Goal: Task Accomplishment & Management: Use online tool/utility

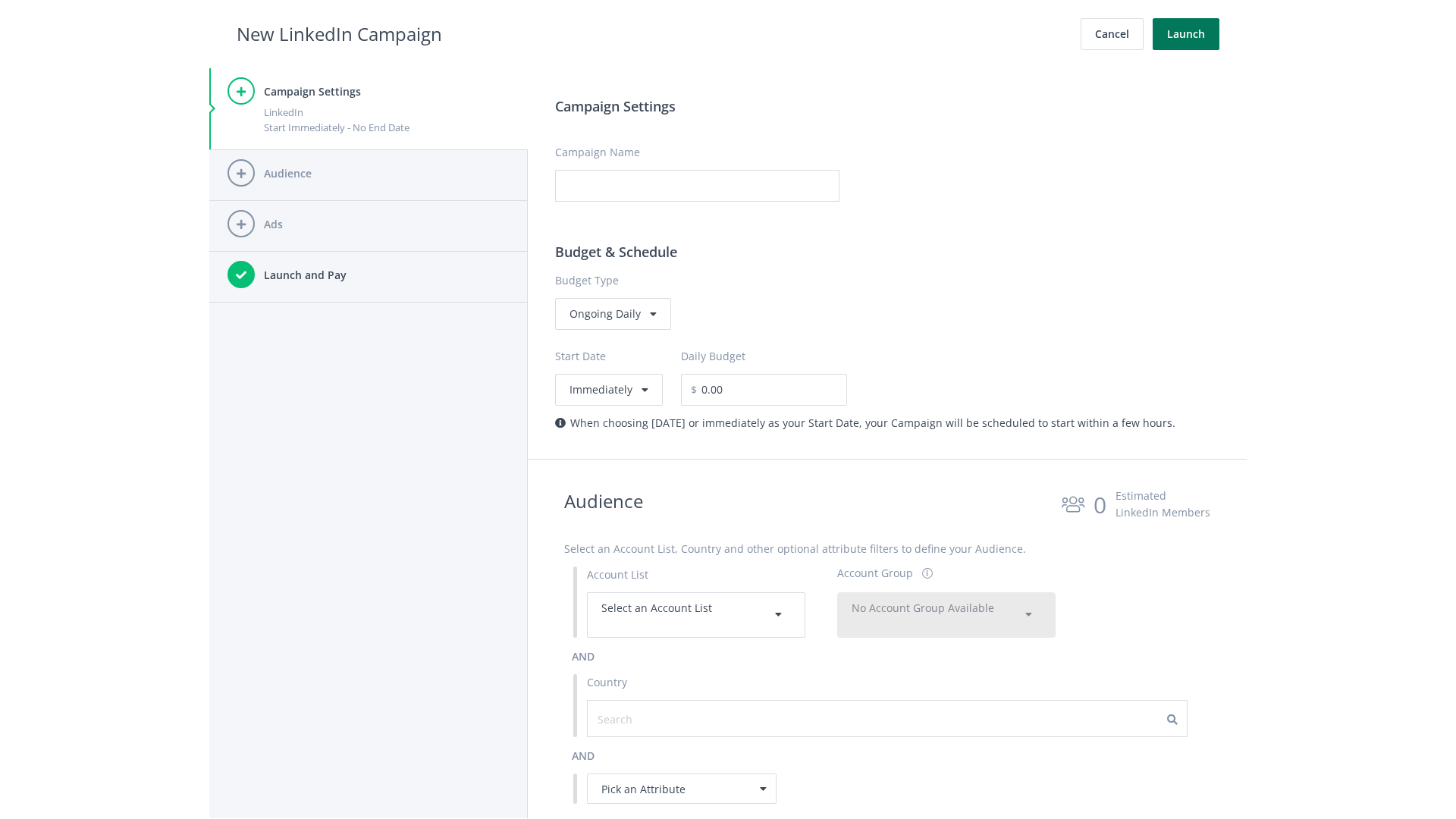
click at [1186, 34] on button "Launch" at bounding box center [1186, 34] width 66 height 32
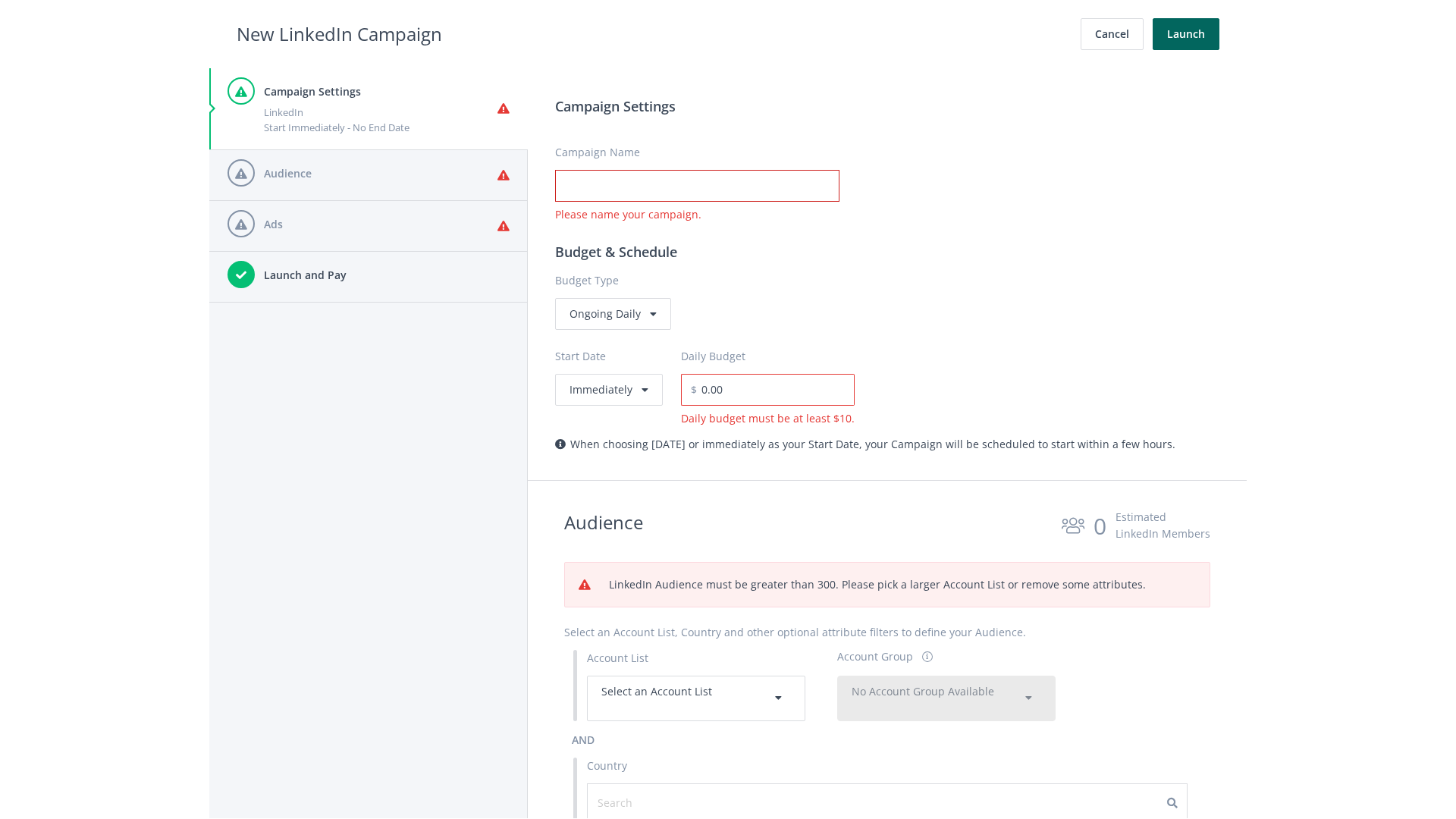
click at [697, 186] on input "Campaign Name" at bounding box center [698, 185] width 284 height 32
click at [339, 34] on h2 "New LinkedIn Campaign" at bounding box center [339, 34] width 205 height 29
type input "Campaign Name"
click at [339, 34] on h2 "New LinkedIn Campaign" at bounding box center [339, 34] width 205 height 29
click at [696, 698] on span "Select an Account List" at bounding box center [657, 692] width 111 height 14
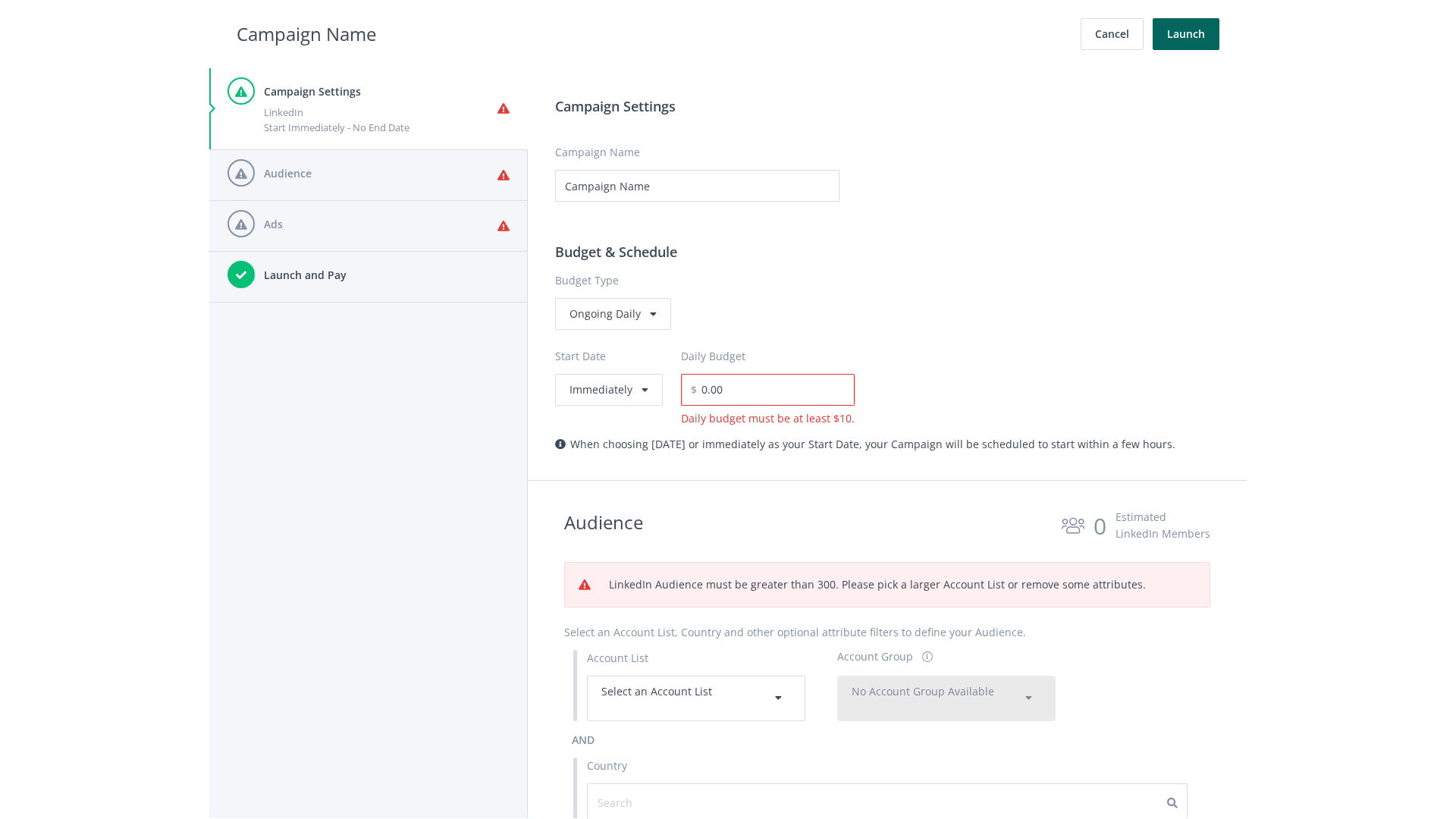
click at [947, 698] on span "No Account Group Available" at bounding box center [922, 692] width 143 height 14
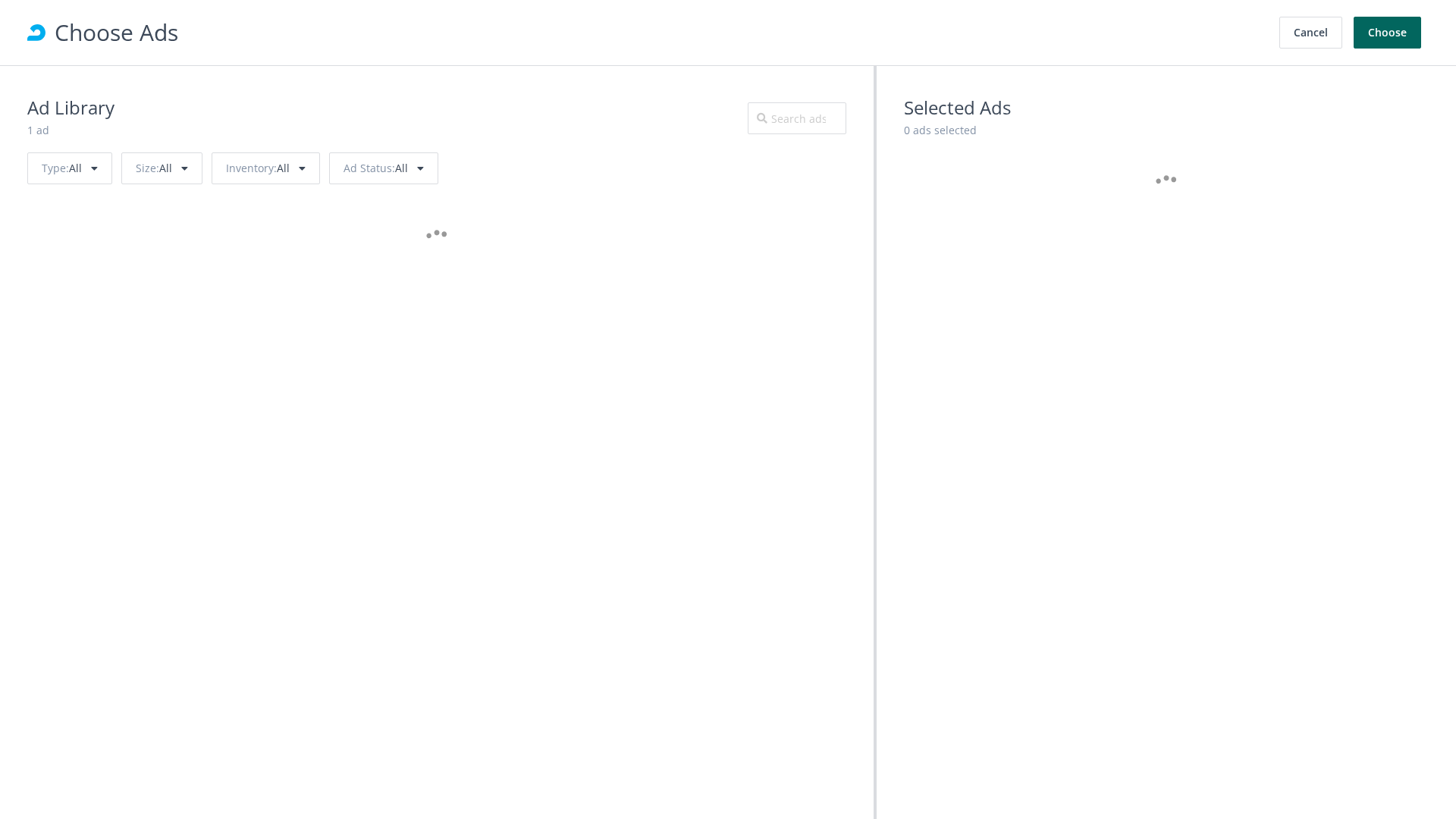
scroll to position [683, 0]
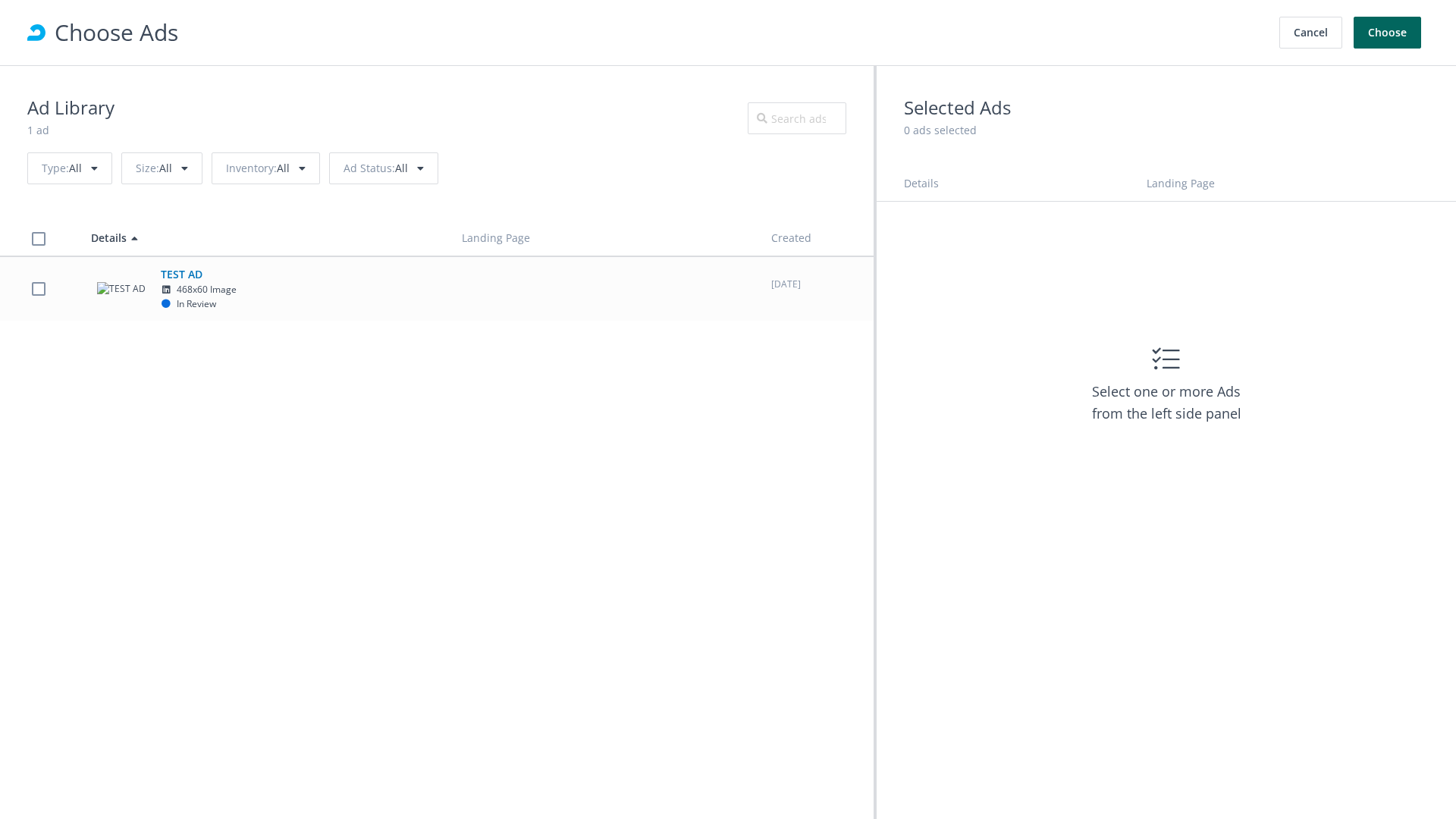
click at [437, 288] on td "TEST AD 468x60 Image In Review" at bounding box center [262, 288] width 371 height 65
checkbox input "true"
click at [1388, 33] on button "Choose" at bounding box center [1387, 32] width 67 height 32
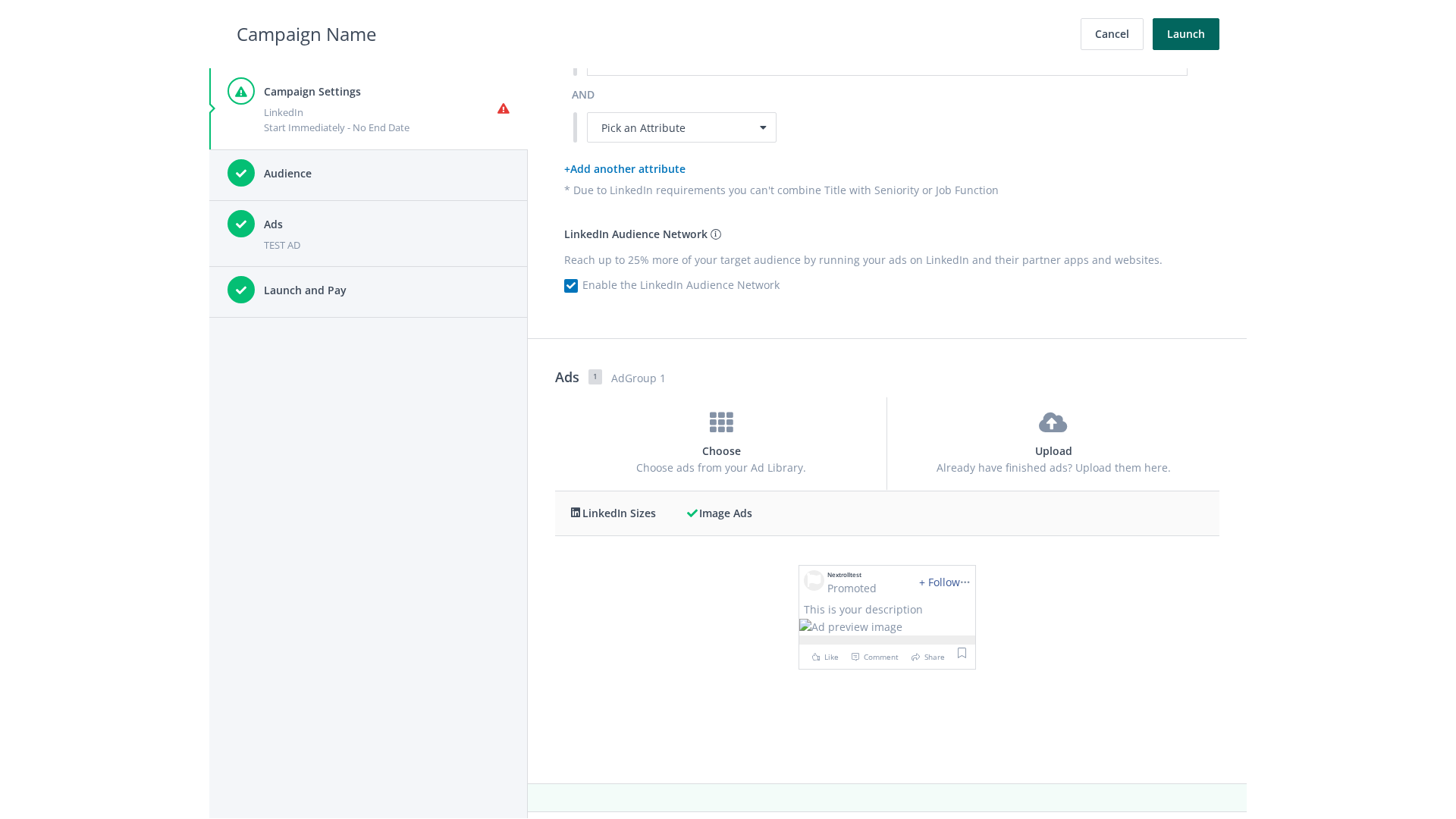
scroll to position [0, 0]
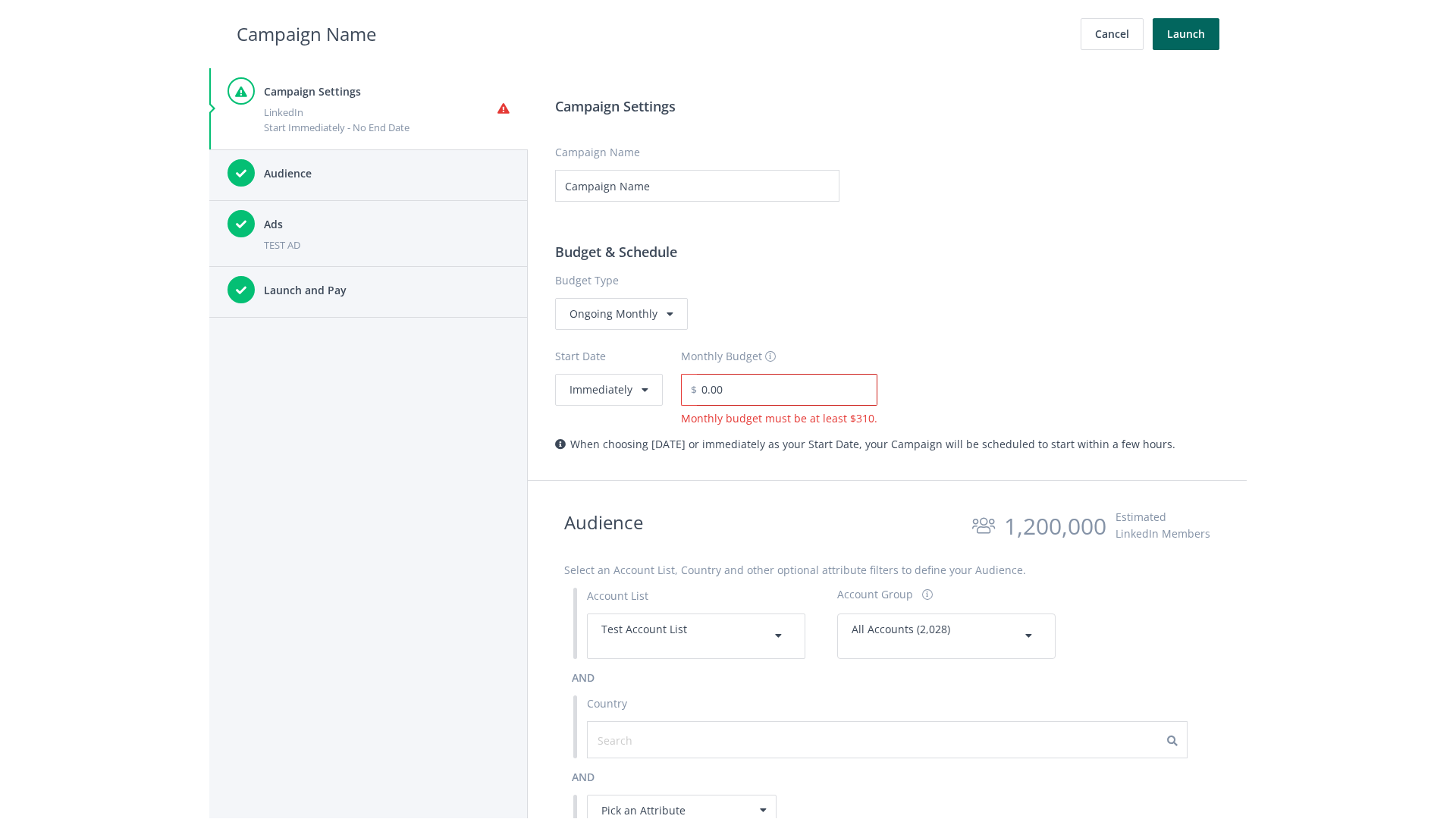
click at [782, 389] on input "0.00" at bounding box center [787, 390] width 180 height 32
click at [306, 34] on h2 "Campaign Name" at bounding box center [306, 34] width 140 height 29
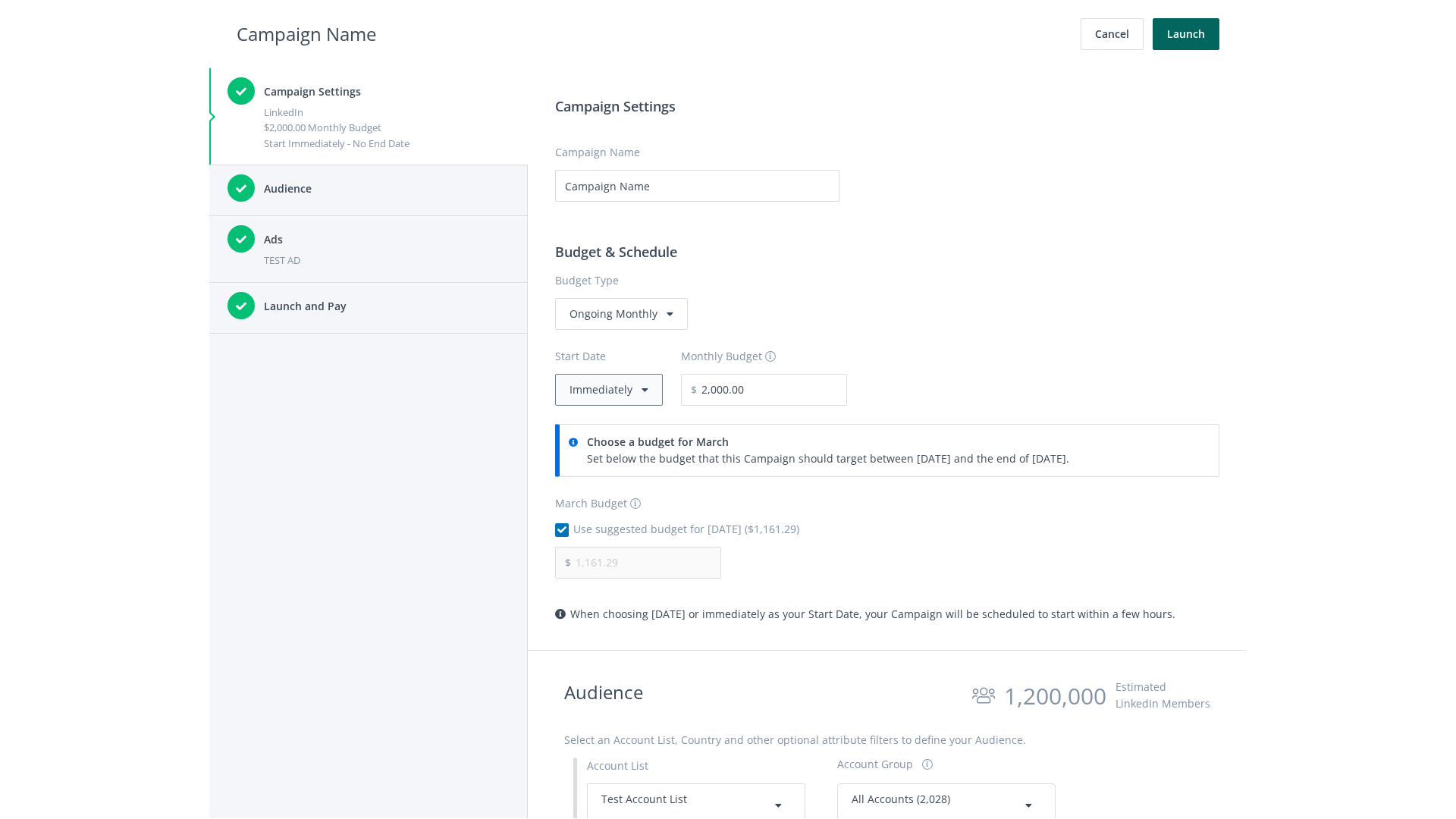
click at [608, 389] on button "Immediately" at bounding box center [609, 390] width 108 height 32
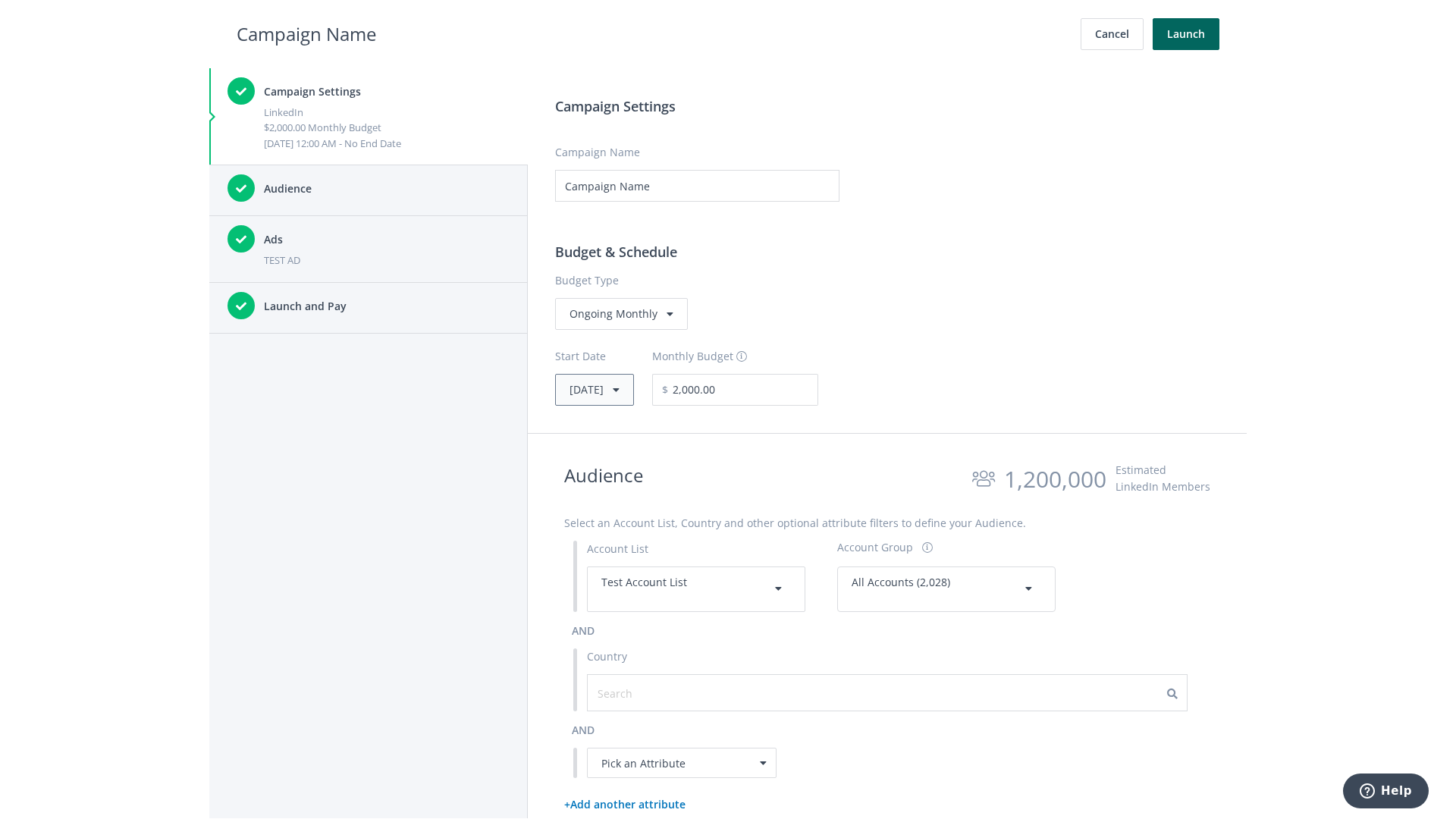
click at [617, 389] on button "Thu, Apr 1, 2021" at bounding box center [594, 390] width 79 height 32
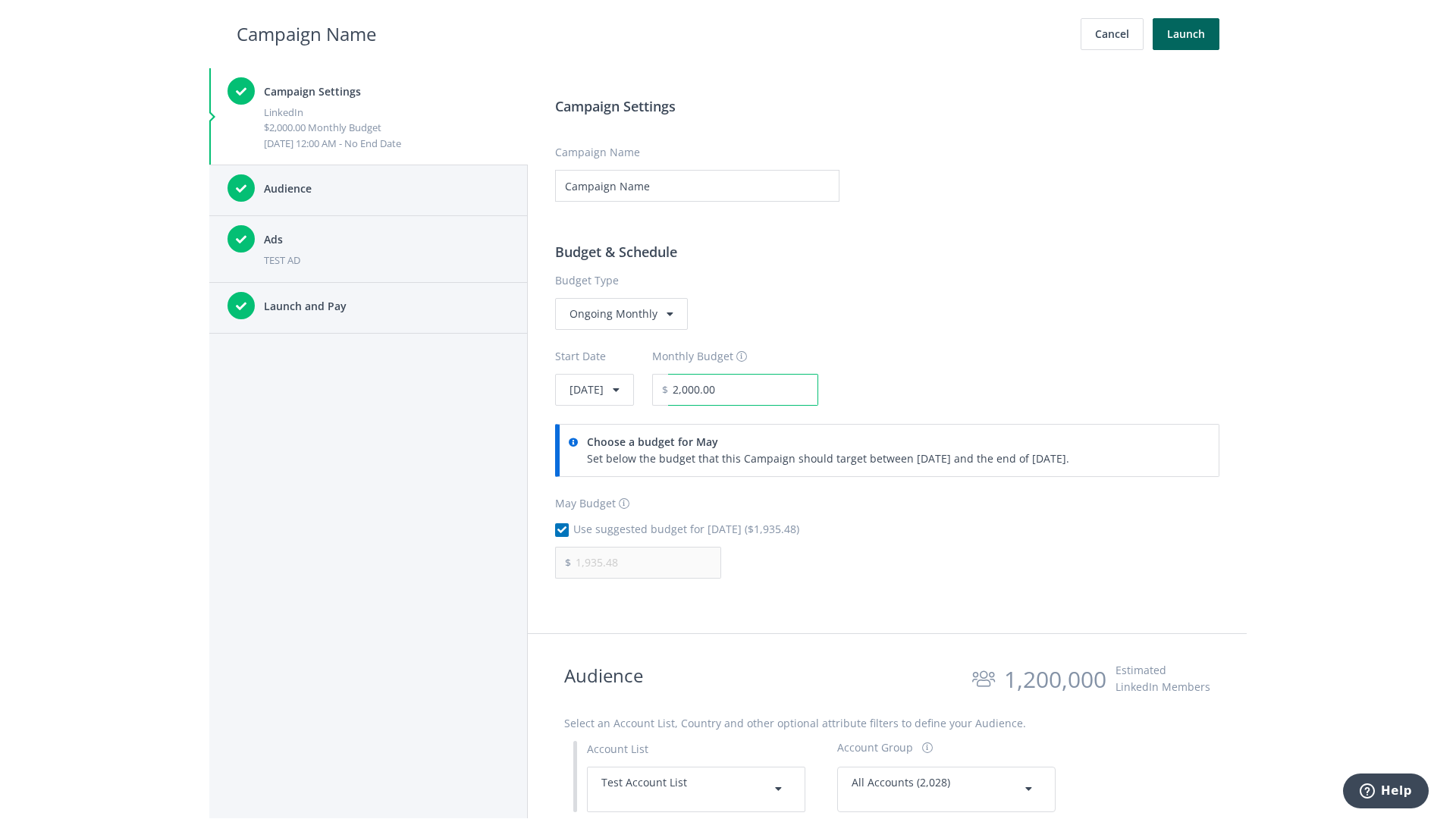
click at [784, 389] on input "2,000.00" at bounding box center [743, 390] width 150 height 32
click at [306, 34] on h2 "Campaign Name" at bounding box center [306, 34] width 140 height 29
type input "2,500.00"
type input "2,419.35"
checkbox input "false"
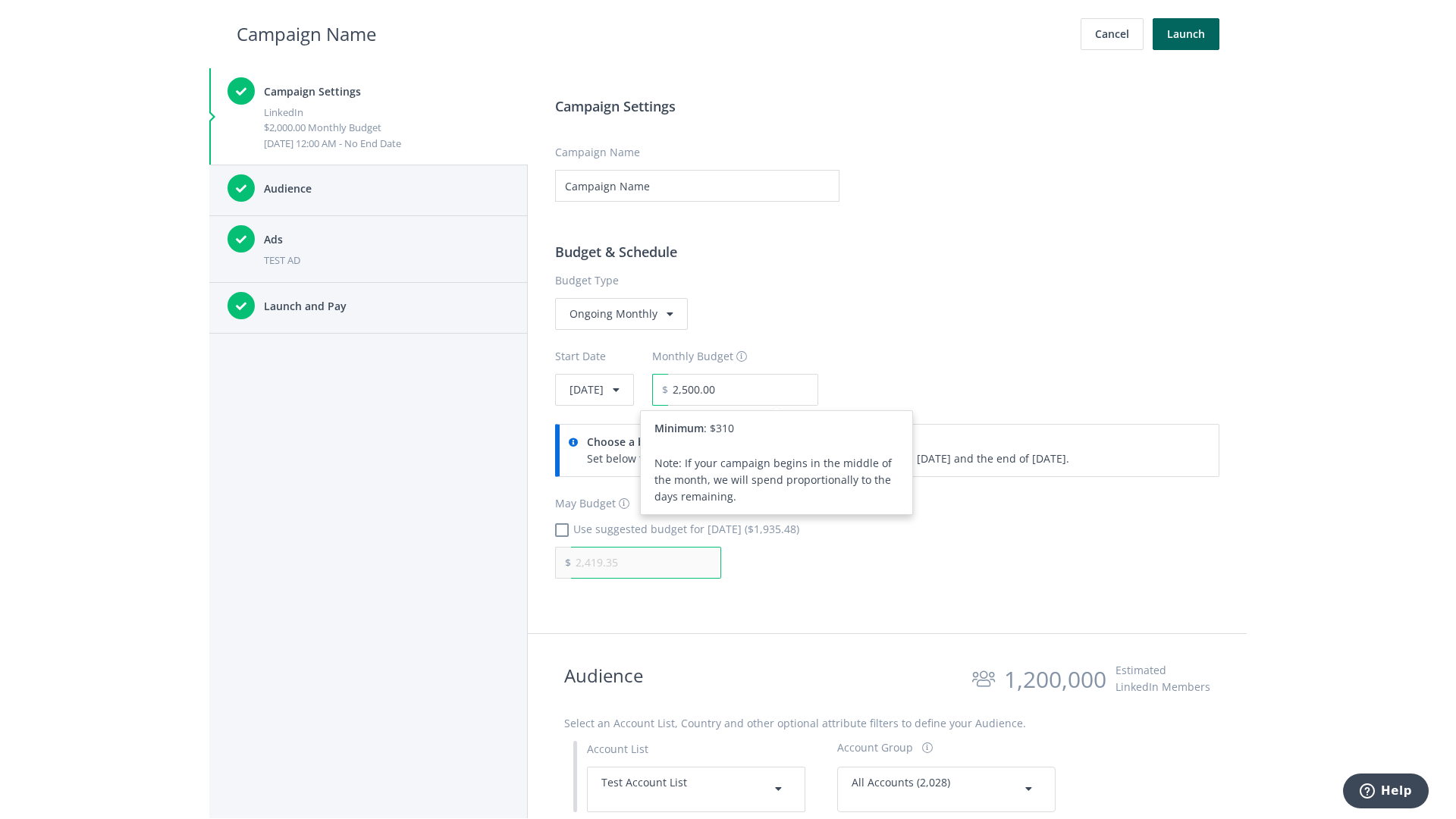
click at [646, 562] on input "2,419.35" at bounding box center [646, 563] width 150 height 32
type input "1,000.00"
click at [306, 34] on h2 "Campaign Name" at bounding box center [306, 34] width 140 height 29
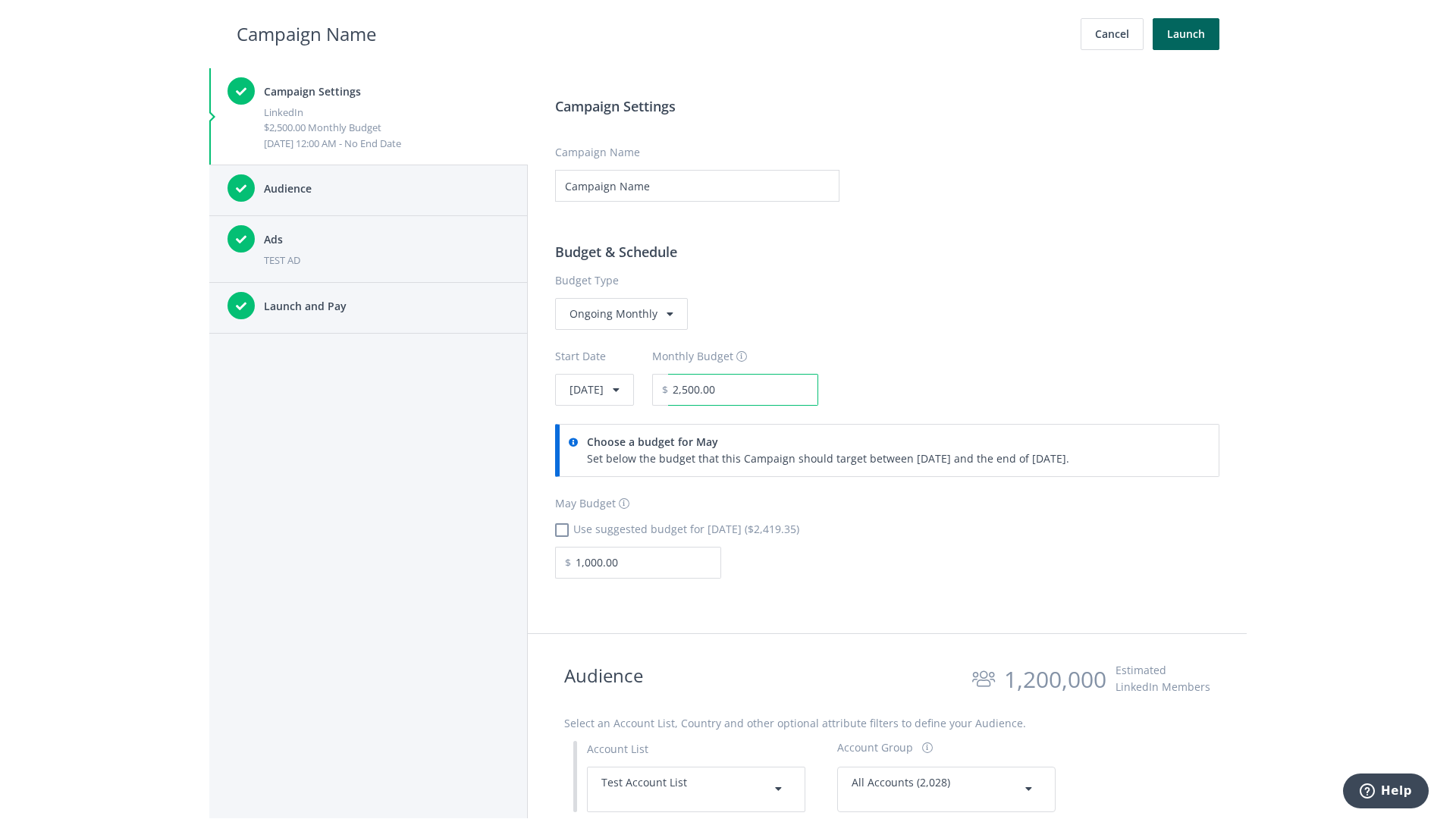
click at [784, 389] on input "2,500.00" at bounding box center [743, 390] width 150 height 32
click at [306, 34] on h2 "Campaign Name" at bounding box center [306, 34] width 140 height 29
click at [784, 389] on input "3,000.00" at bounding box center [743, 390] width 150 height 32
click at [306, 34] on h2 "Campaign Name" at bounding box center [306, 34] width 140 height 29
type input "2,500.00"
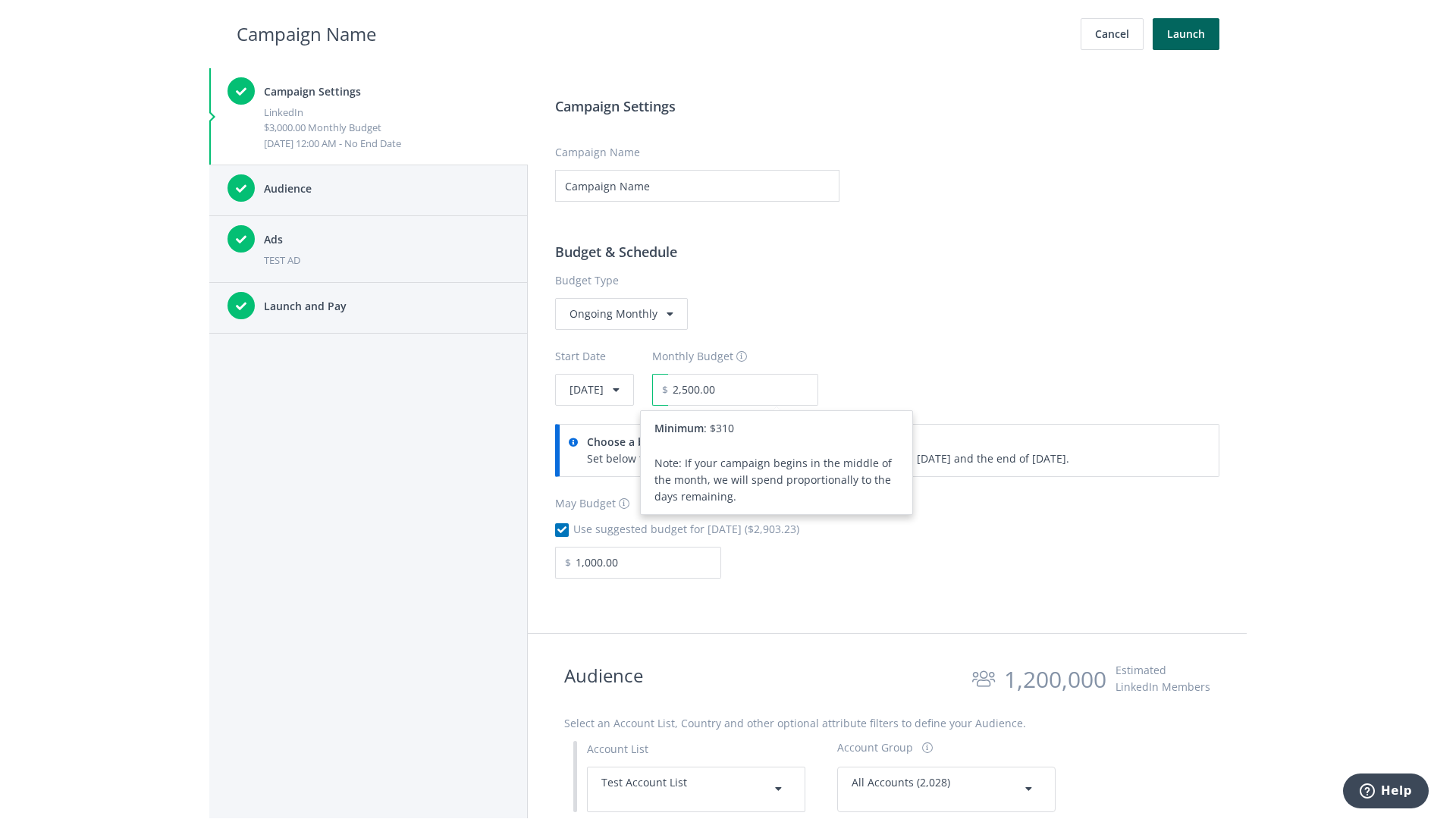
checkbox input "true"
type input "2,419.35"
click at [1186, 34] on button "Launch" at bounding box center [1186, 34] width 66 height 32
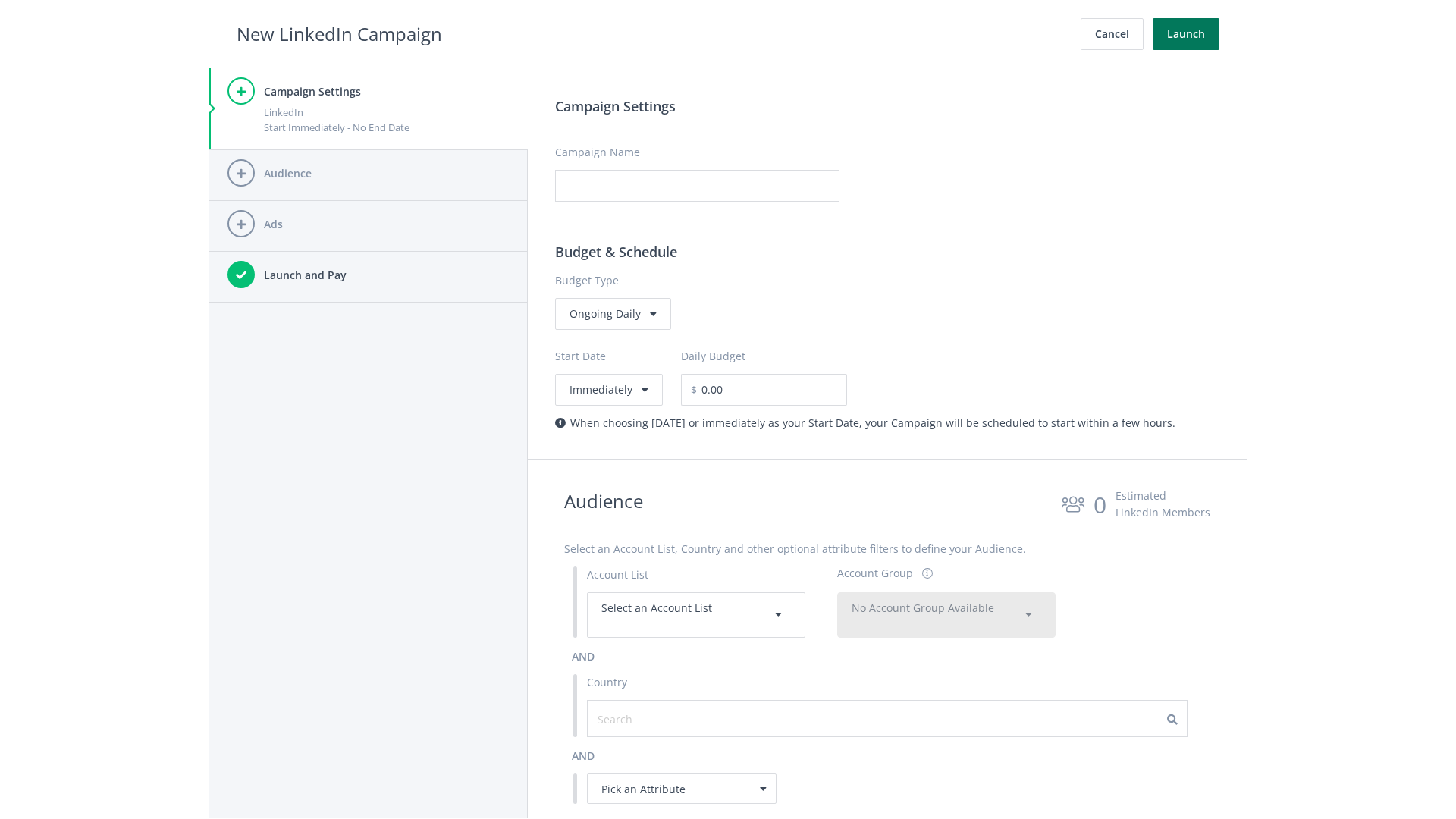
click at [1186, 34] on button "Launch" at bounding box center [1186, 34] width 66 height 32
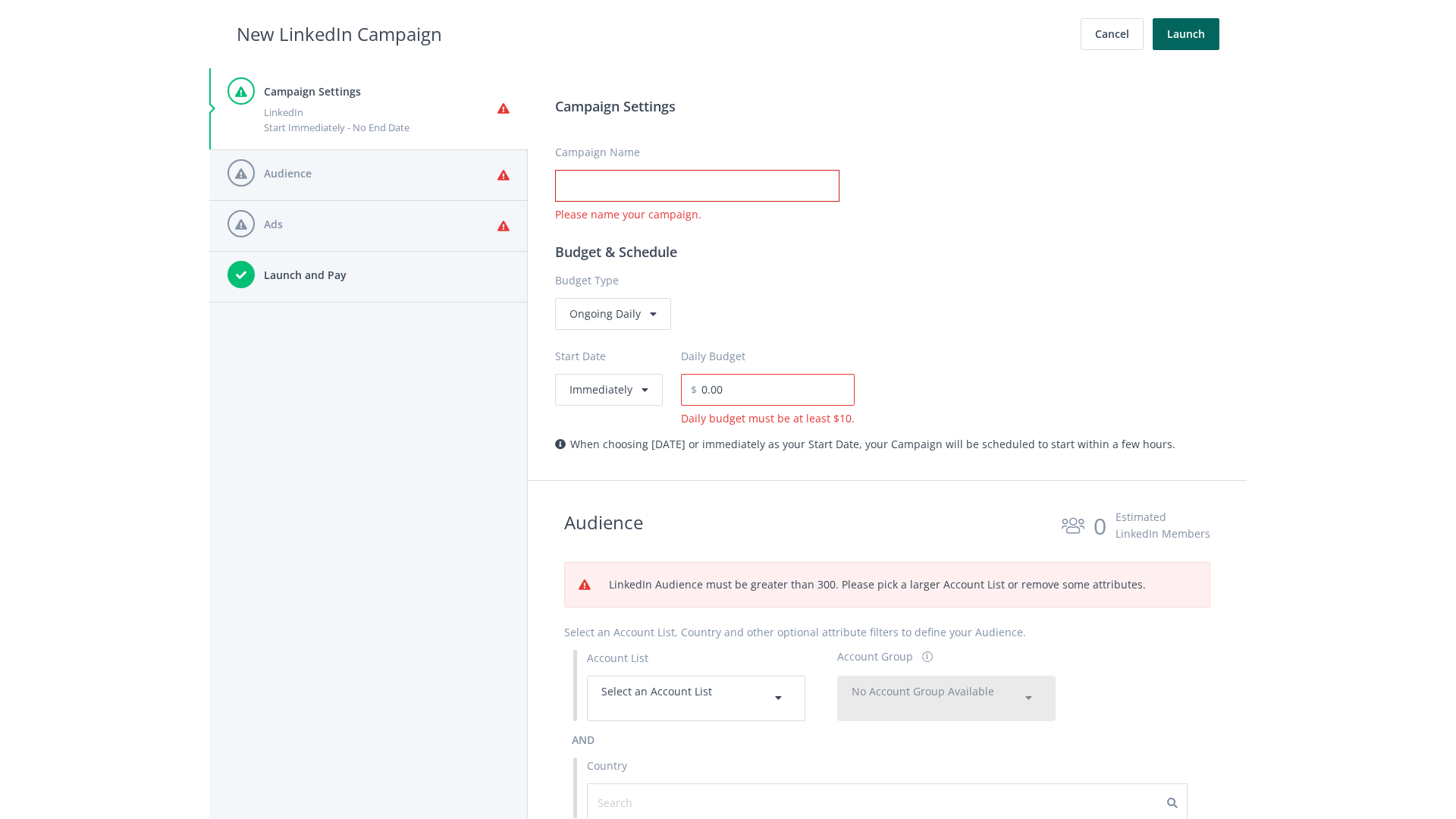
click at [697, 186] on input "Campaign Name" at bounding box center [698, 185] width 284 height 32
click at [339, 34] on h2 "New LinkedIn Campaign" at bounding box center [339, 34] width 205 height 29
type input "Campaign Name"
click at [339, 34] on h2 "New LinkedIn Campaign" at bounding box center [339, 34] width 205 height 29
click at [696, 698] on span "Select an Account List" at bounding box center [657, 692] width 111 height 14
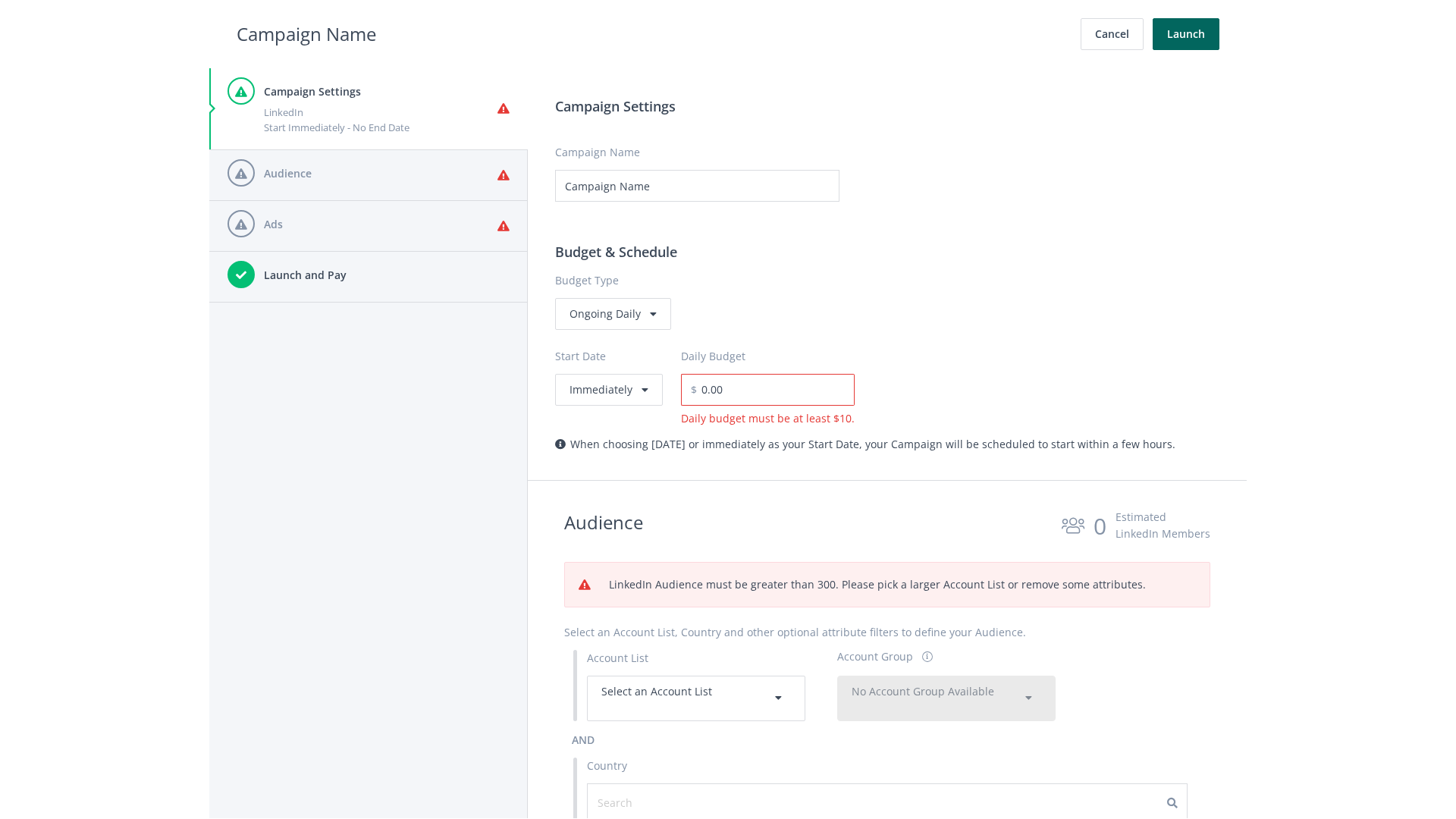
click at [947, 698] on span "No Account Group Available" at bounding box center [922, 692] width 143 height 14
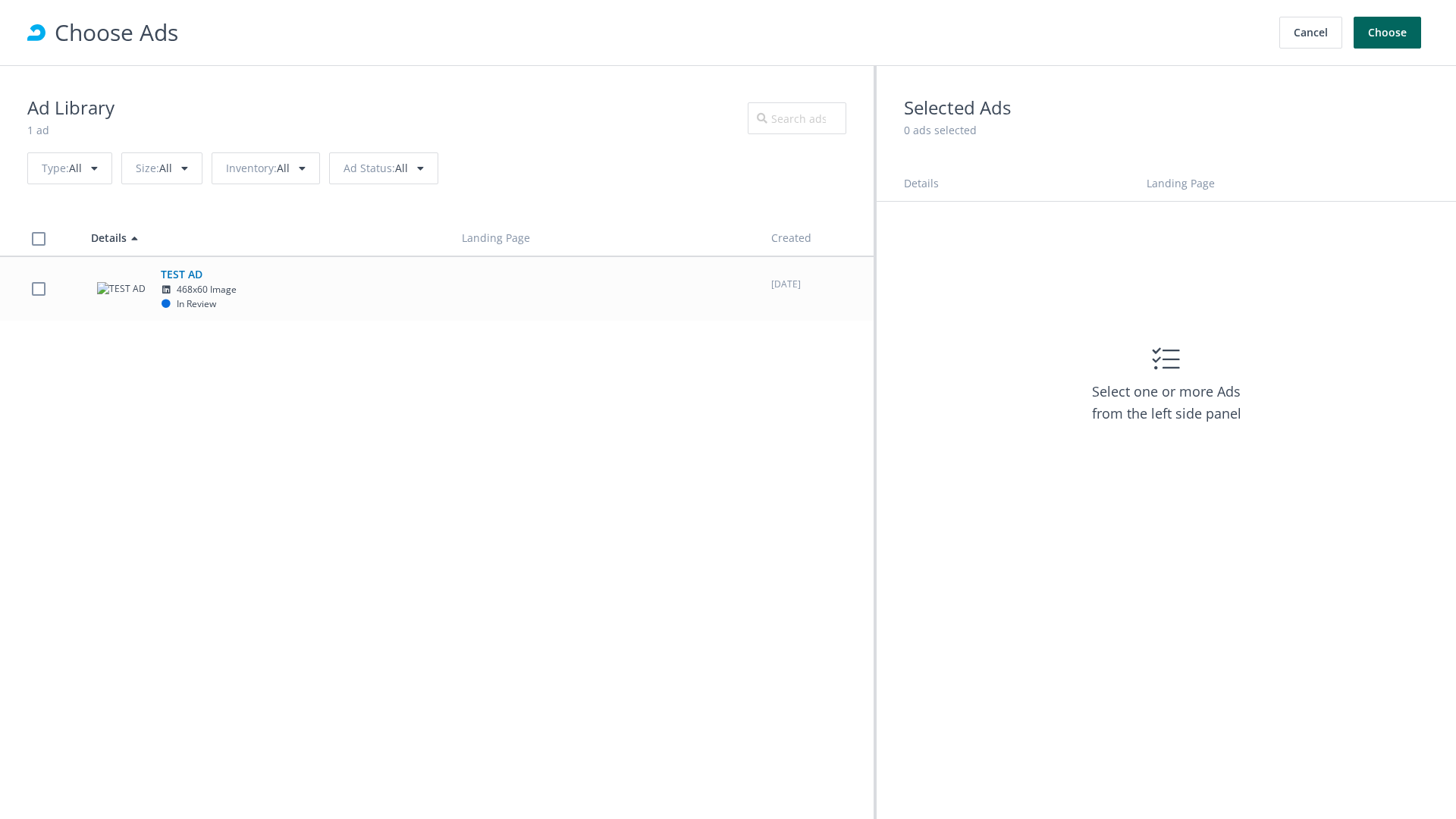
click at [437, 288] on td "TEST AD 468x60 Image In Review" at bounding box center [262, 288] width 371 height 65
checkbox input "true"
click at [1388, 33] on button "Choose" at bounding box center [1387, 32] width 67 height 32
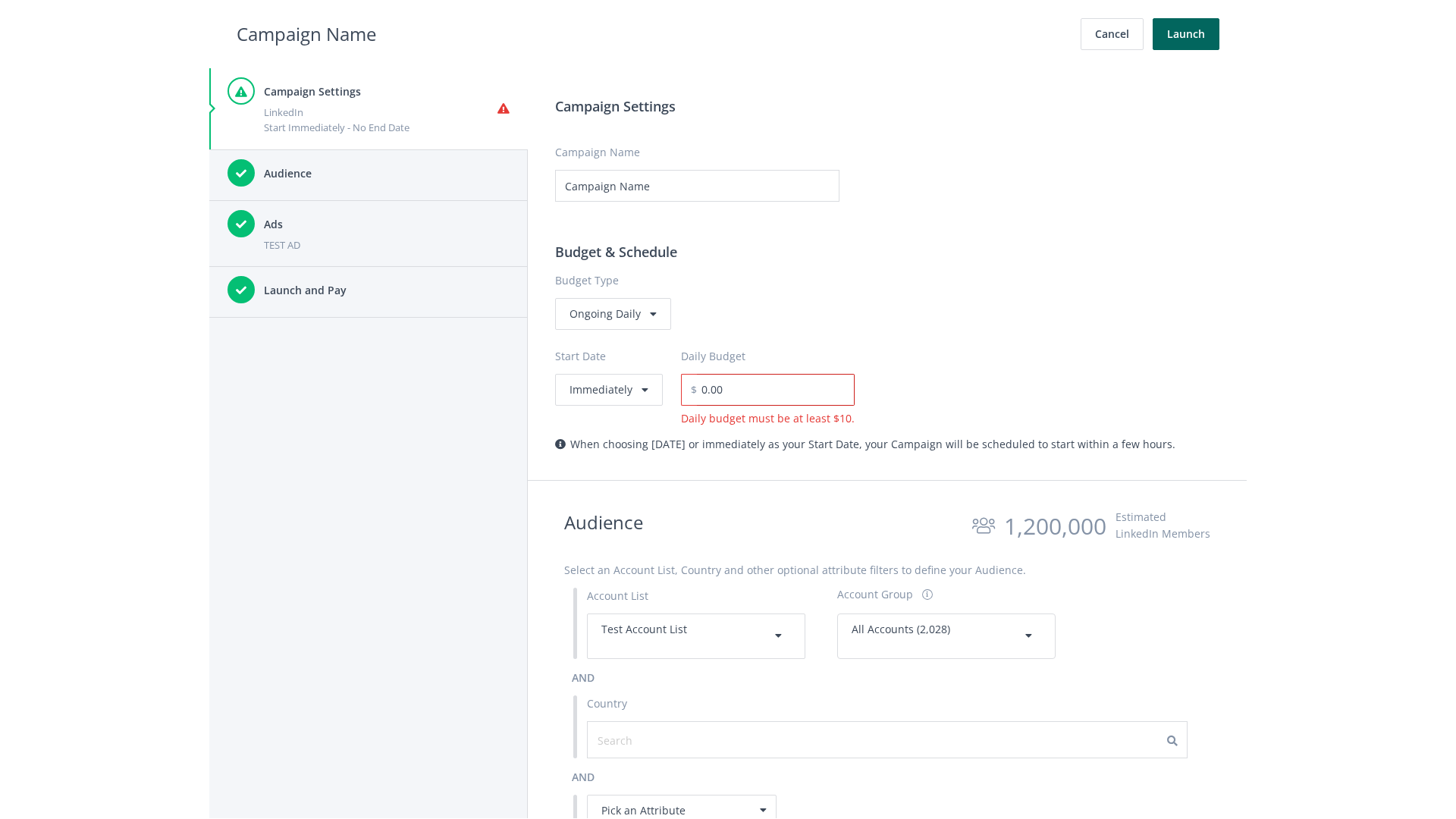
click at [770, 389] on input "0.00" at bounding box center [776, 390] width 158 height 32
click at [306, 34] on h2 "Campaign Name" at bounding box center [306, 34] width 140 height 29
type input "15.00"
click at [1186, 34] on button "Launch" at bounding box center [1186, 34] width 66 height 32
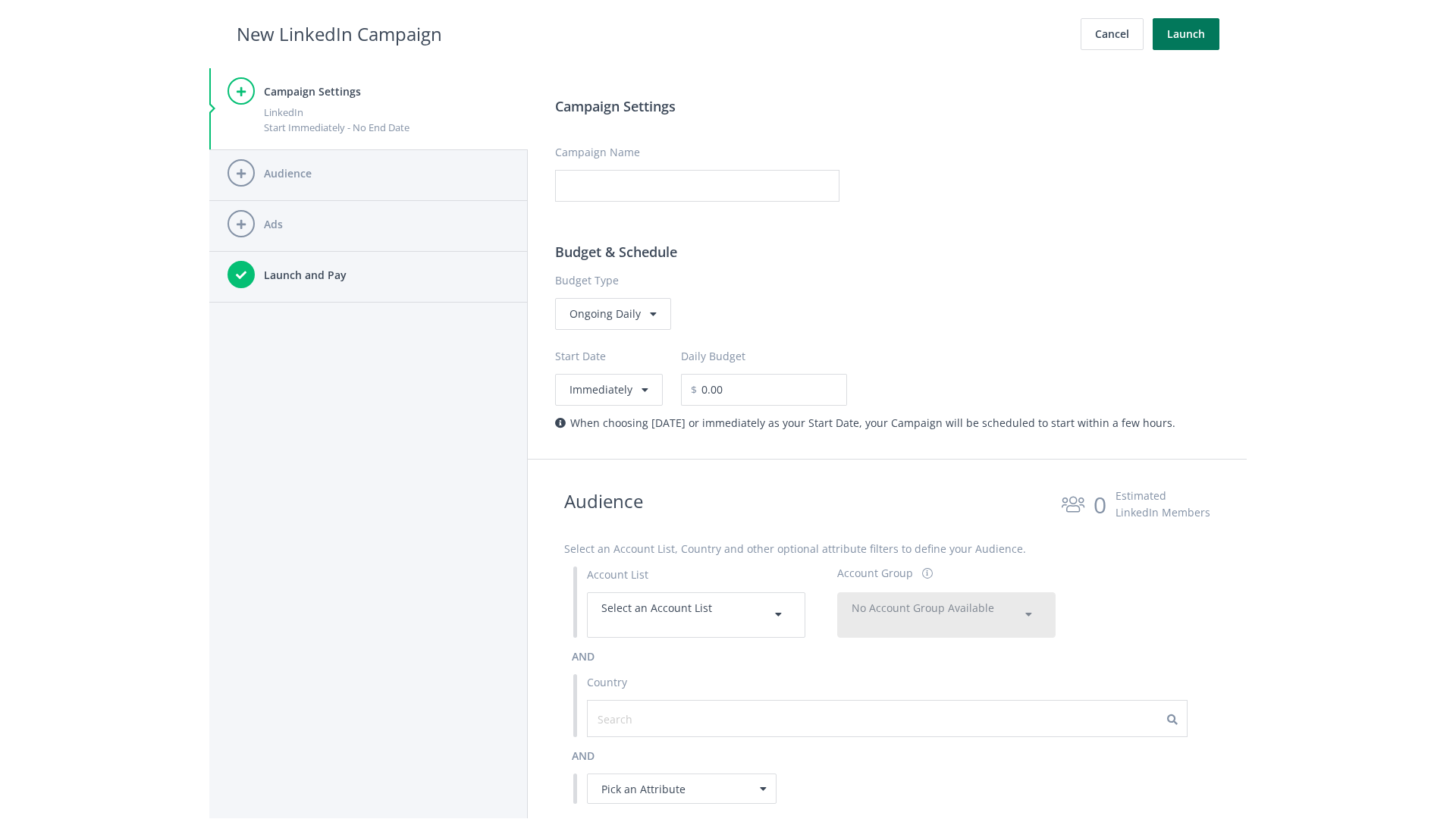
click at [1186, 34] on button "Launch" at bounding box center [1186, 34] width 66 height 32
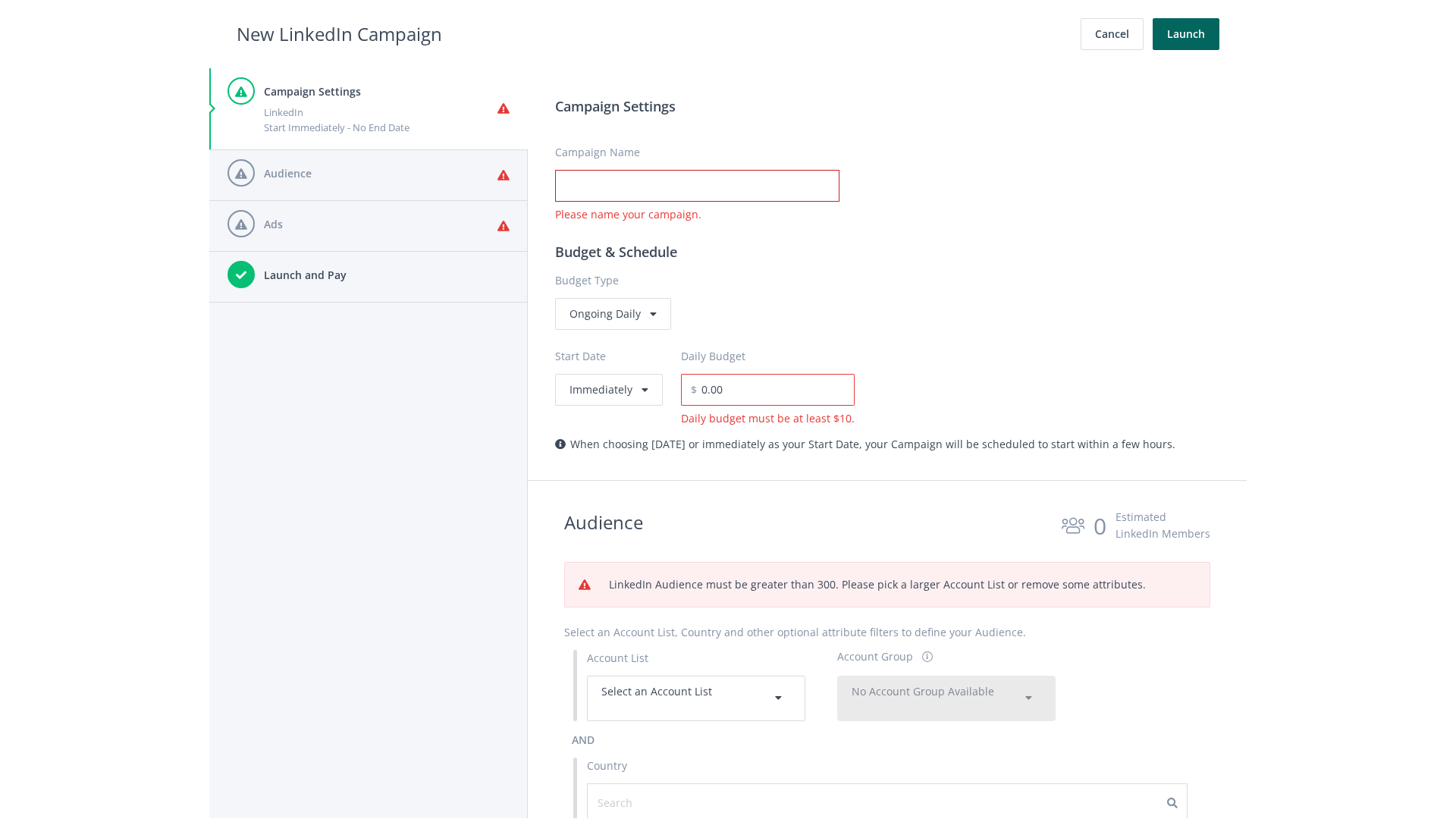
click at [697, 186] on input "Campaign Name" at bounding box center [698, 185] width 284 height 32
click at [339, 34] on h2 "New LinkedIn Campaign" at bounding box center [339, 34] width 205 height 29
type input "Campaign Name"
click at [339, 34] on h2 "New LinkedIn Campaign" at bounding box center [339, 34] width 205 height 29
click at [696, 698] on span "Select an Account List" at bounding box center [657, 692] width 111 height 14
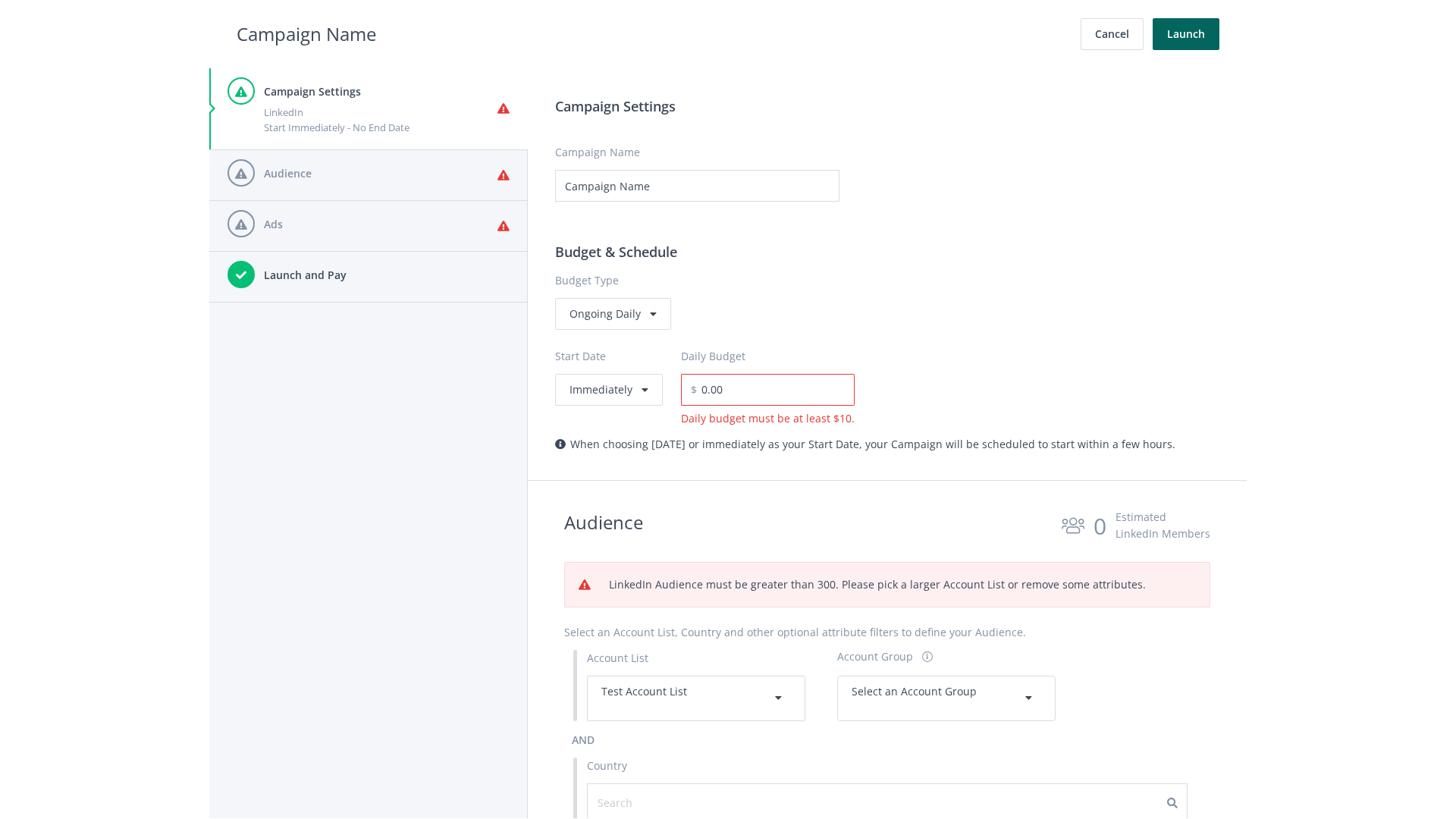
click at [947, 685] on span "Select an Account Group" at bounding box center [914, 692] width 125 height 14
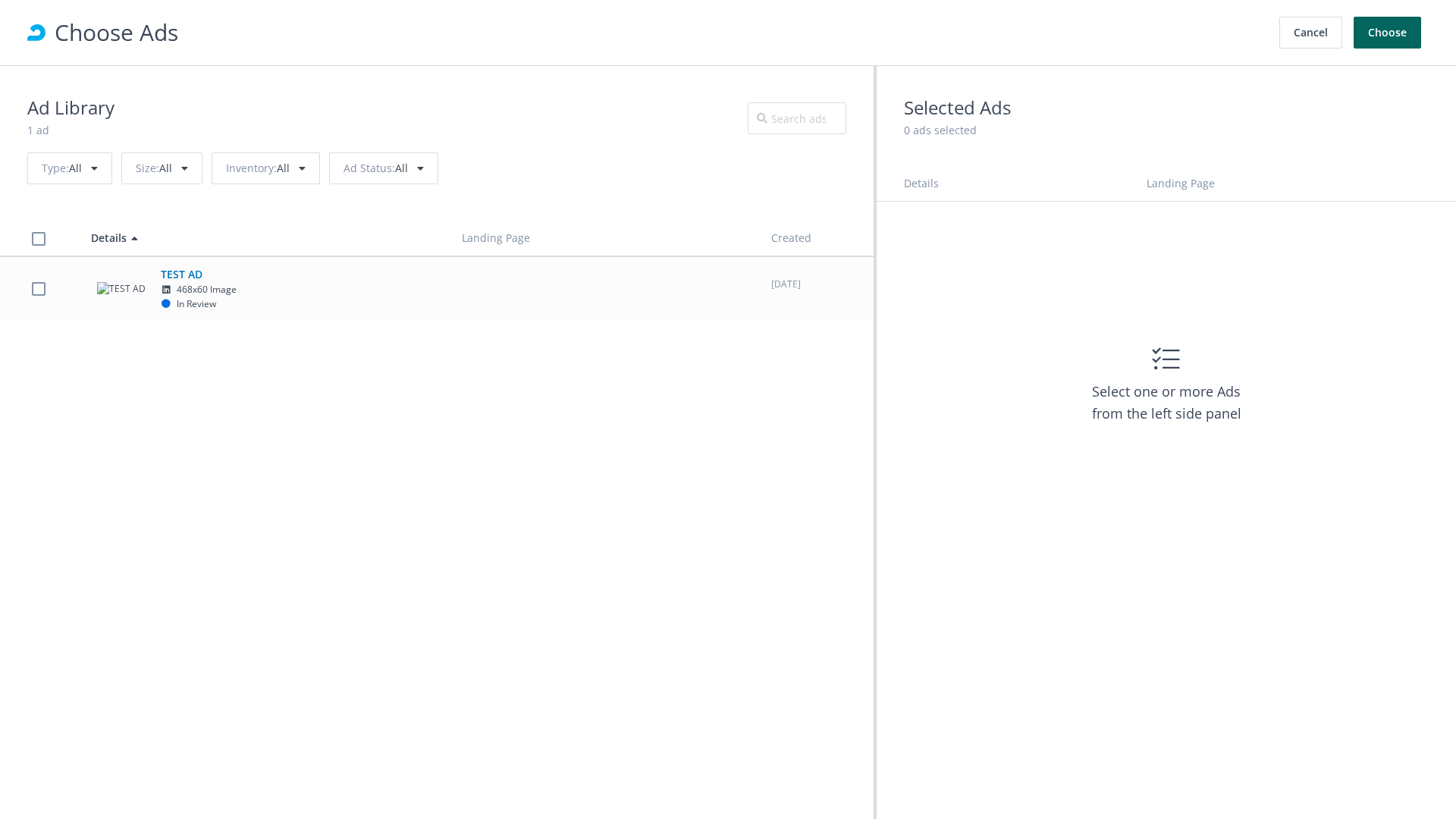
click at [437, 288] on td "TEST AD 468x60 Image In Review" at bounding box center [262, 288] width 371 height 65
checkbox input "true"
click at [1388, 33] on button "Choose" at bounding box center [1387, 32] width 67 height 32
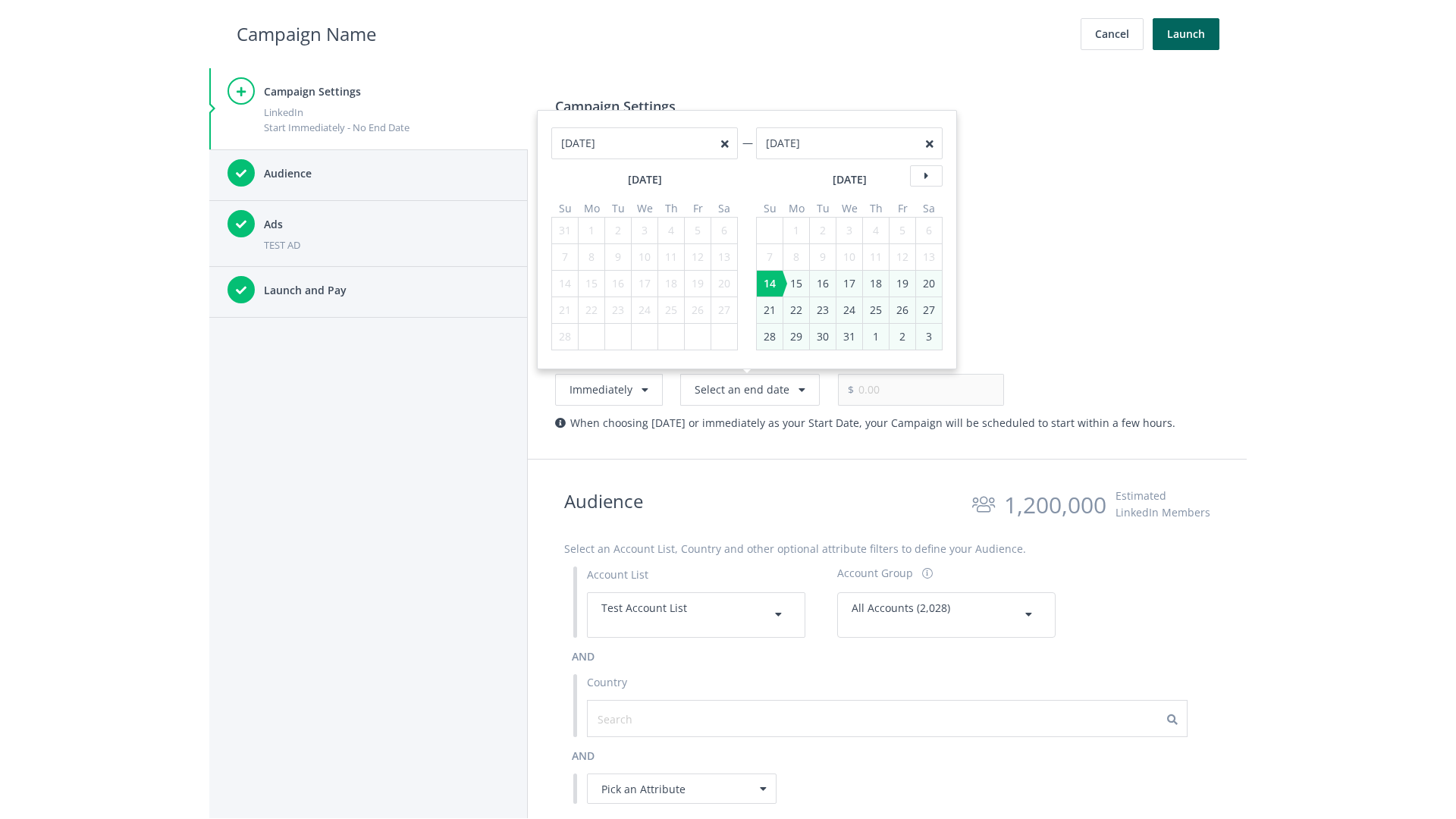
type input "05/01/2021"
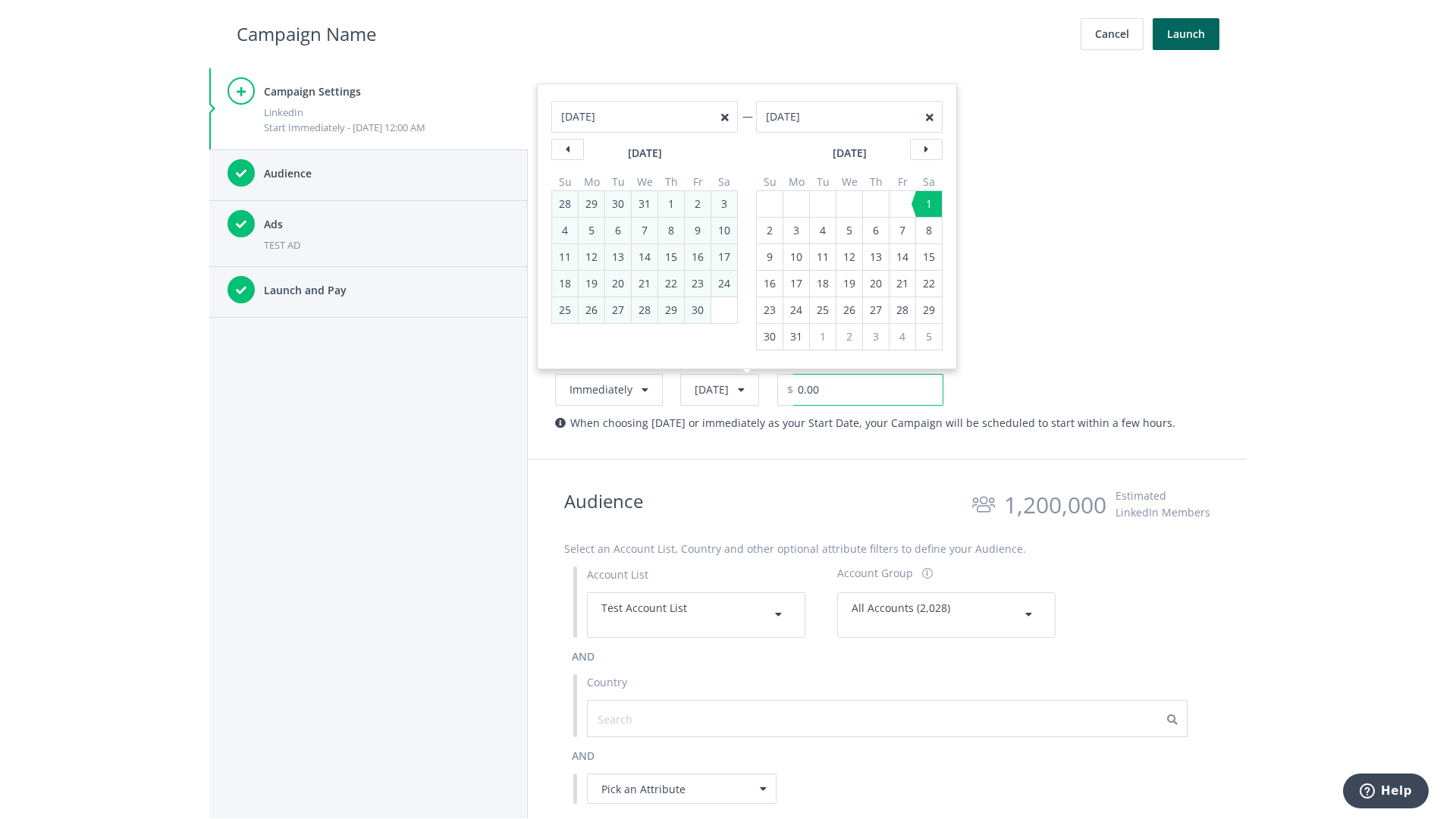
click at [904, 389] on input "0.00" at bounding box center [868, 390] width 150 height 32
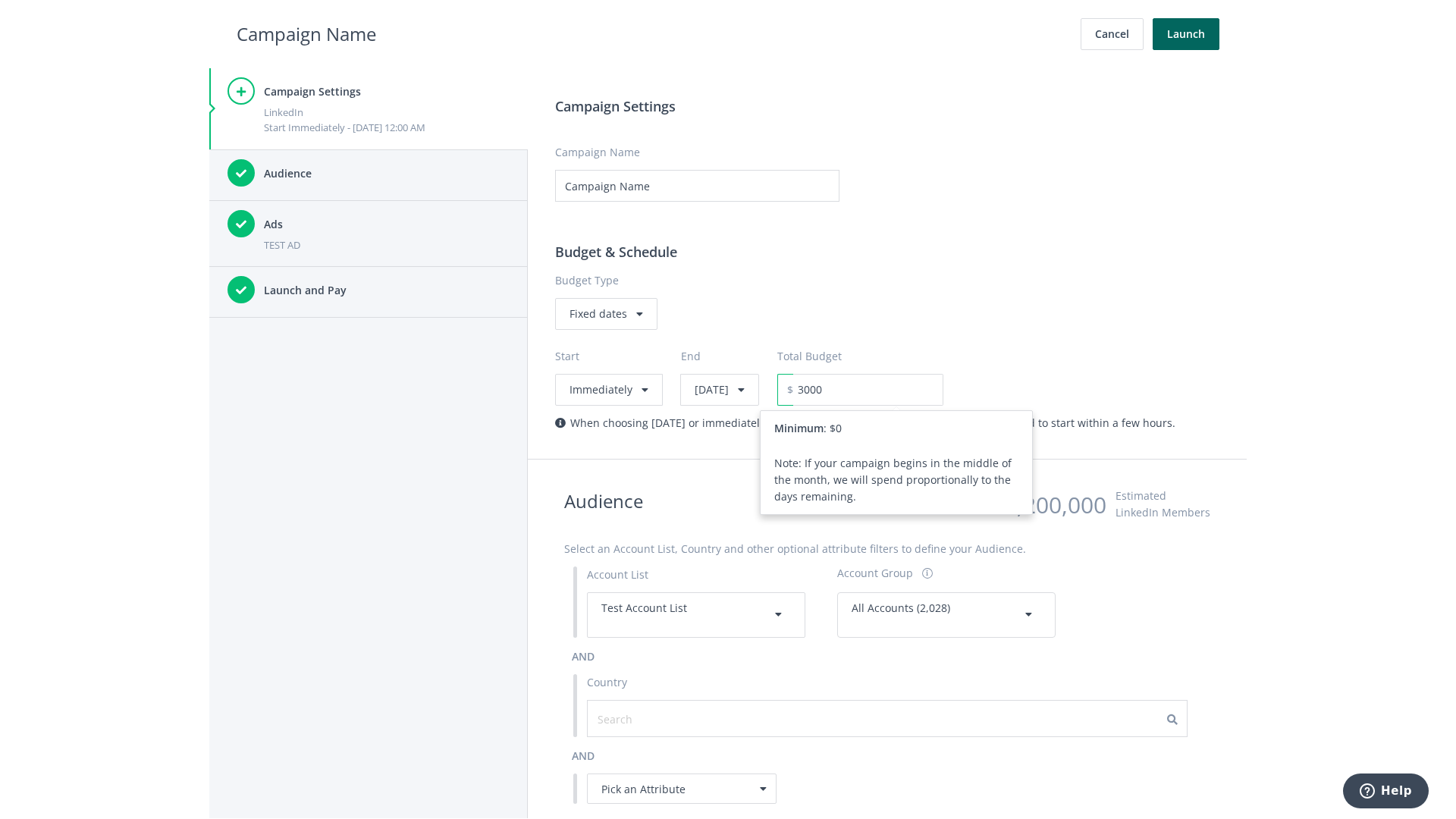
click at [306, 34] on h2 "Campaign Name" at bounding box center [306, 34] width 140 height 29
type input "3,000.00"
click at [1186, 34] on button "Launch" at bounding box center [1186, 34] width 66 height 32
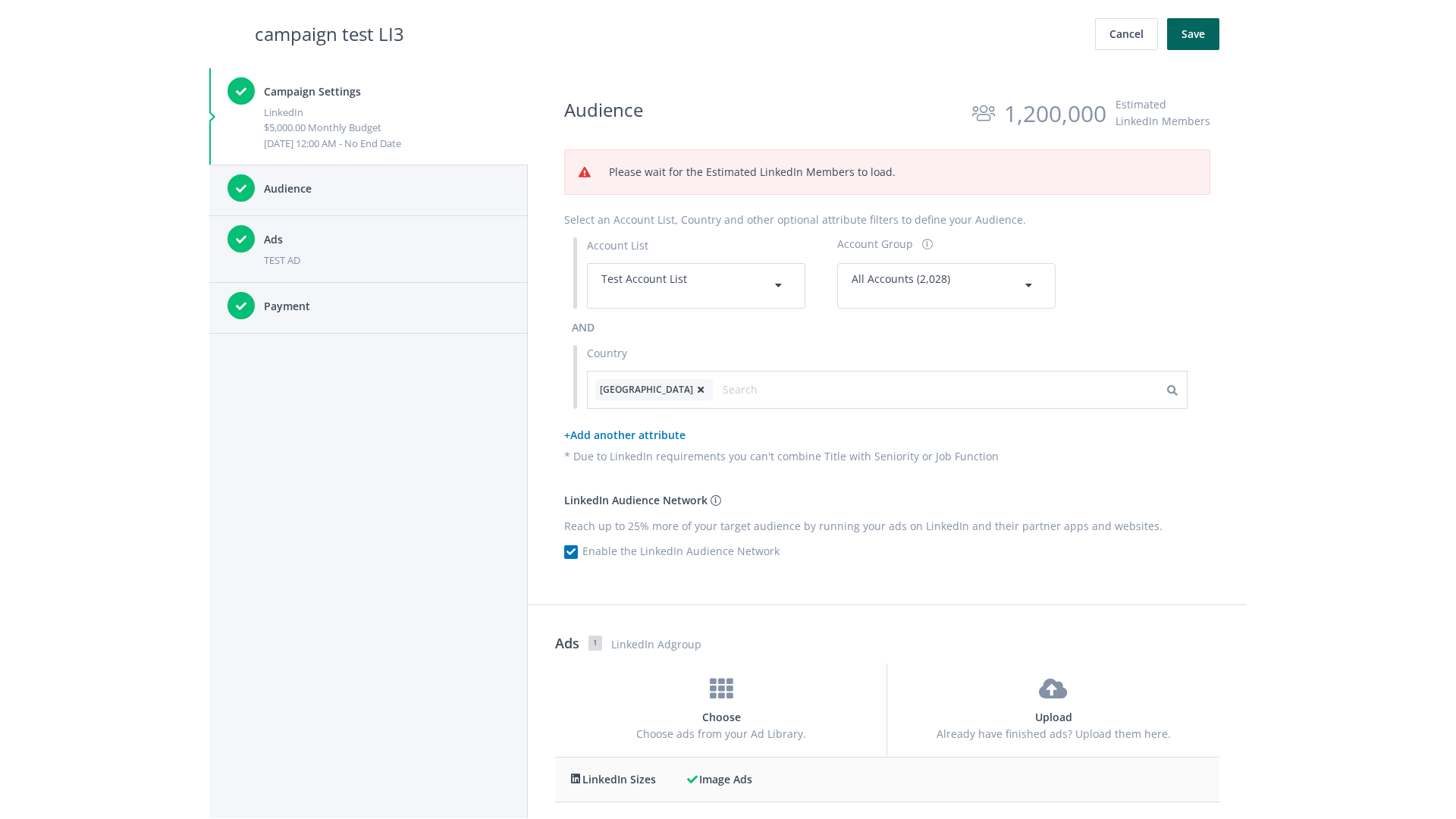
scroll to position [490, 0]
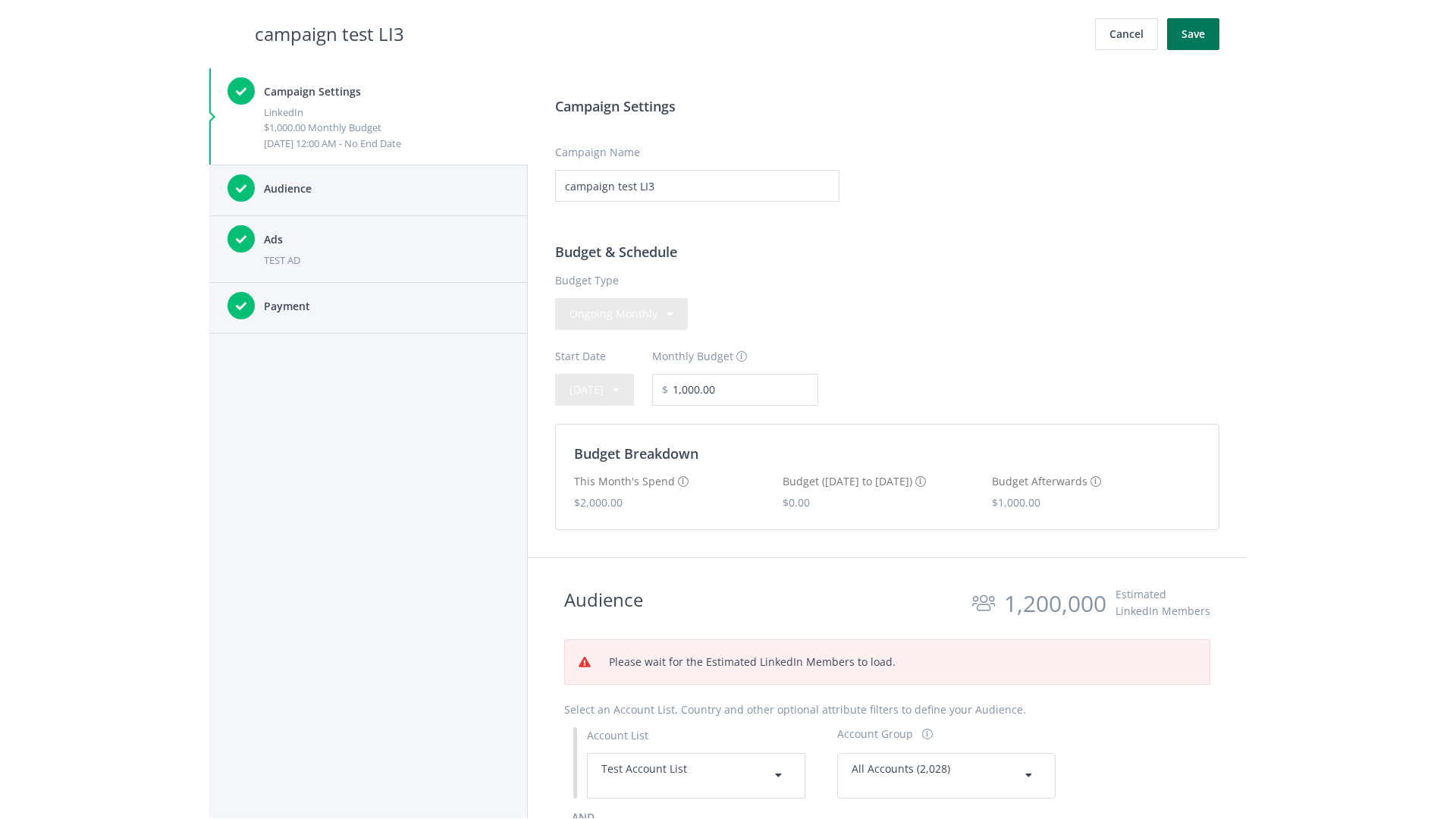
click at [1193, 34] on button "Save" at bounding box center [1193, 34] width 52 height 32
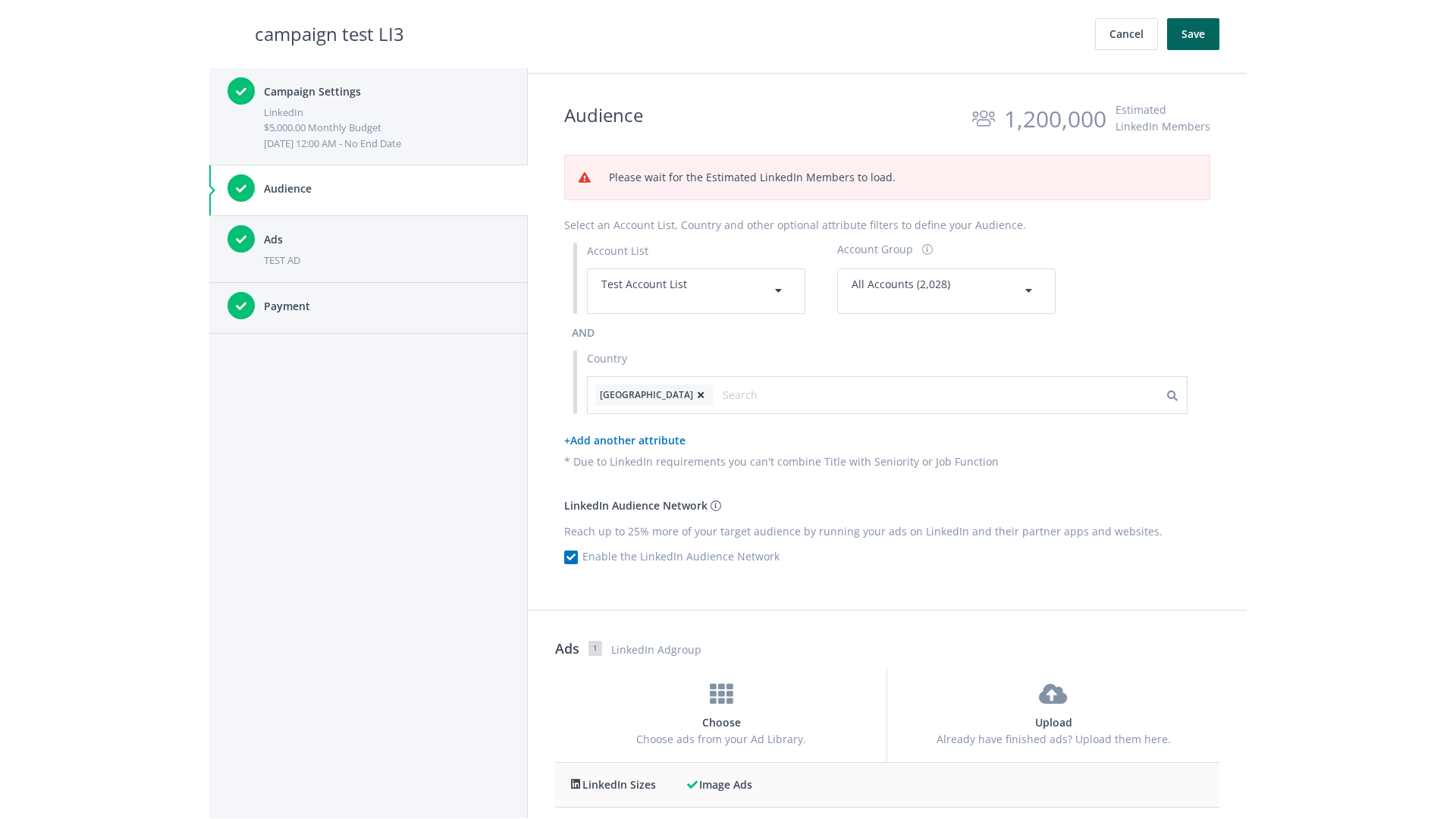
scroll to position [561, 0]
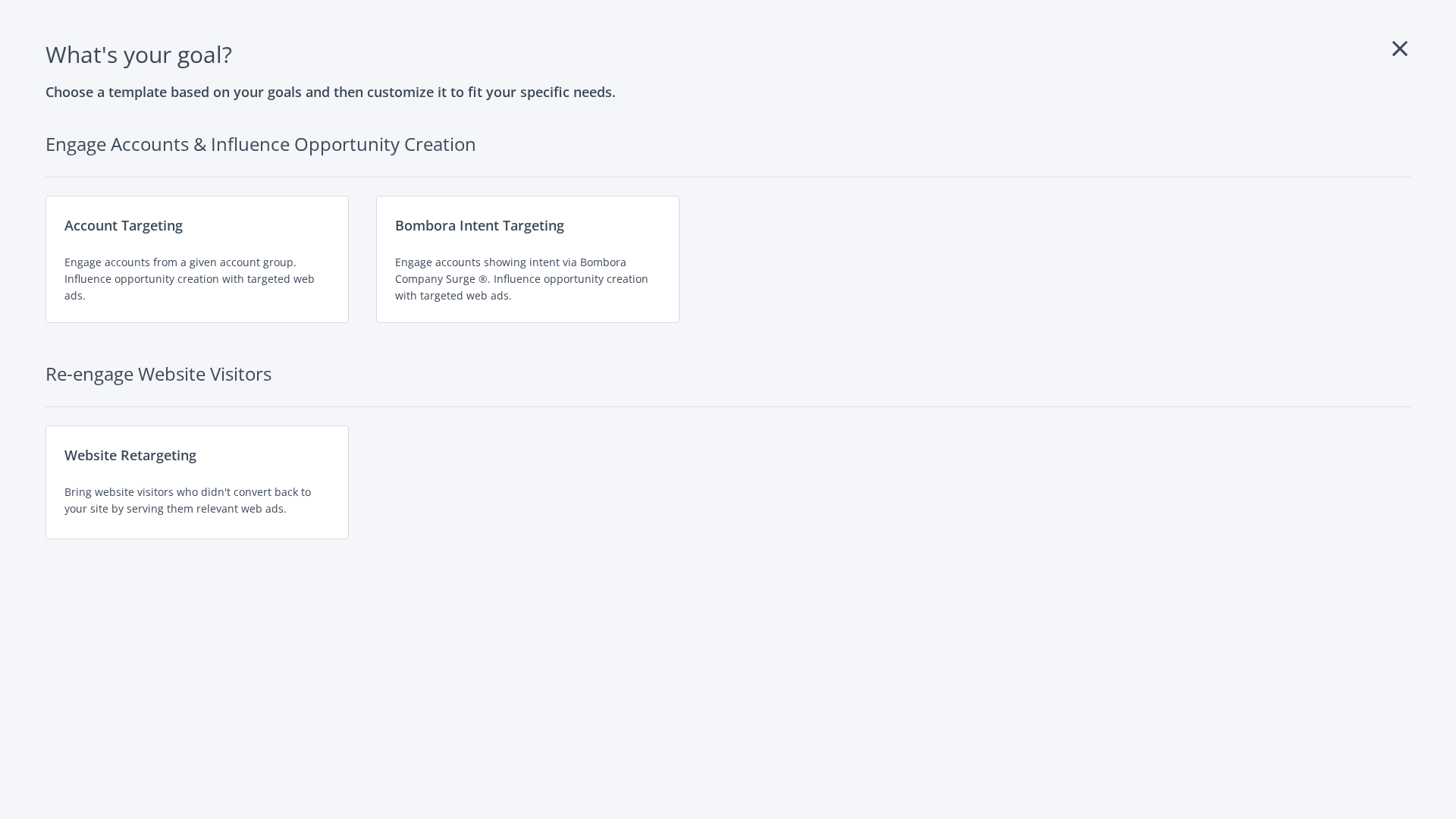
click at [197, 259] on div "Engage accounts from a given account group. Influence opportunity creation with…" at bounding box center [198, 279] width 266 height 50
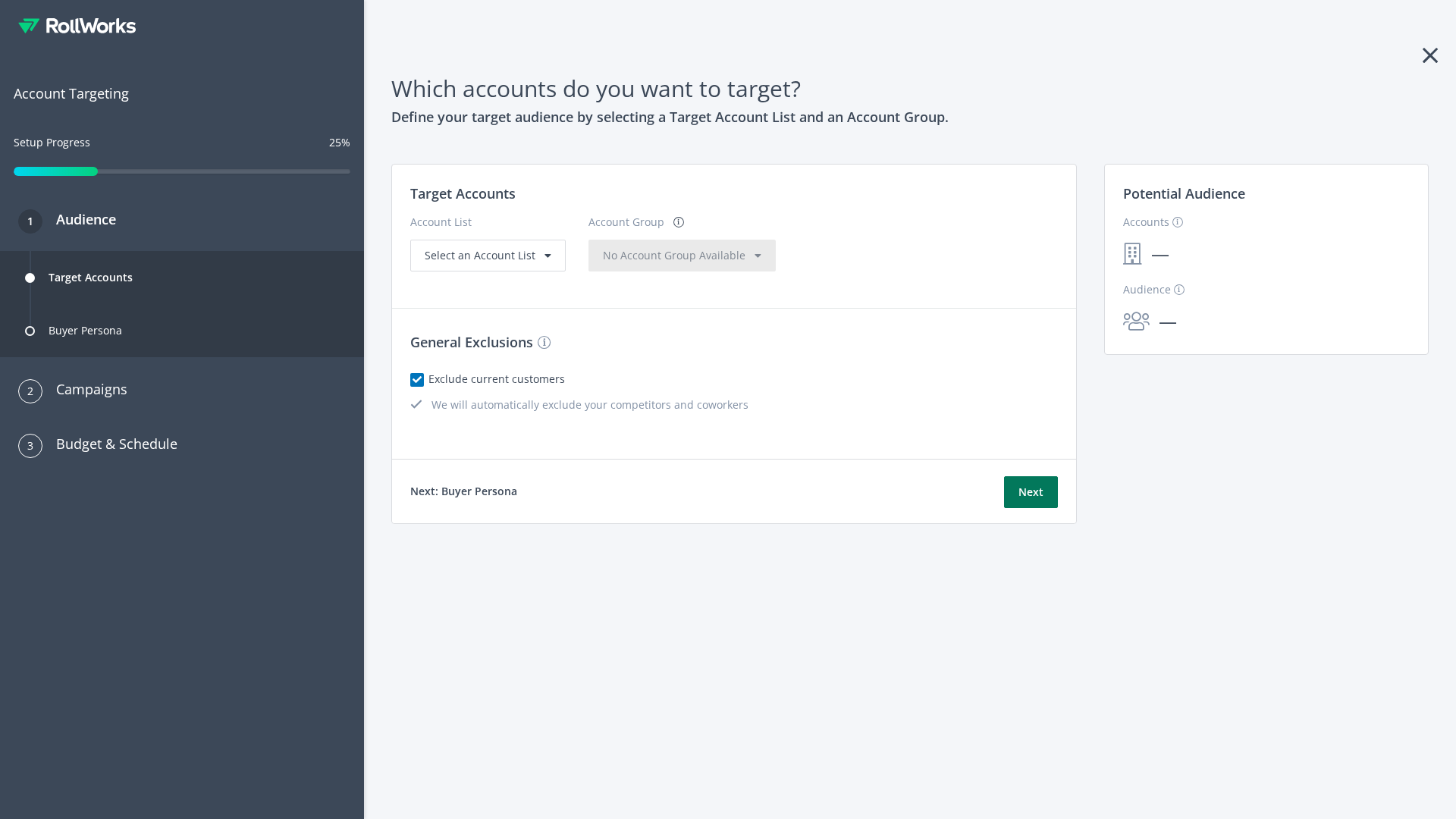
click at [1030, 492] on button "Next" at bounding box center [1030, 492] width 54 height 32
click at [486, 263] on span "Select an Account List" at bounding box center [480, 255] width 111 height 14
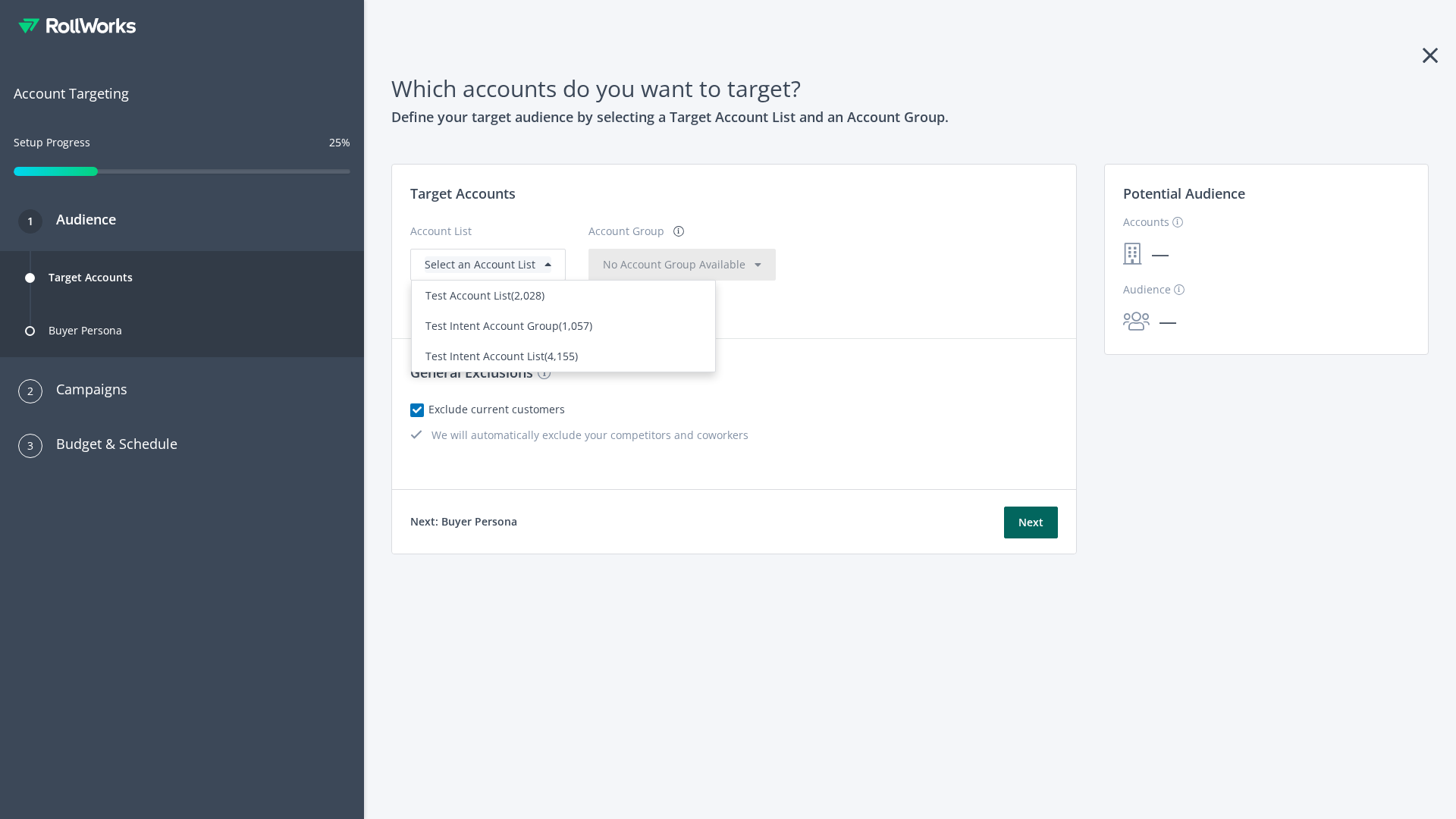
click at [563, 304] on div "Test Account List (2,028)" at bounding box center [563, 295] width 276 height 16
click at [644, 264] on span "No Account Group Available" at bounding box center [674, 264] width 143 height 14
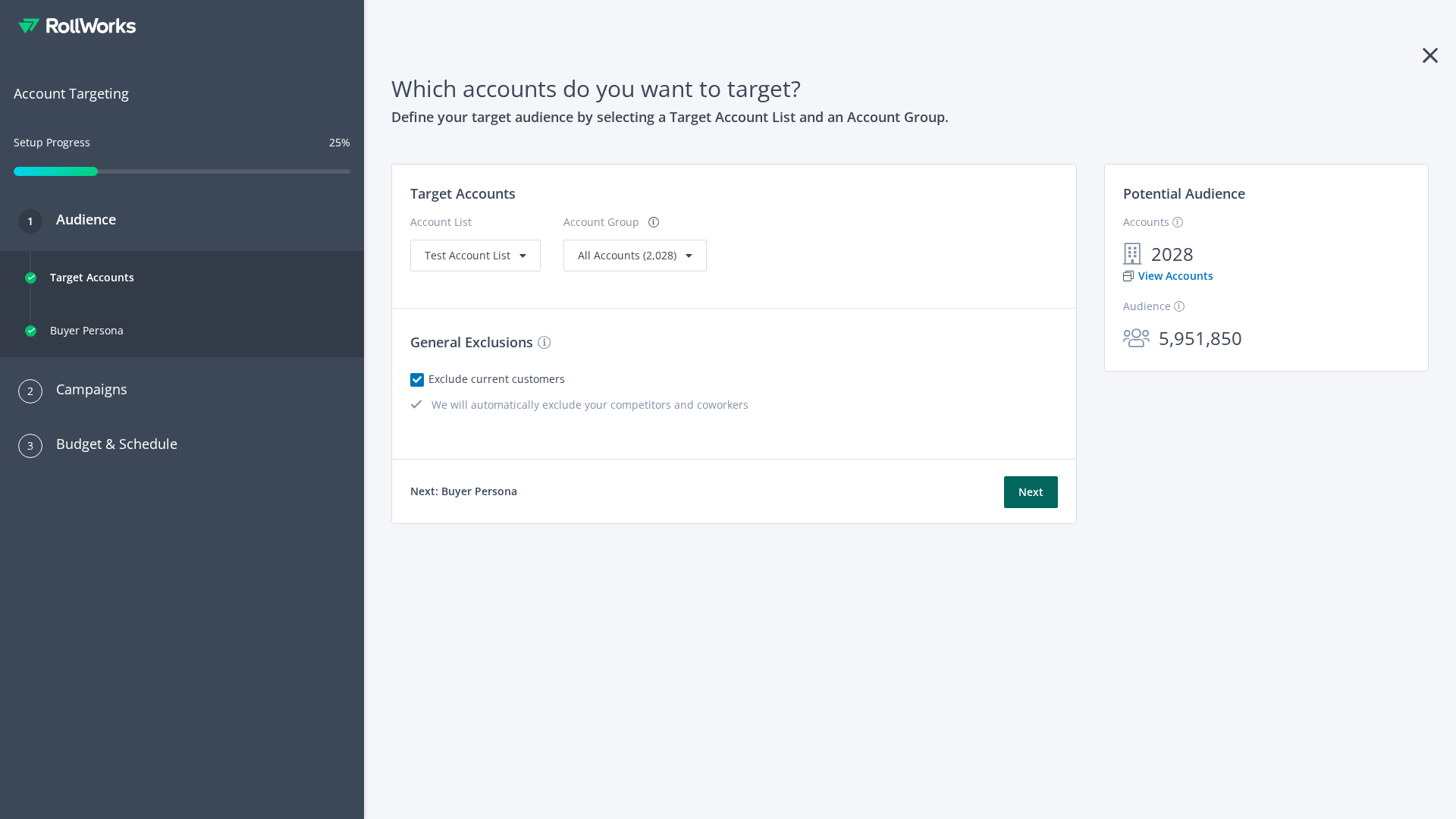
click at [1167, 276] on link "View Accounts" at bounding box center [1169, 276] width 91 height 16
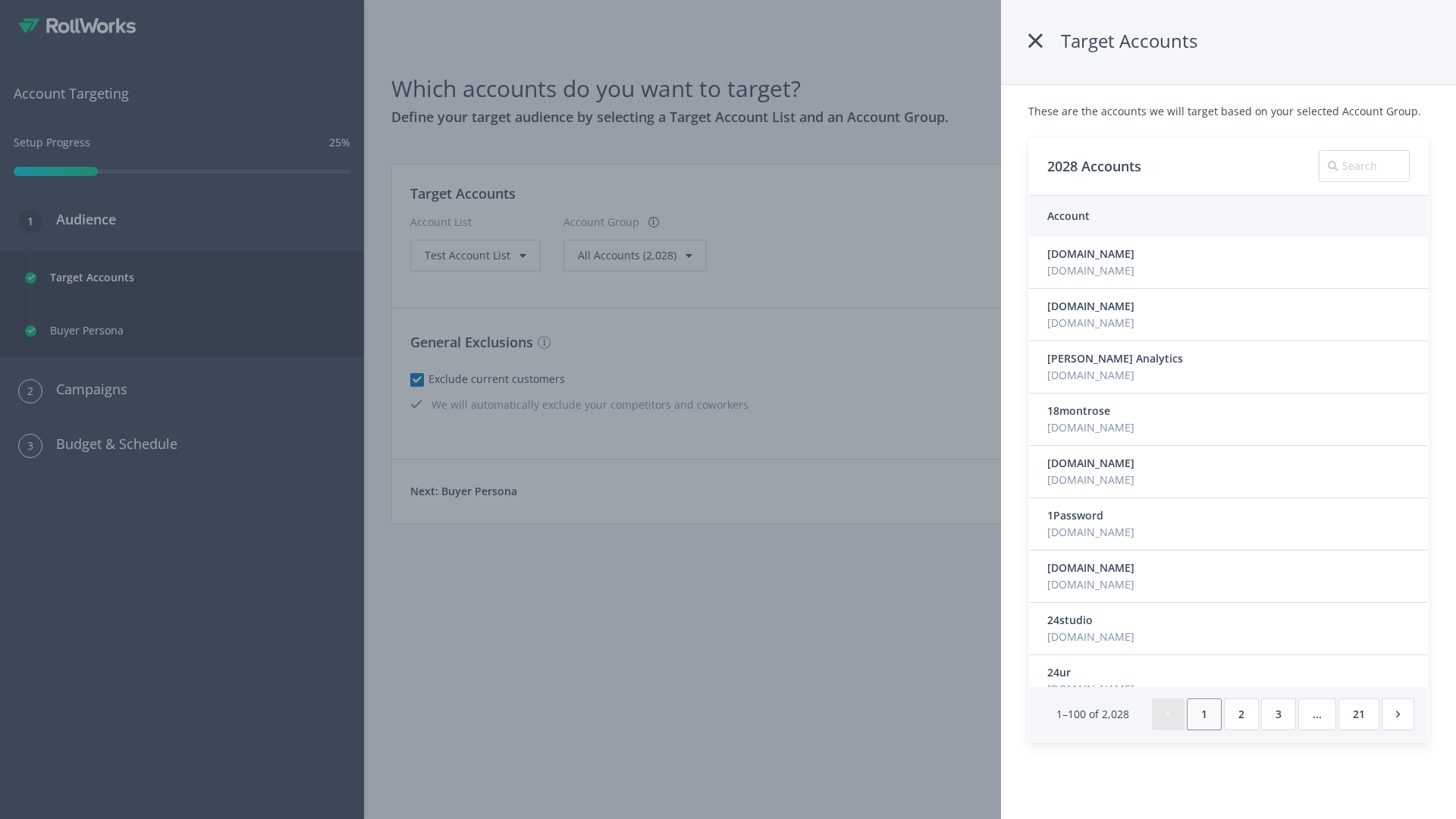
click at [1035, 41] on icon at bounding box center [1035, 41] width 14 height 27
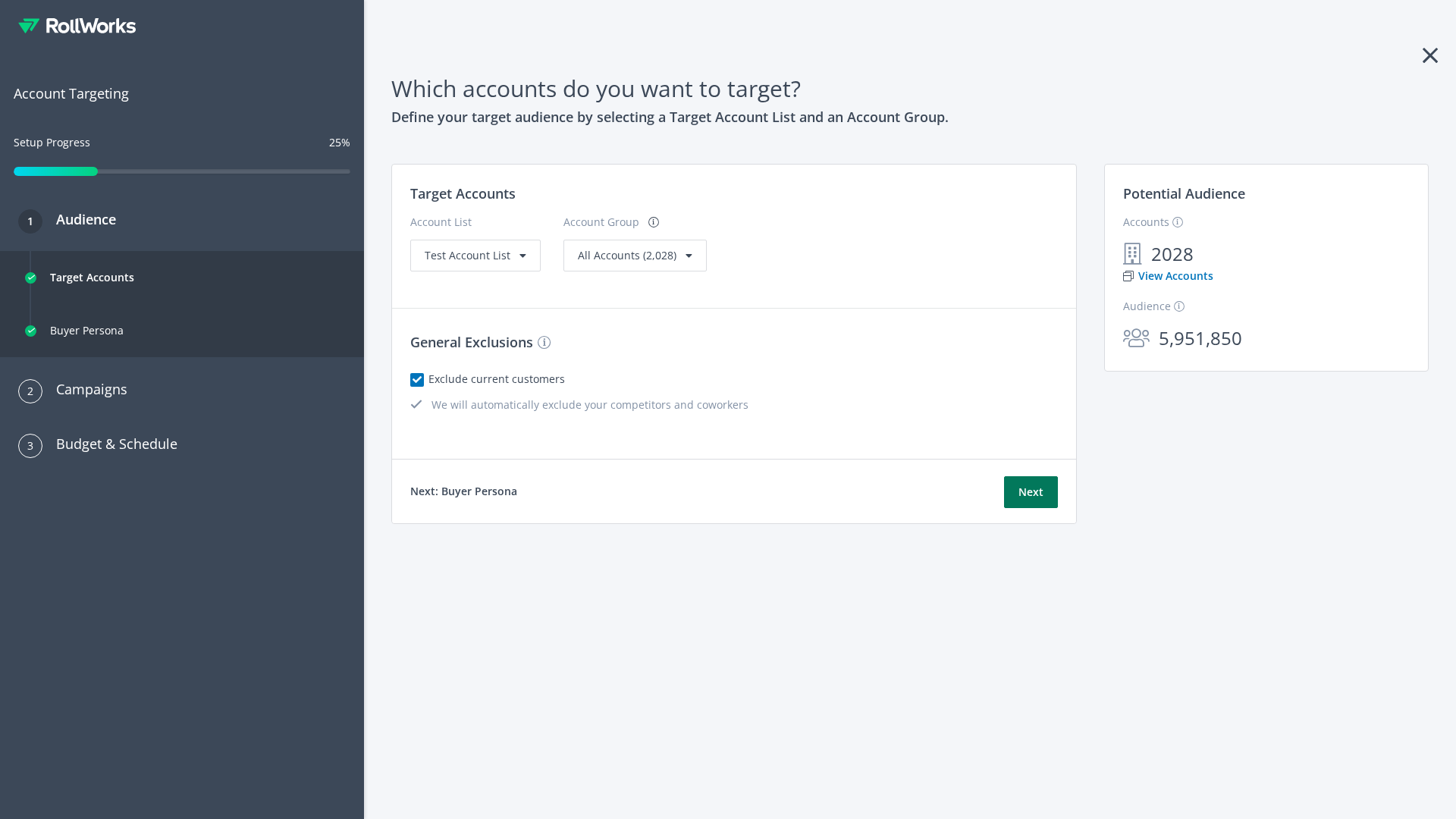
click at [1030, 492] on button "Next" at bounding box center [1030, 492] width 54 height 32
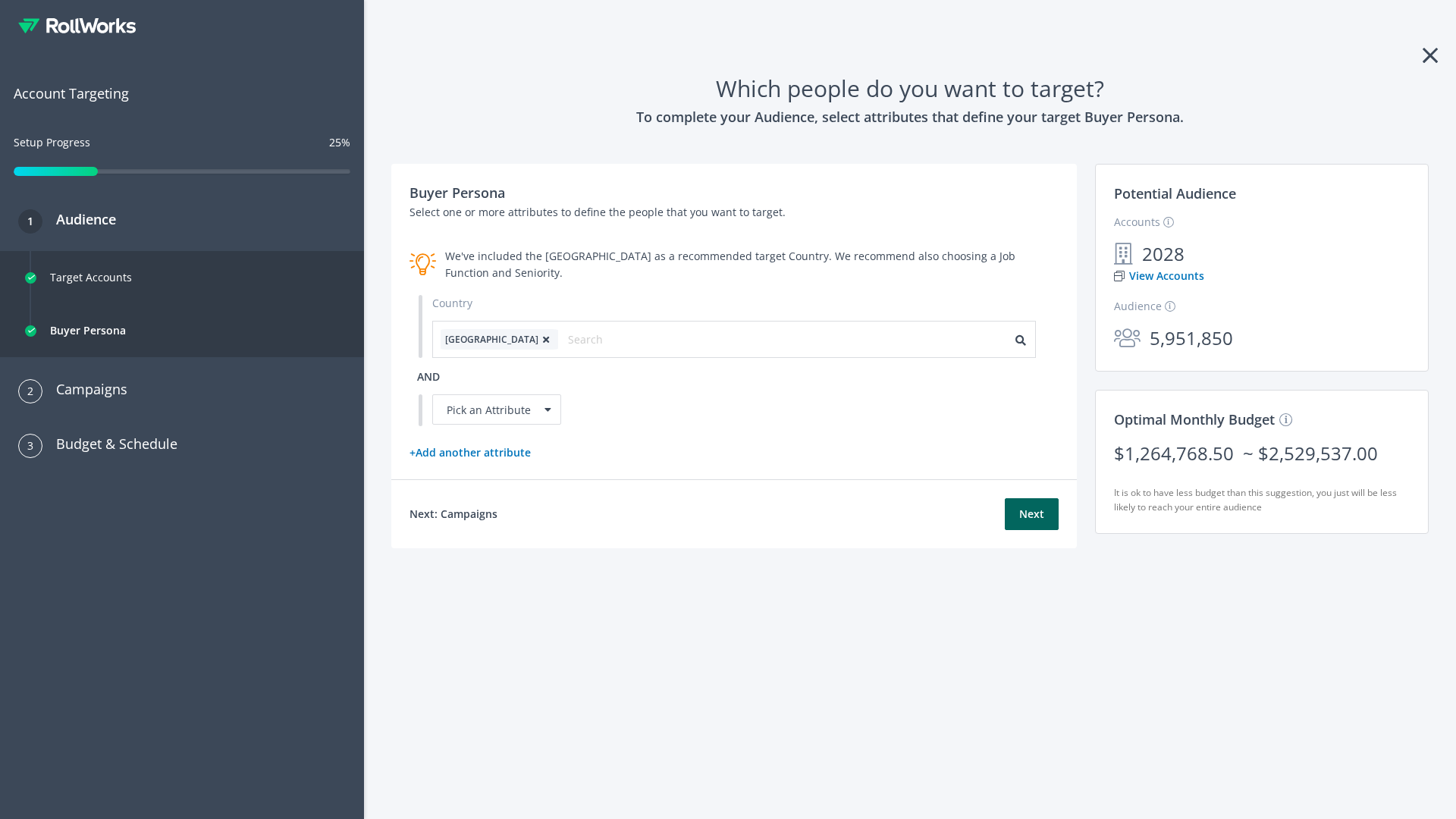
click at [538, 339] on icon at bounding box center [545, 340] width 15 height 9
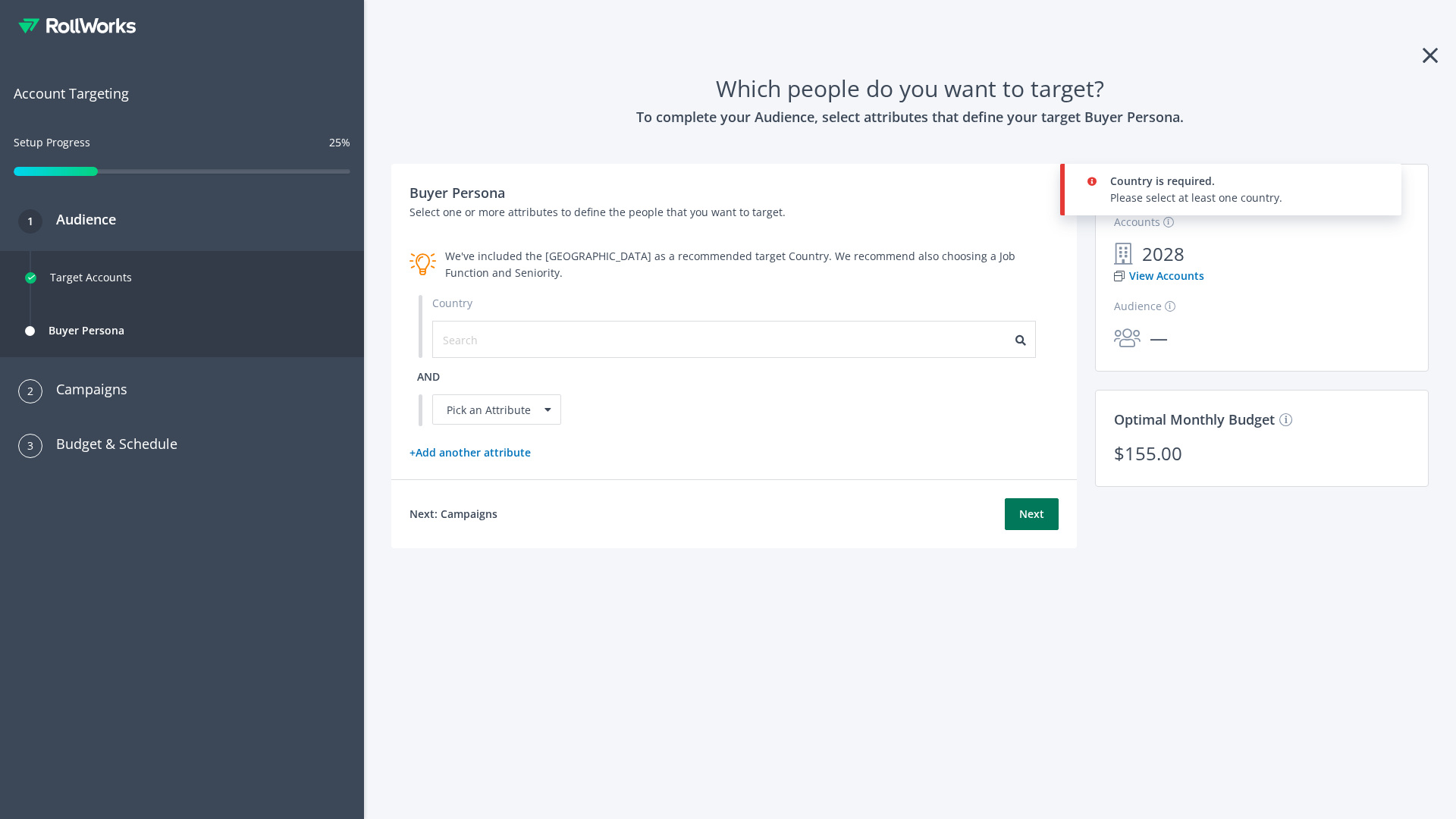
click at [1031, 513] on button "Next" at bounding box center [1031, 514] width 54 height 32
click at [501, 339] on input "text" at bounding box center [511, 339] width 136 height 16
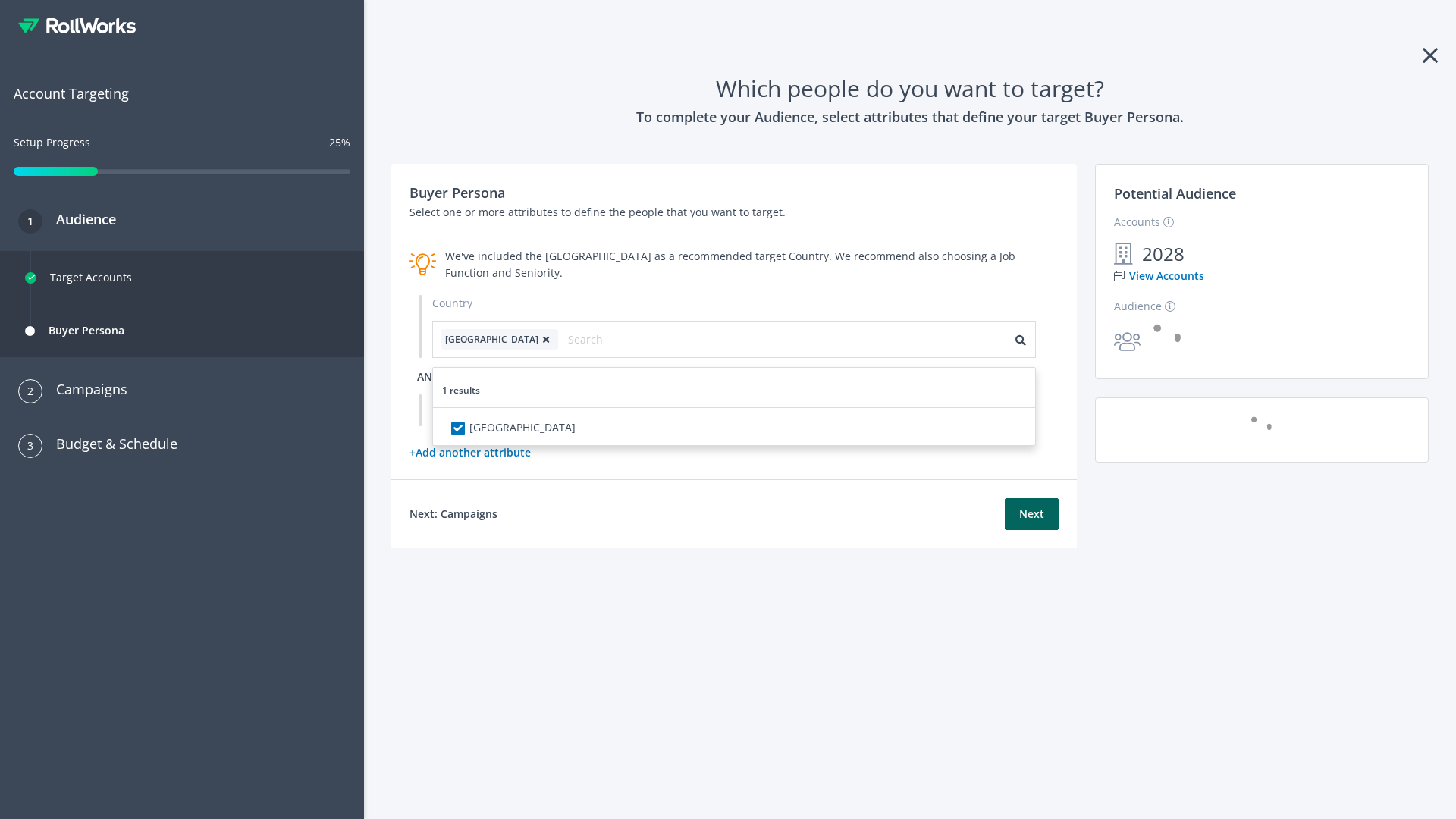
click at [428, 377] on span "and" at bounding box center [428, 377] width 23 height 14
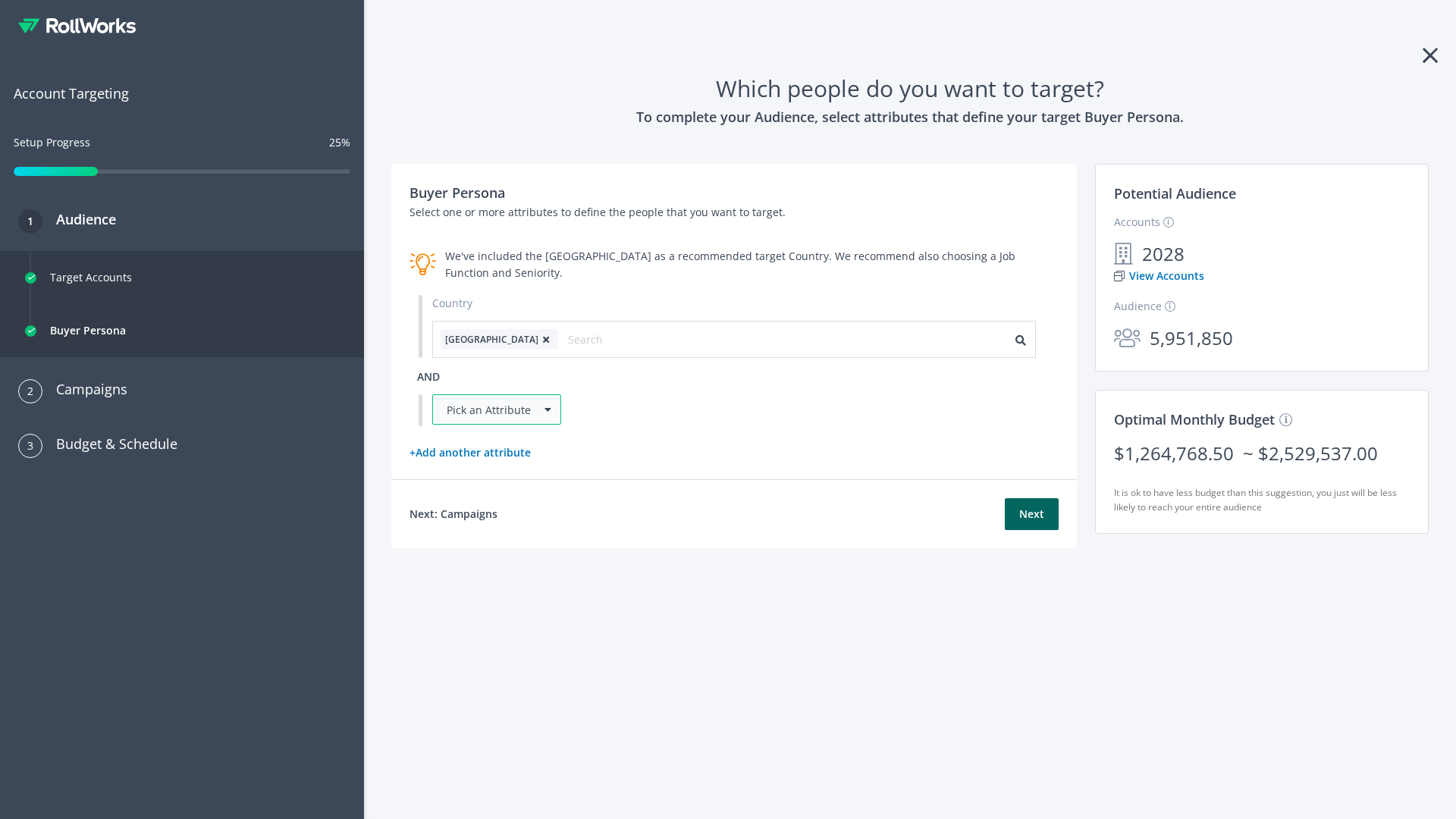
click at [497, 410] on div "Pick an Attribute" at bounding box center [496, 410] width 129 height 30
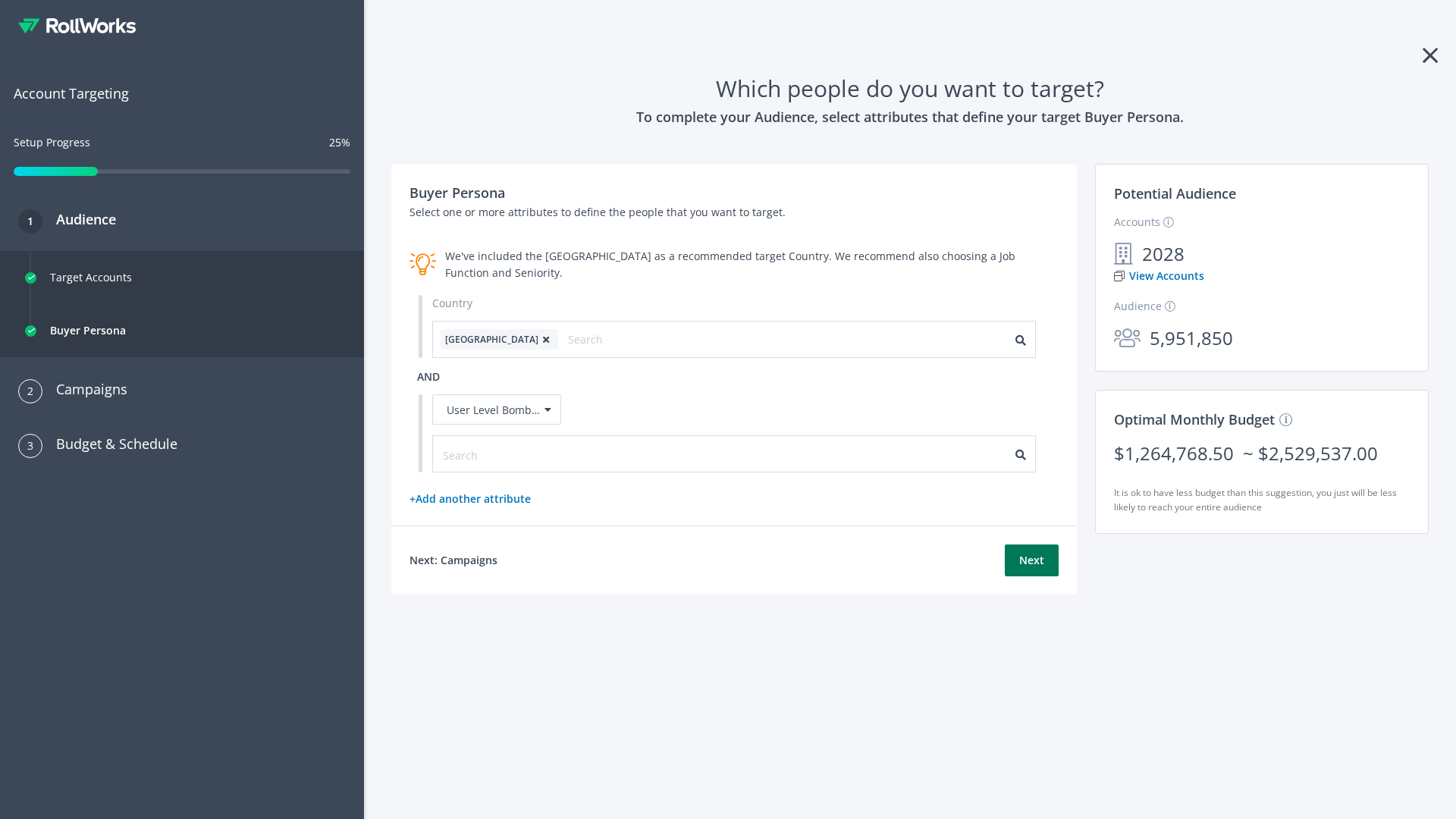
click at [1031, 560] on button "Next" at bounding box center [1031, 560] width 54 height 32
click at [501, 454] on input "text" at bounding box center [511, 455] width 136 height 16
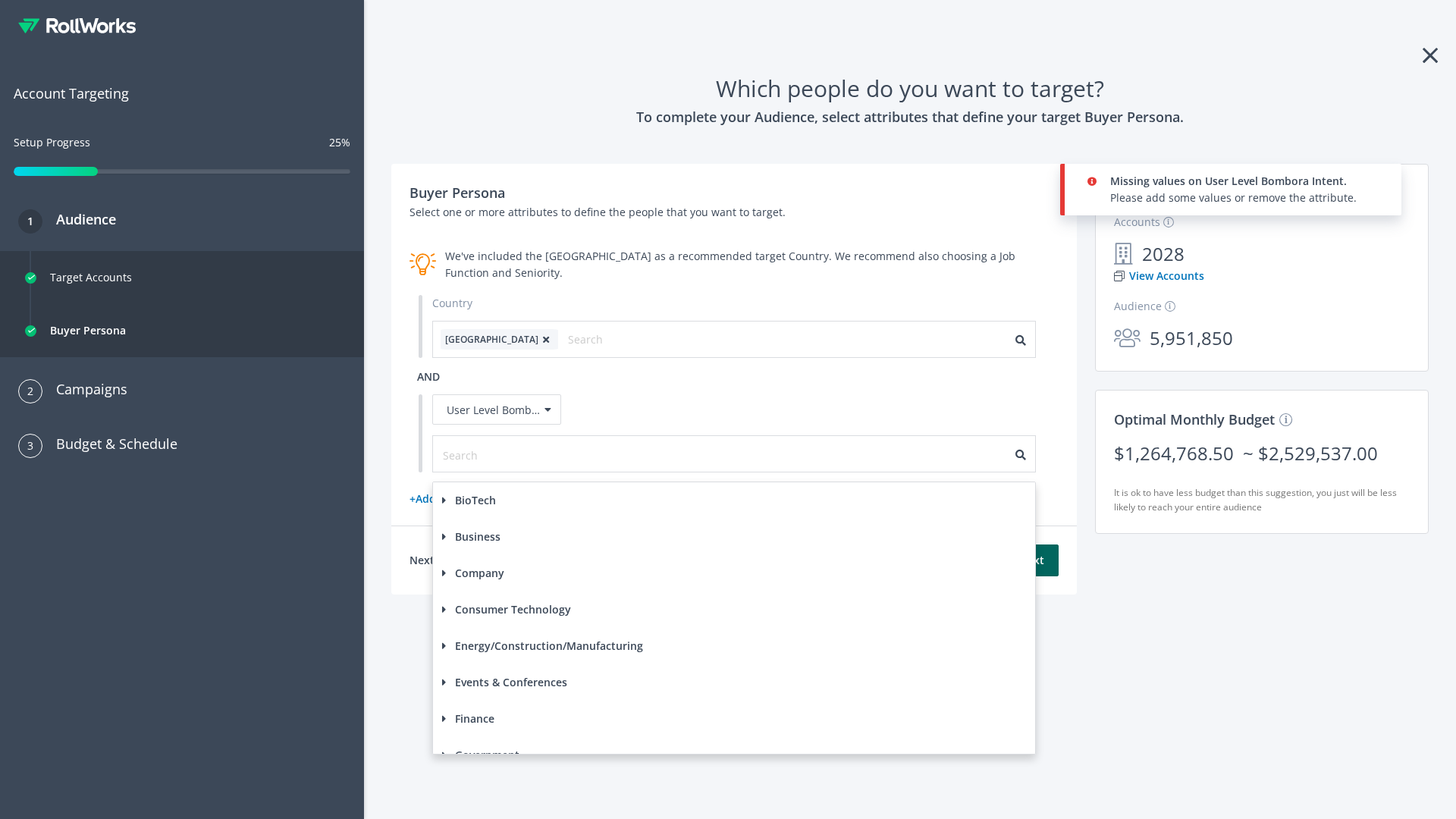
click at [1031, 560] on div "Company" at bounding box center [733, 574] width 602 height 37
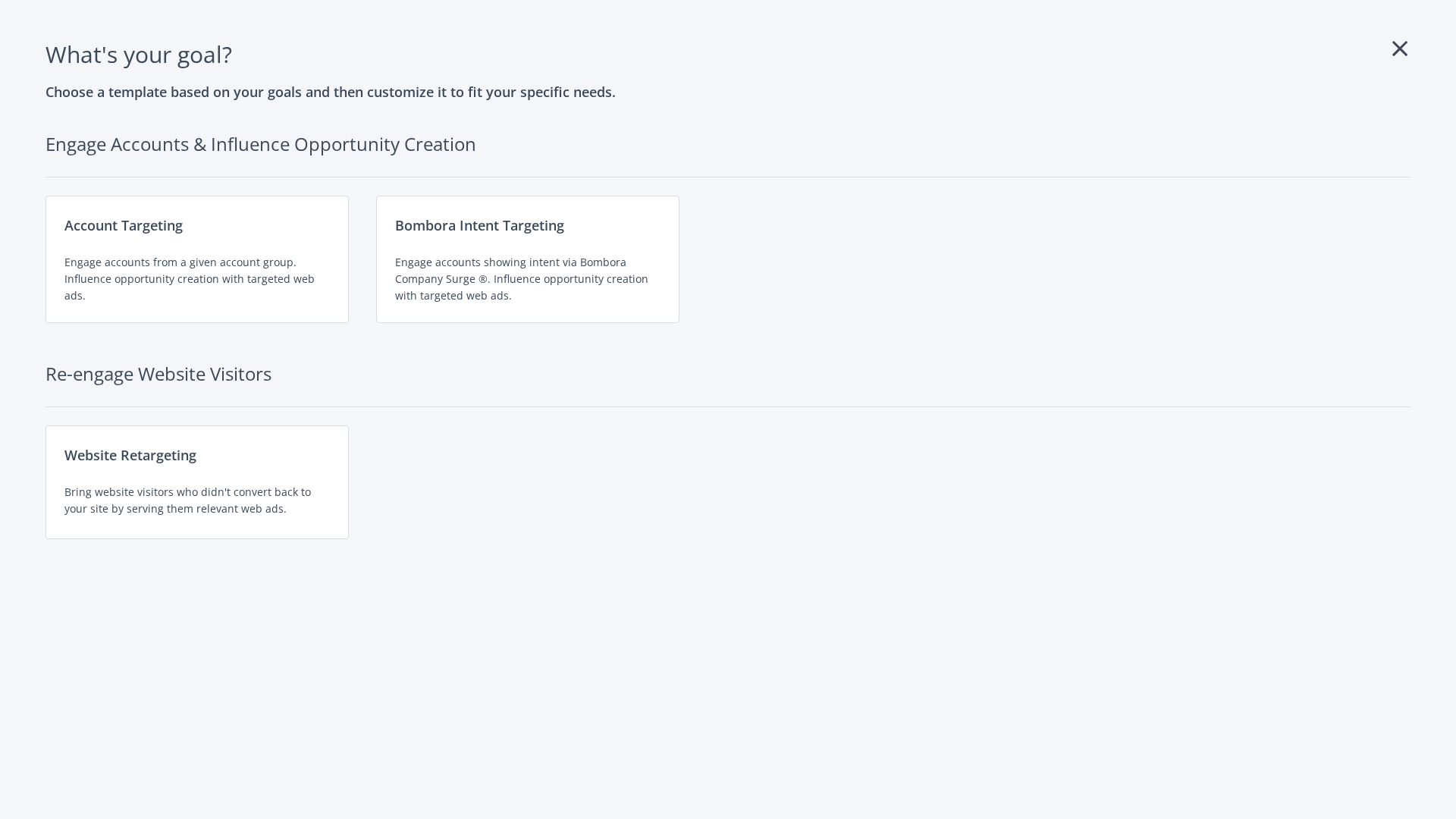
click at [528, 259] on div "Engage accounts showing intent via Bombora Company Surge ®. Influence opportuni…" at bounding box center [528, 279] width 266 height 50
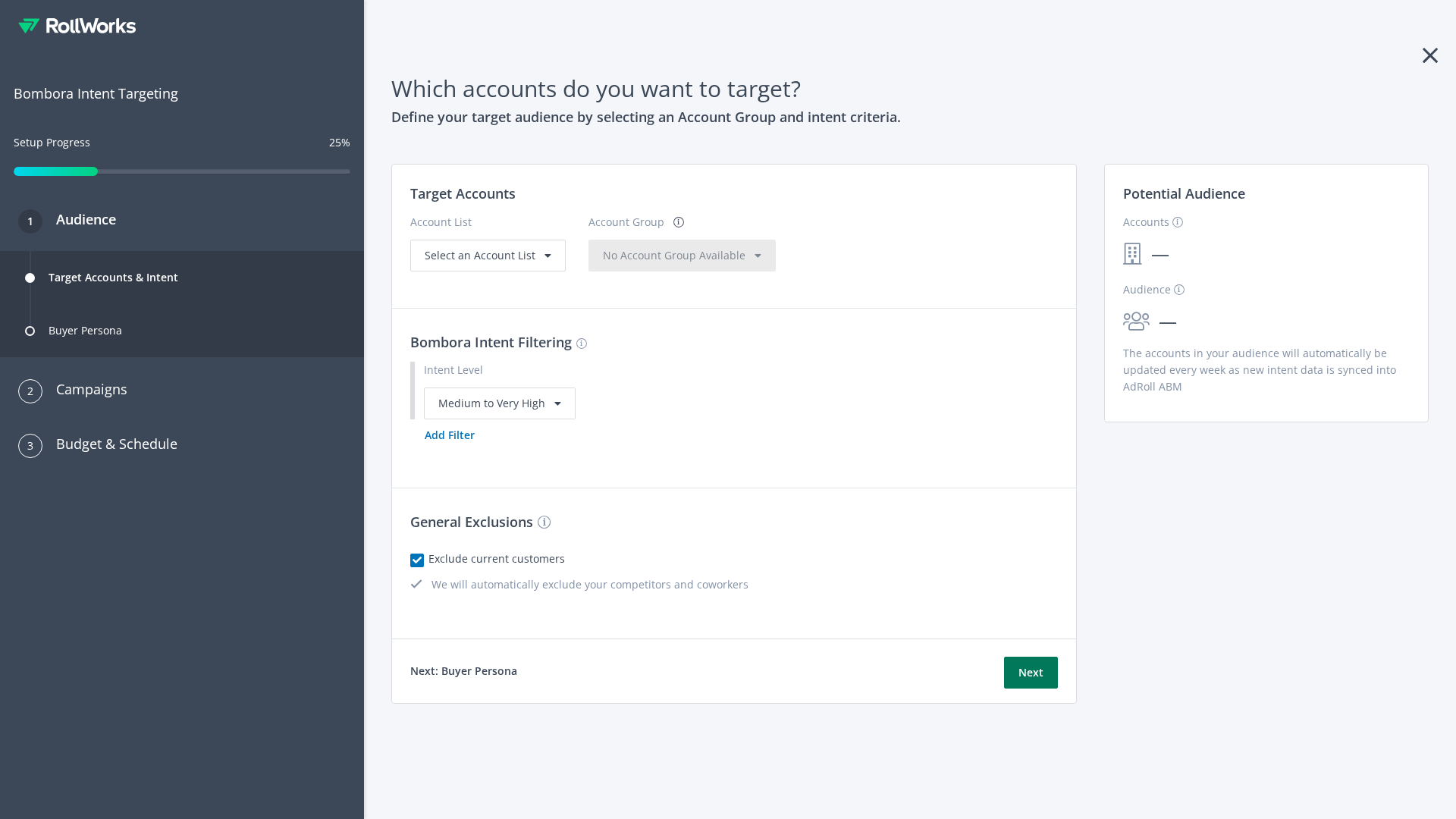
click at [1030, 672] on button "Next" at bounding box center [1030, 673] width 54 height 32
click at [449, 452] on button "Add Filter" at bounding box center [449, 435] width 79 height 32
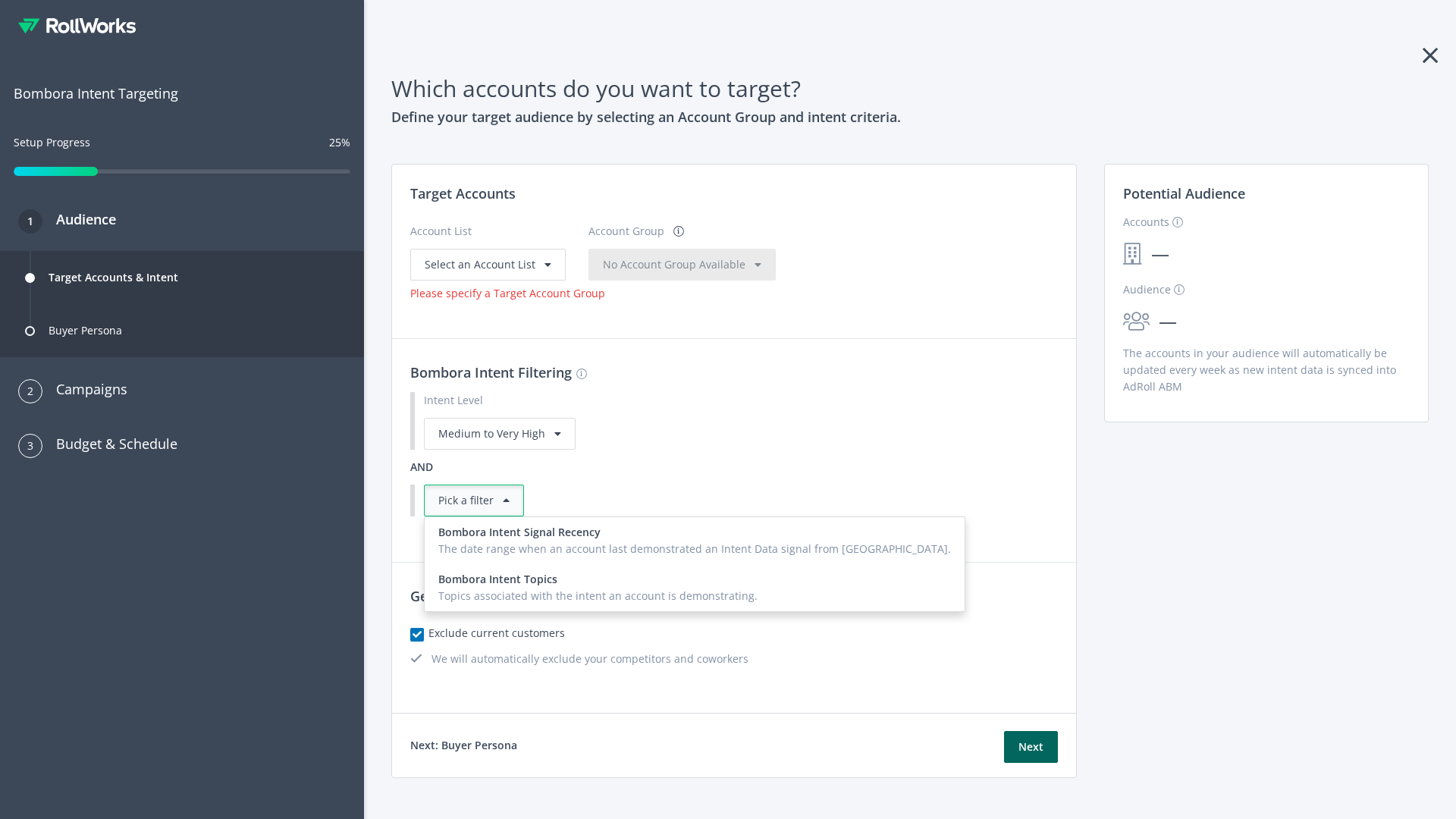
click at [658, 588] on div "Topics associated with the intent an account is demonstrating." at bounding box center [694, 595] width 512 height 16
click at [1030, 733] on button "Next" at bounding box center [1030, 747] width 54 height 32
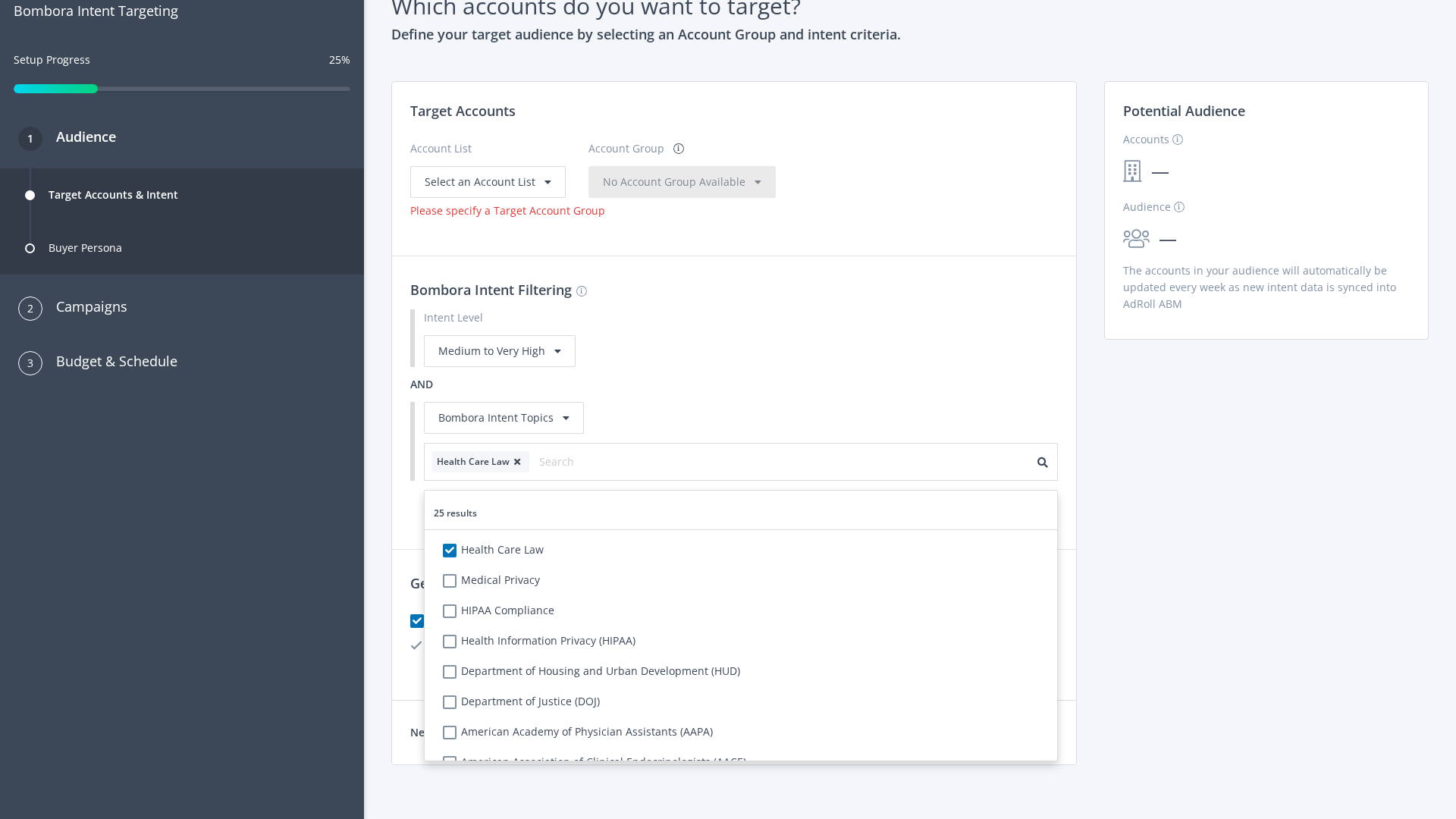
click at [486, 181] on span "Select an Account List" at bounding box center [480, 181] width 111 height 14
click at [690, 181] on span "No Account Group Available" at bounding box center [674, 181] width 143 height 14
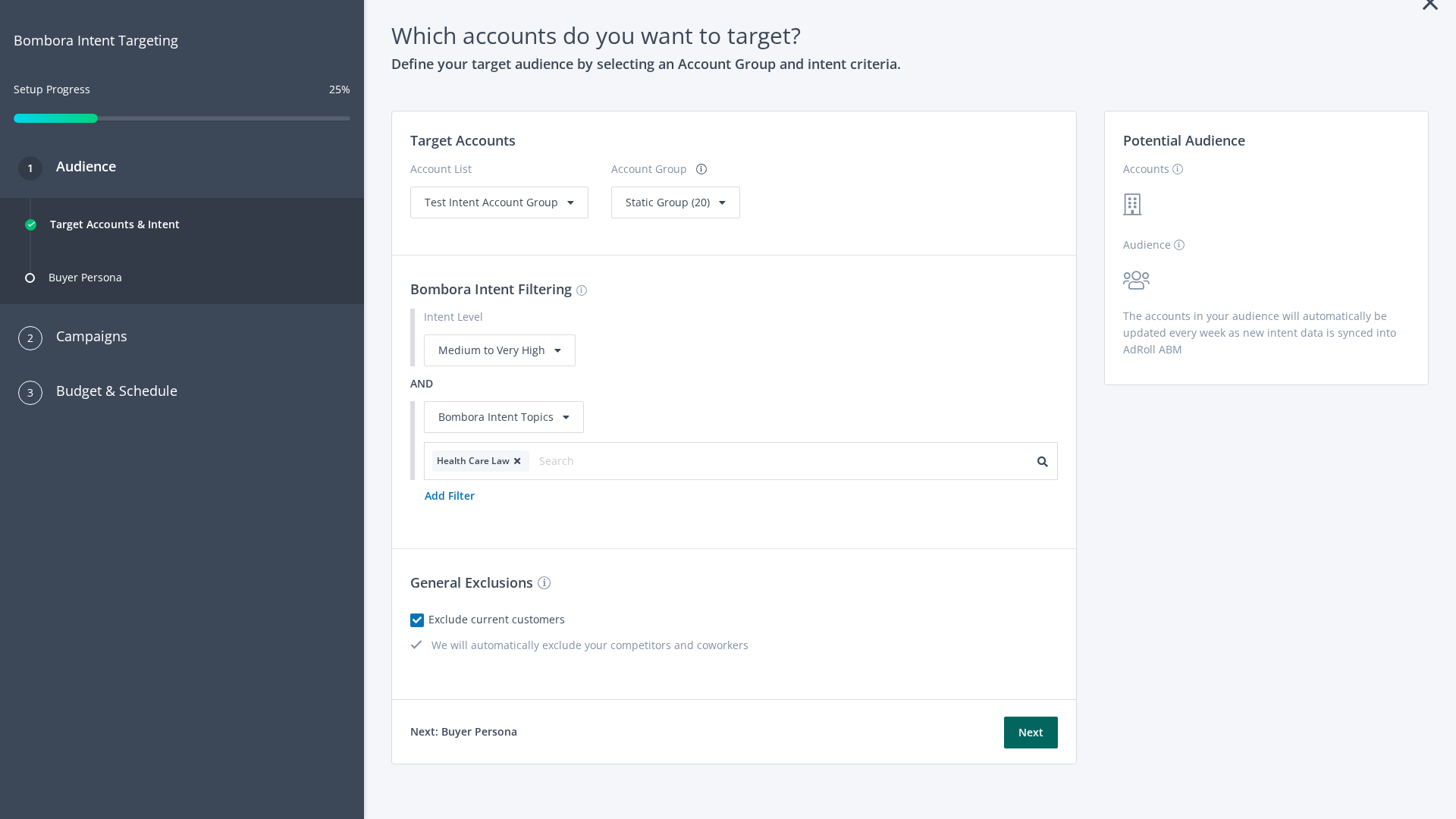
scroll to position [53, 0]
click at [670, 202] on span "Static Group (20)" at bounding box center [668, 202] width 84 height 14
click at [498, 209] on span "Test Intent Account Group" at bounding box center [491, 202] width 134 height 14
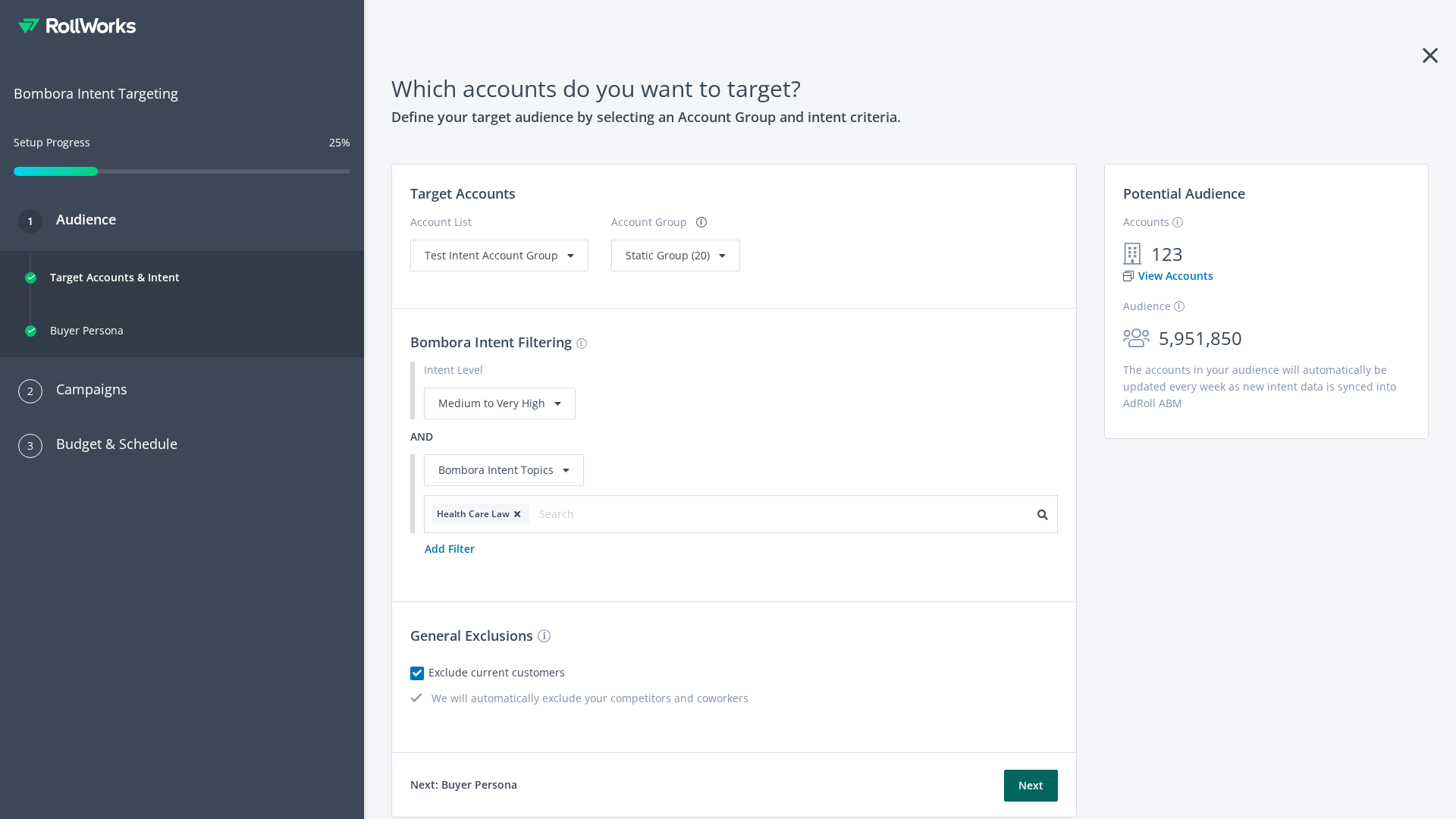
click at [644, 263] on span "Static Group (20)" at bounding box center [668, 255] width 84 height 14
click at [1030, 786] on button "Next" at bounding box center [1030, 785] width 54 height 32
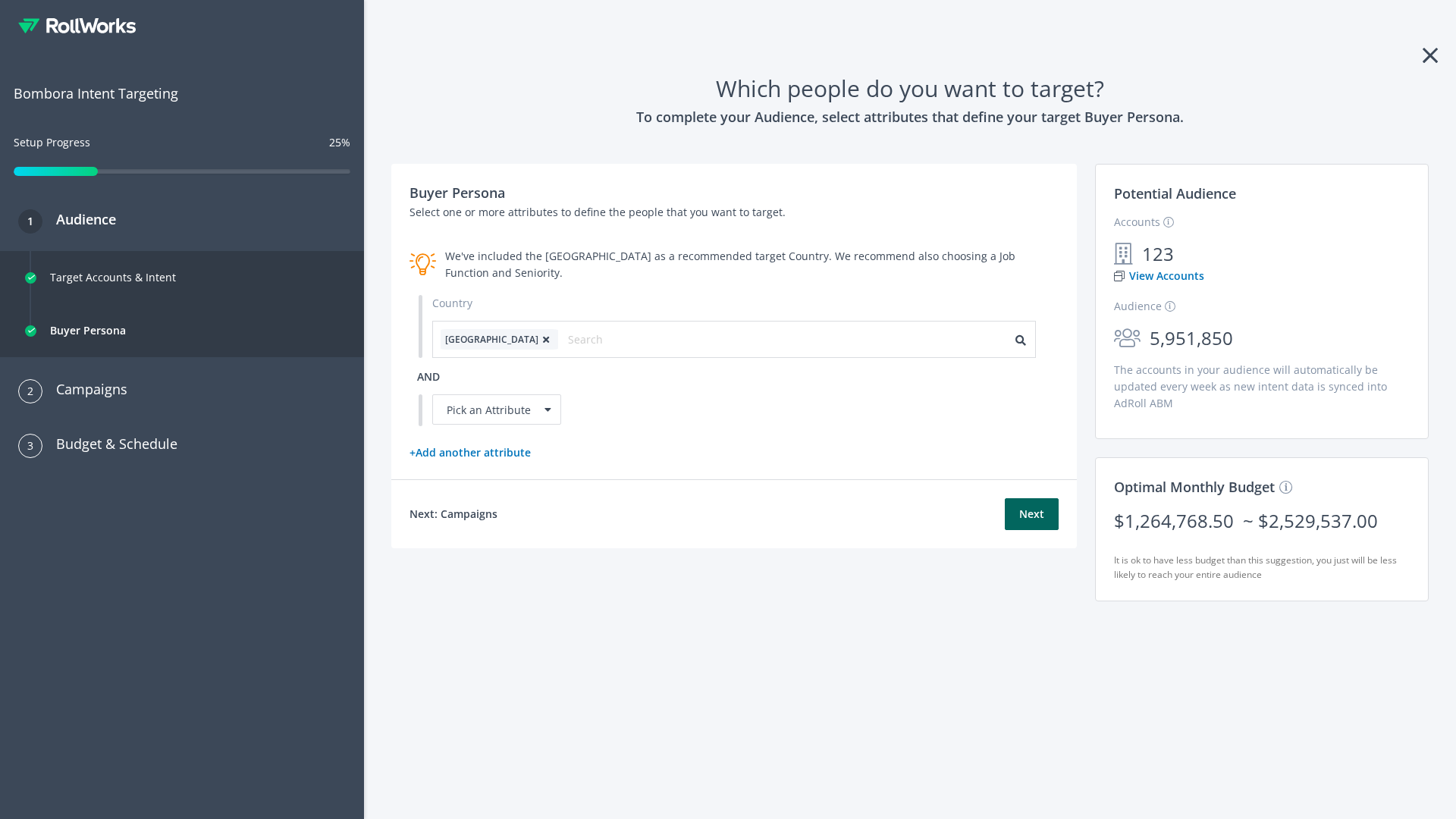
click at [538, 339] on icon at bounding box center [545, 340] width 15 height 9
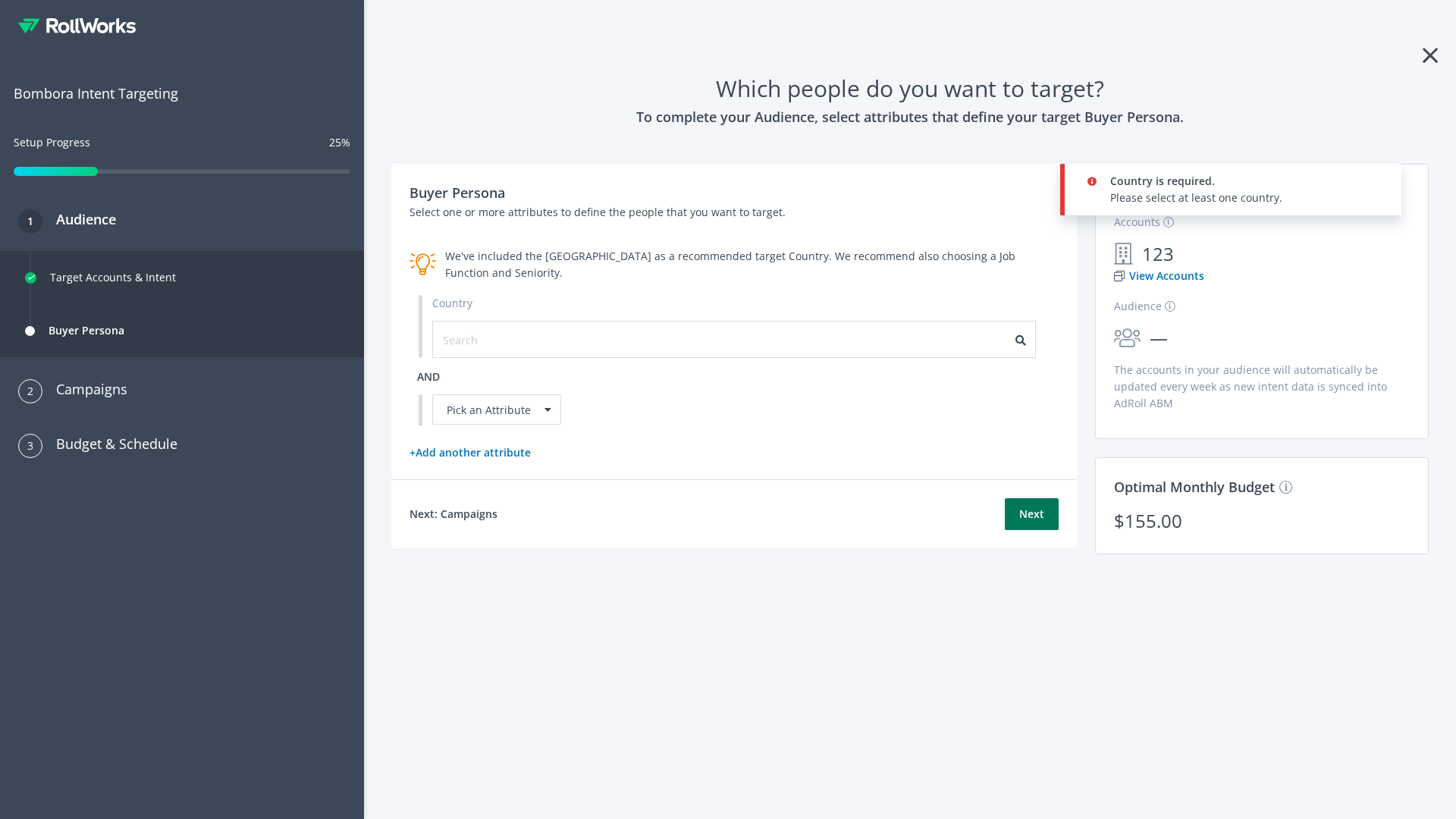
click at [1031, 513] on button "Next" at bounding box center [1031, 514] width 54 height 32
click at [501, 339] on input "text" at bounding box center [511, 339] width 136 height 16
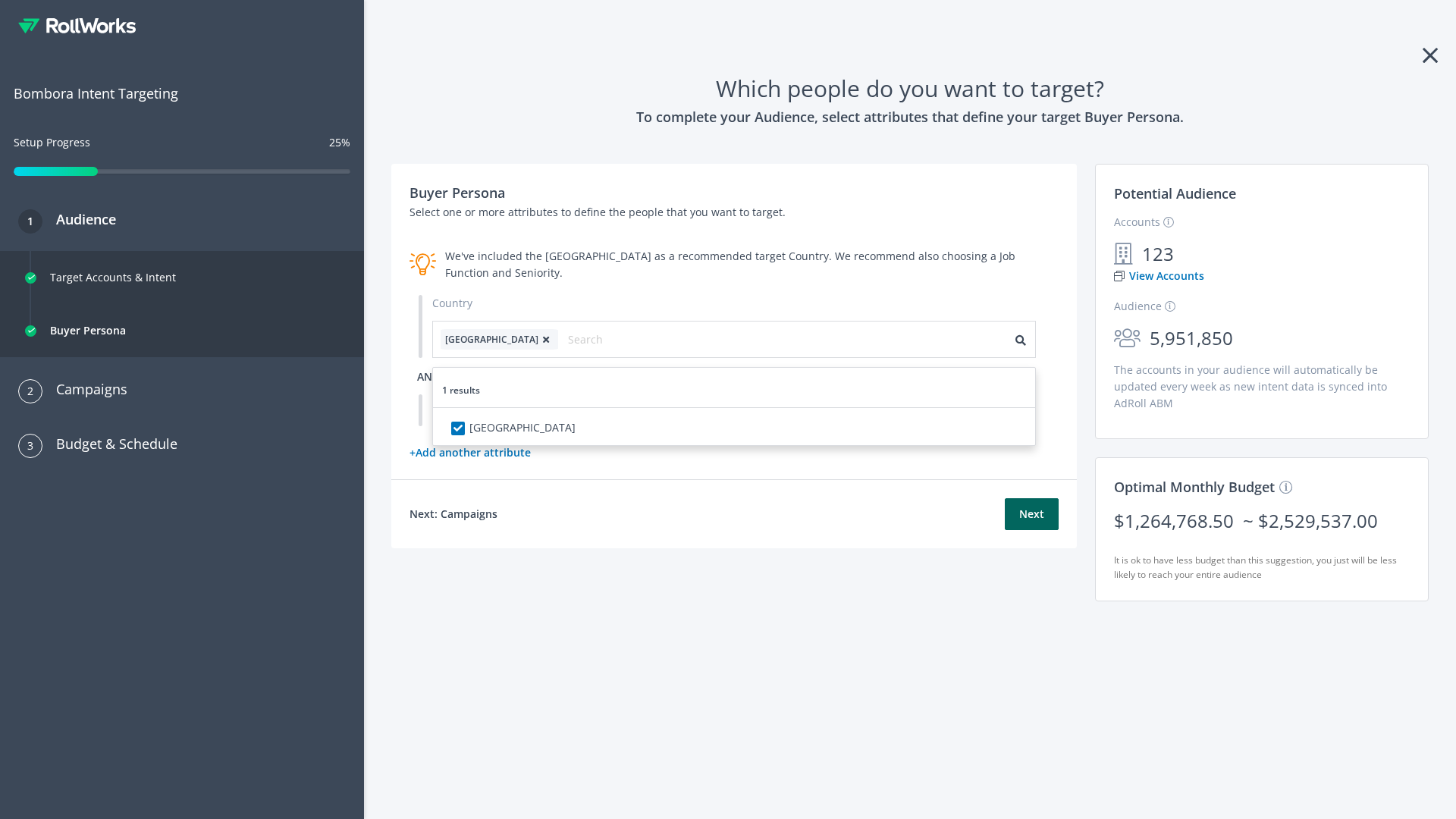
click at [428, 377] on span "and" at bounding box center [428, 377] width 23 height 14
click at [497, 410] on div "Pick an Attribute" at bounding box center [496, 410] width 129 height 30
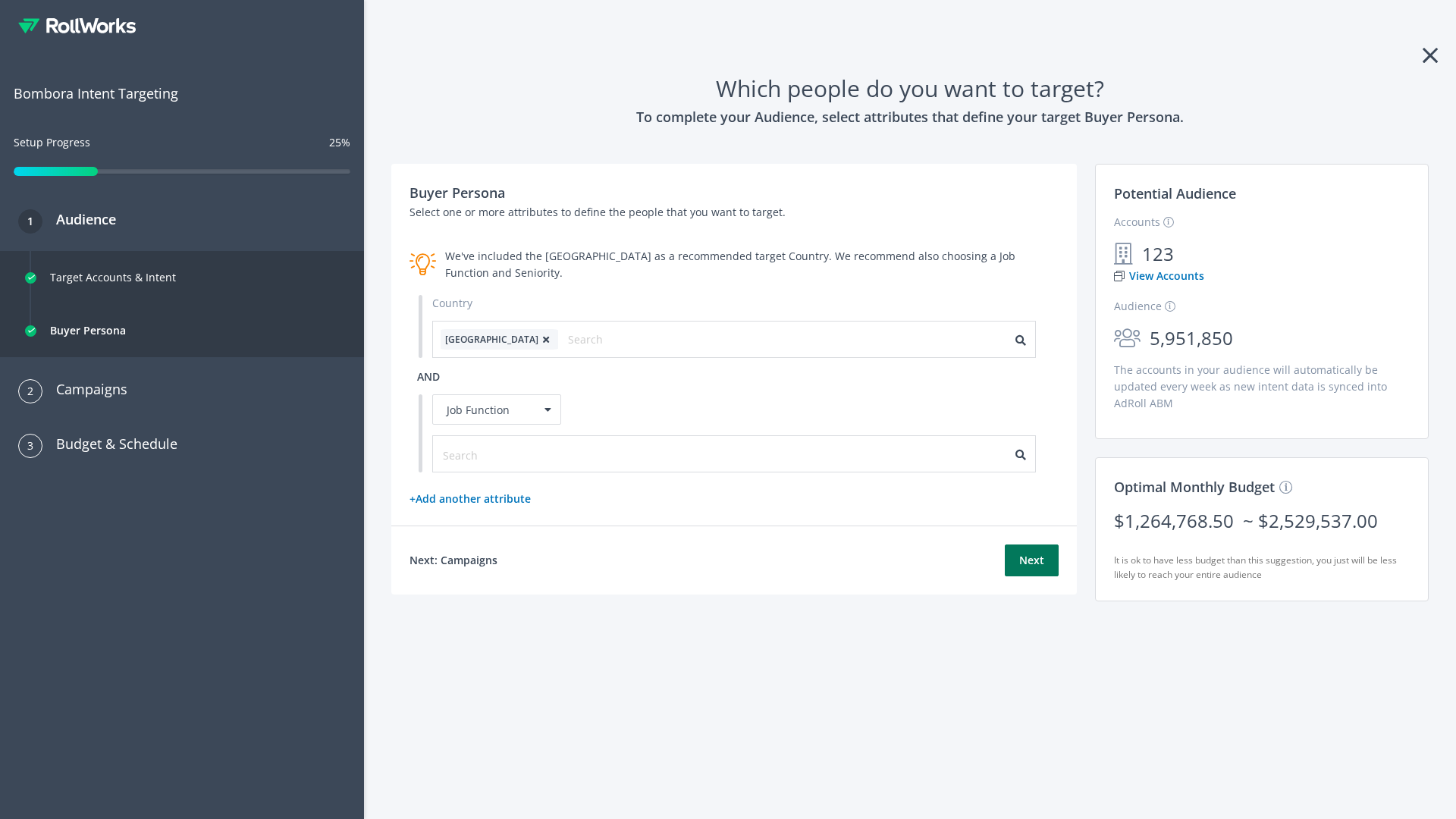
click at [1031, 560] on button "Next" at bounding box center [1031, 560] width 54 height 32
click at [501, 454] on input "text" at bounding box center [511, 455] width 136 height 16
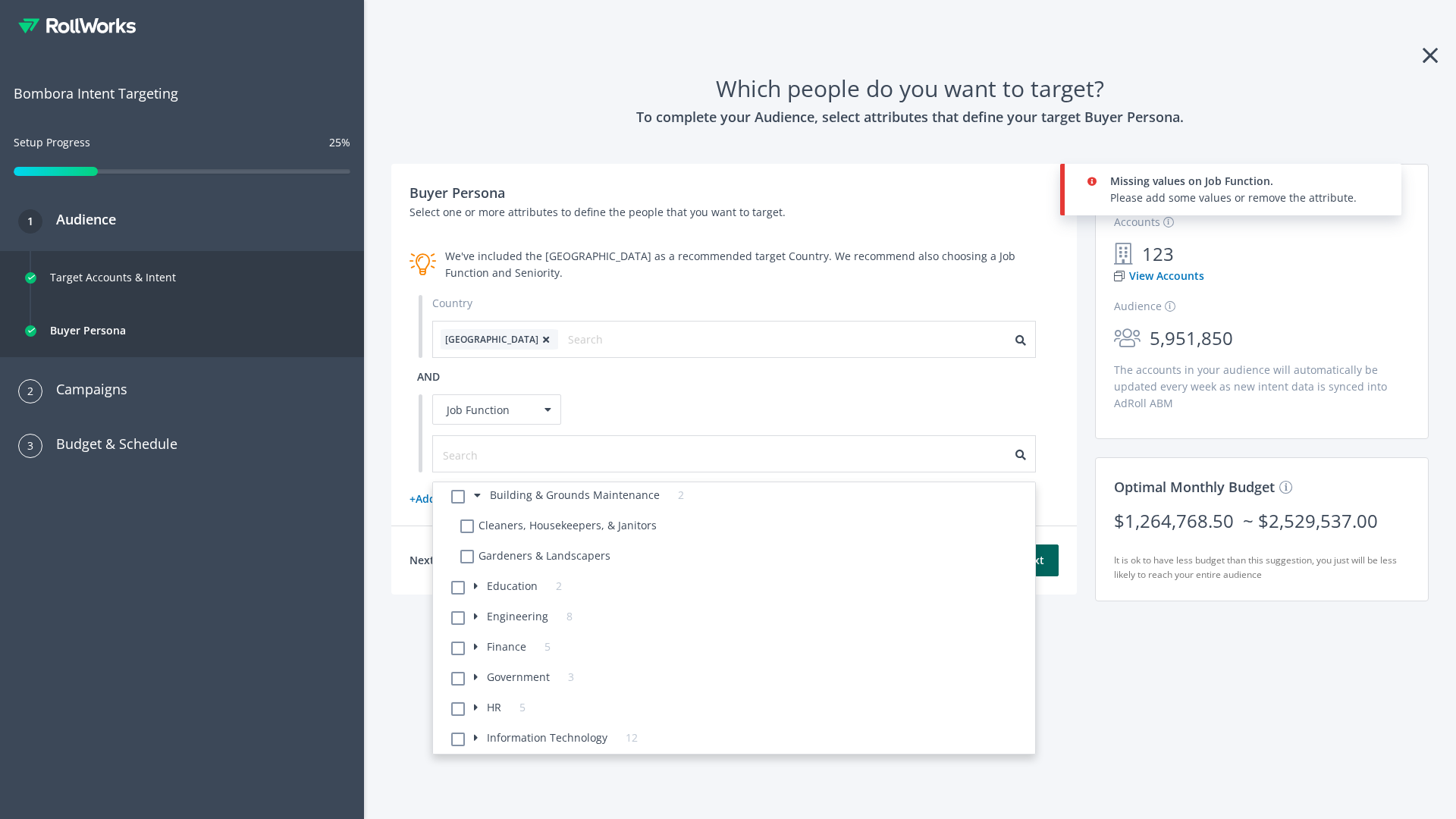
click at [743, 528] on li "Cleaners, Housekeepers, & Janitors" at bounding box center [744, 528] width 584 height 30
checkbox Janitors-6 "true"
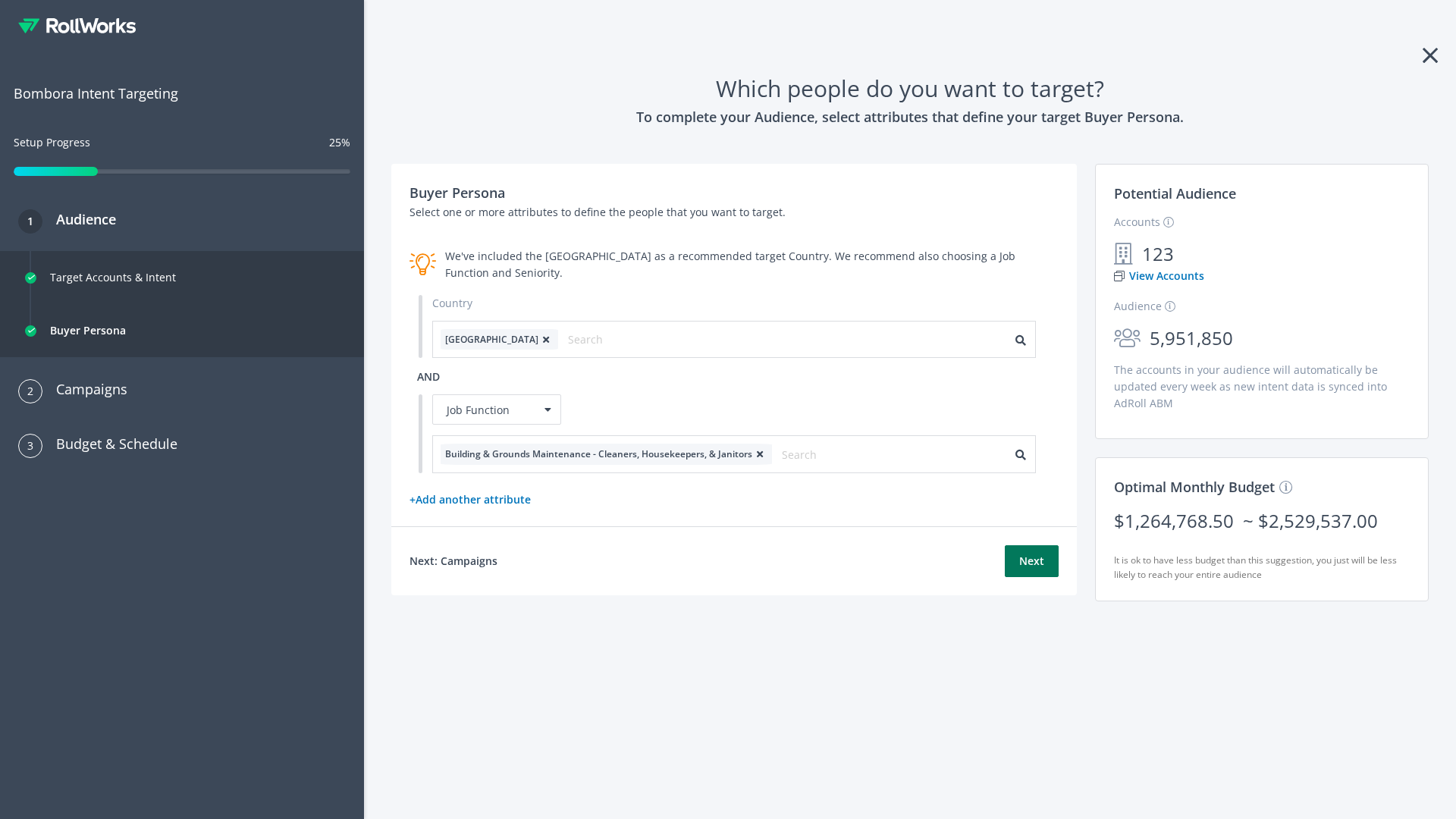
click at [1031, 560] on button "Next" at bounding box center [1031, 561] width 54 height 32
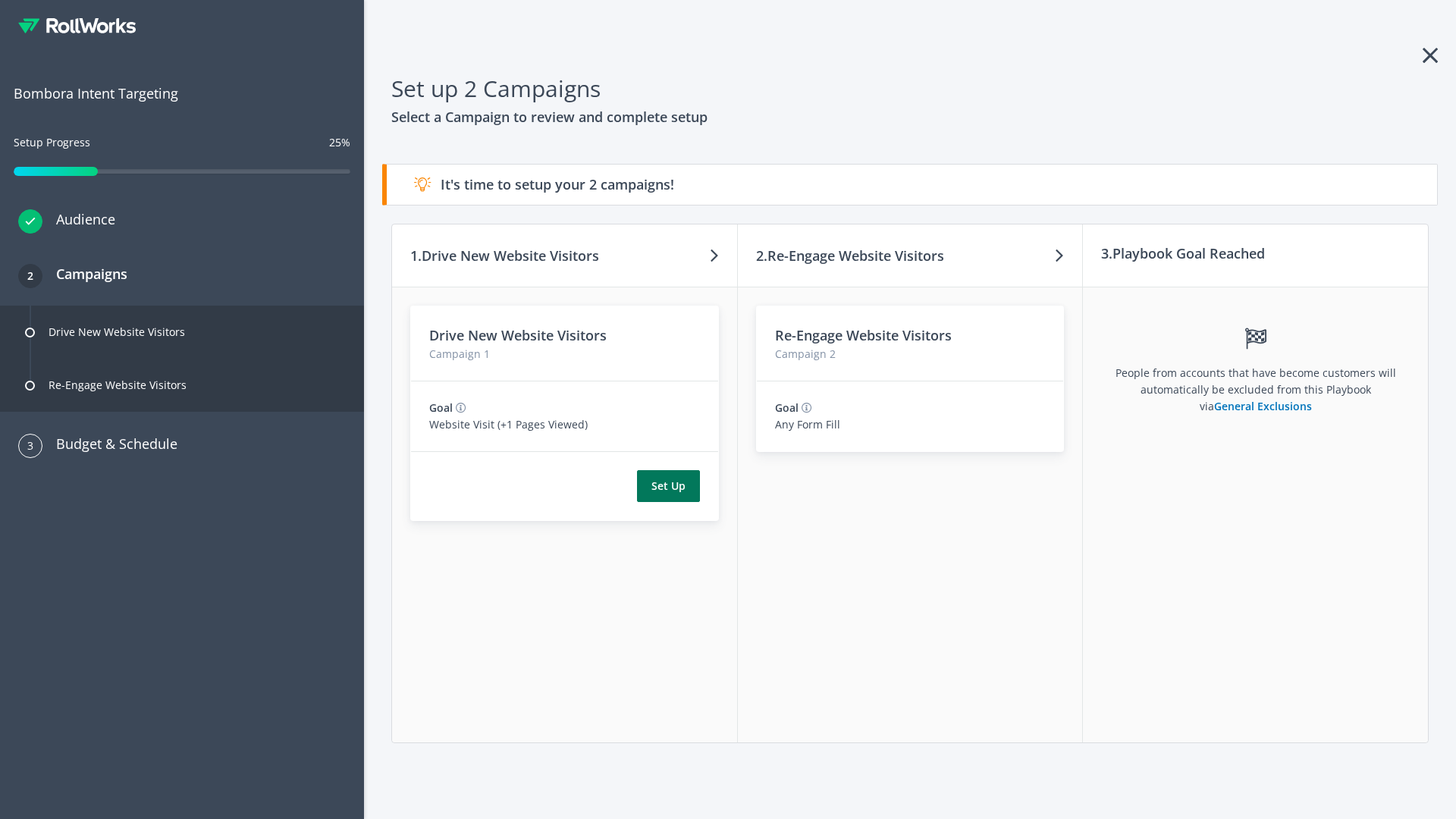
click at [668, 486] on button "Set Up" at bounding box center [668, 486] width 63 height 32
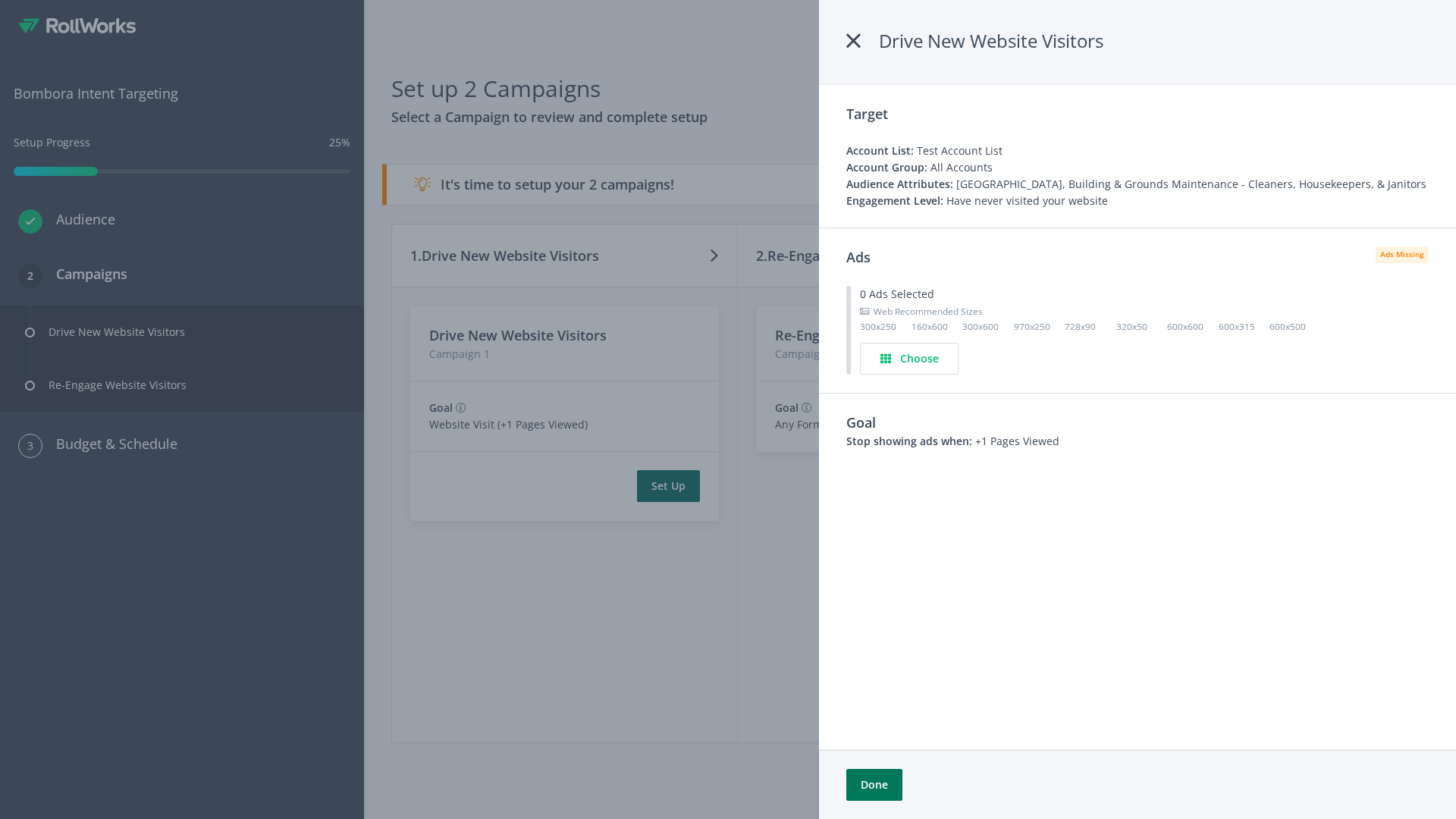
click at [874, 785] on button "Done" at bounding box center [874, 785] width 56 height 32
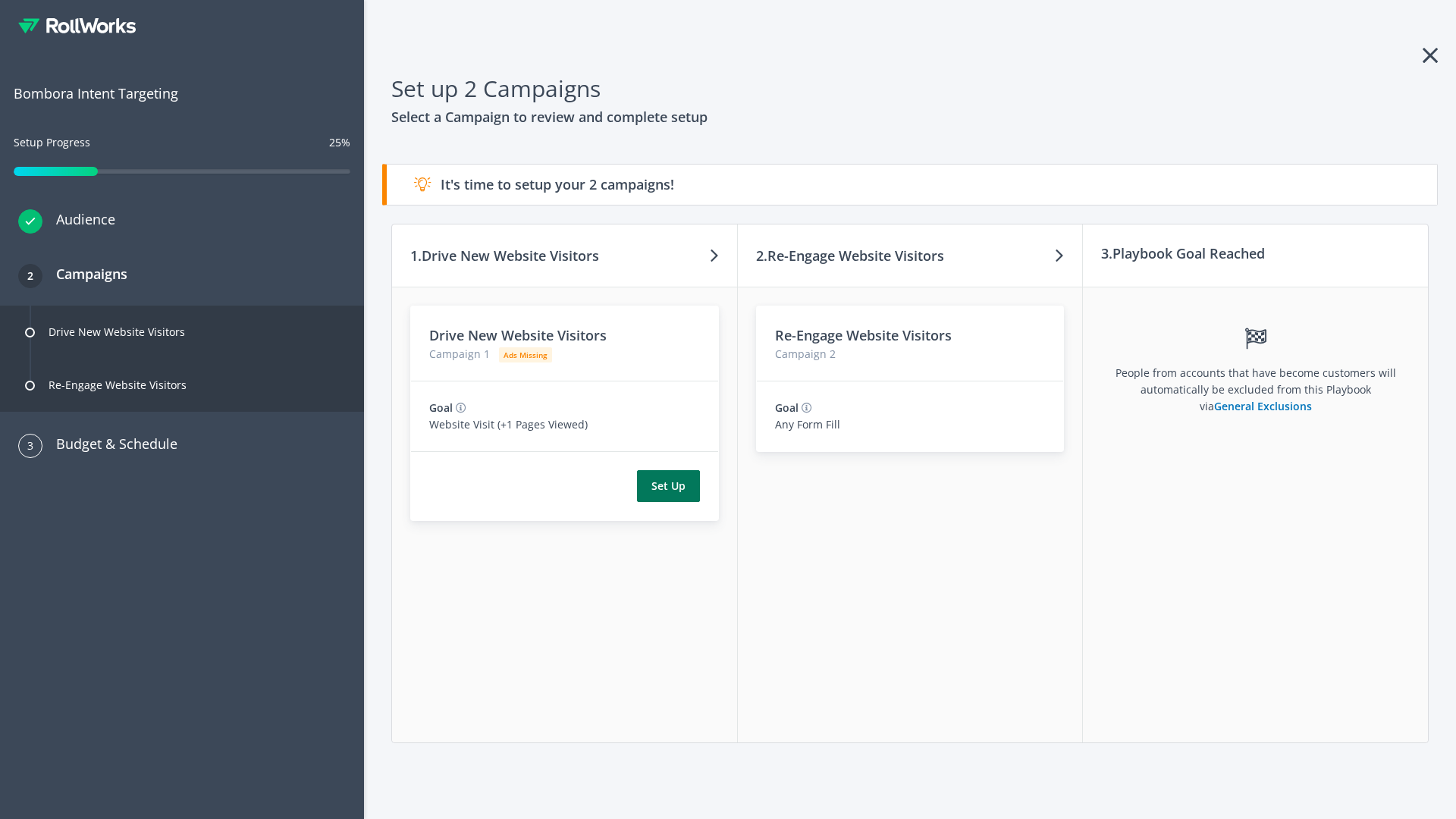
click at [668, 486] on button "Set Up" at bounding box center [668, 486] width 63 height 32
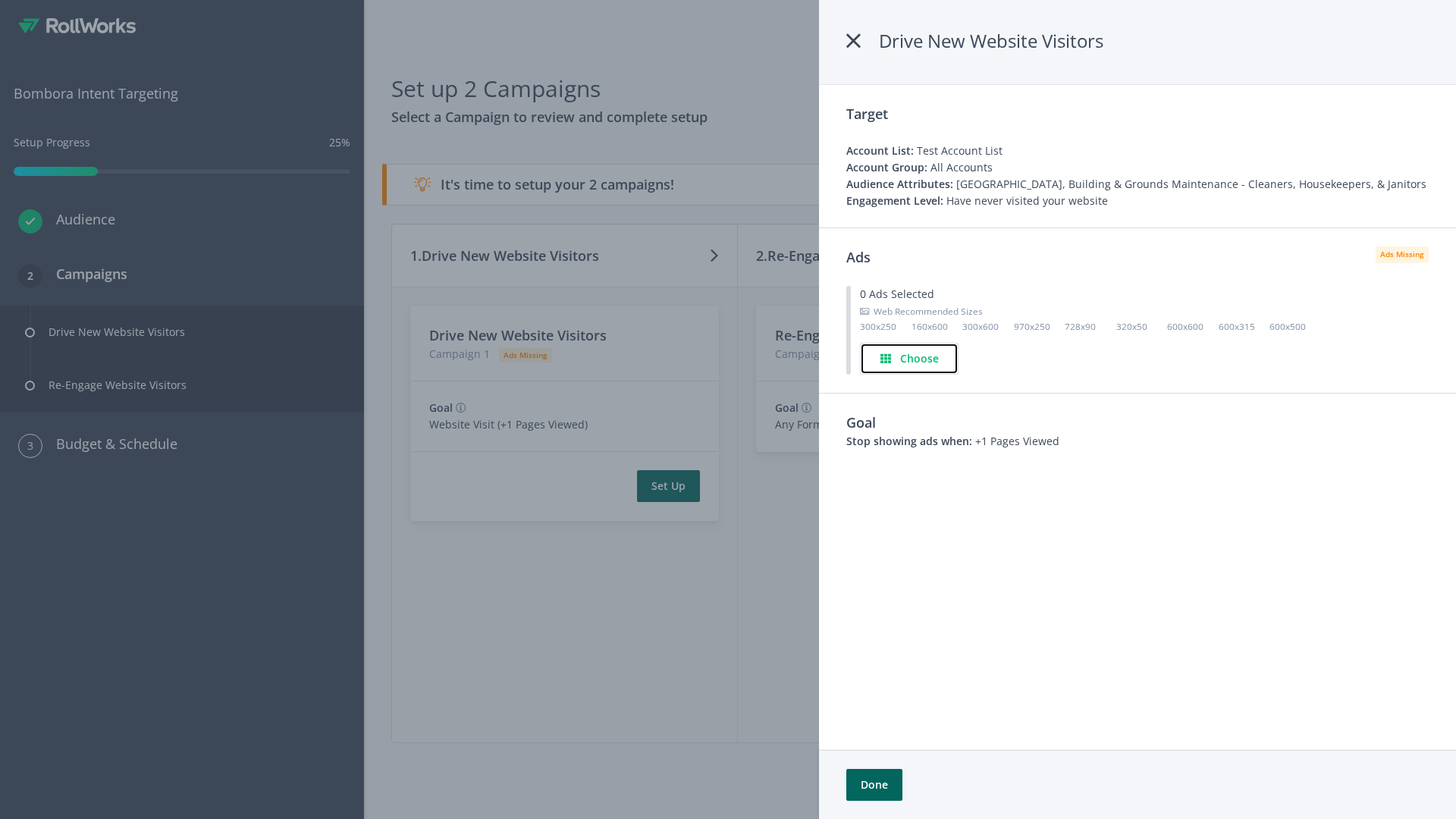
click at [910, 358] on h4 "Choose" at bounding box center [919, 359] width 39 height 16
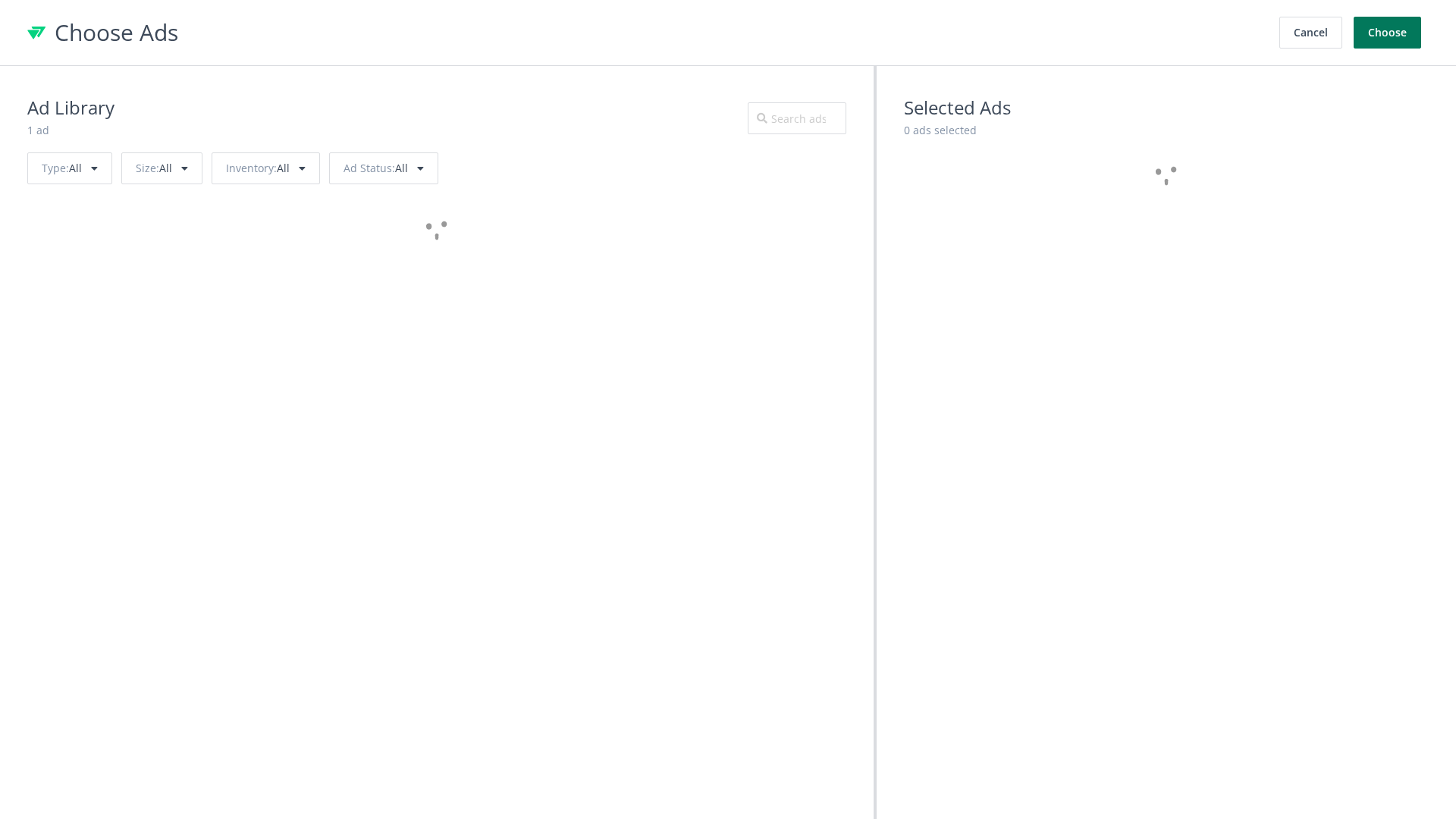
click at [1388, 33] on button "Choose" at bounding box center [1387, 32] width 67 height 32
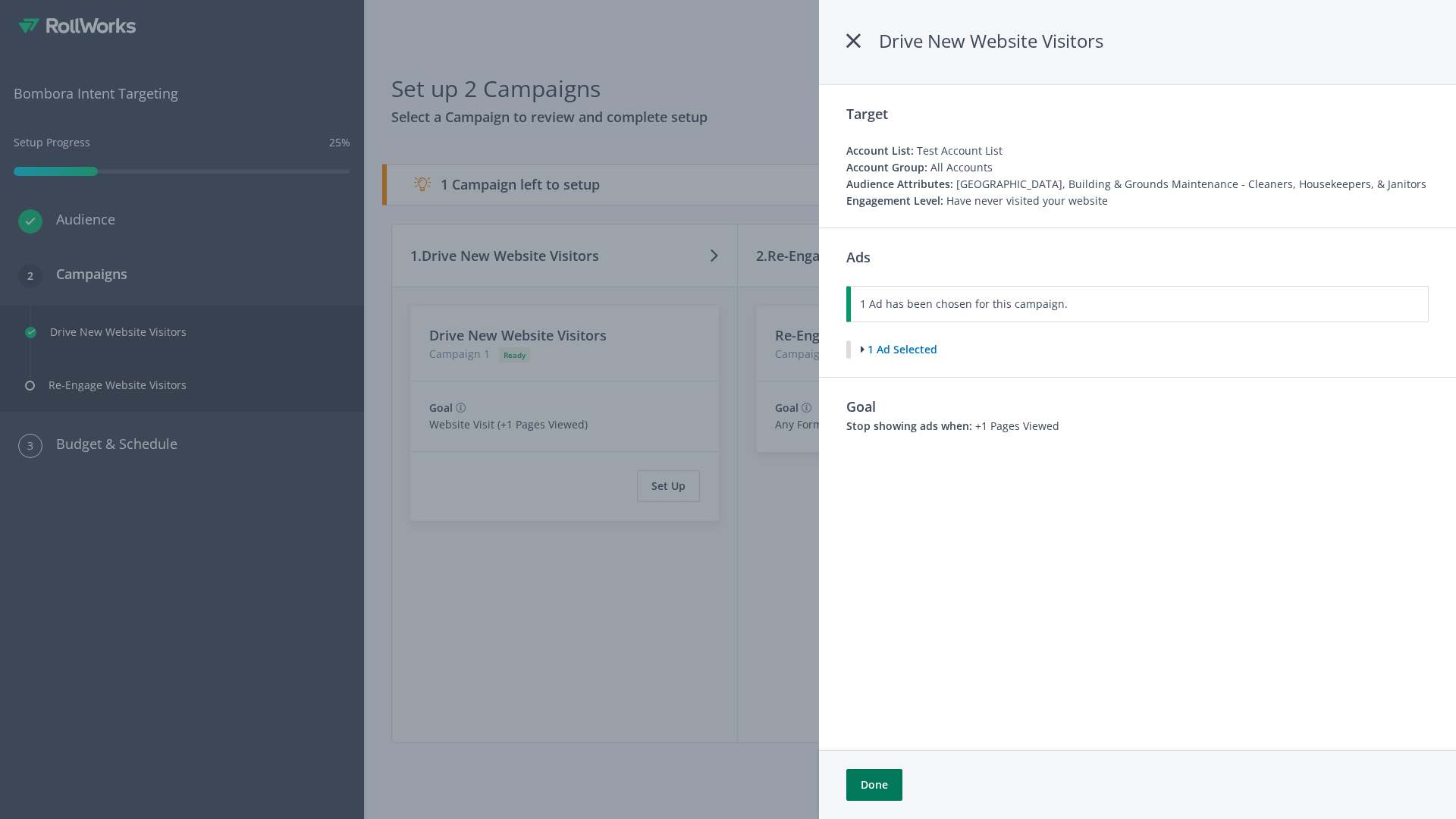
click at [873, 785] on button "Done" at bounding box center [874, 785] width 56 height 32
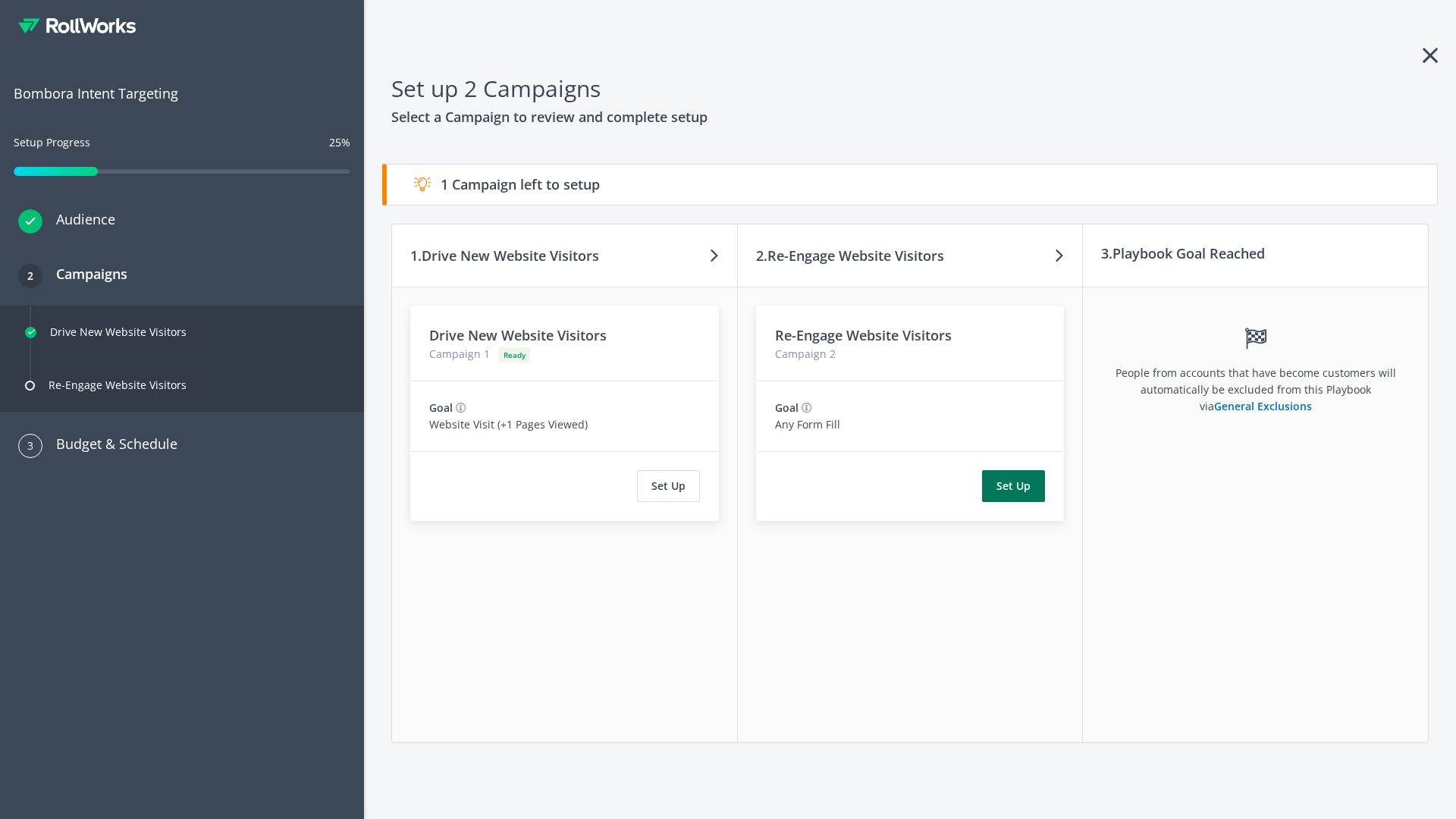
click at [1014, 486] on button "Set Up" at bounding box center [1013, 486] width 63 height 32
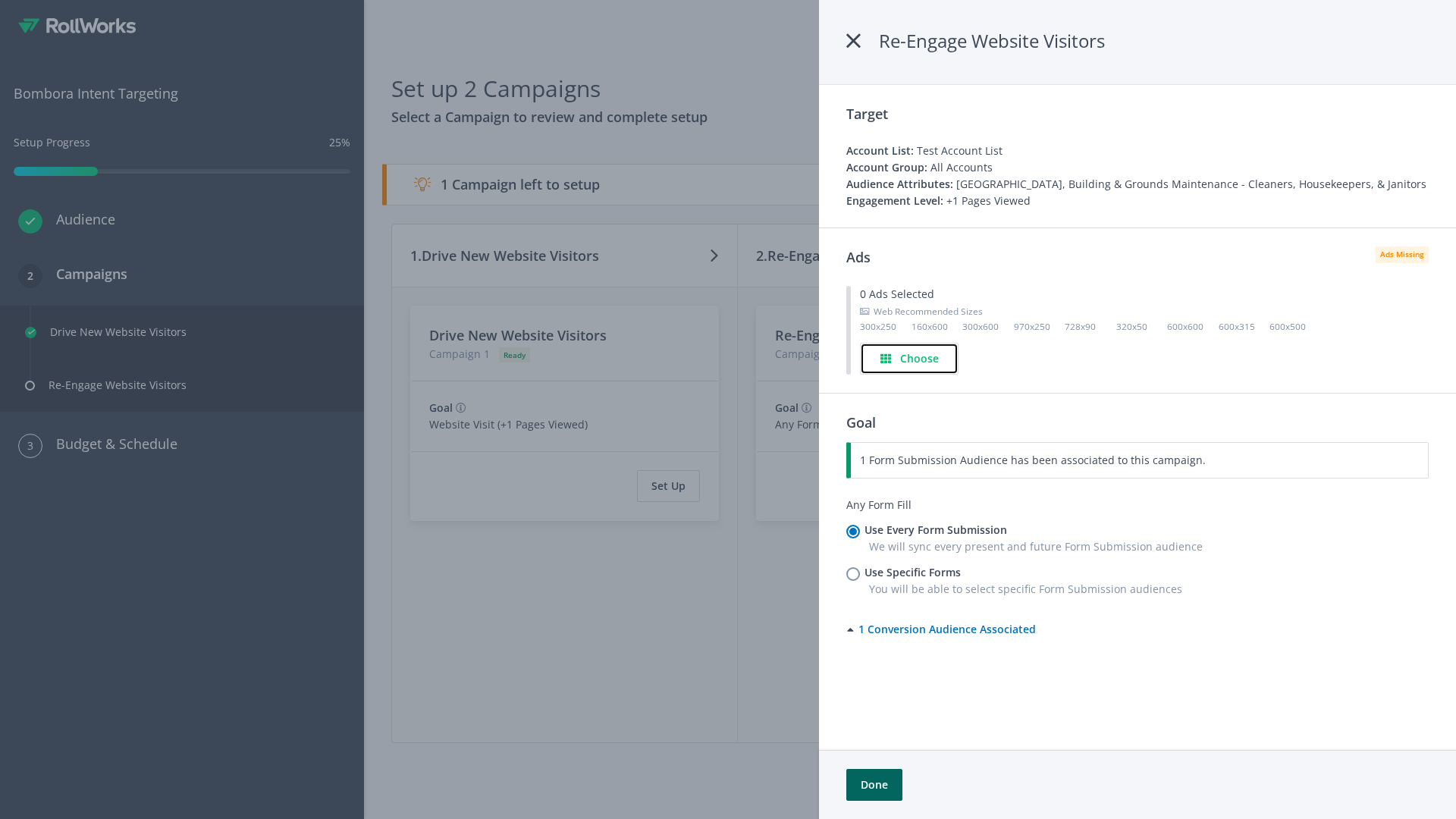
click at [910, 358] on h4 "Choose" at bounding box center [919, 359] width 39 height 16
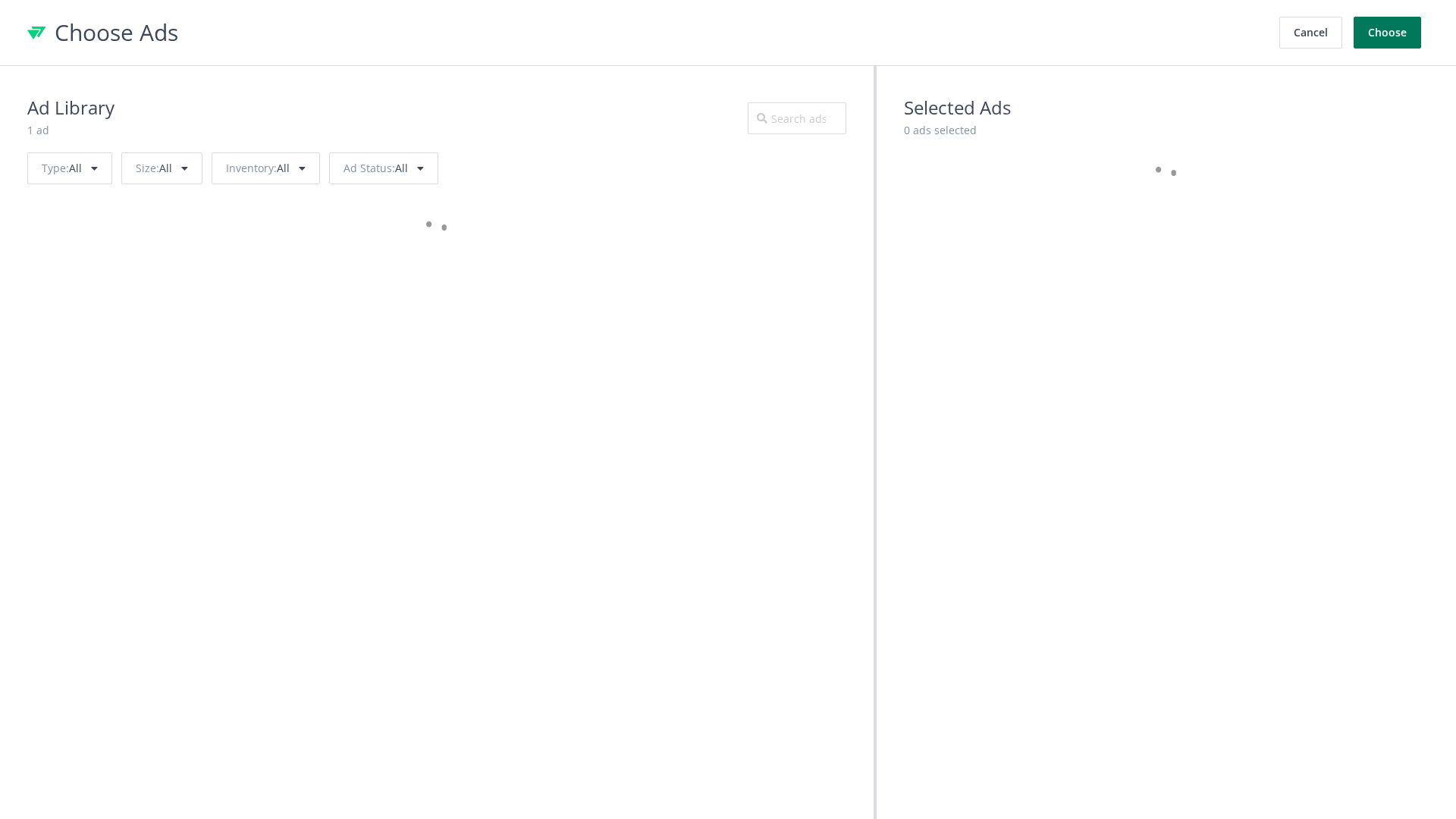
click at [1388, 33] on button "Choose" at bounding box center [1387, 32] width 67 height 32
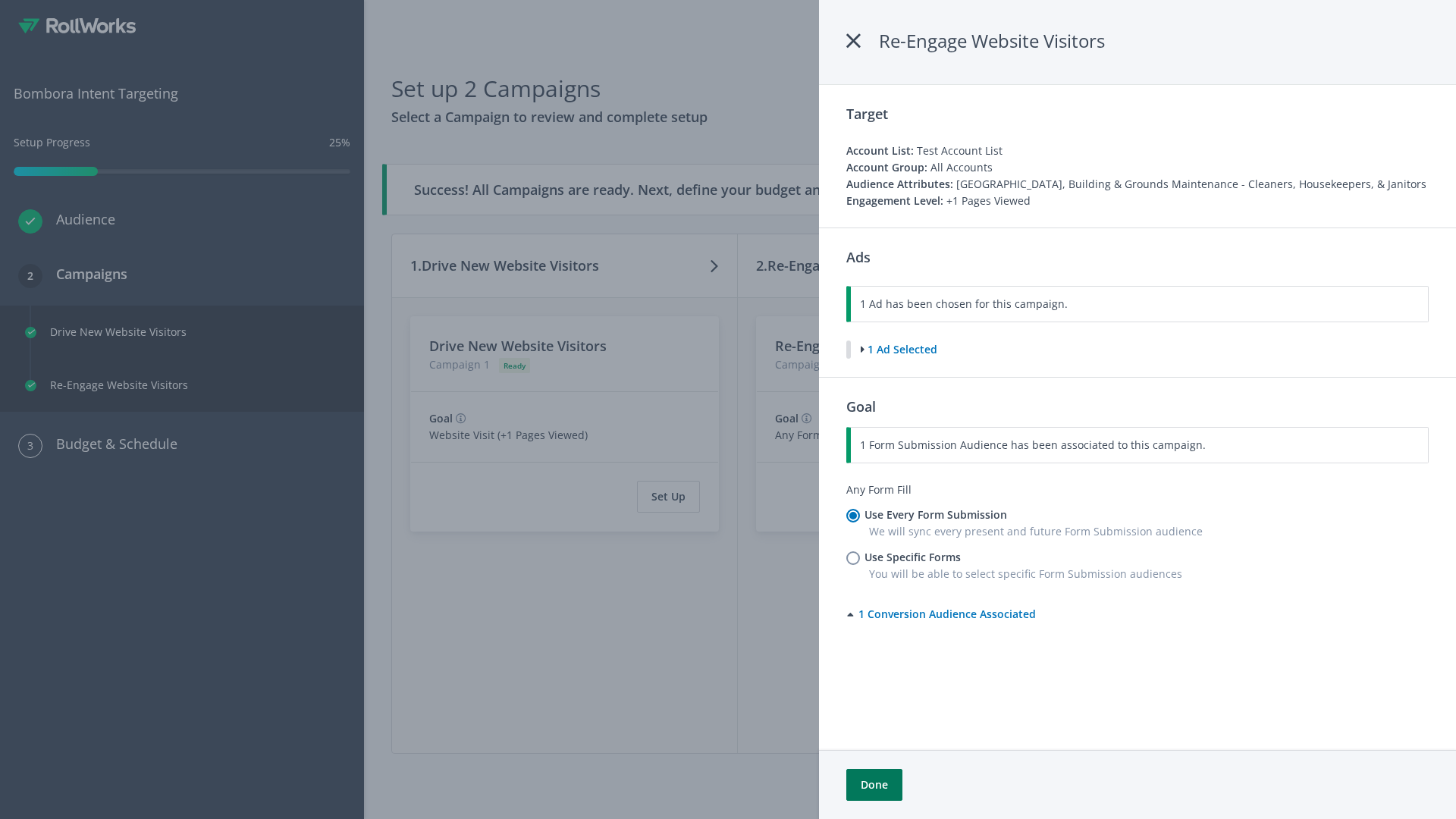
click at [873, 785] on button "Done" at bounding box center [874, 785] width 56 height 32
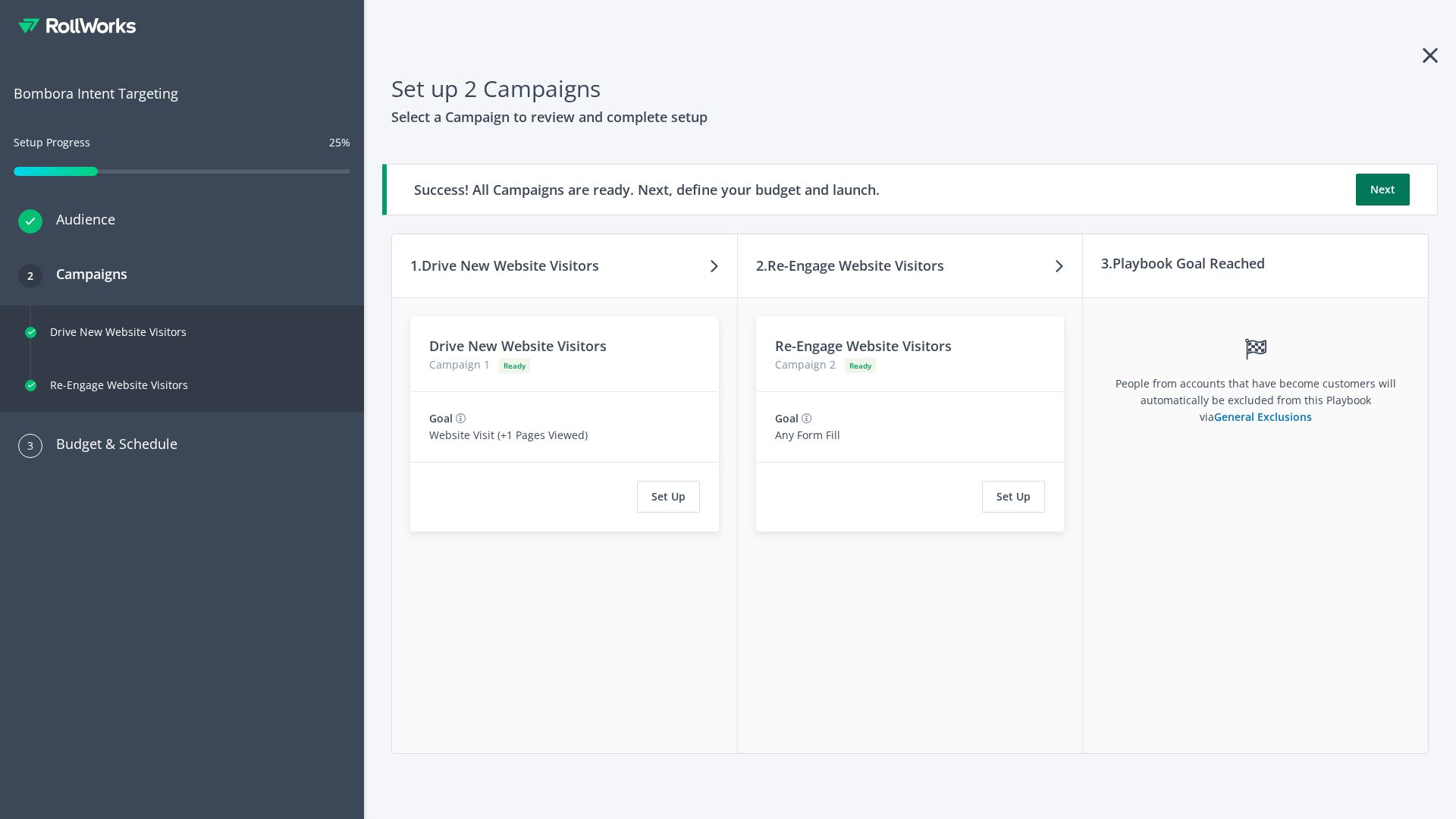
click at [1383, 190] on button "Next" at bounding box center [1383, 189] width 54 height 32
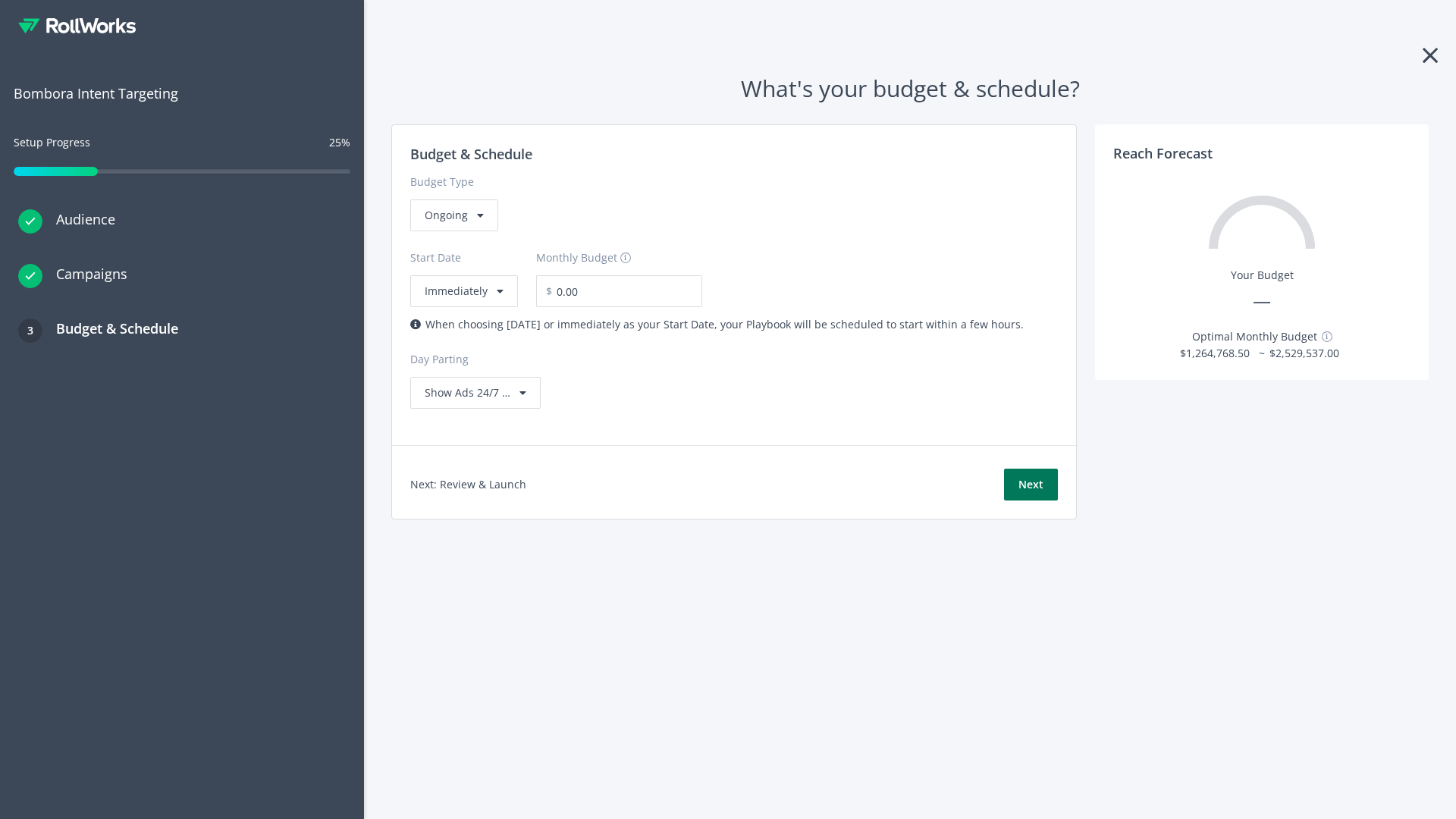
click at [1030, 485] on button "Next" at bounding box center [1030, 485] width 54 height 32
click at [453, 231] on div "Ongoing" at bounding box center [454, 215] width 88 height 32
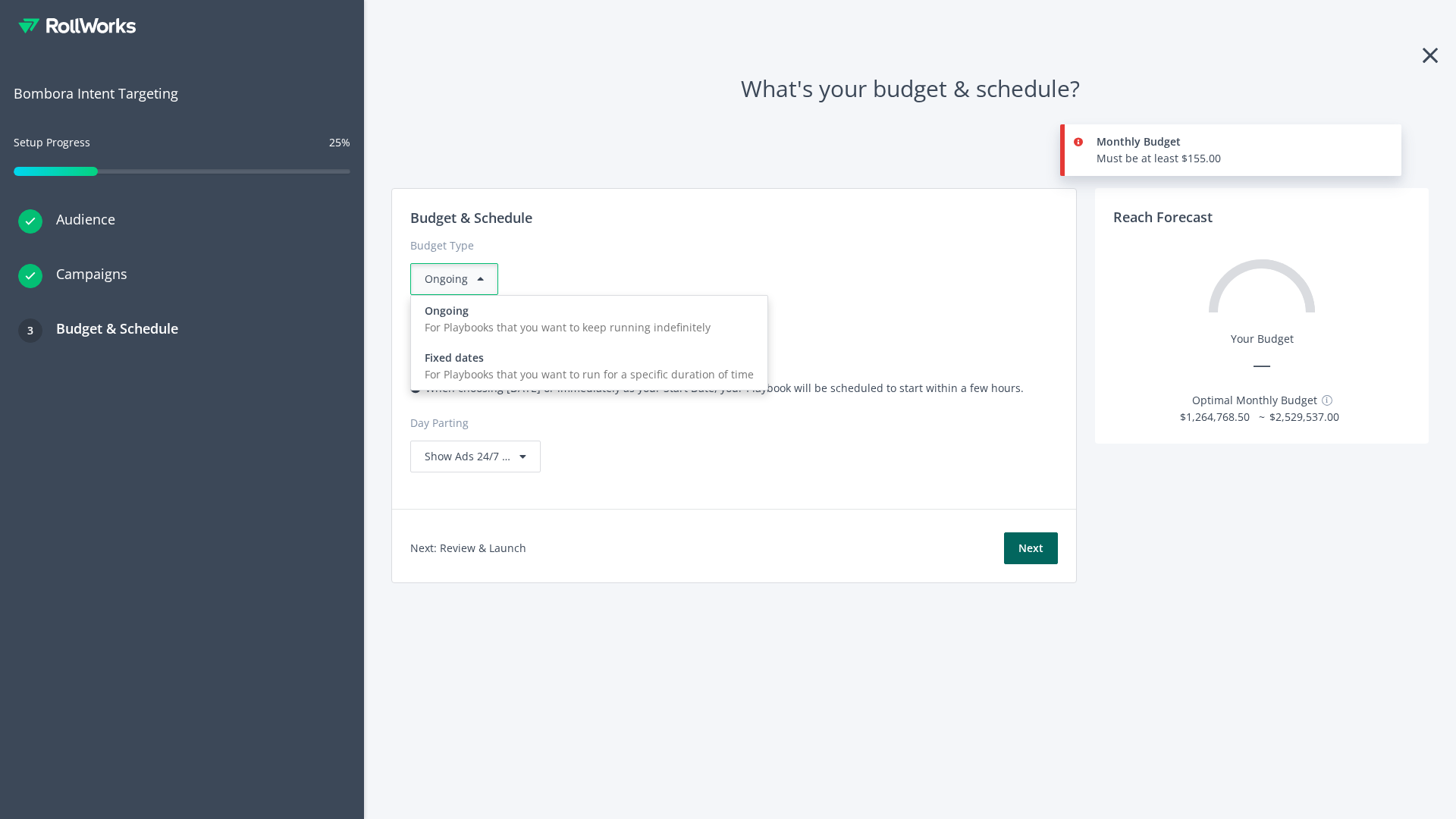
click at [584, 367] on div "For Playbooks that you want to run for a specific duration of time" at bounding box center [589, 374] width 329 height 16
click at [460, 279] on div "Ongoing" at bounding box center [454, 279] width 88 height 32
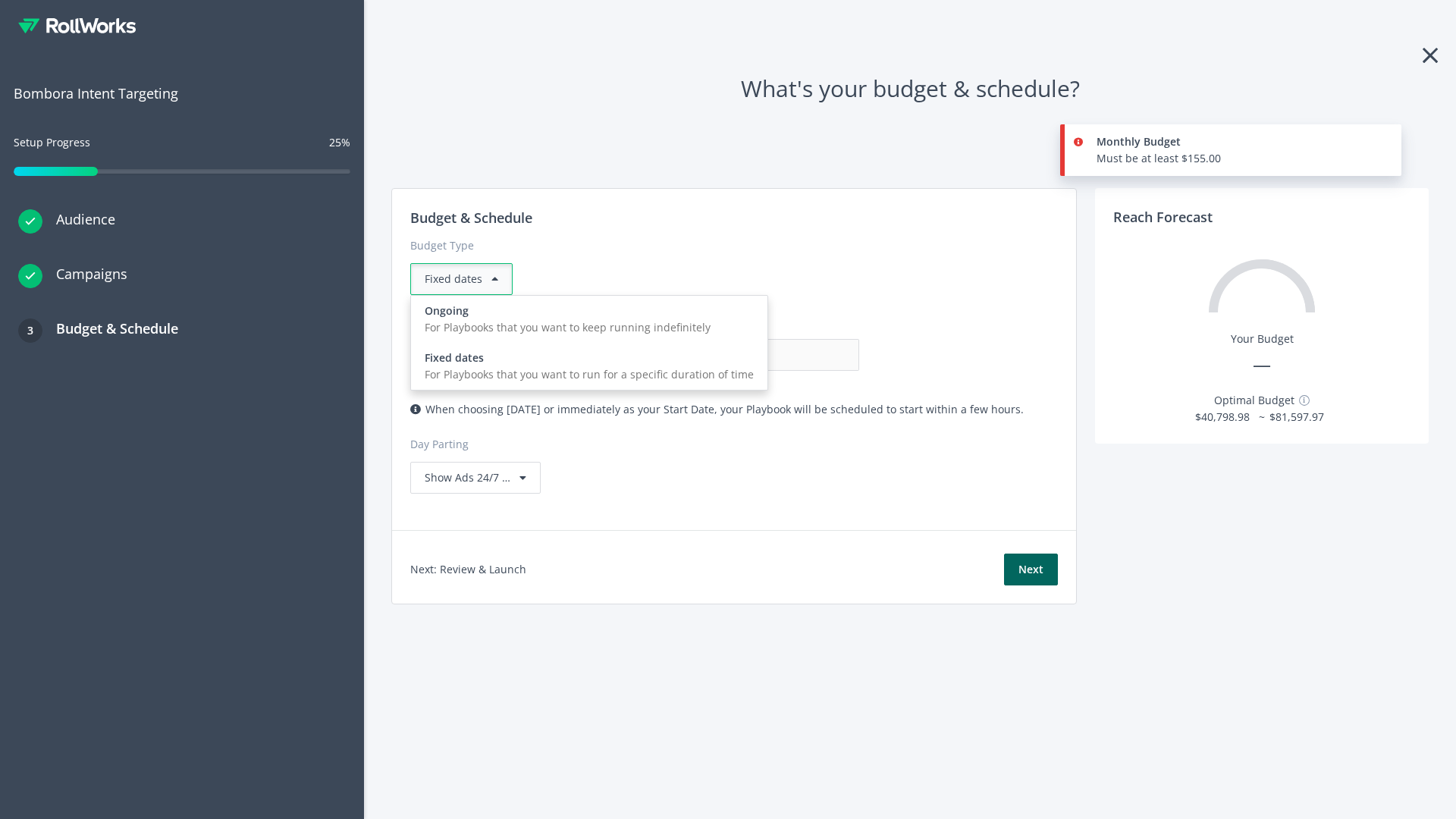
click at [584, 320] on div "For Playbooks that you want to keep running indefinitely" at bounding box center [589, 327] width 329 height 16
click at [709, 355] on input "0.00" at bounding box center [784, 355] width 150 height 32
click at [709, 355] on input "1.00" at bounding box center [784, 355] width 150 height 32
type input "1,000.00"
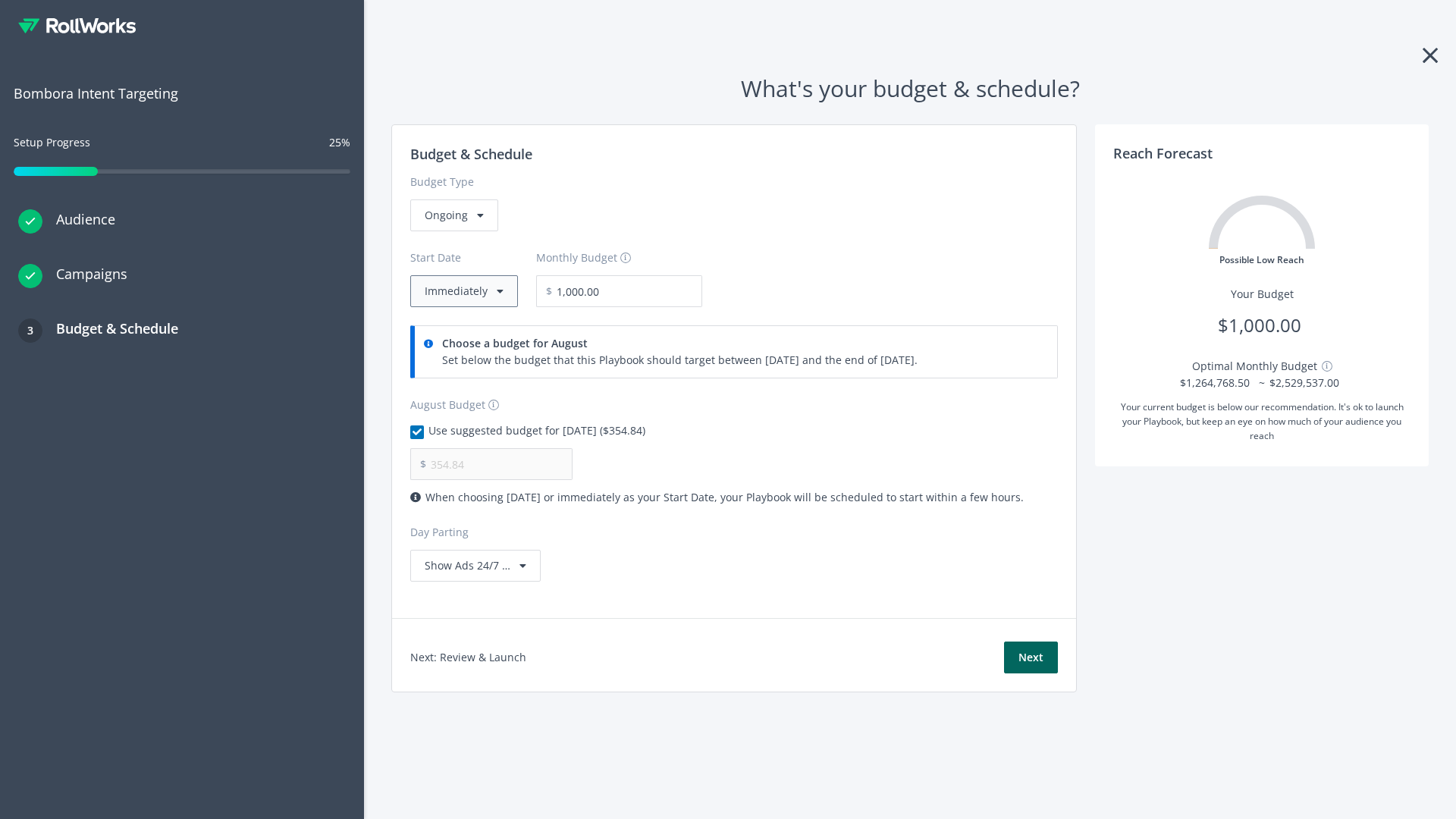
click at [462, 291] on button "Immediately" at bounding box center [464, 291] width 108 height 32
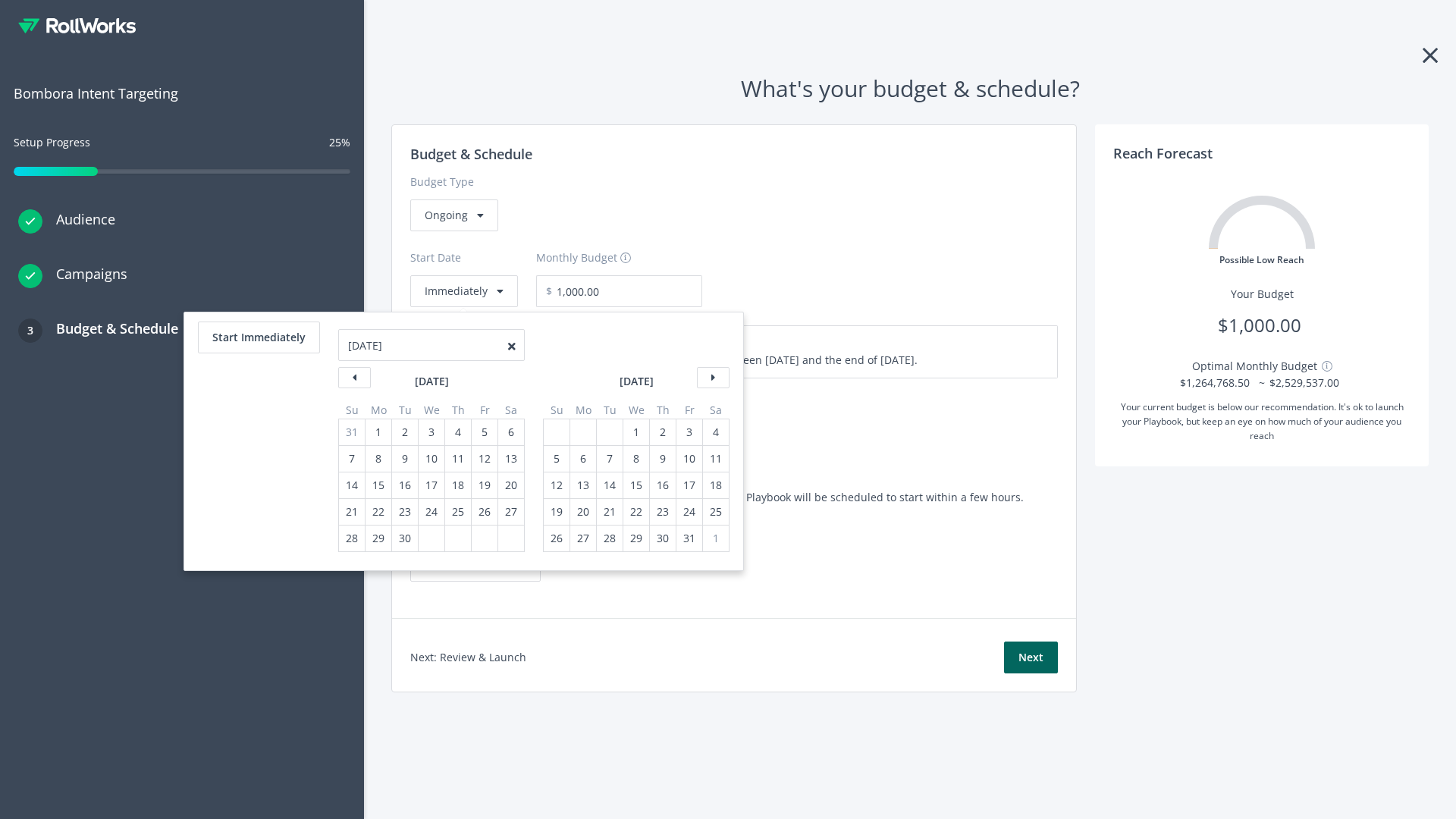
click at [555, 459] on div "5" at bounding box center [556, 459] width 20 height 26
type input "870.97"
click at [635, 432] on div "1" at bounding box center [636, 432] width 20 height 26
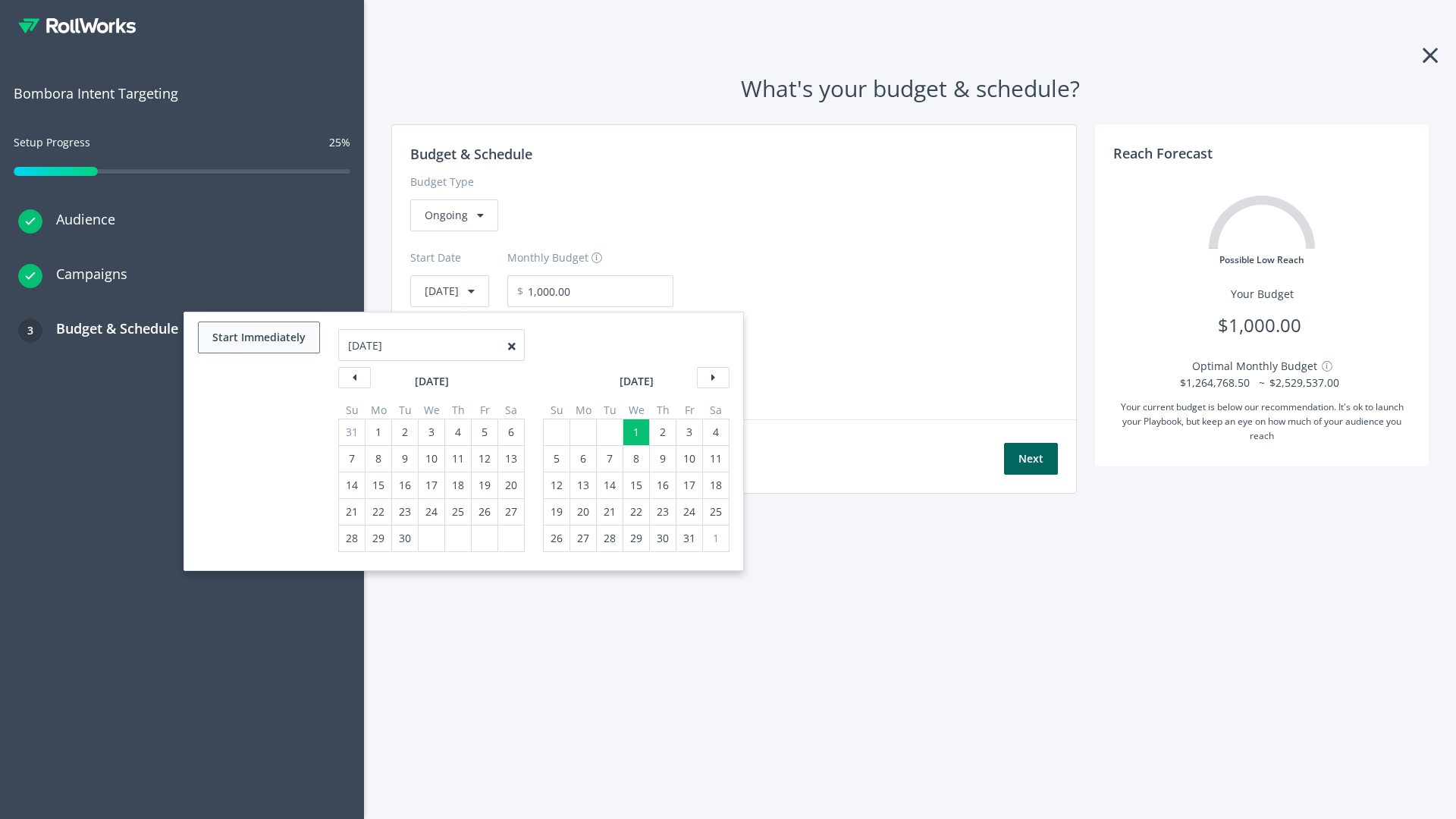
click at [258, 338] on button "Start Immediately" at bounding box center [259, 338] width 122 height 32
type input "[DATE]"
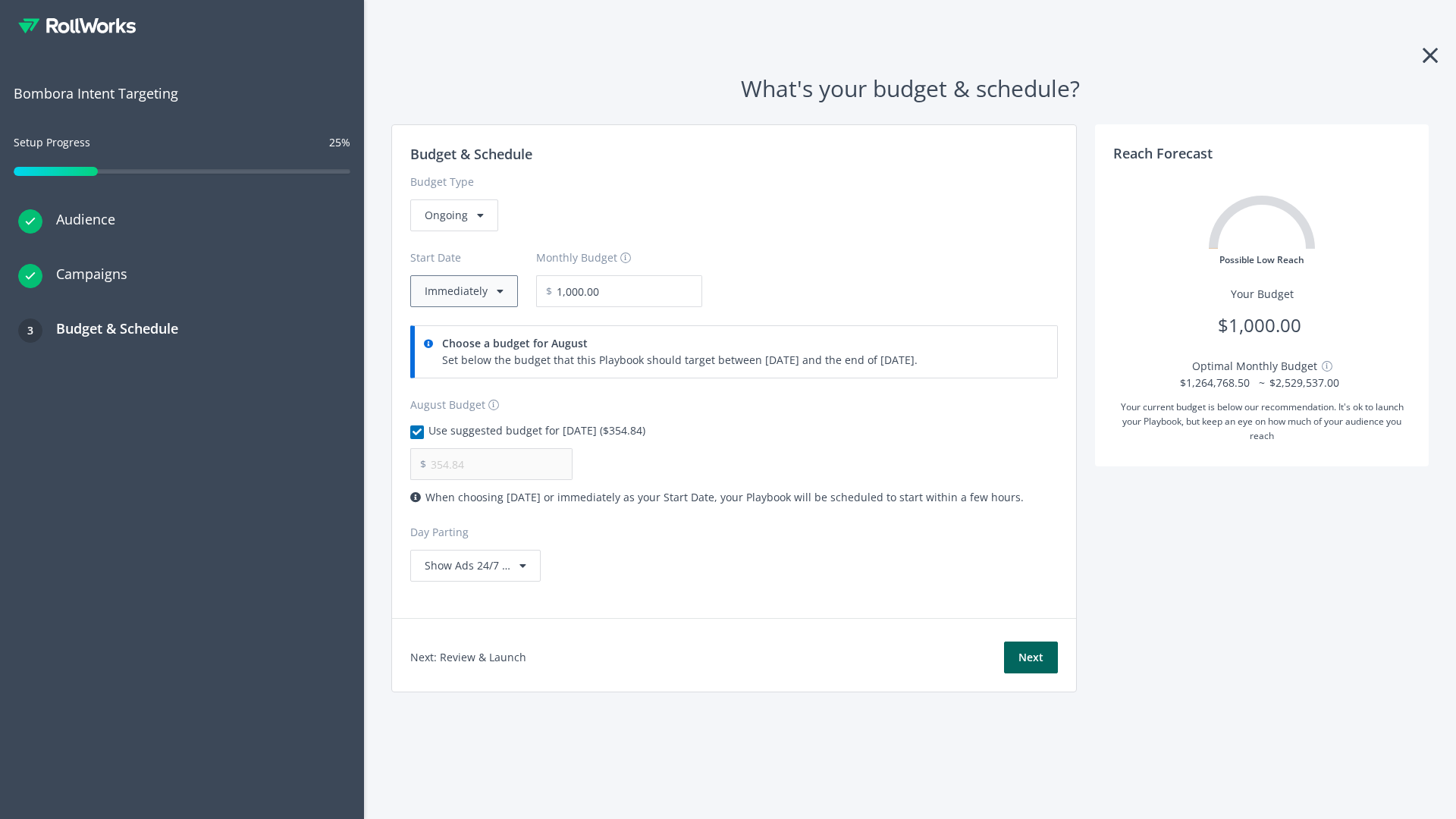
click at [462, 291] on button "Immediately" at bounding box center [464, 291] width 108 height 32
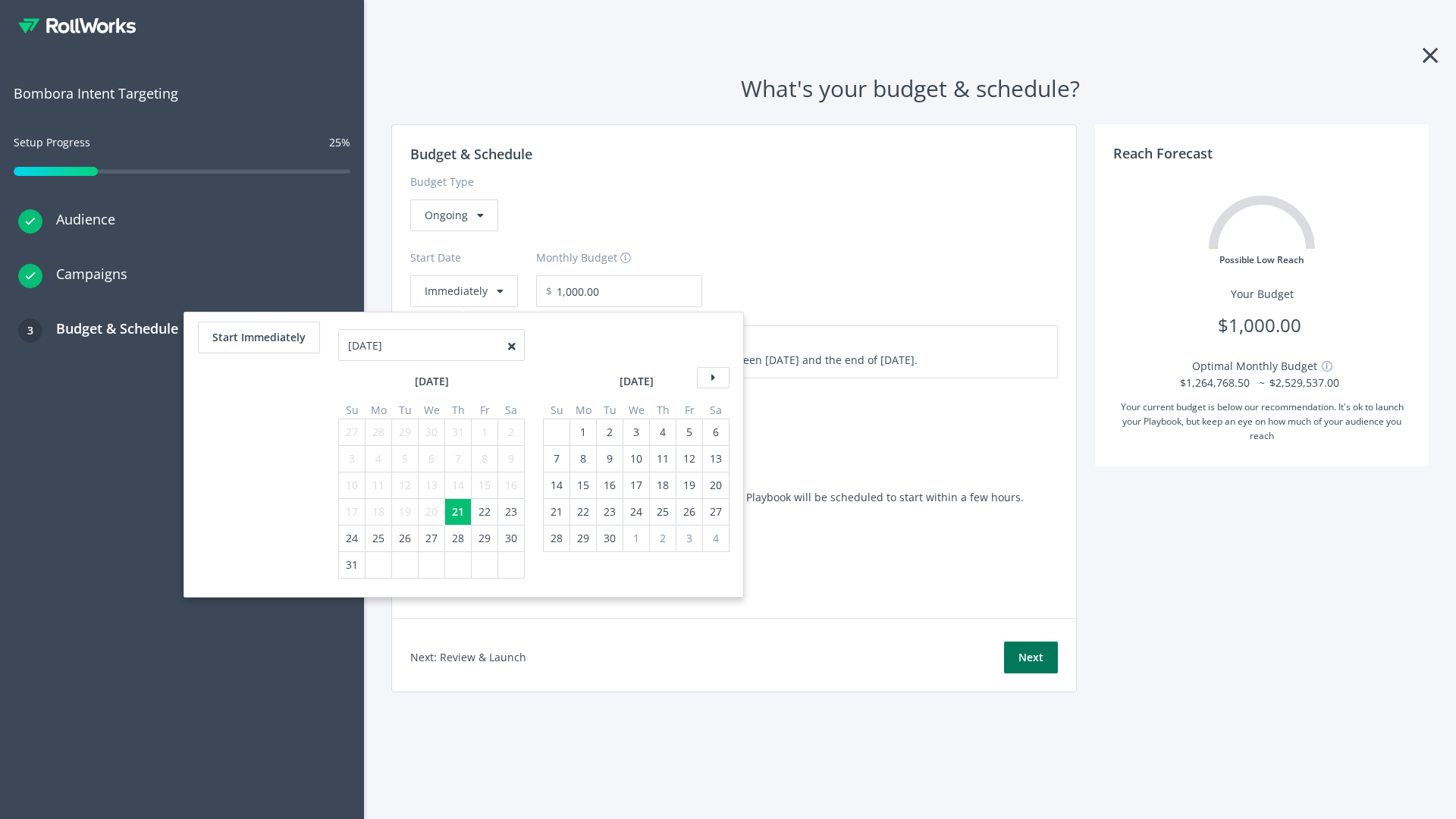
click at [1030, 658] on button "Next" at bounding box center [1030, 657] width 54 height 32
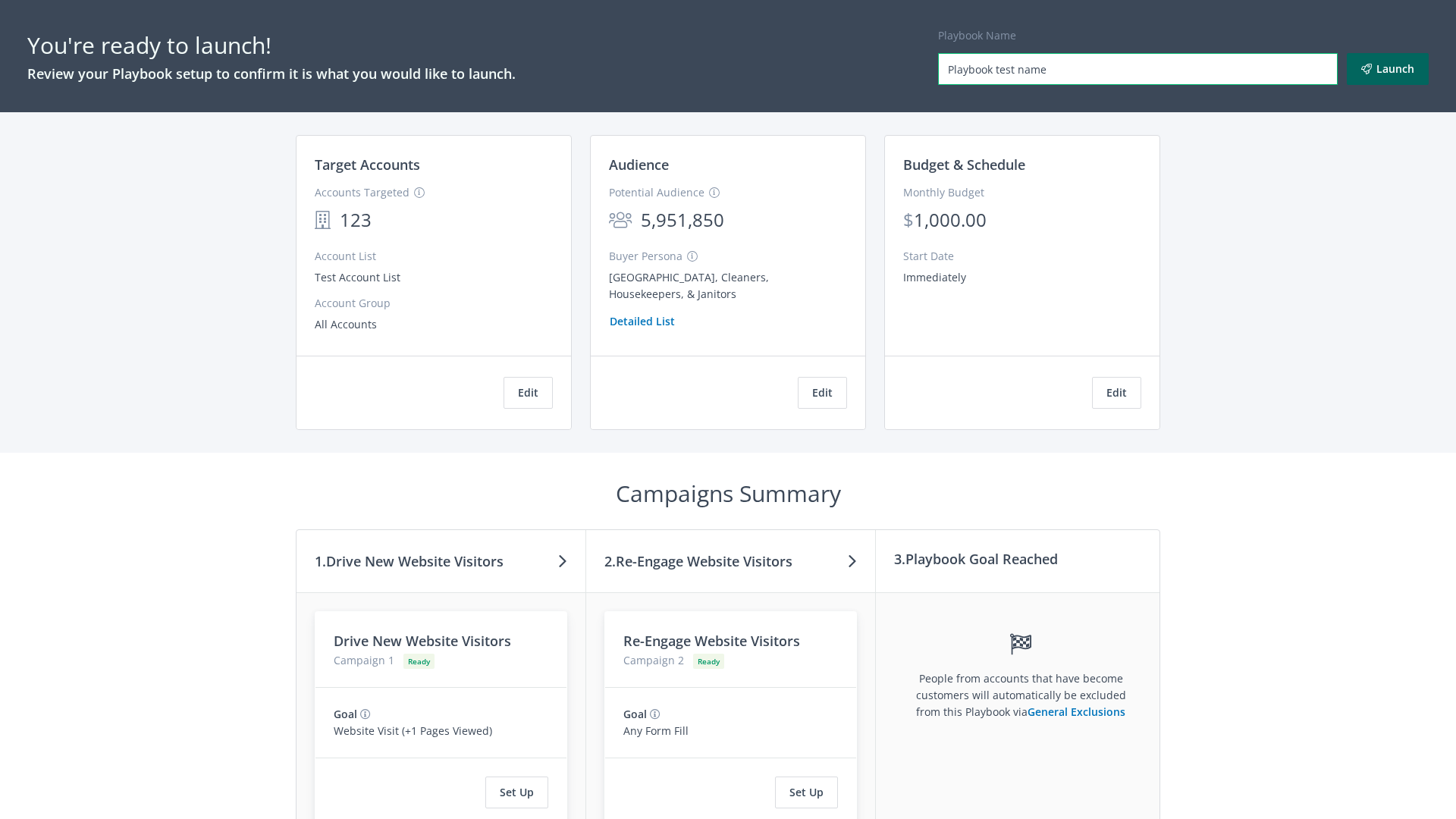
type input "Playbook test name"
click at [1388, 69] on button "Launch" at bounding box center [1387, 69] width 82 height 32
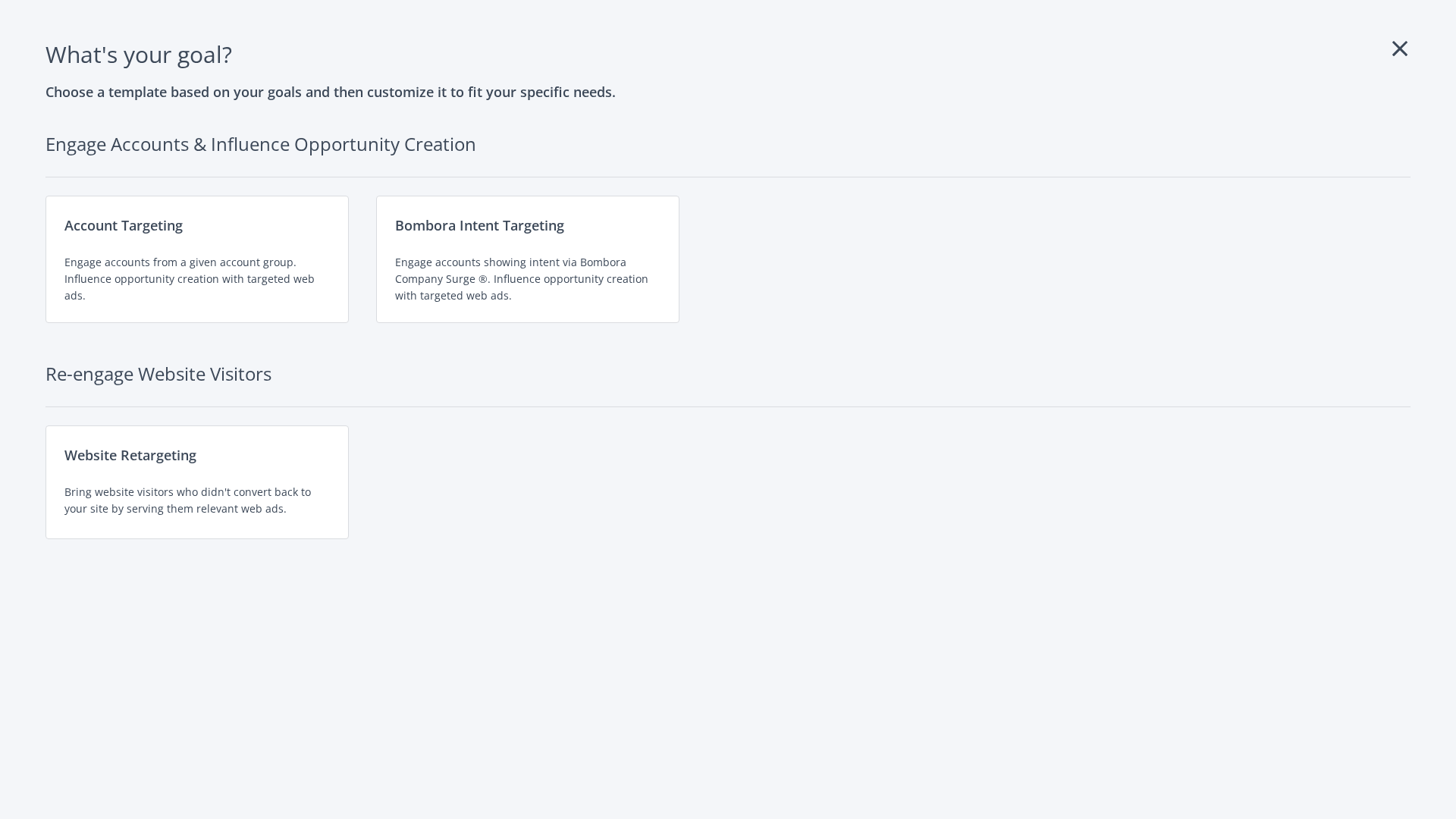
click at [197, 482] on div "Website Retargeting Bring website visitors who didn't convert back to your site…" at bounding box center [197, 483] width 303 height 114
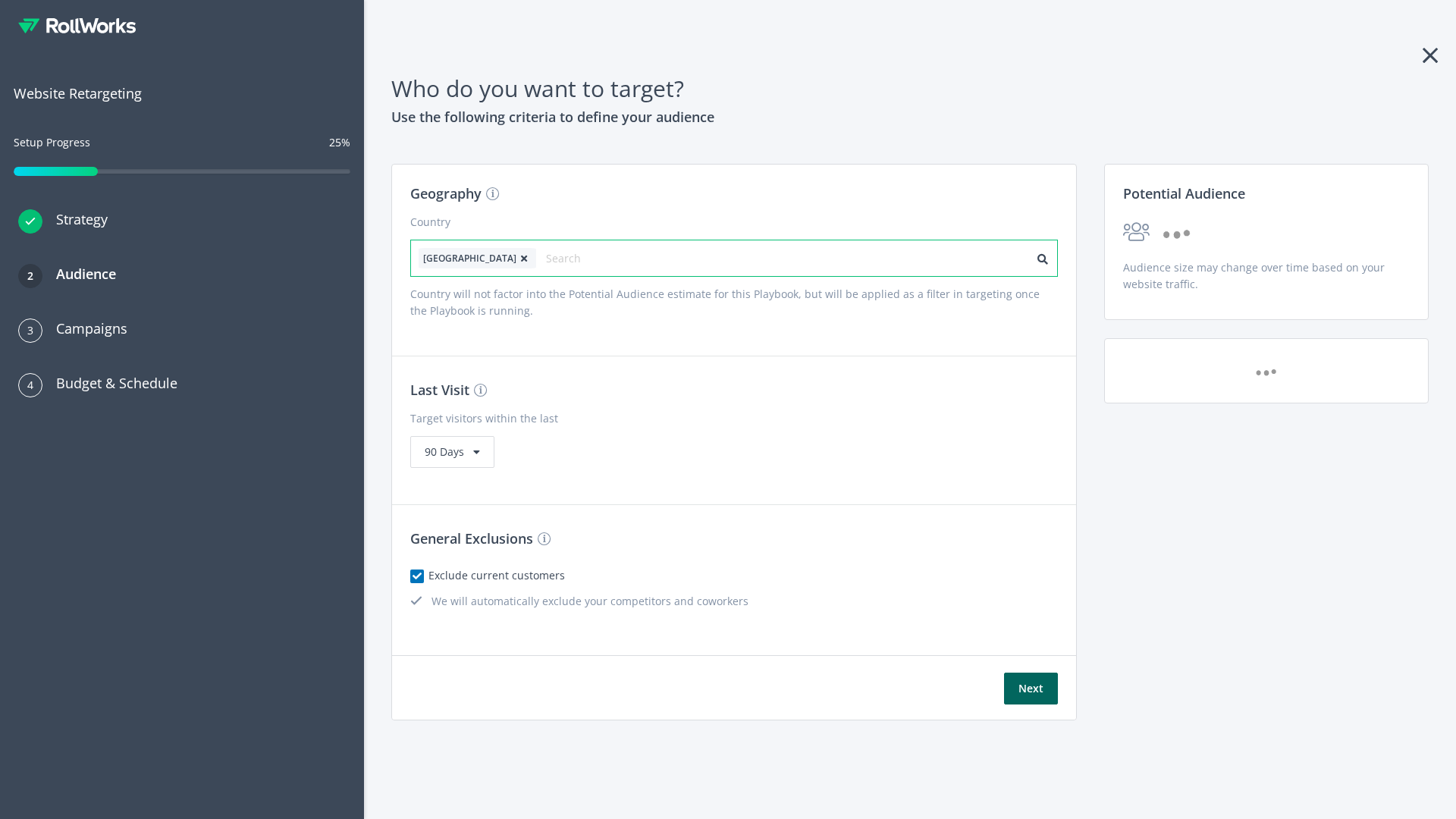
click at [571, 258] on input "text" at bounding box center [614, 258] width 136 height 21
type input "[GEOGRAPHIC_DATA]"
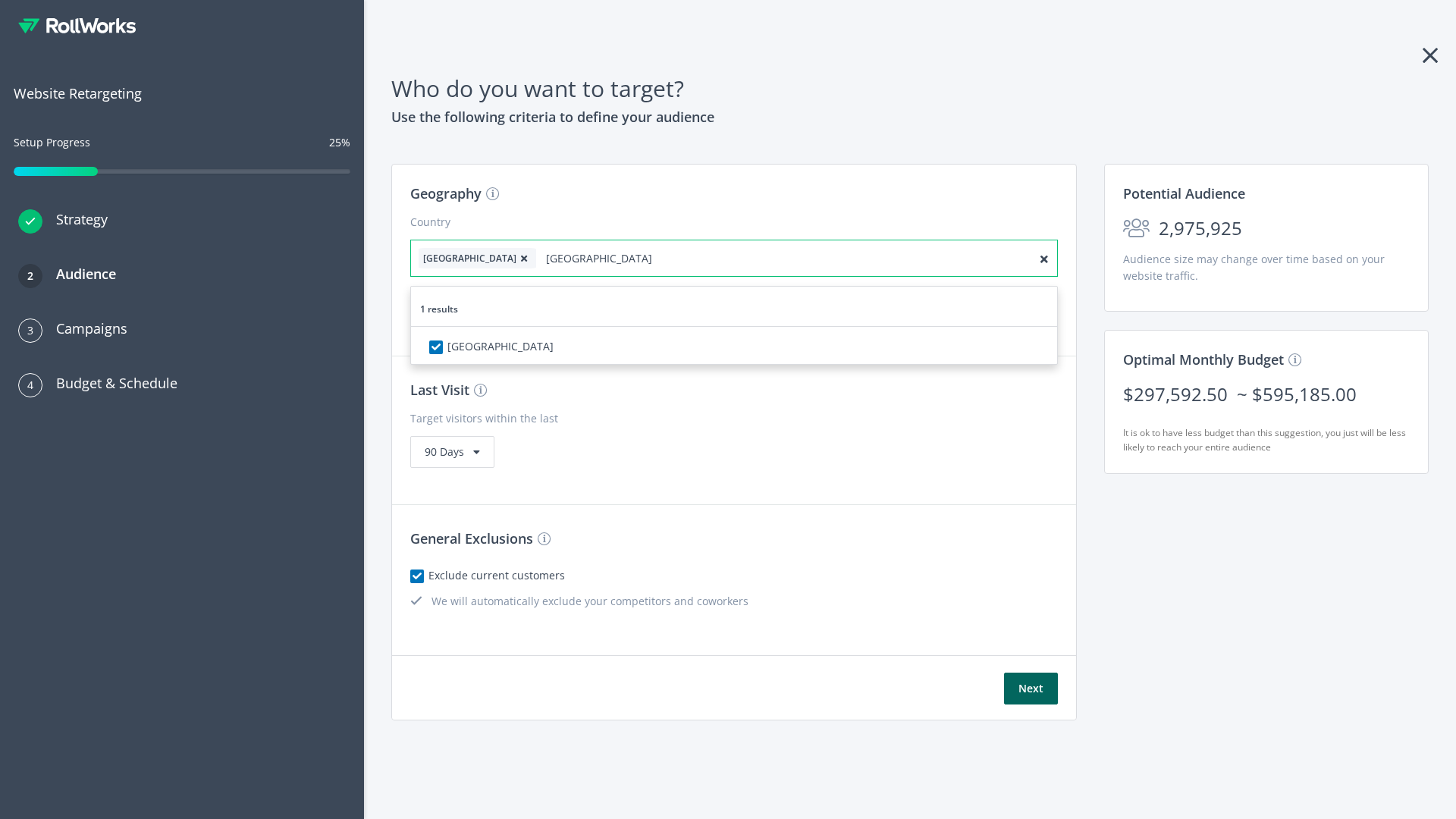
checkbox input "true"
click at [516, 258] on icon at bounding box center [523, 259] width 15 height 9
click at [1030, 688] on button "Next" at bounding box center [1030, 688] width 54 height 32
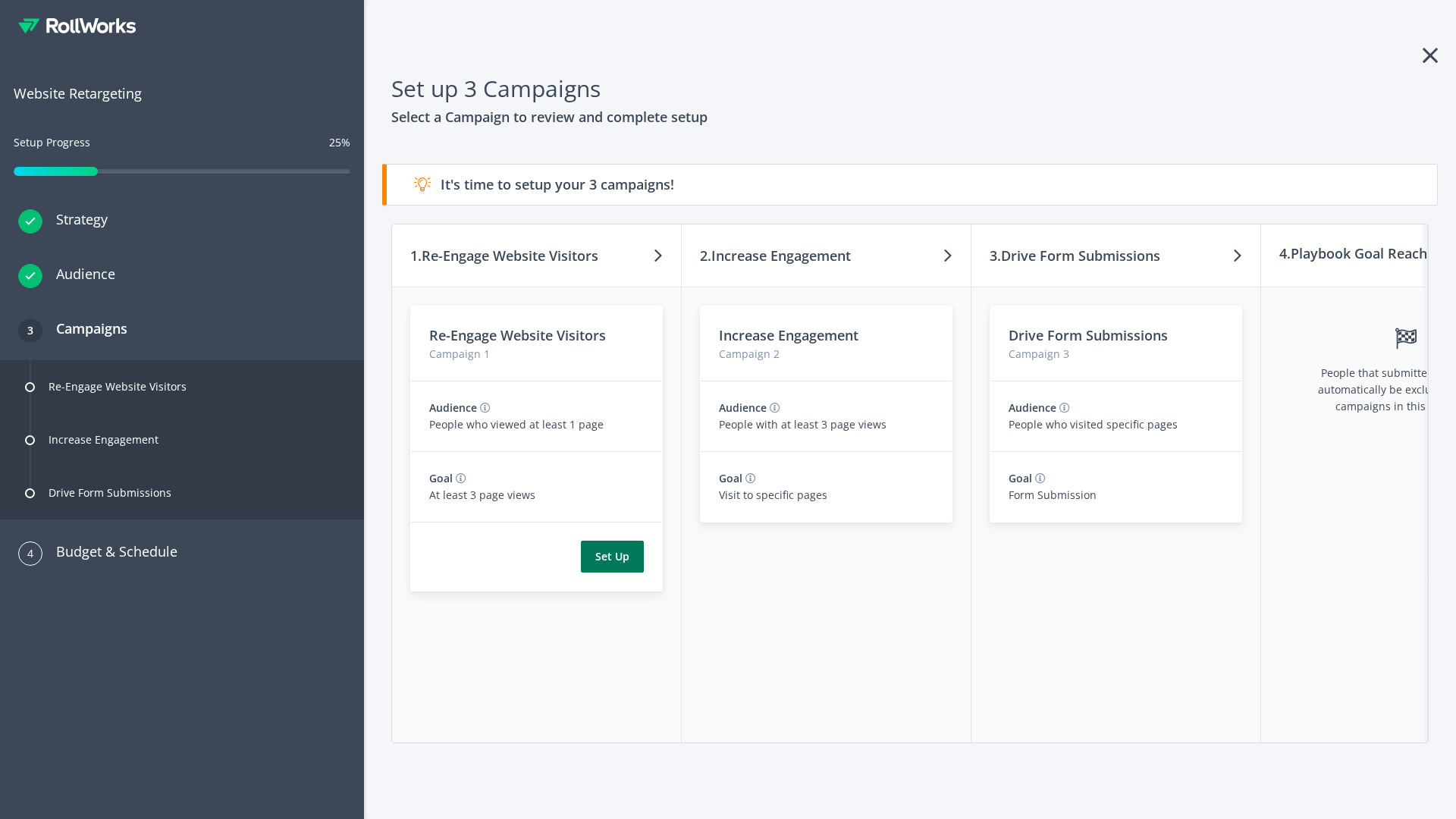
click at [612, 557] on button "Set Up" at bounding box center [612, 556] width 63 height 32
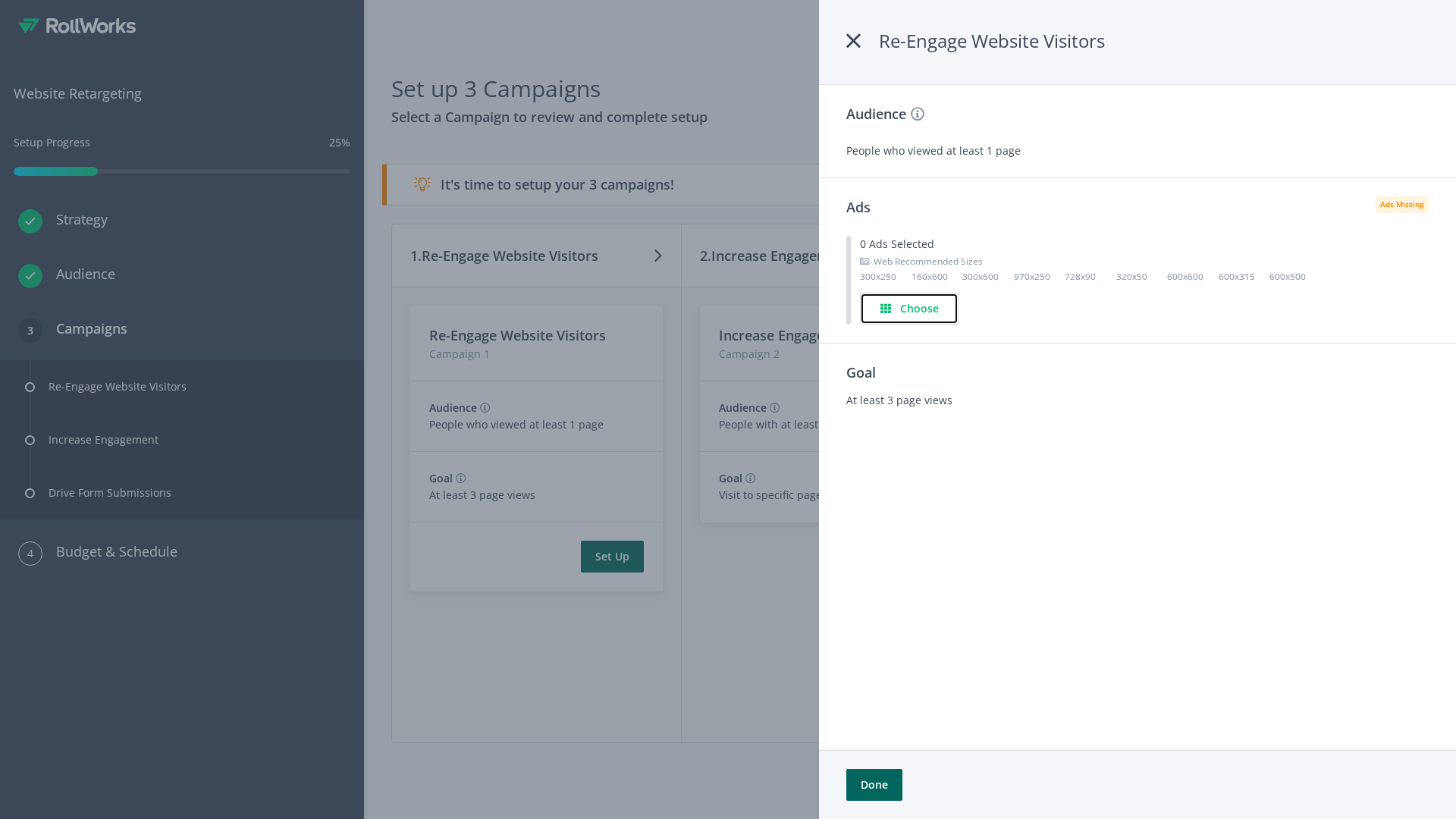
click at [909, 308] on h4 "Choose" at bounding box center [919, 308] width 39 height 16
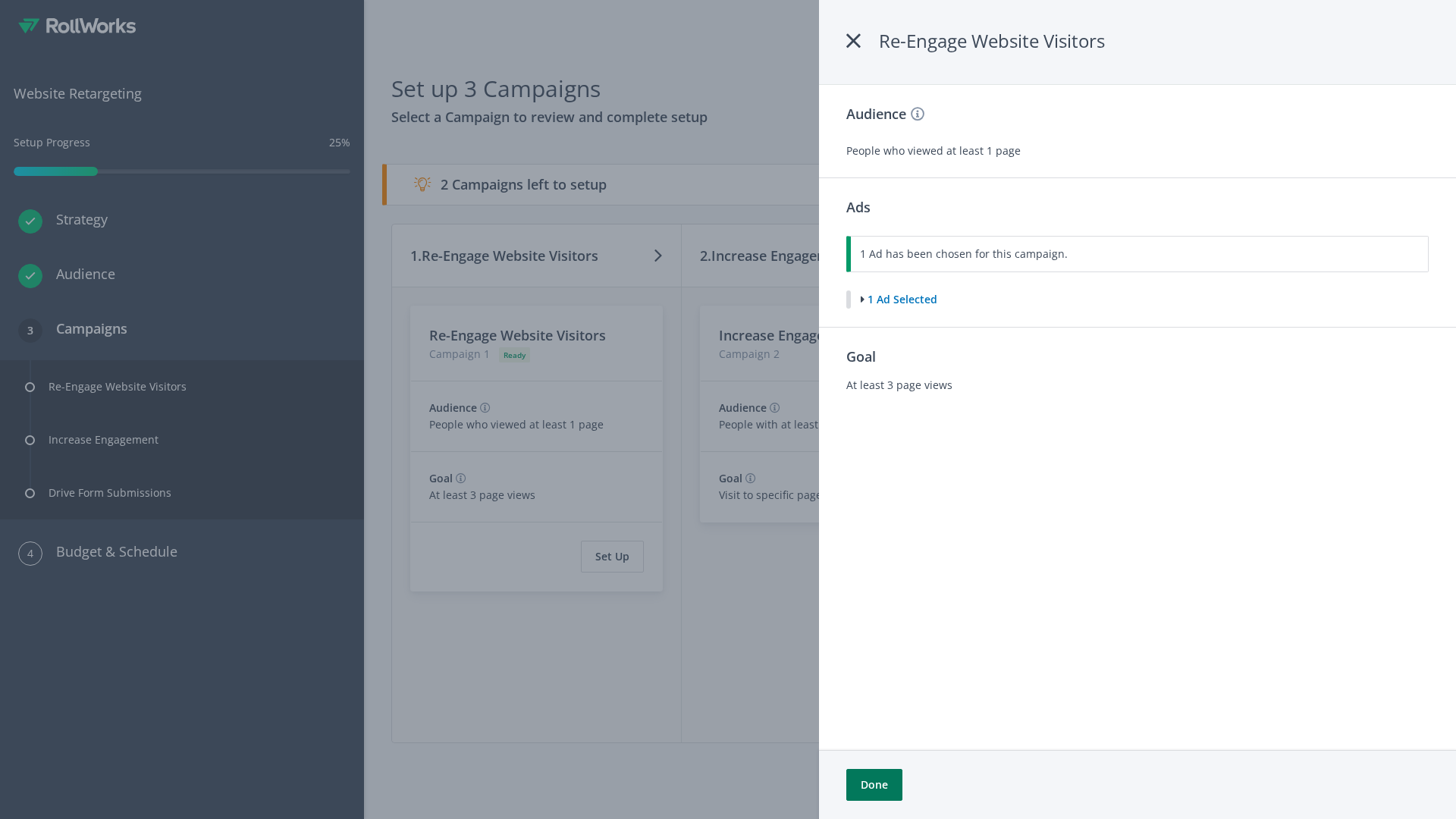
click at [873, 785] on button "Done" at bounding box center [874, 785] width 56 height 32
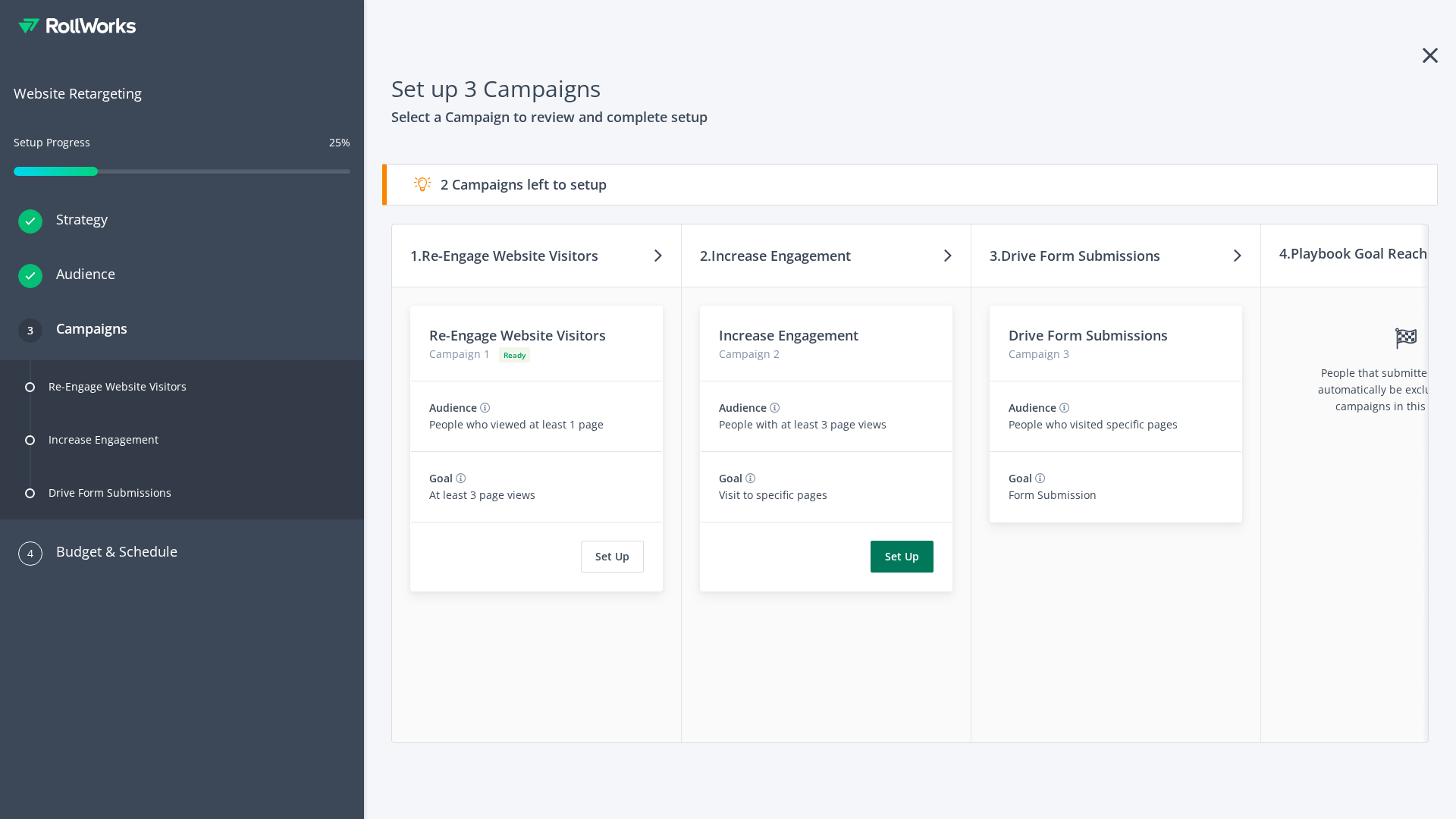
click at [901, 557] on button "Set Up" at bounding box center [901, 556] width 63 height 32
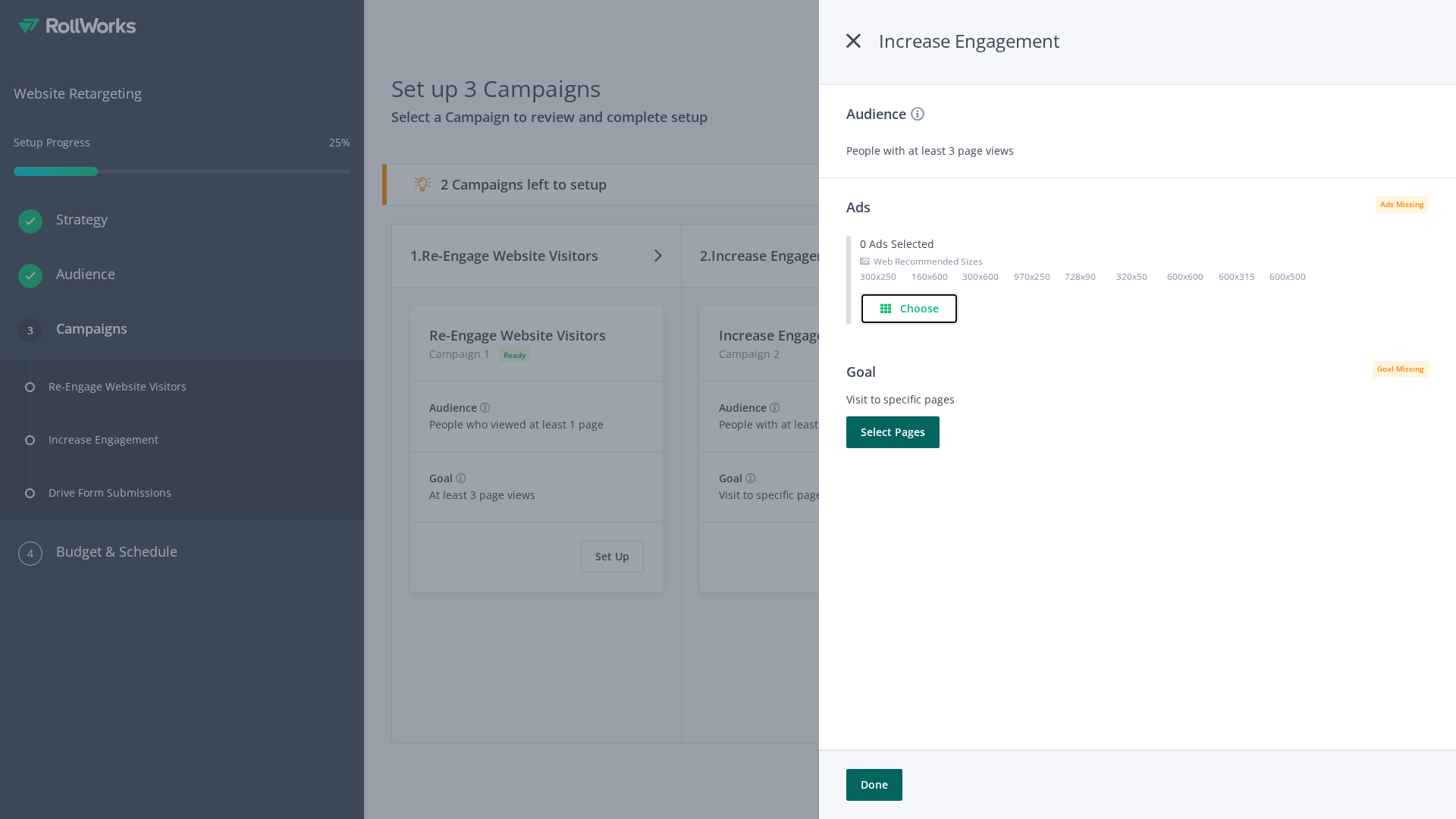
click at [910, 308] on h4 "Choose" at bounding box center [919, 308] width 39 height 16
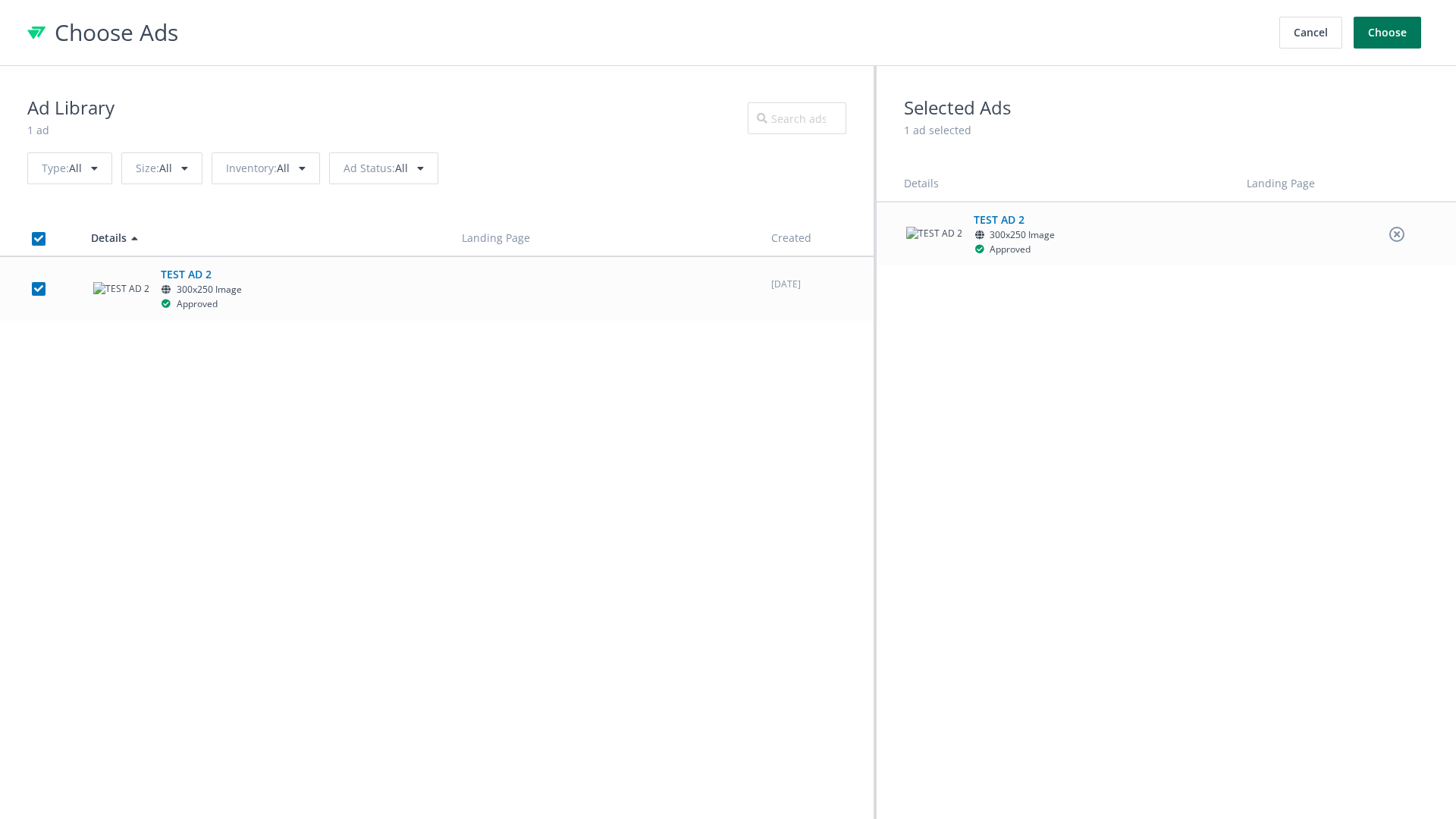
click at [1388, 33] on button "Choose" at bounding box center [1387, 32] width 67 height 32
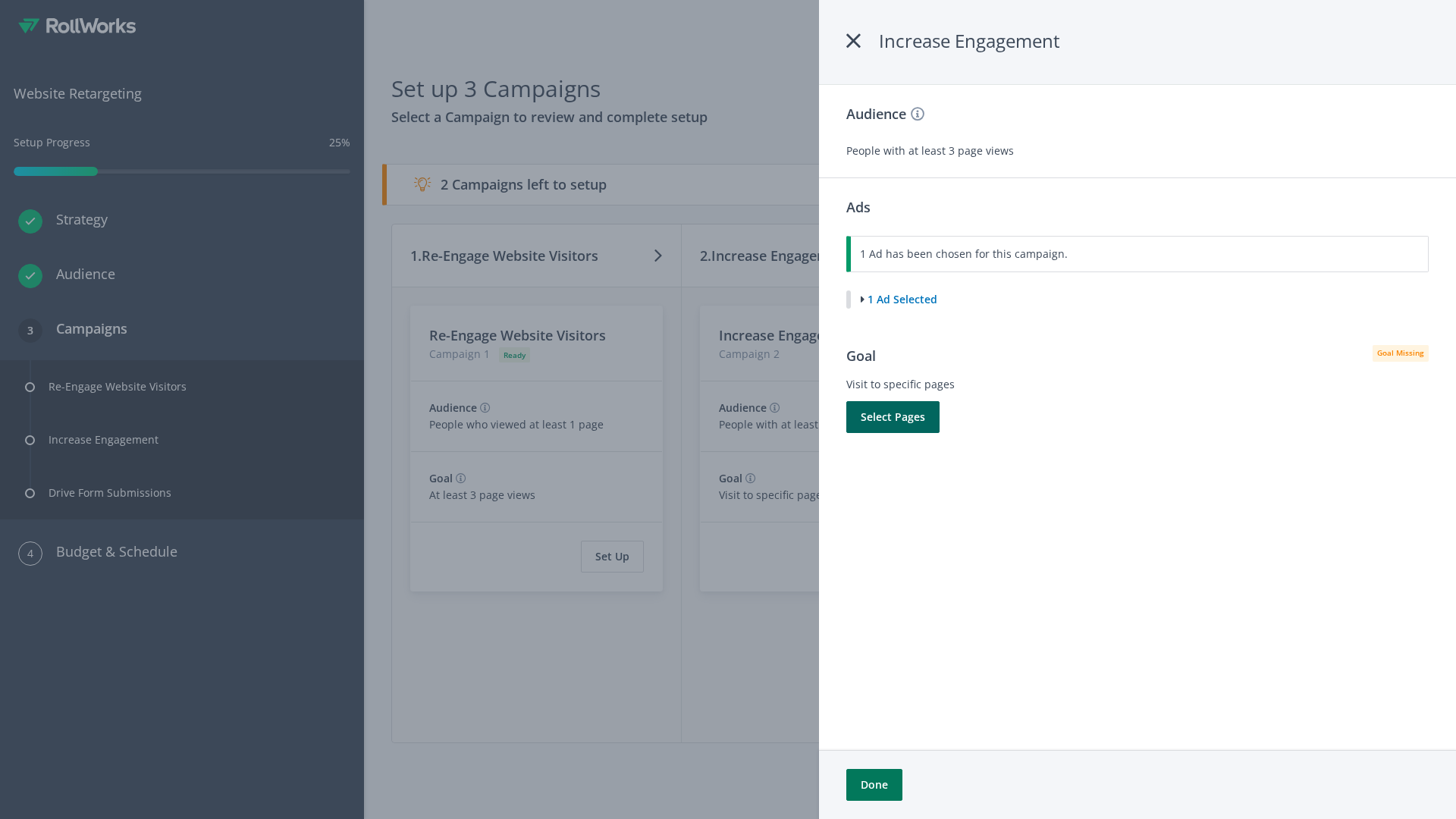
click at [873, 785] on button "Done" at bounding box center [874, 785] width 56 height 32
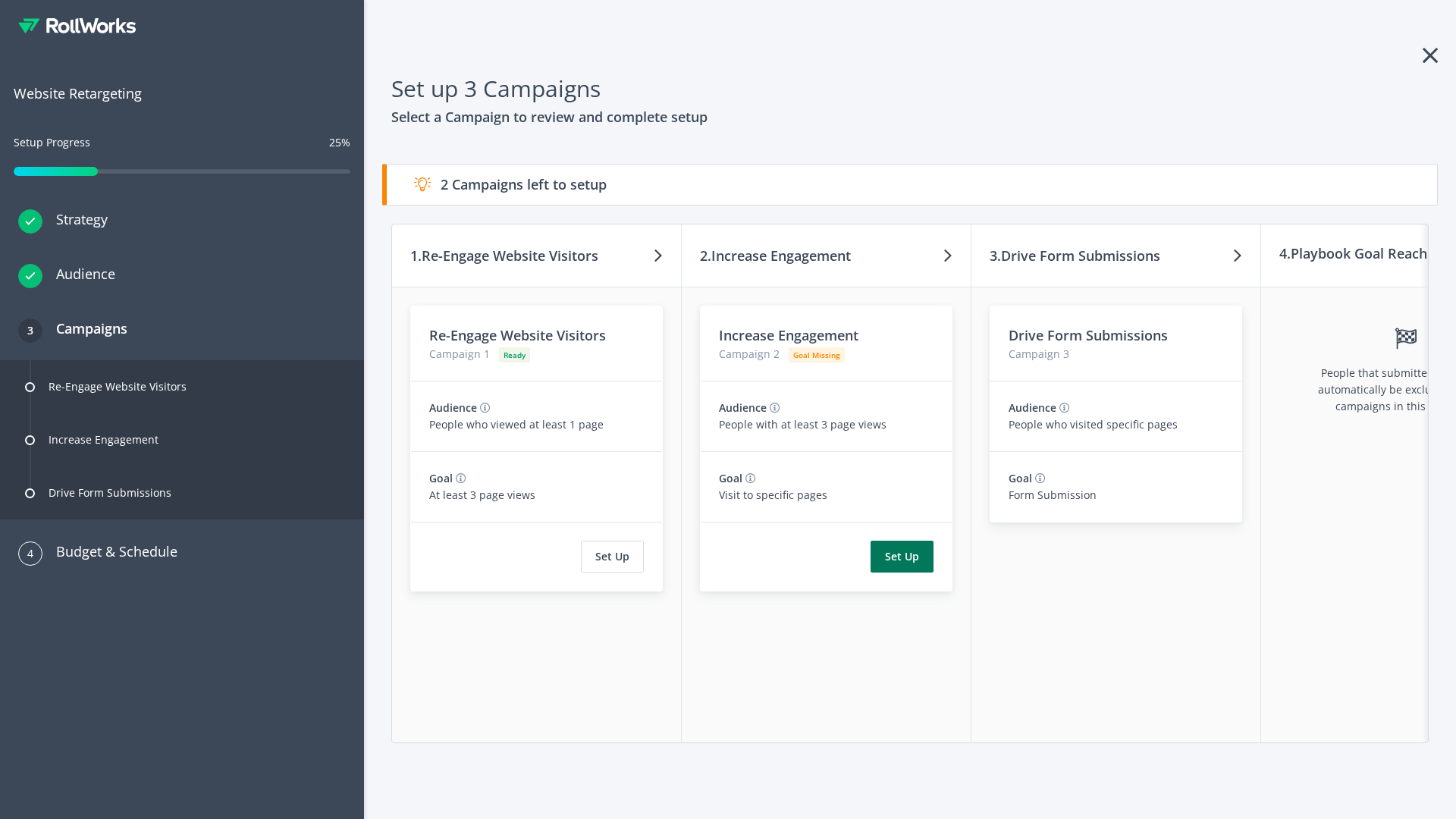
click at [901, 557] on button "Set Up" at bounding box center [901, 556] width 63 height 32
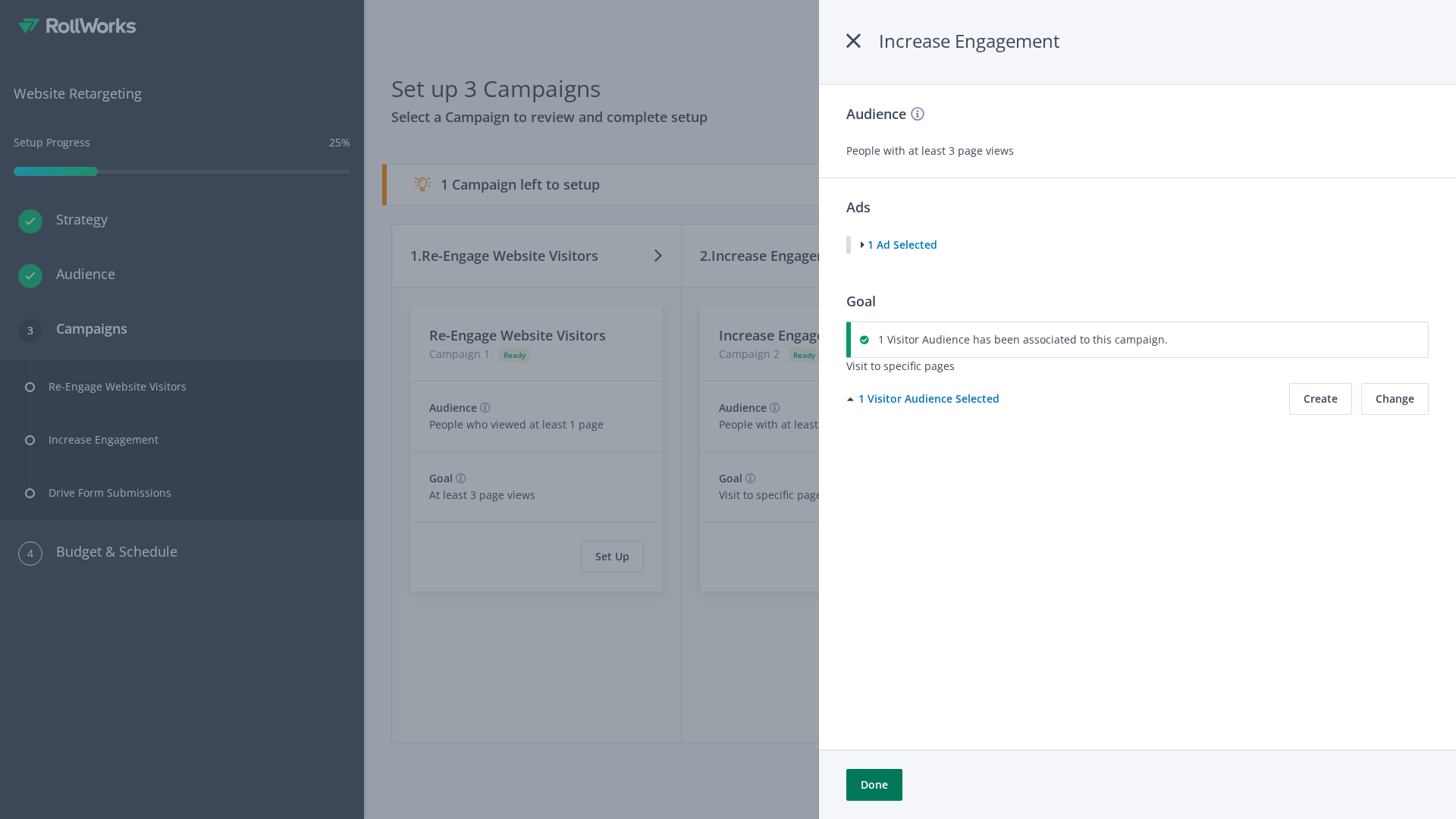
click at [873, 785] on button "Done" at bounding box center [874, 785] width 56 height 32
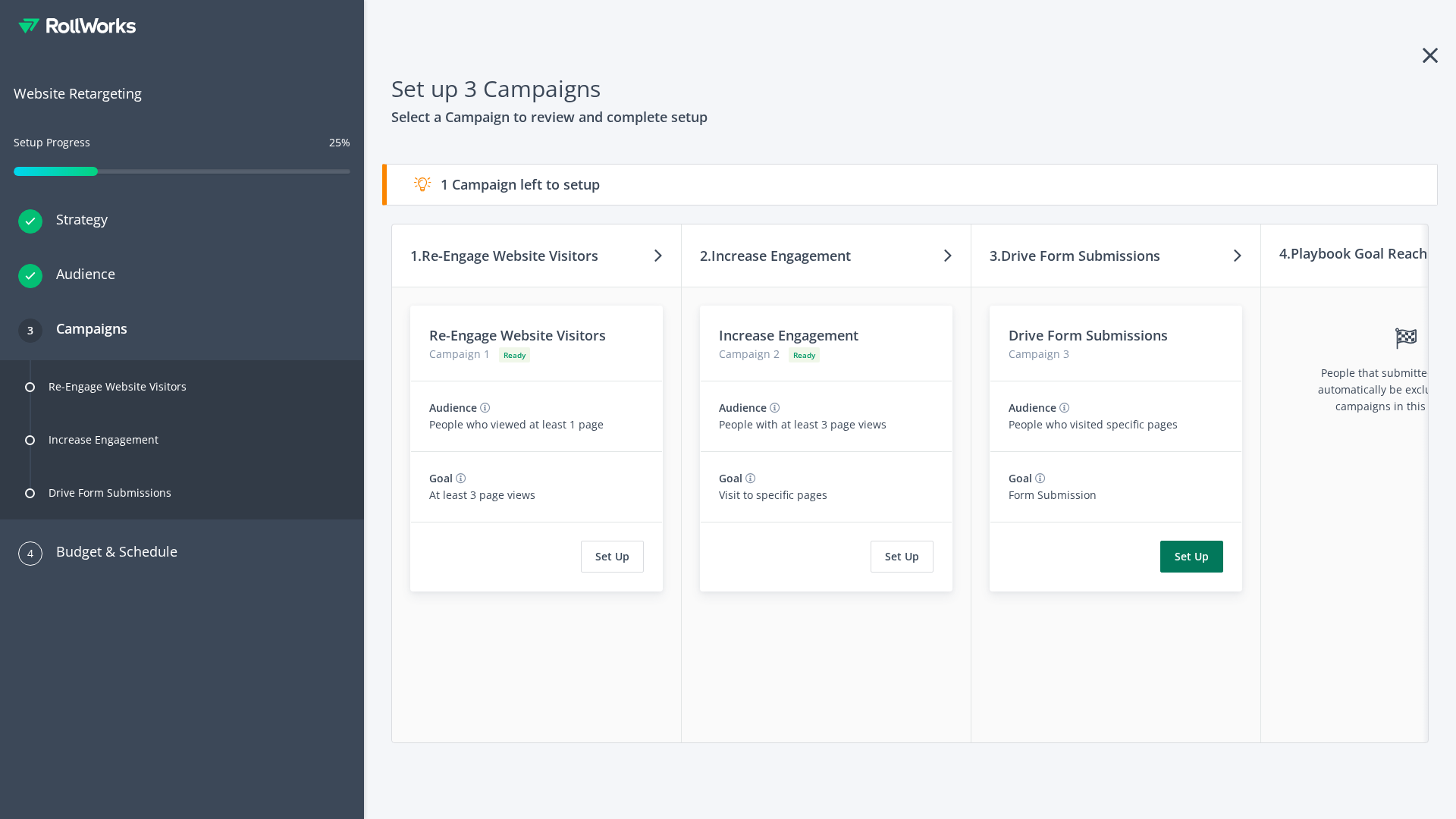
click at [1191, 557] on button "Set Up" at bounding box center [1191, 556] width 63 height 32
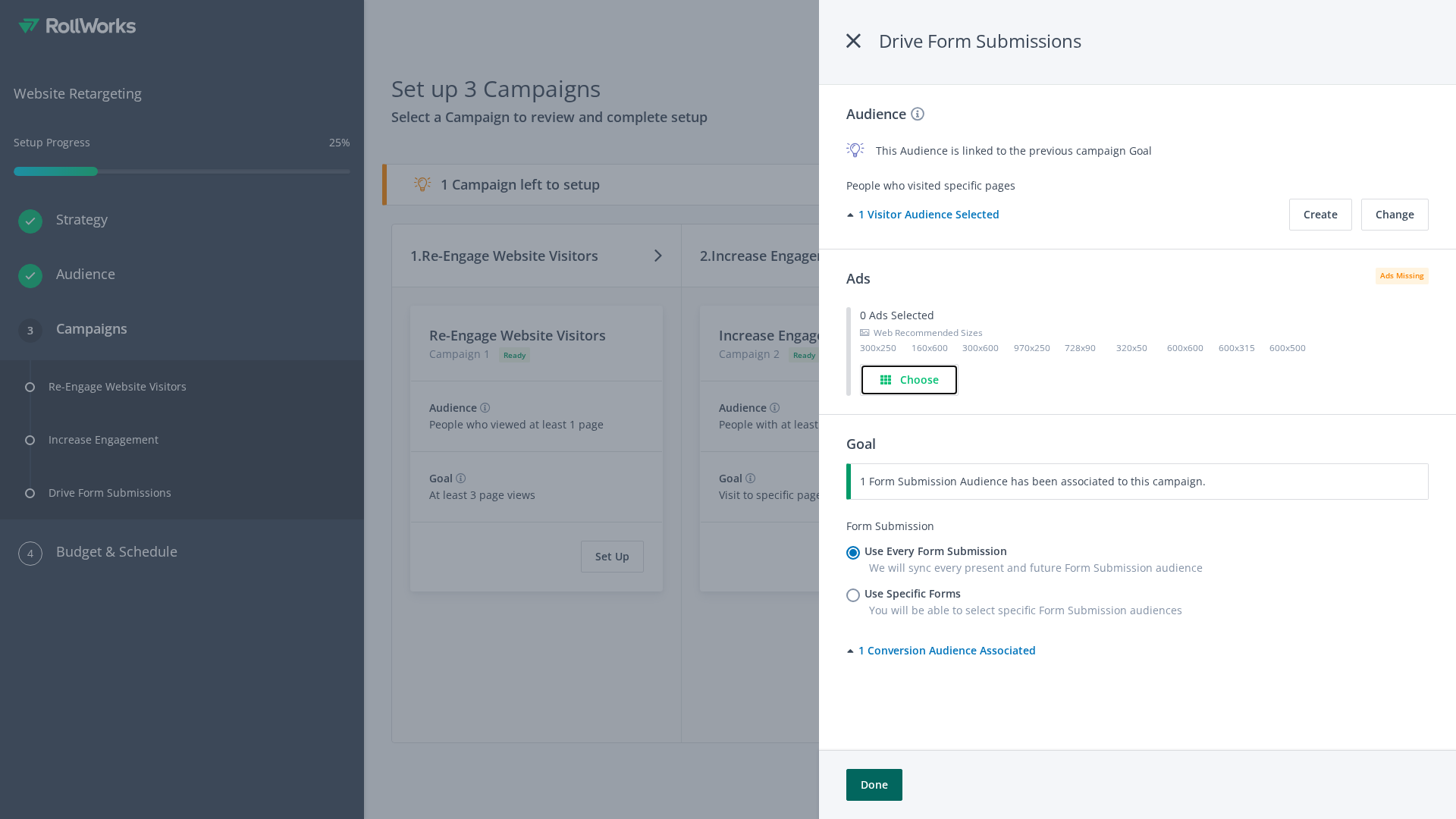
click at [910, 379] on h4 "Choose" at bounding box center [919, 380] width 39 height 16
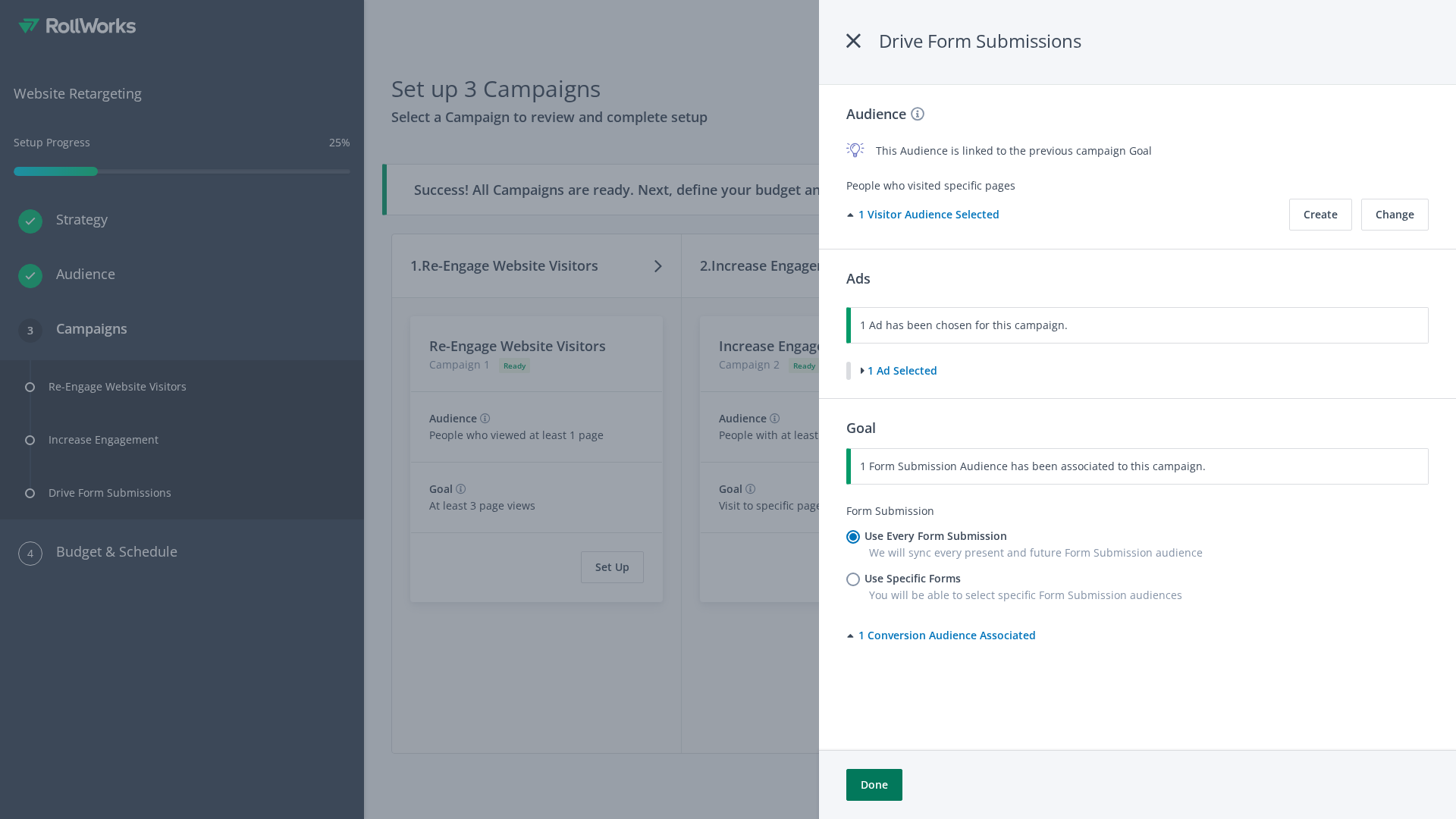
click at [873, 785] on button "Done" at bounding box center [874, 785] width 56 height 32
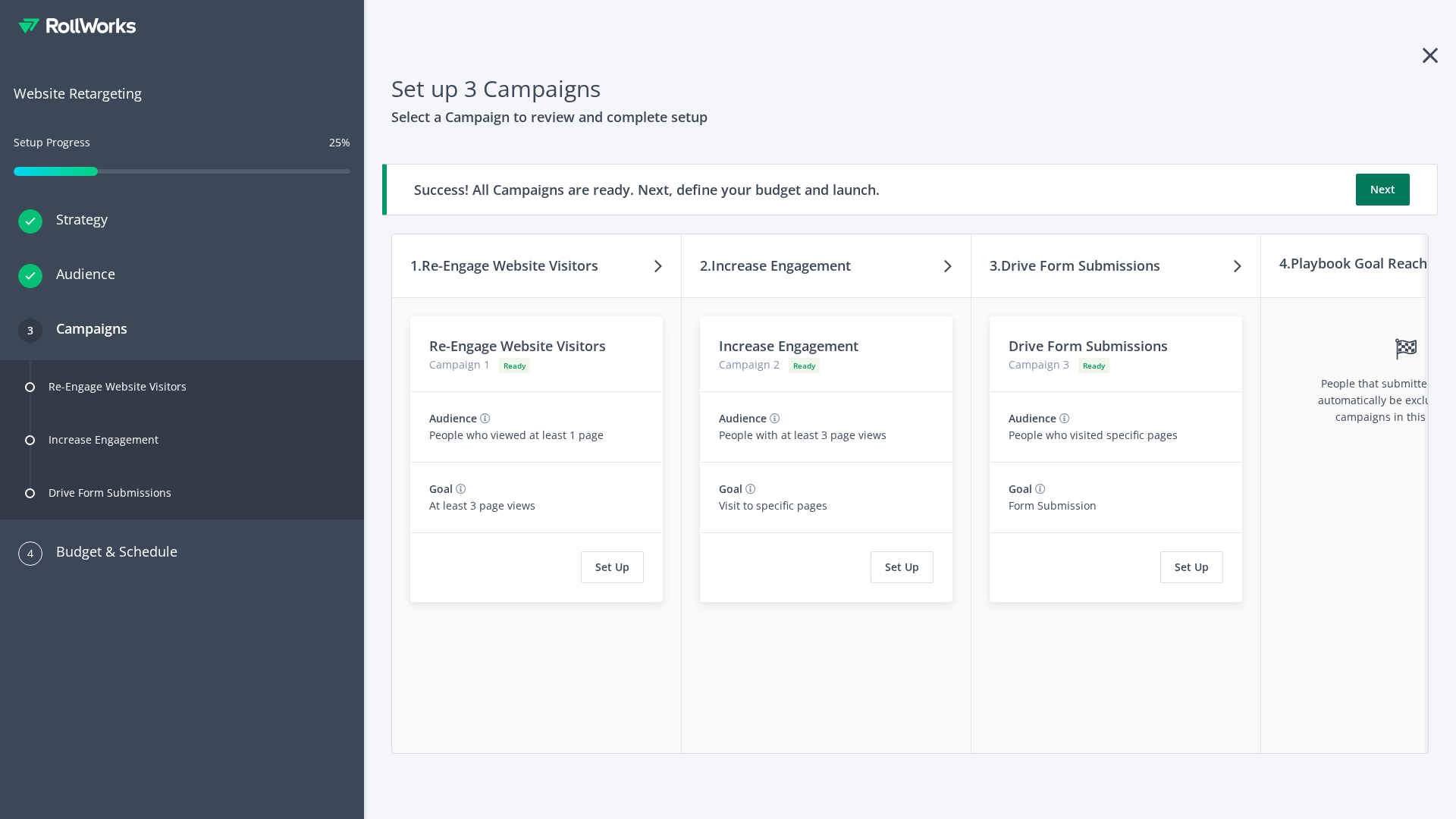
click at [1383, 190] on button "Next" at bounding box center [1383, 189] width 54 height 32
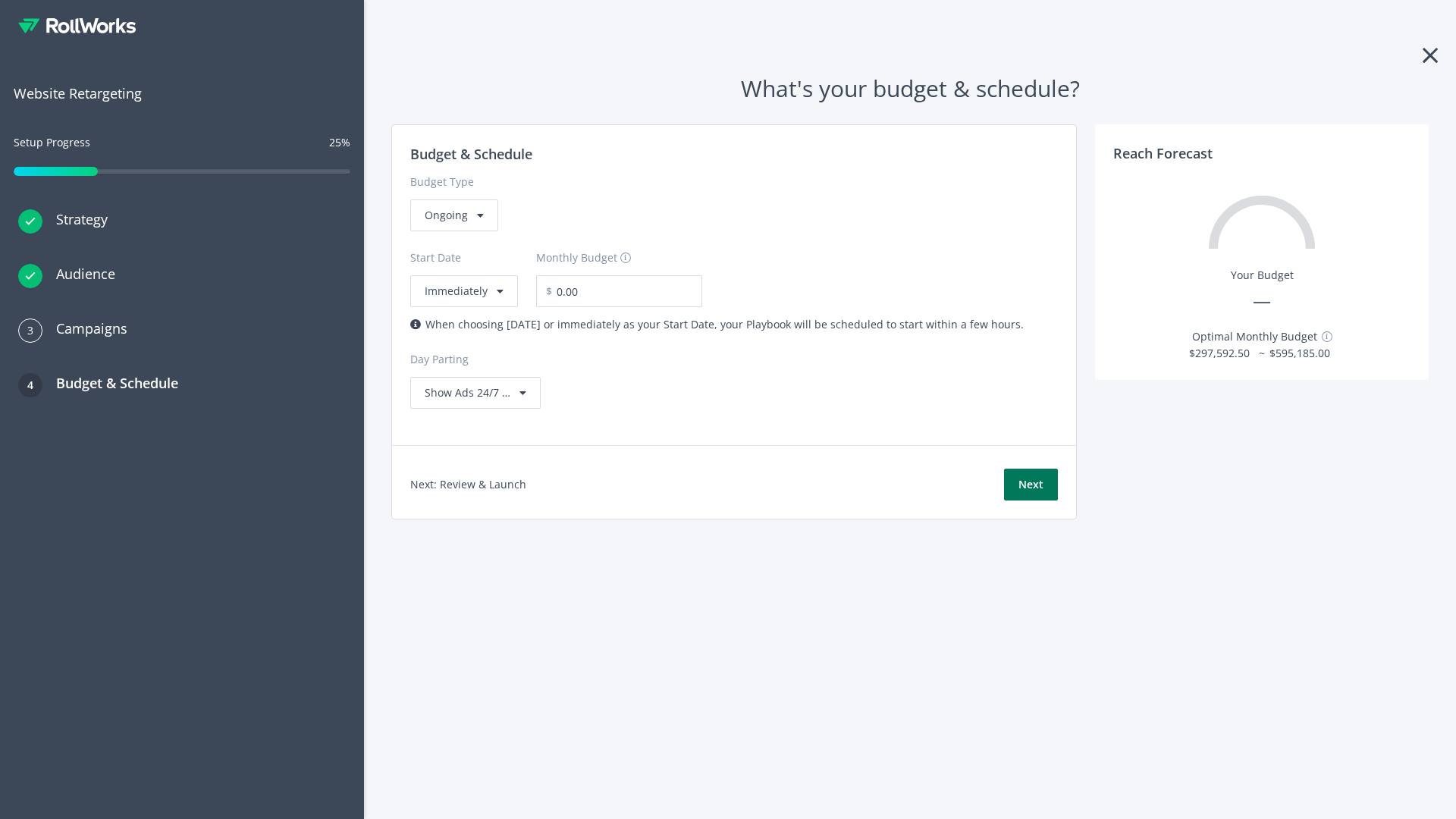
click at [1030, 485] on button "Next" at bounding box center [1030, 485] width 54 height 32
click at [453, 231] on div "Ongoing" at bounding box center [454, 215] width 88 height 32
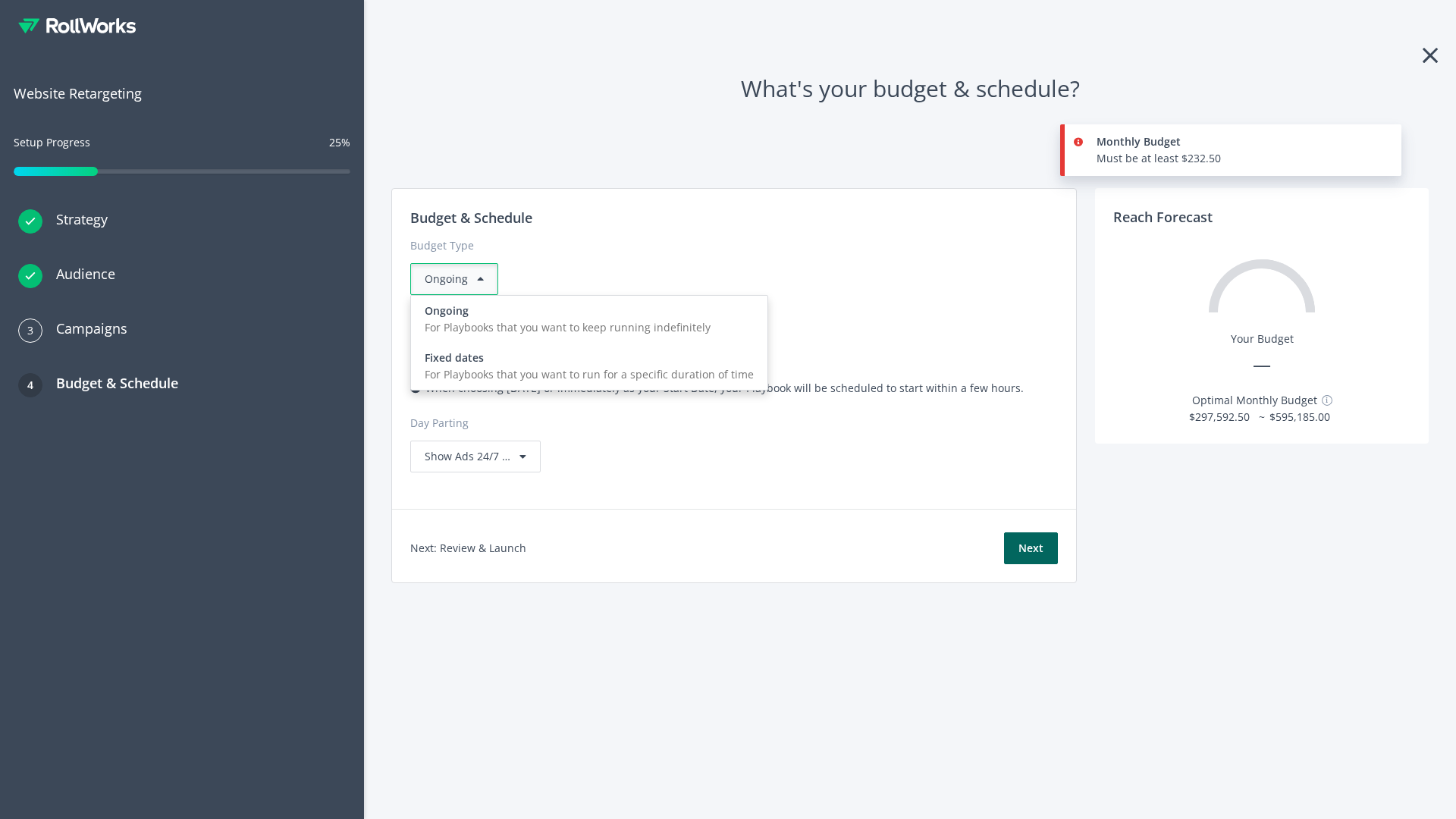
click at [584, 367] on div "For Playbooks that you want to run for a specific duration of time" at bounding box center [589, 374] width 329 height 16
click at [460, 279] on div "Ongoing" at bounding box center [454, 279] width 88 height 32
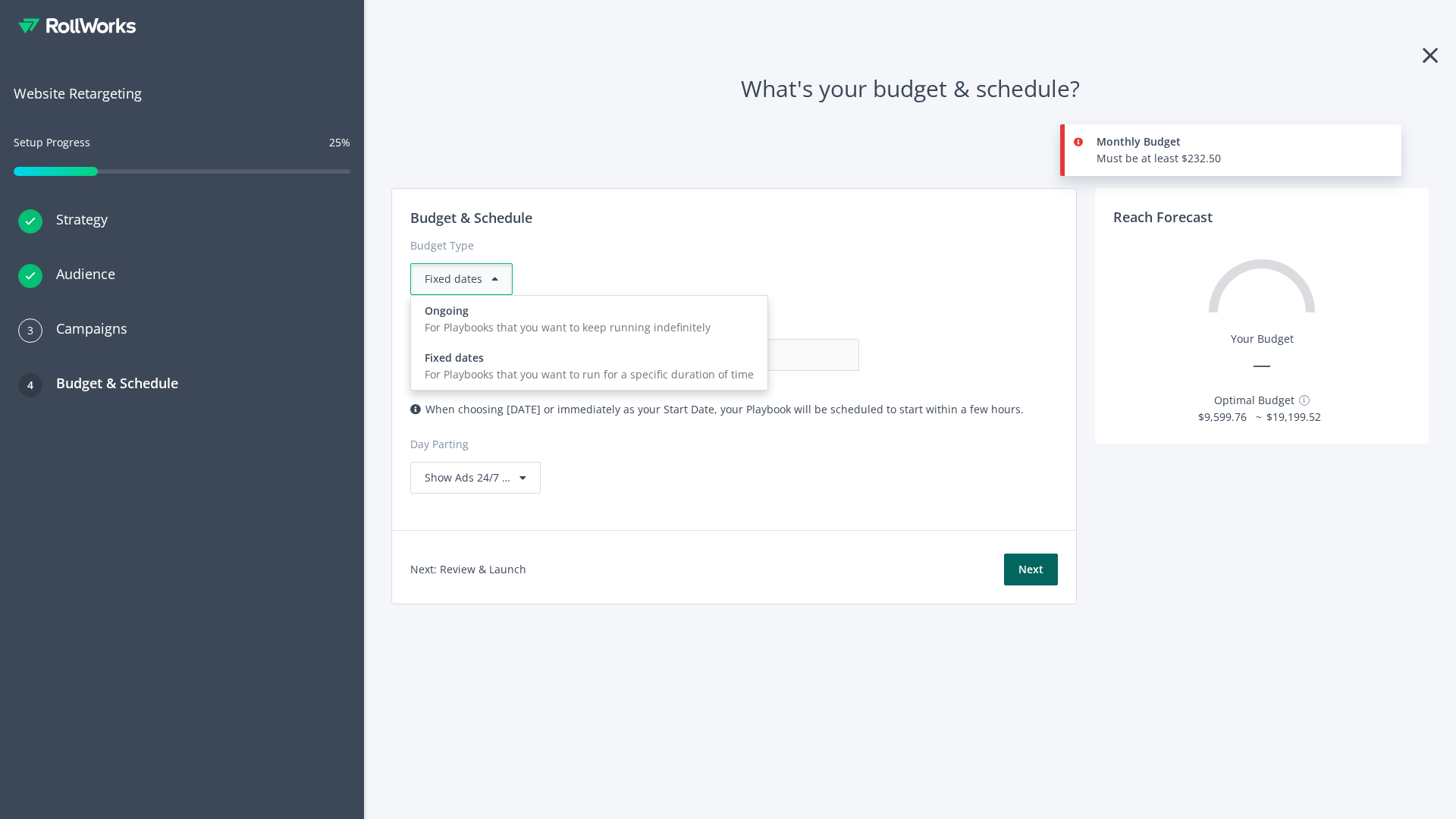
click at [584, 320] on div "For Playbooks that you want to keep running indefinitely" at bounding box center [589, 327] width 329 height 16
click at [709, 355] on input "0.00" at bounding box center [784, 355] width 150 height 32
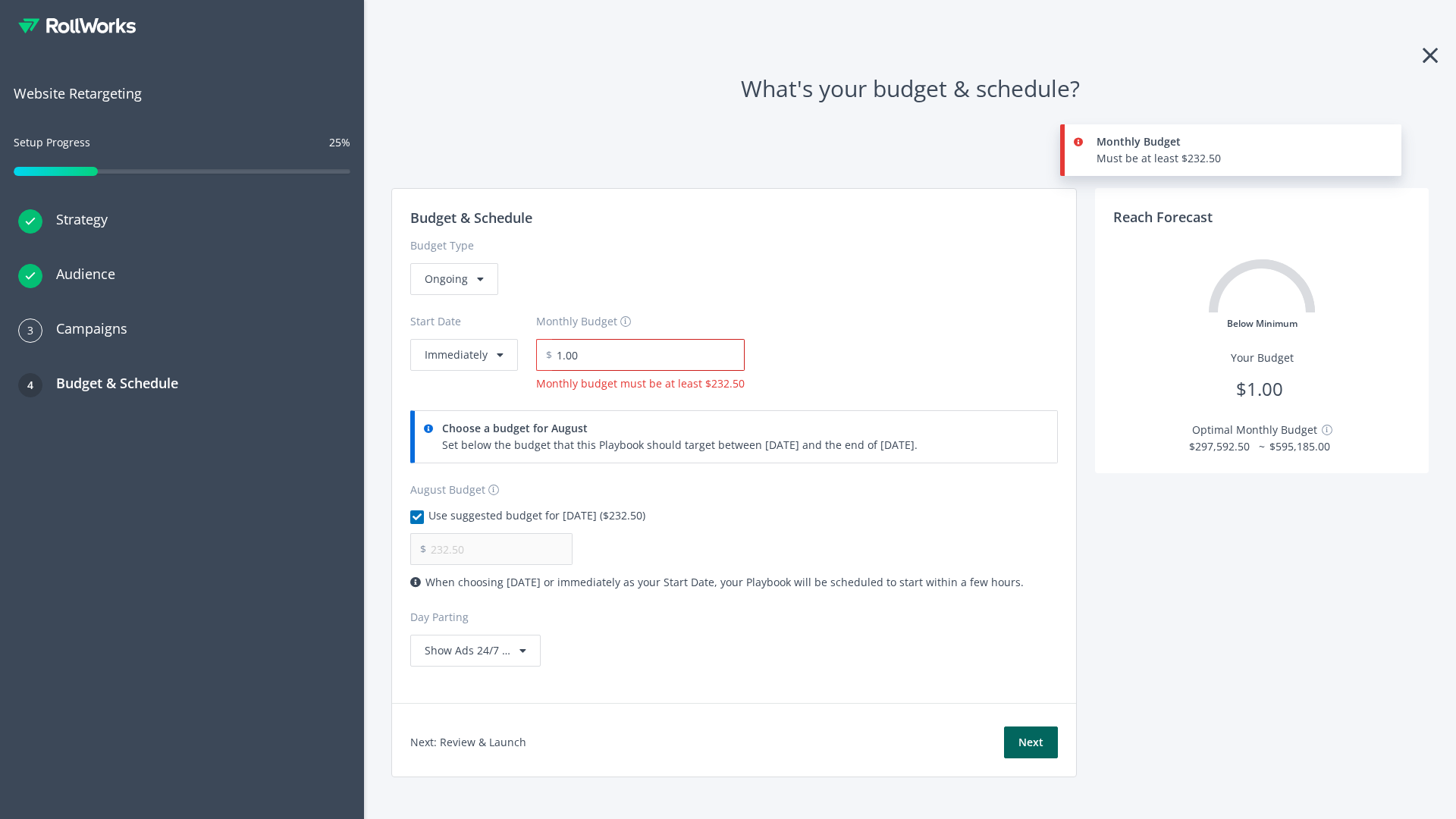
click at [643, 355] on input "1.00" at bounding box center [648, 355] width 193 height 32
type input "1,000.00"
click at [462, 339] on button "Immediately" at bounding box center [464, 355] width 108 height 32
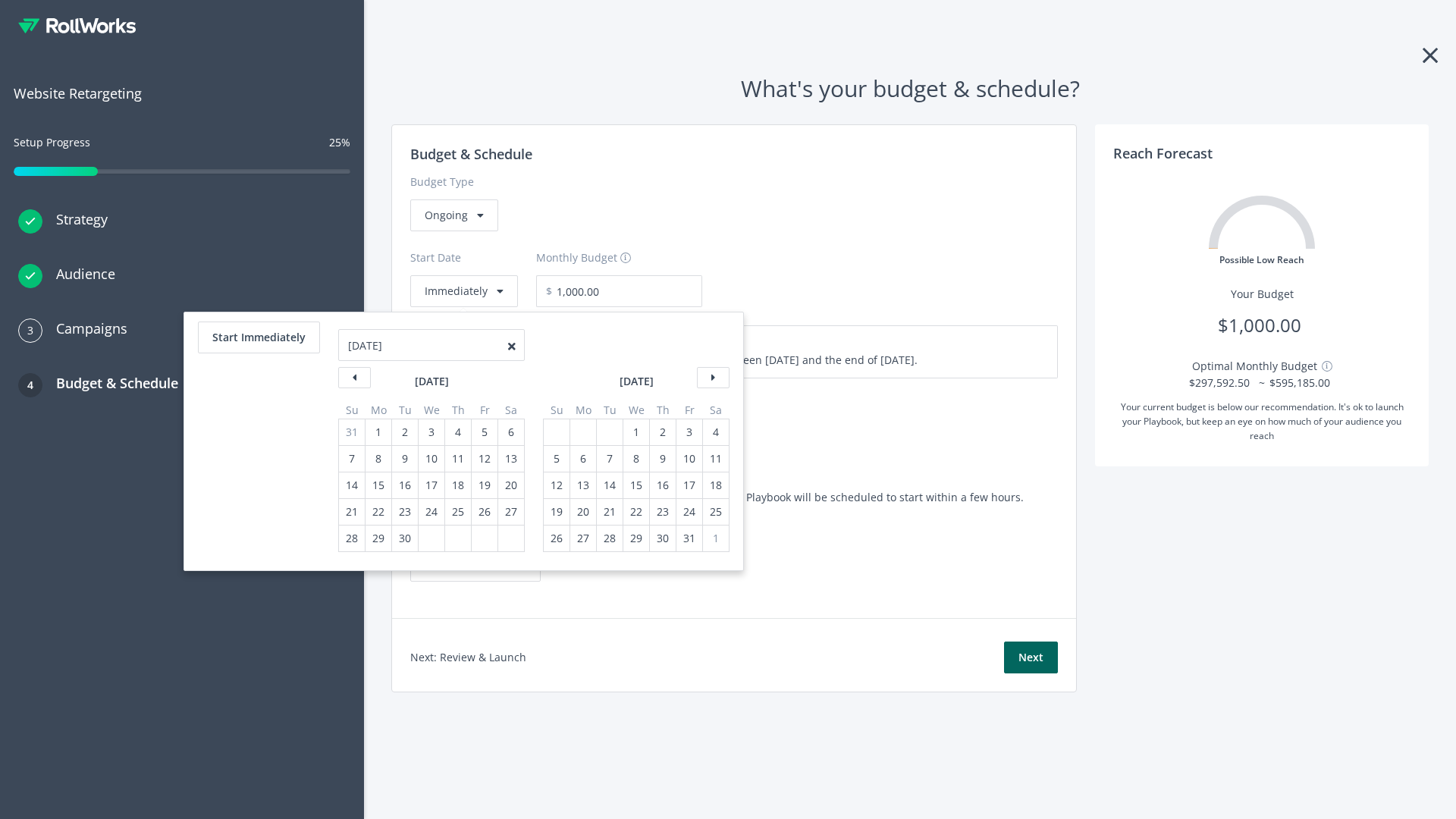
click at [555, 459] on div "5" at bounding box center [556, 459] width 20 height 26
type input "870.97"
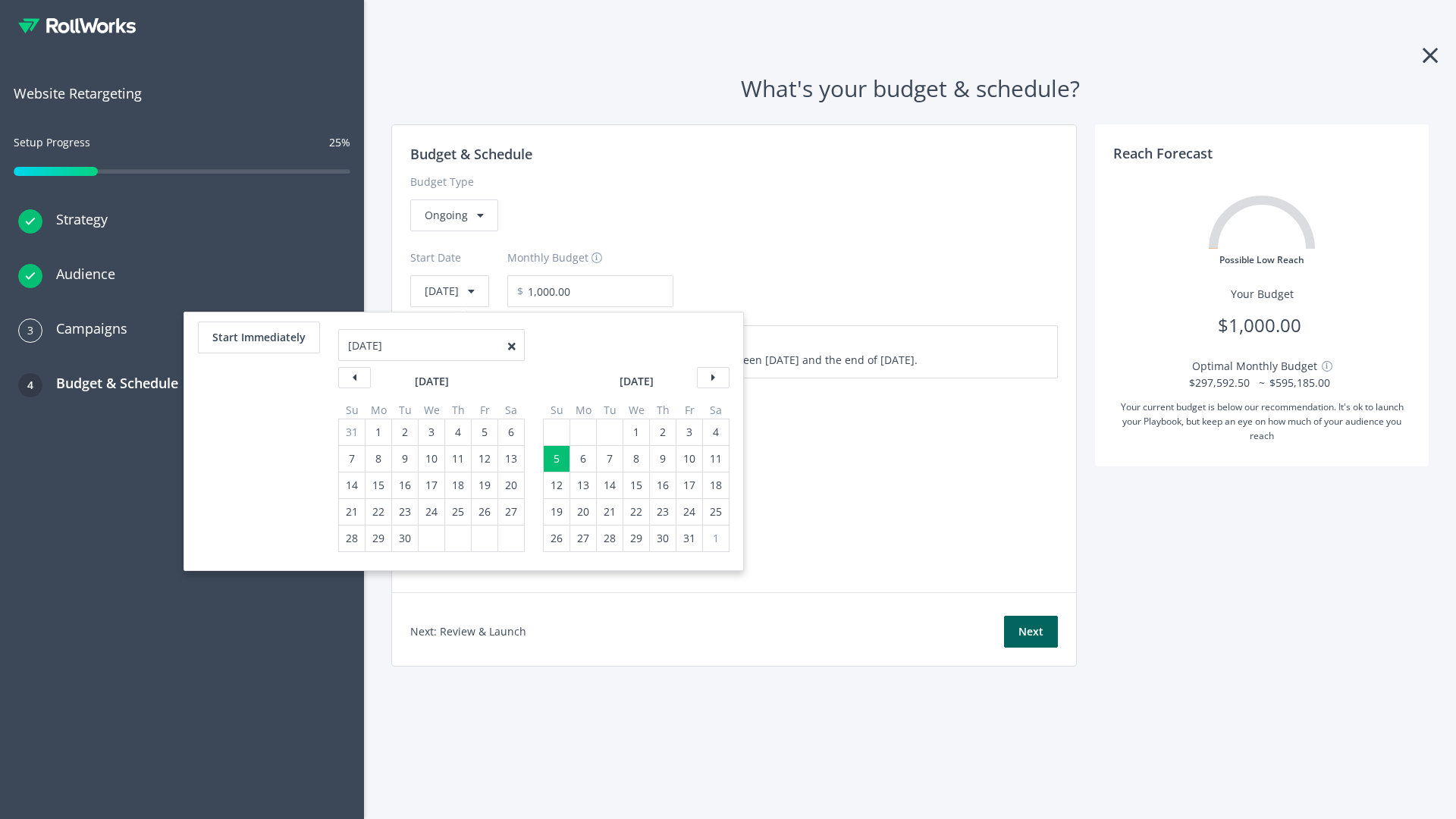
click at [635, 432] on div "1" at bounding box center [636, 432] width 20 height 26
click at [258, 338] on button "Start Immediately" at bounding box center [259, 338] width 122 height 32
type input "08/21/2025"
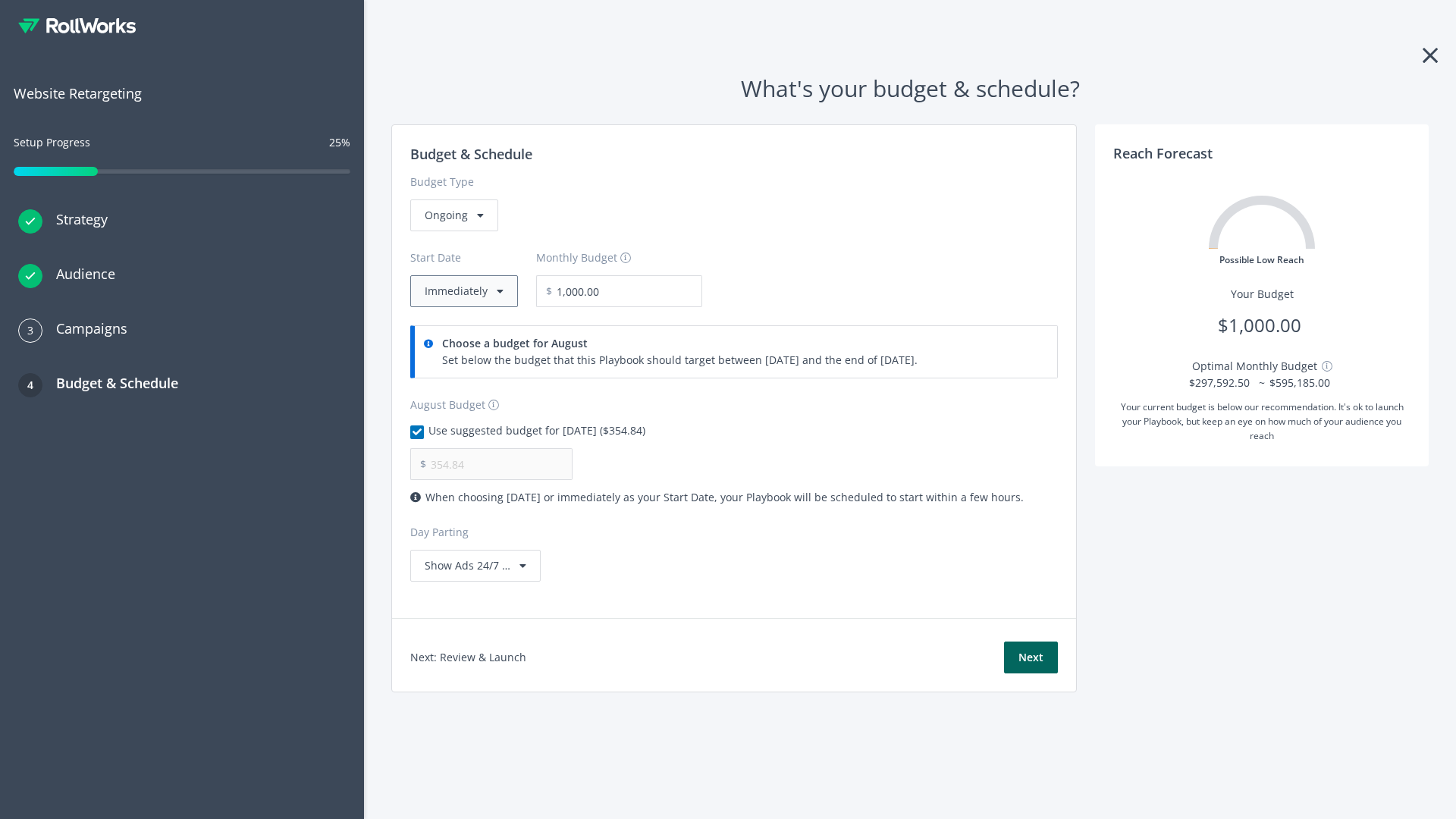
click at [462, 291] on button "Immediately" at bounding box center [464, 291] width 108 height 32
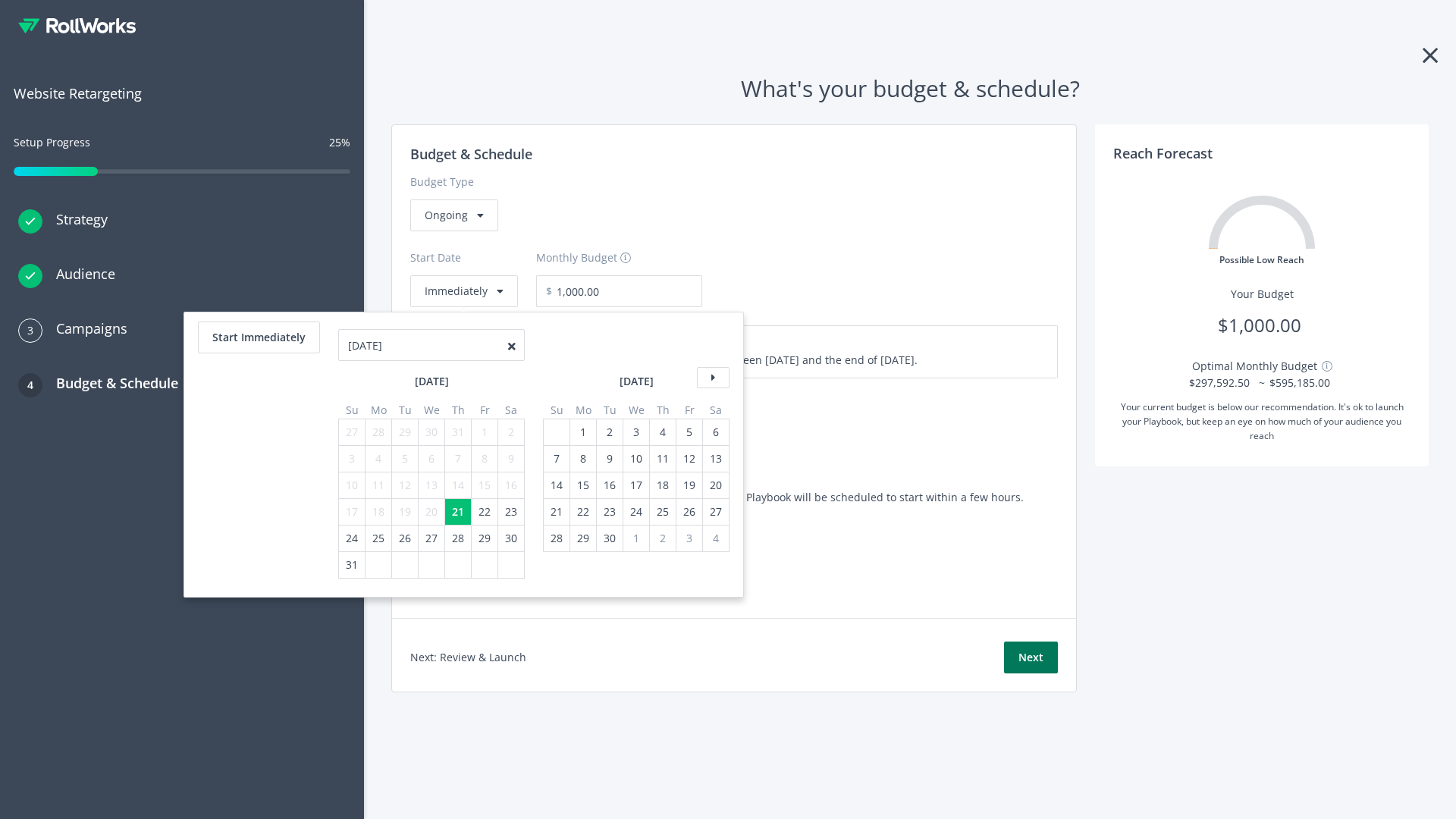
click at [1030, 658] on button "Next" at bounding box center [1030, 657] width 54 height 32
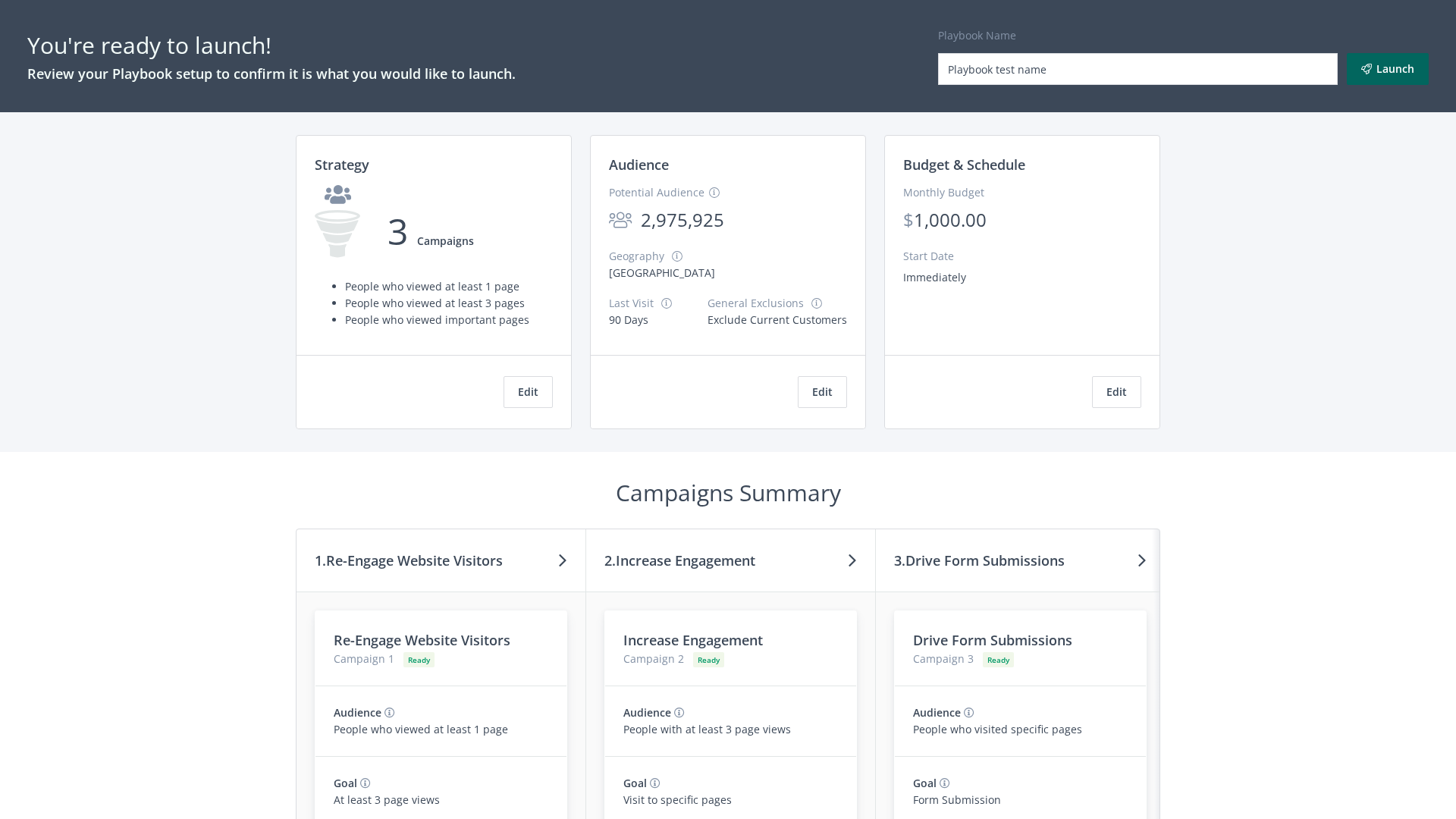
type input "Playbook test name"
click at [1388, 69] on button "Launch" at bounding box center [1387, 69] width 82 height 32
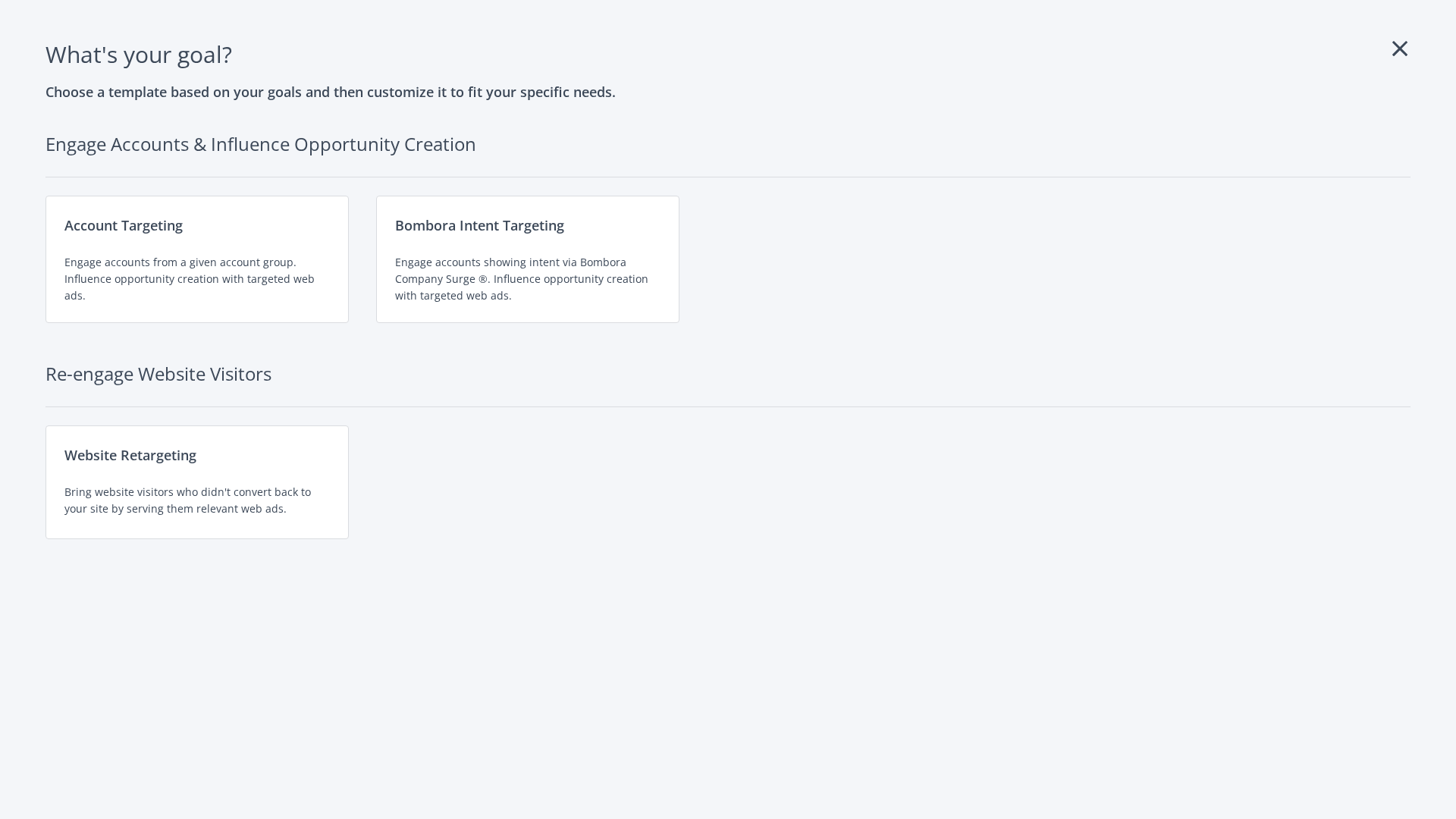
click at [197, 482] on div "Website Retargeting Bring website visitors who didn't convert back to your site…" at bounding box center [197, 483] width 303 height 114
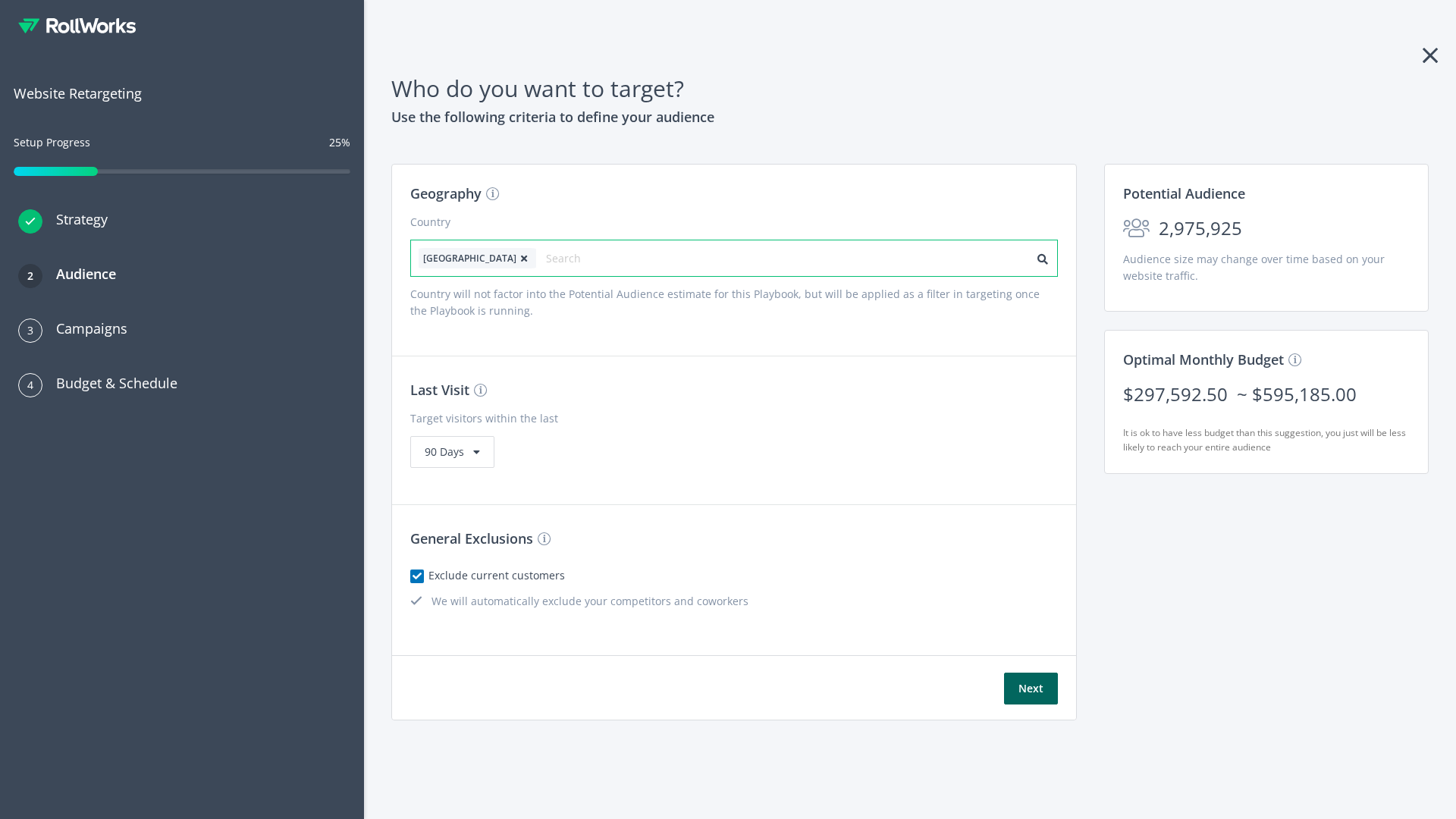
click at [571, 258] on input "text" at bounding box center [614, 258] width 136 height 21
type input "[GEOGRAPHIC_DATA]"
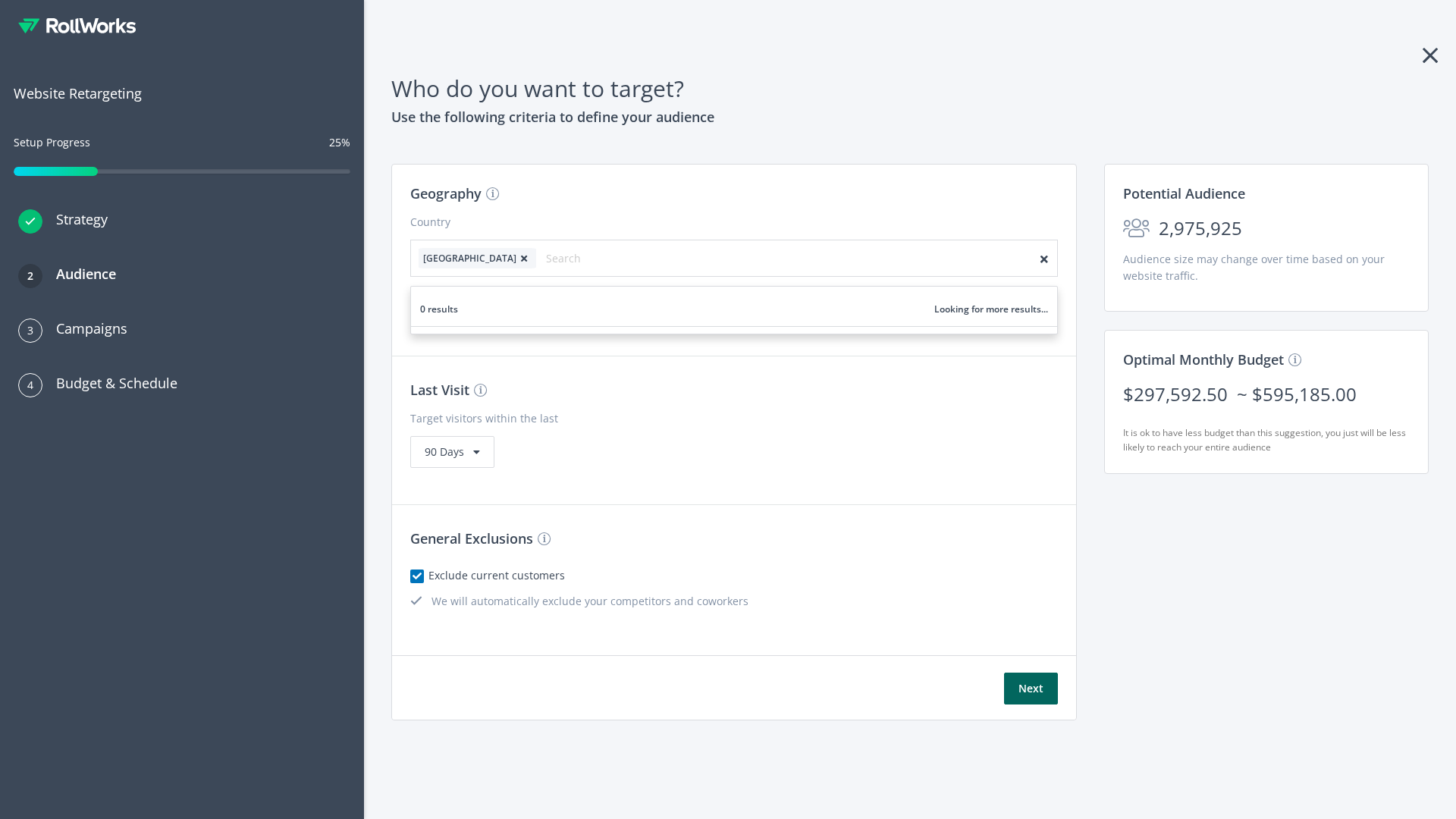
click at [516, 258] on icon at bounding box center [523, 259] width 15 height 9
click at [1030, 688] on button "Next" at bounding box center [1030, 688] width 54 height 32
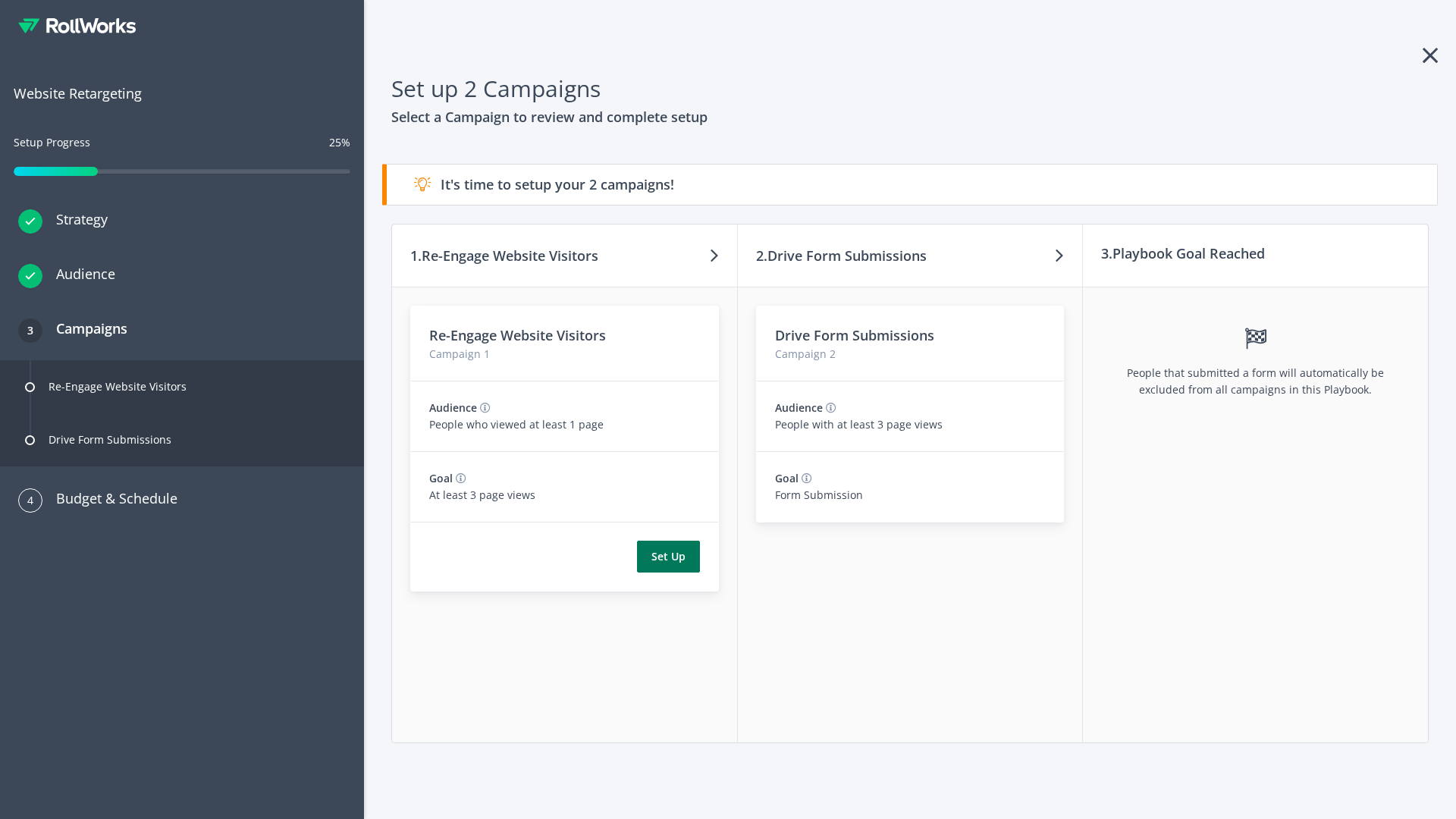
click at [668, 557] on button "Set Up" at bounding box center [668, 556] width 63 height 32
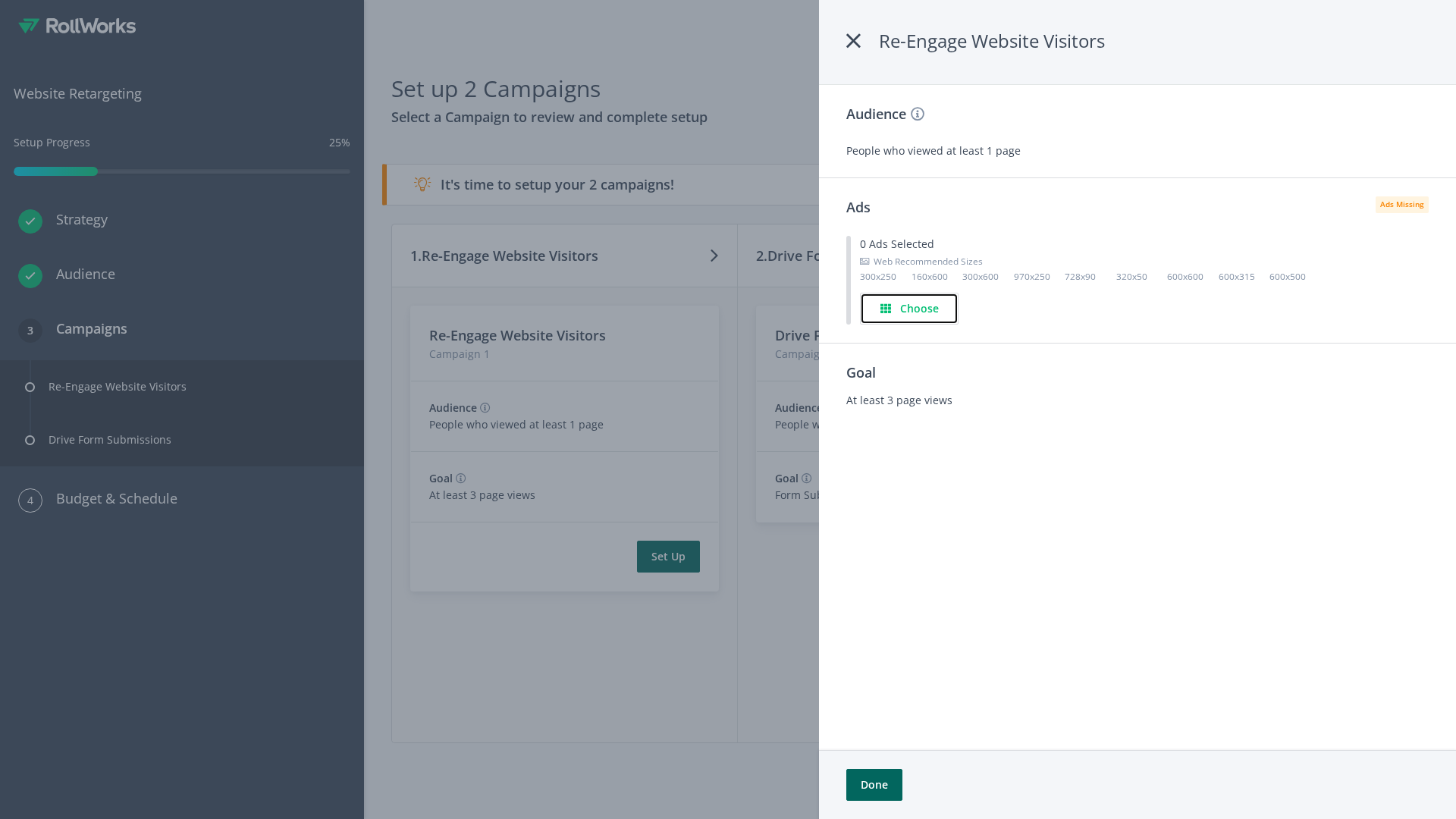
click at [910, 308] on h4 "Choose" at bounding box center [919, 308] width 39 height 16
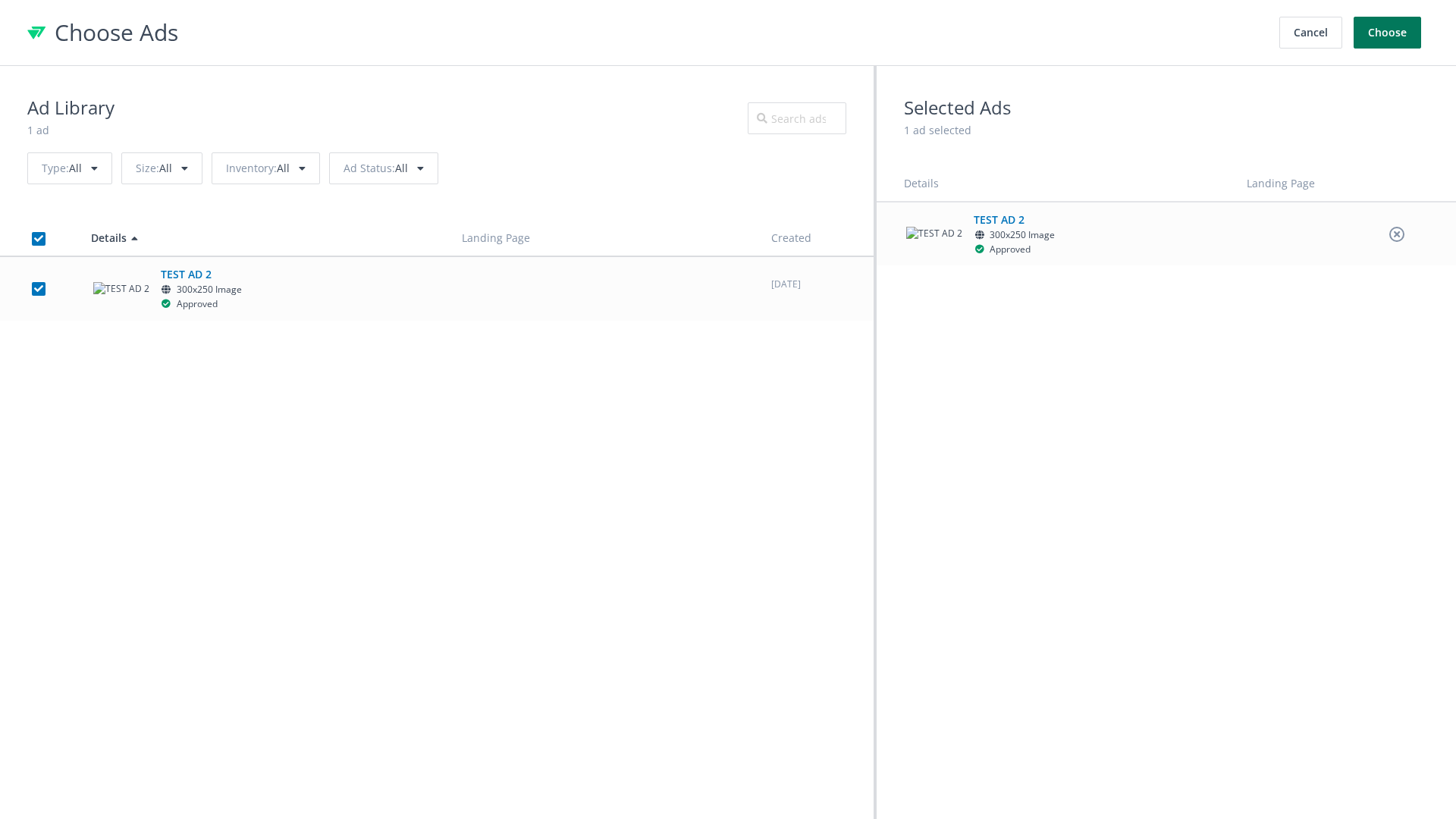
click at [1388, 33] on button "Choose" at bounding box center [1387, 32] width 67 height 32
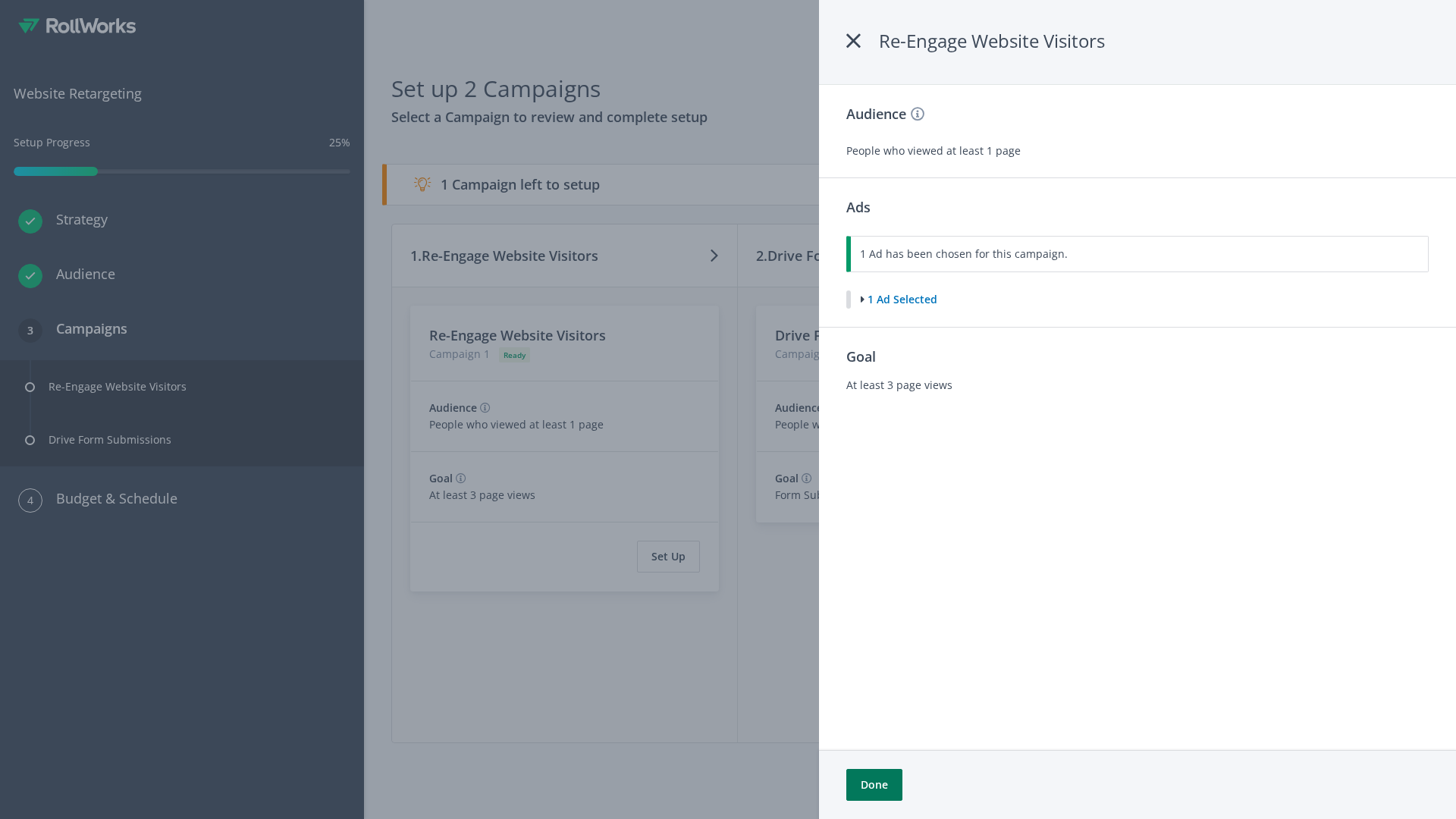
click at [873, 785] on button "Done" at bounding box center [874, 785] width 56 height 32
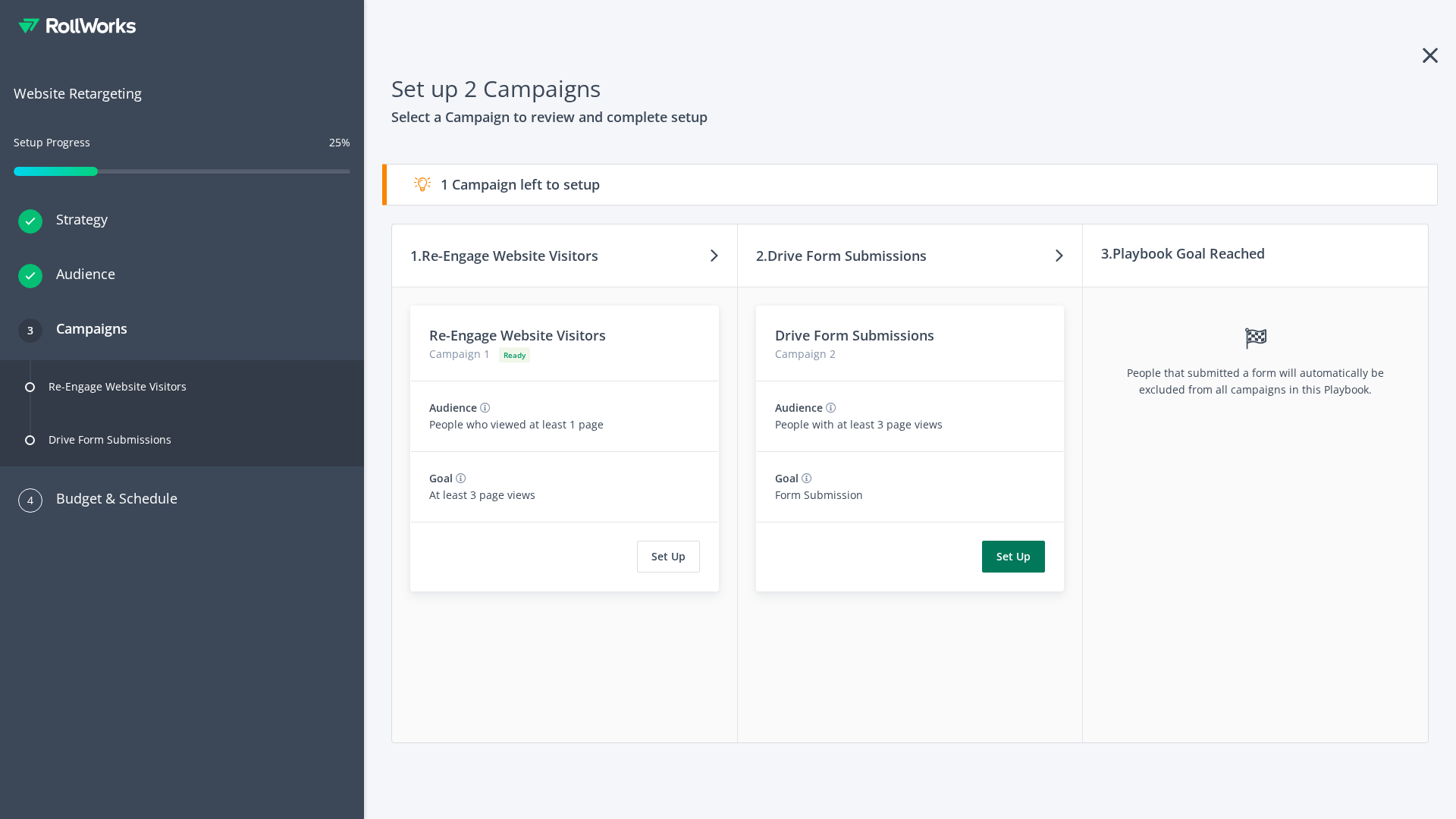
click at [1014, 557] on button "Set Up" at bounding box center [1013, 556] width 63 height 32
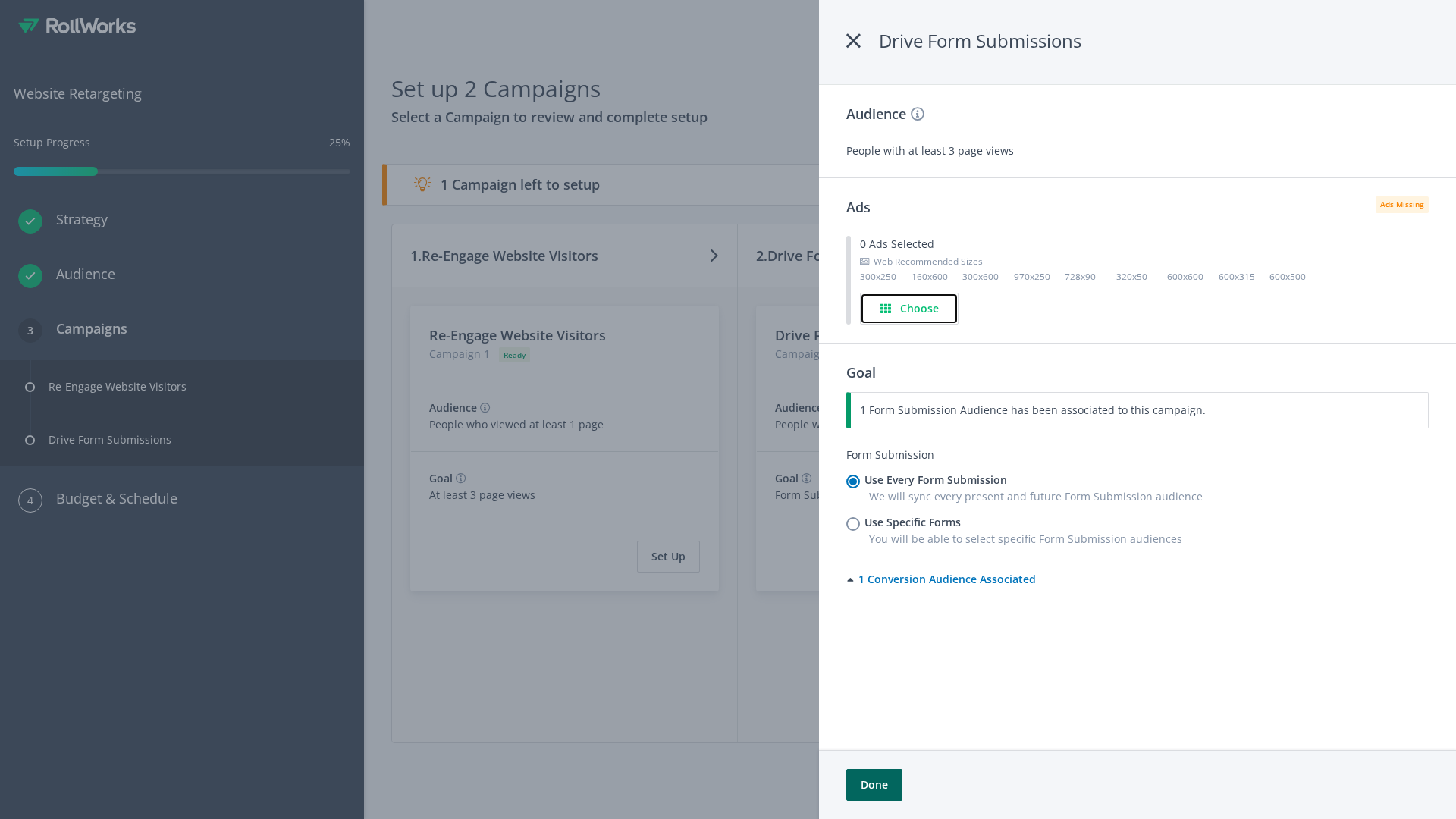
click at [910, 308] on h4 "Choose" at bounding box center [919, 308] width 39 height 16
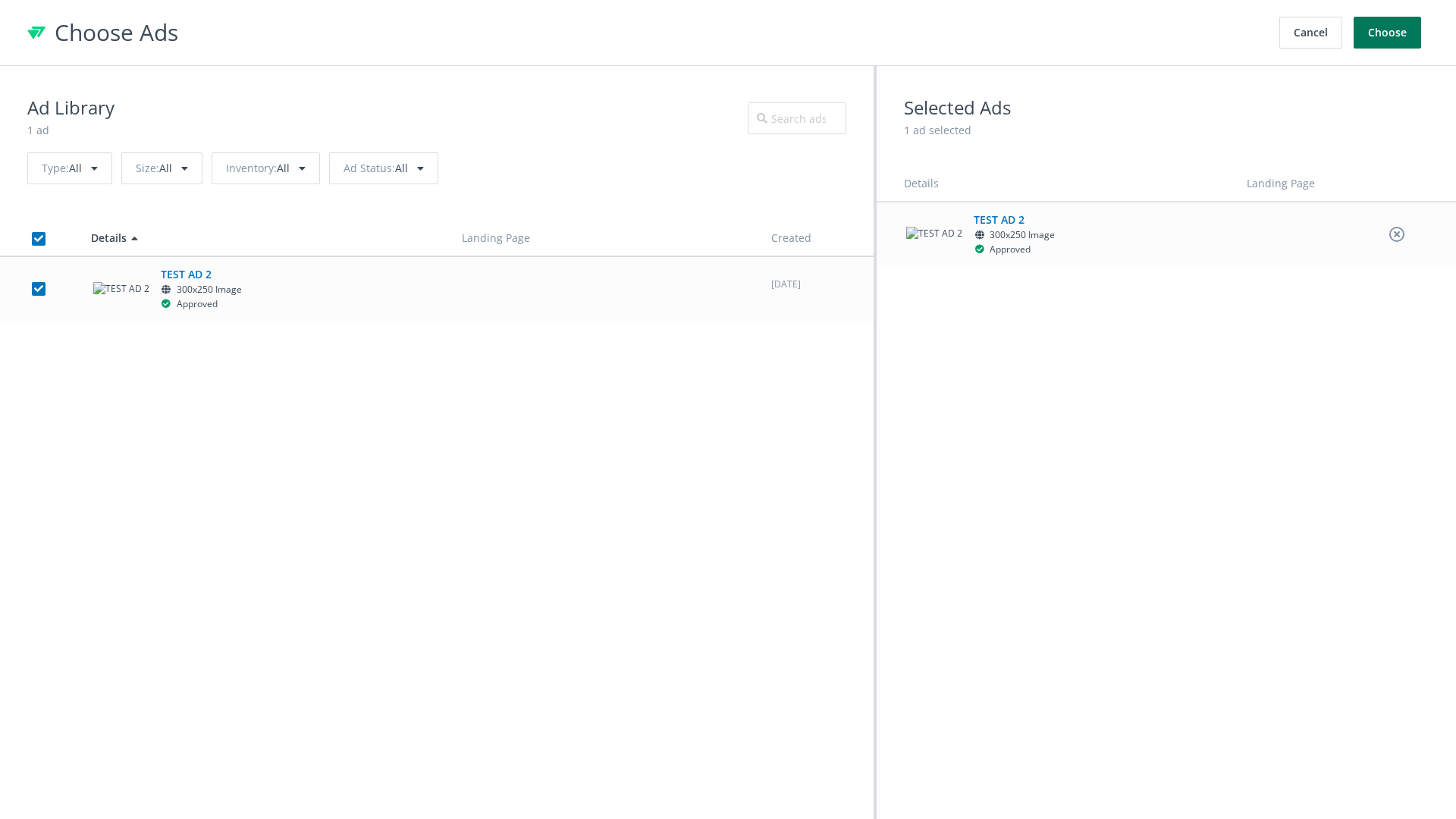
click at [1388, 33] on button "Choose" at bounding box center [1387, 32] width 67 height 32
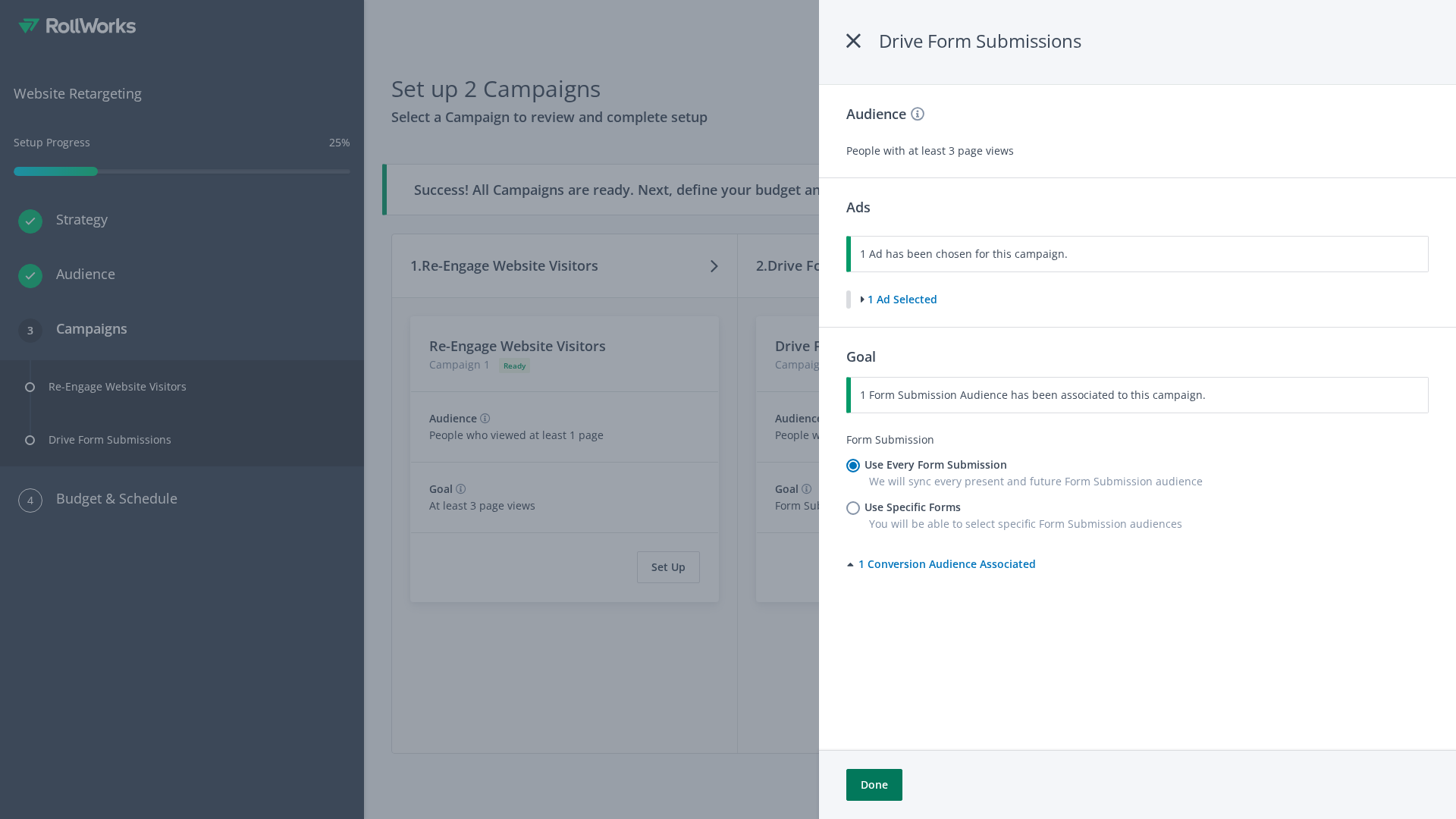
click at [873, 785] on button "Done" at bounding box center [874, 785] width 56 height 32
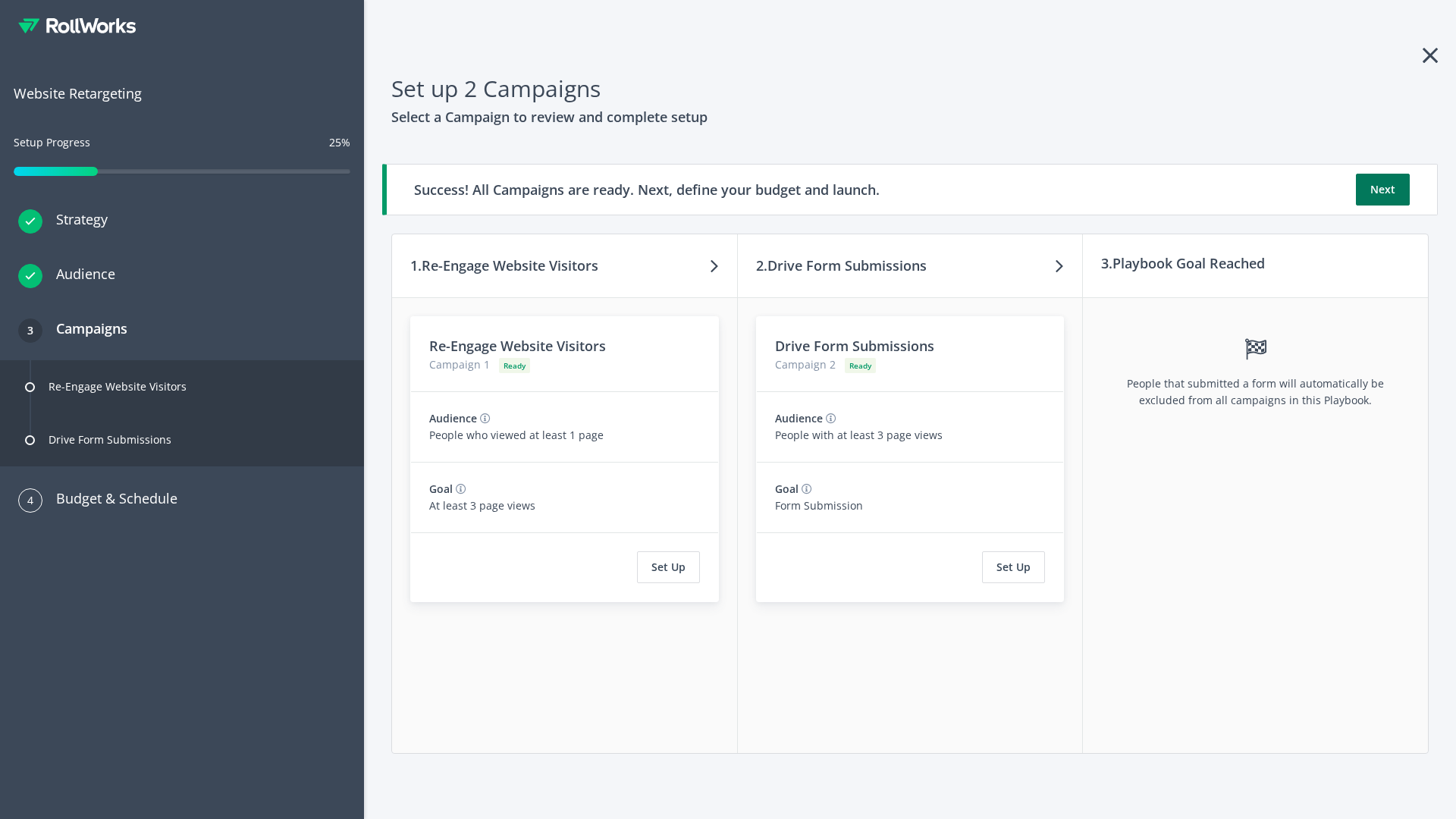
click at [1383, 190] on button "Next" at bounding box center [1383, 189] width 54 height 32
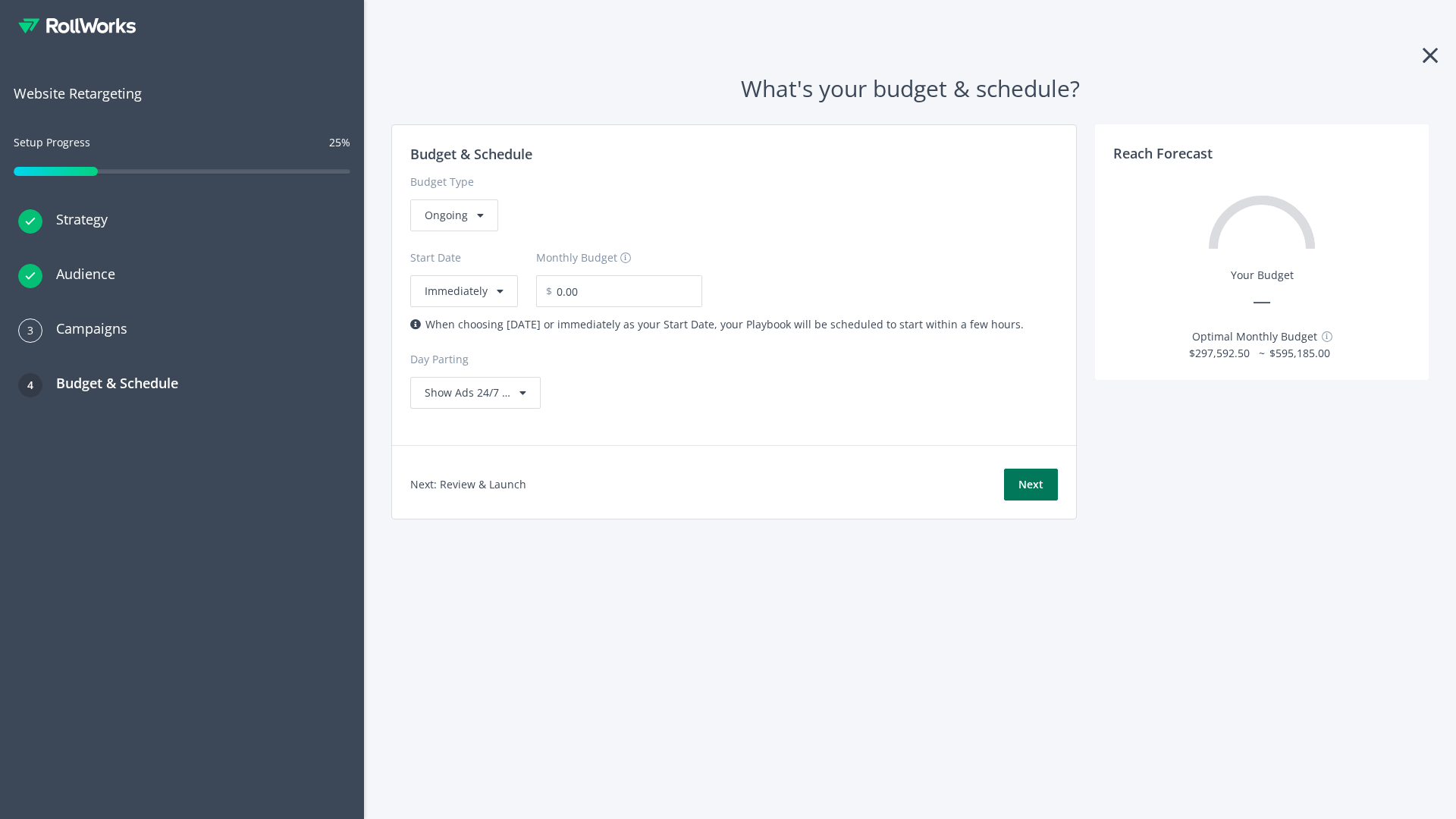
click at [1030, 485] on button "Next" at bounding box center [1030, 485] width 54 height 32
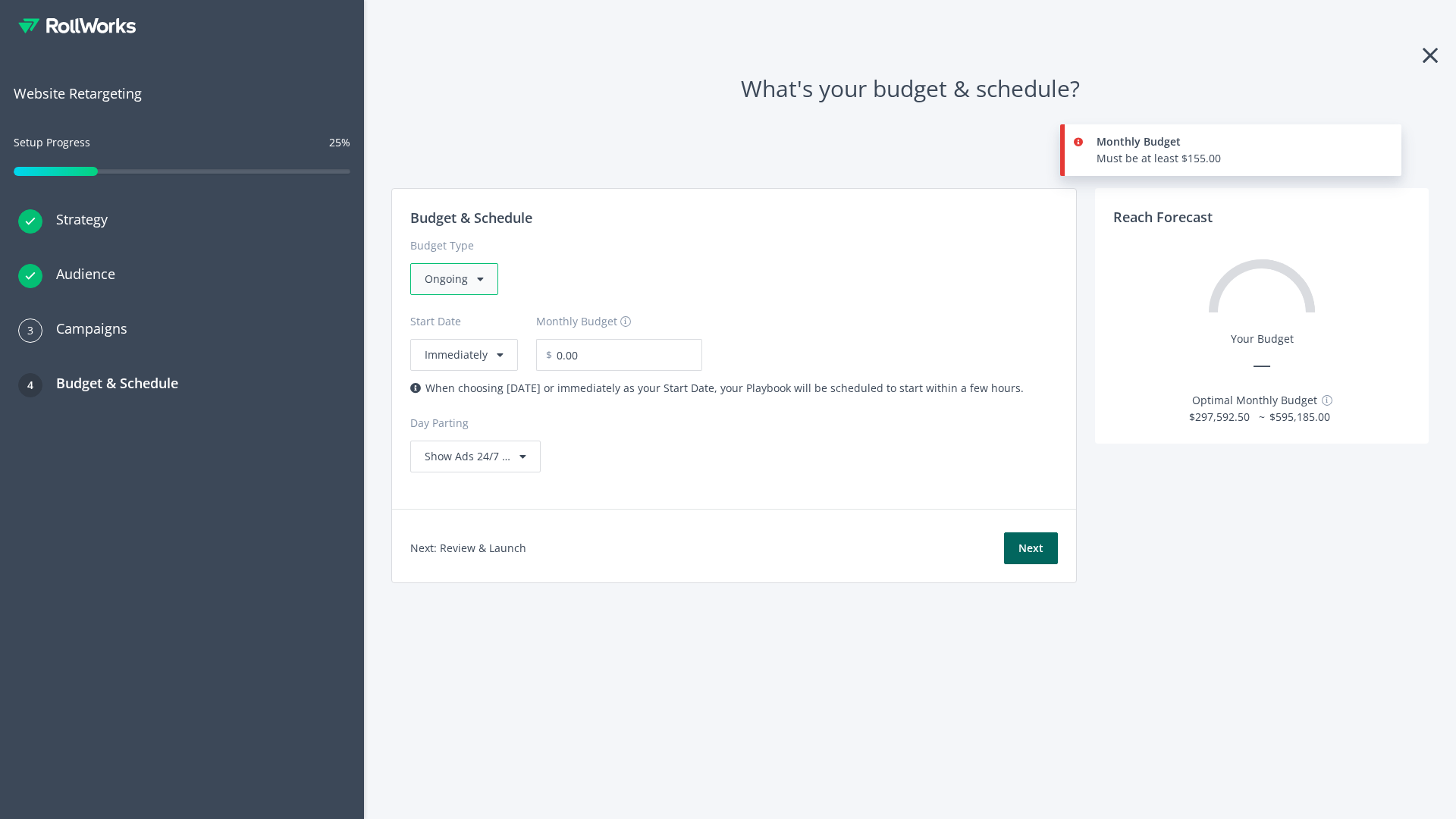
click at [453, 279] on div "Ongoing" at bounding box center [454, 279] width 88 height 32
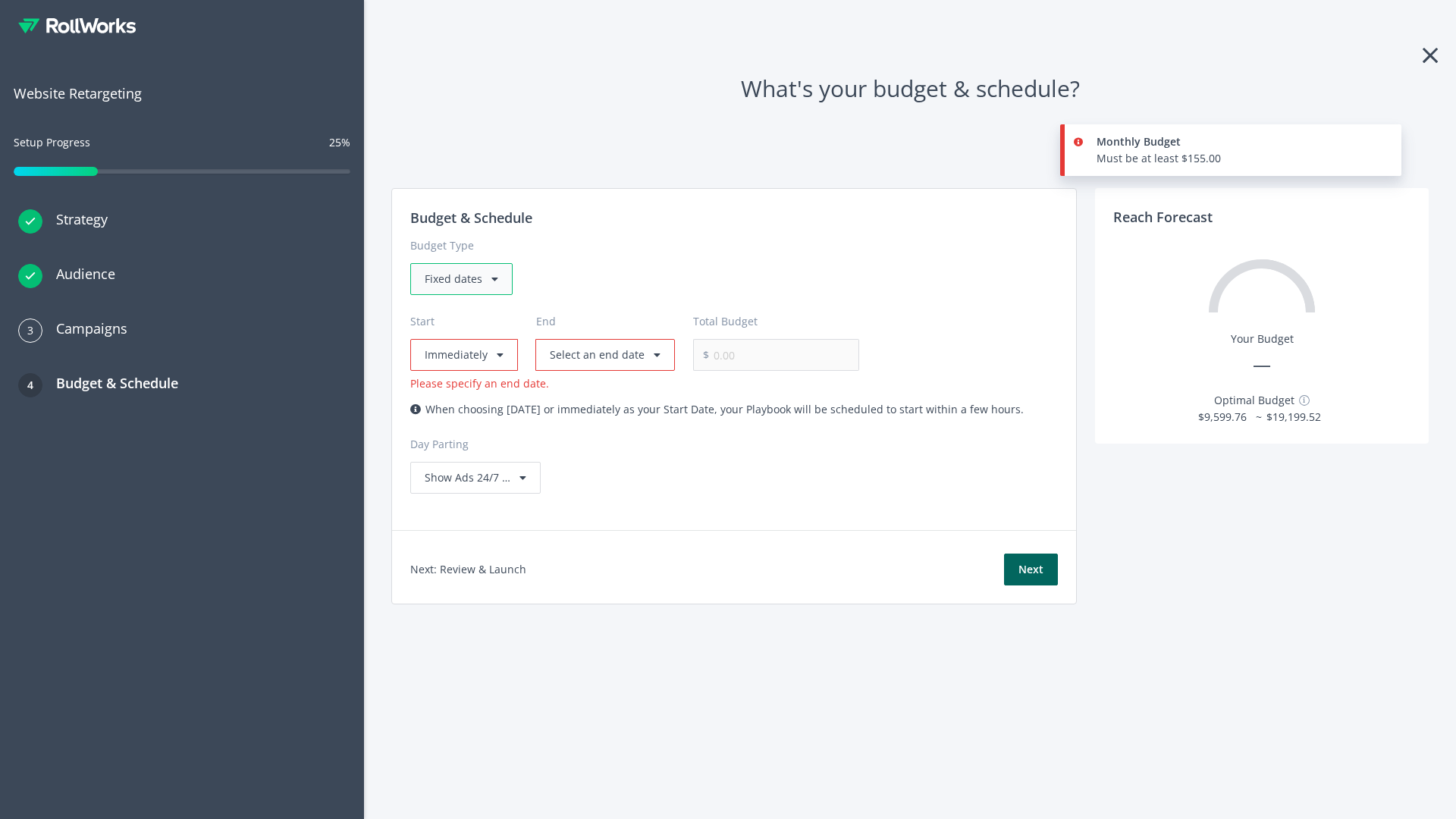
click at [460, 279] on div "Fixed dates" at bounding box center [461, 279] width 102 height 32
click at [584, 320] on div "For Playbooks that you want to keep running indefinitely" at bounding box center [589, 327] width 329 height 16
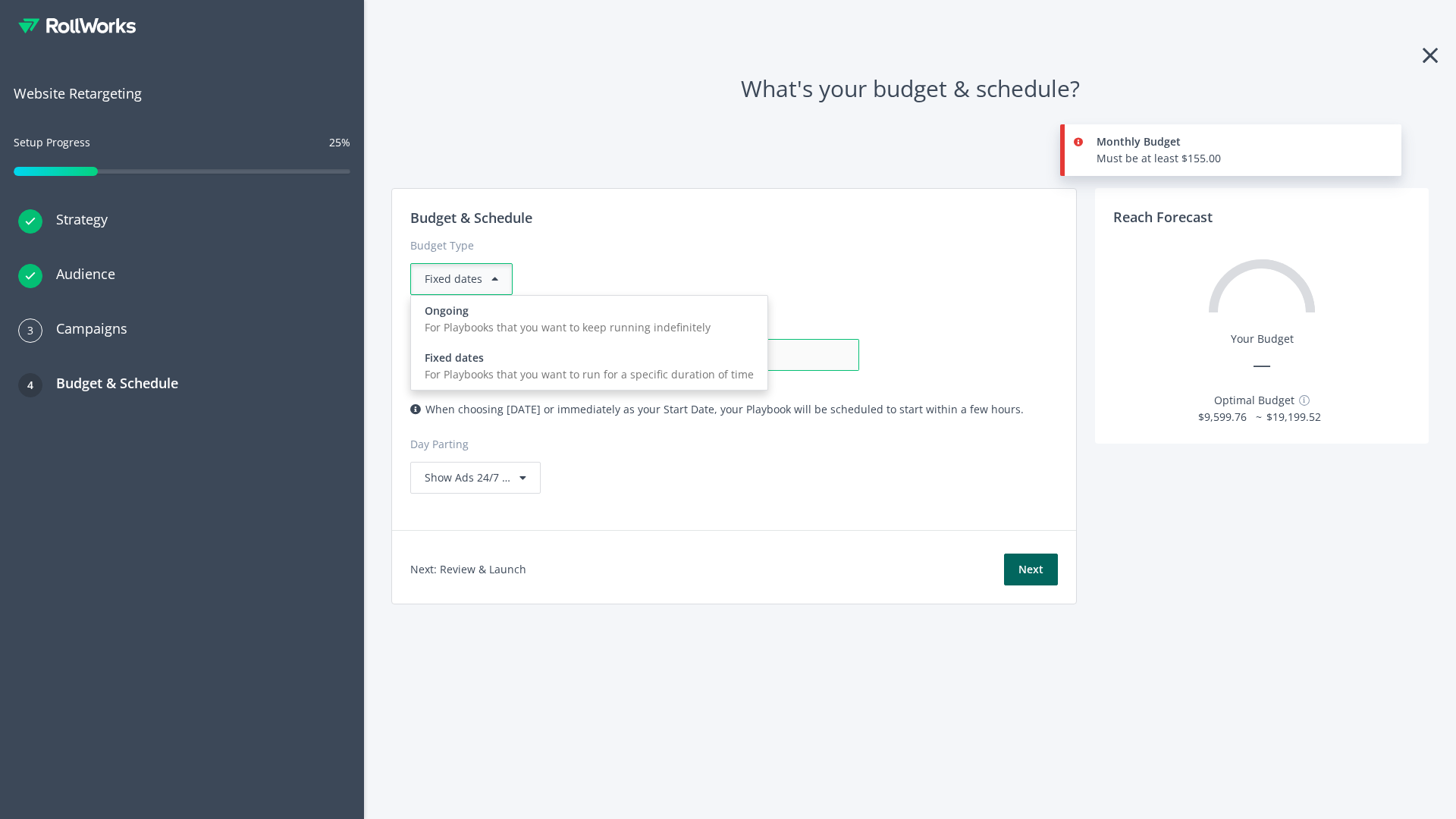
click at [709, 355] on input "0.00" at bounding box center [784, 355] width 150 height 32
click at [709, 355] on input "1.00" at bounding box center [784, 355] width 150 height 32
type input "1,000.00"
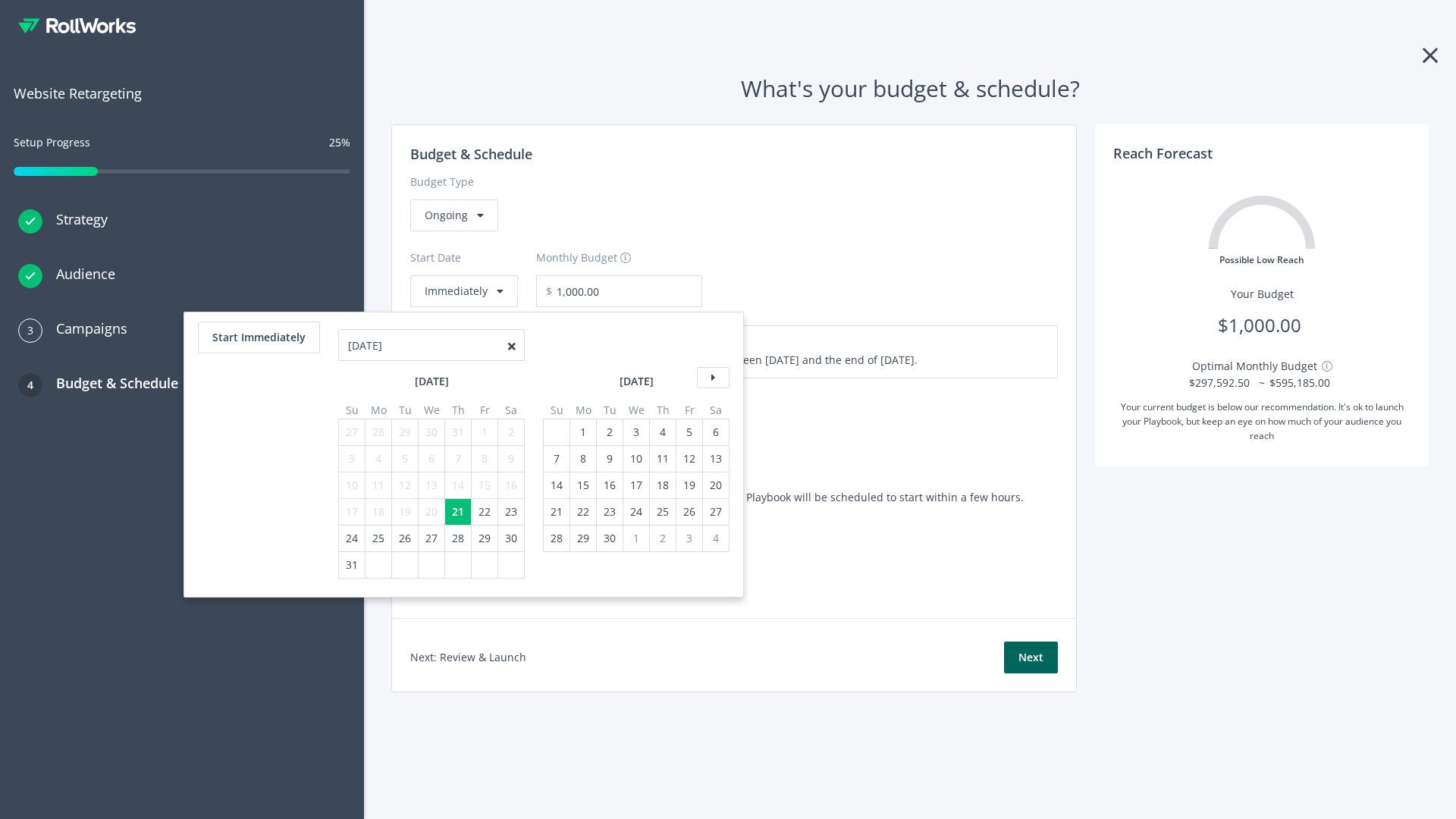
click at [712, 377] on icon at bounding box center [713, 377] width 33 height 21
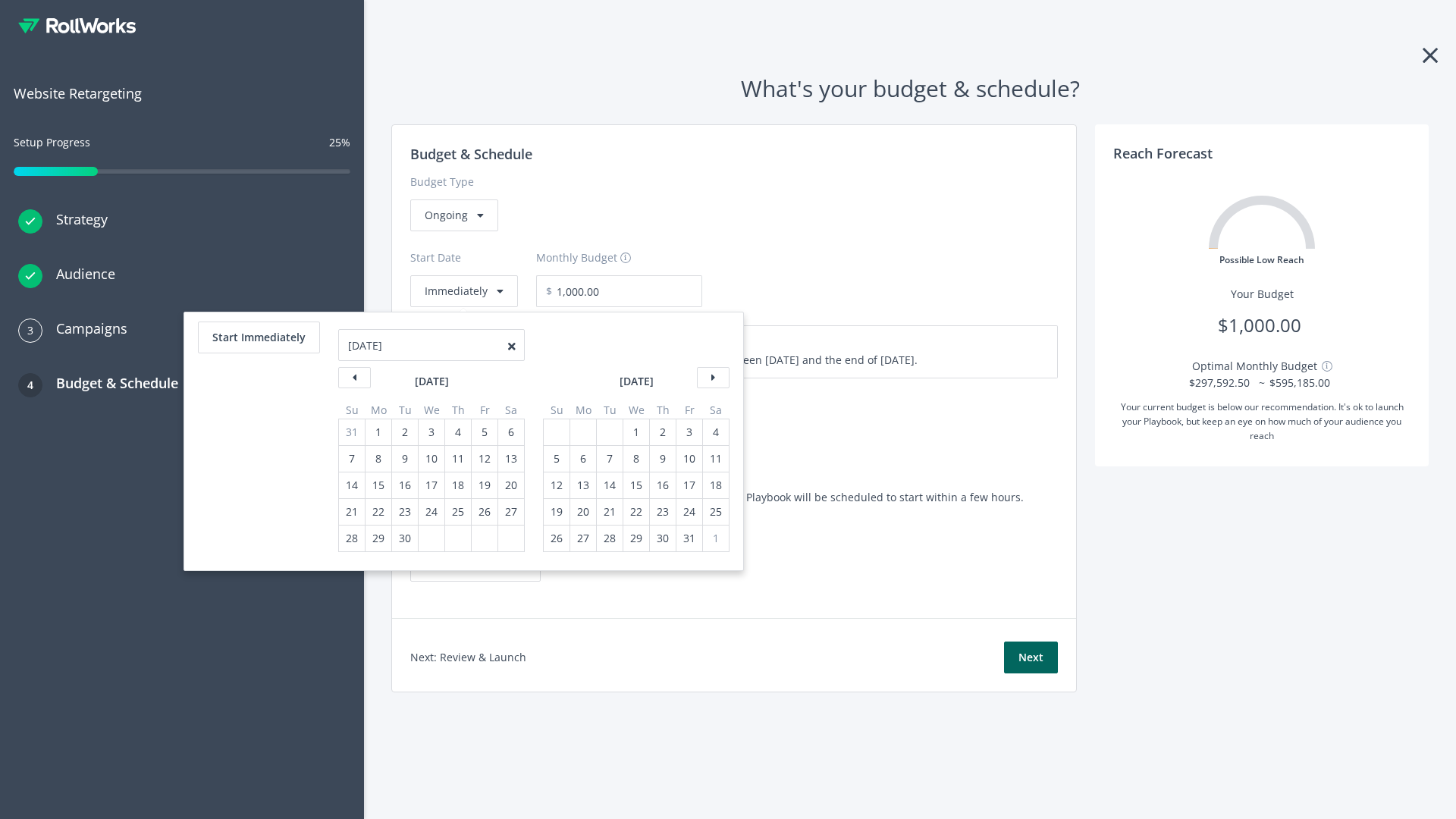
click at [555, 459] on div "5" at bounding box center [556, 459] width 20 height 26
type input "870.97"
click at [635, 432] on div "1" at bounding box center [636, 432] width 20 height 26
click at [258, 338] on button "Start Immediately" at bounding box center [259, 338] width 122 height 32
type input "08/21/2025"
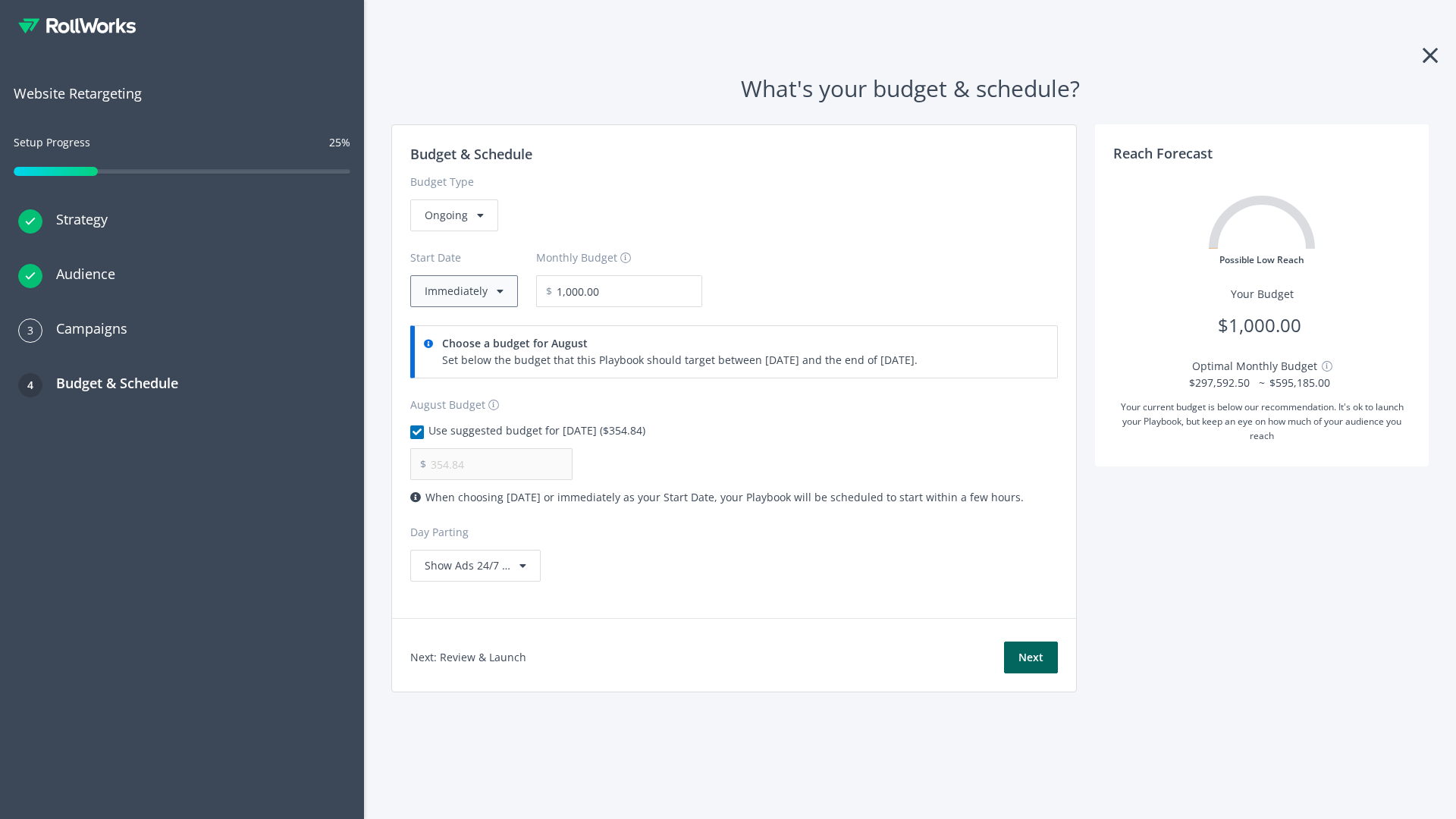
click at [462, 291] on button "Immediately" at bounding box center [464, 291] width 108 height 32
click at [1030, 658] on button "Next" at bounding box center [1030, 657] width 54 height 32
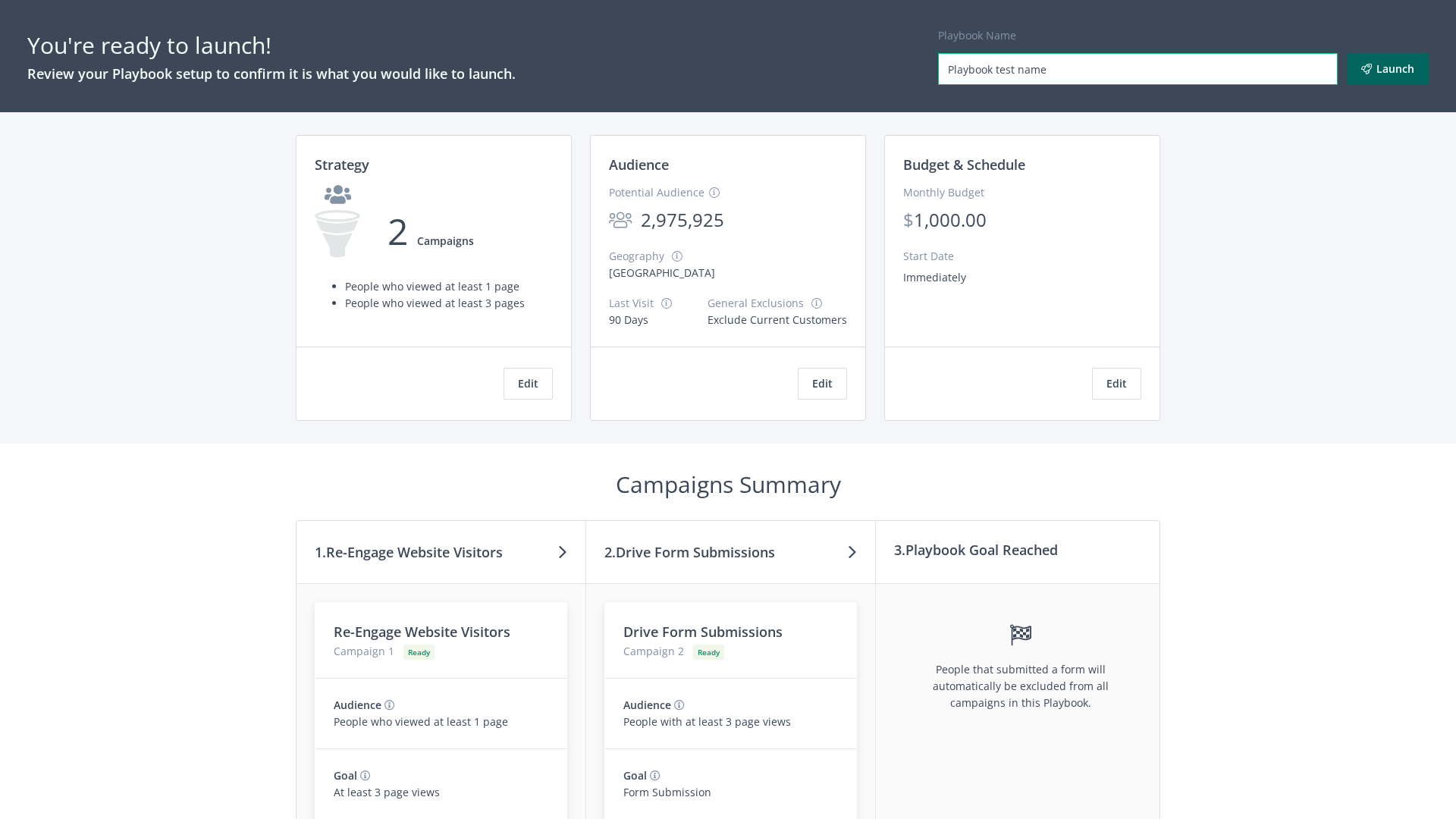
type input "Playbook test name"
click at [1388, 69] on button "Launch" at bounding box center [1387, 69] width 82 height 32
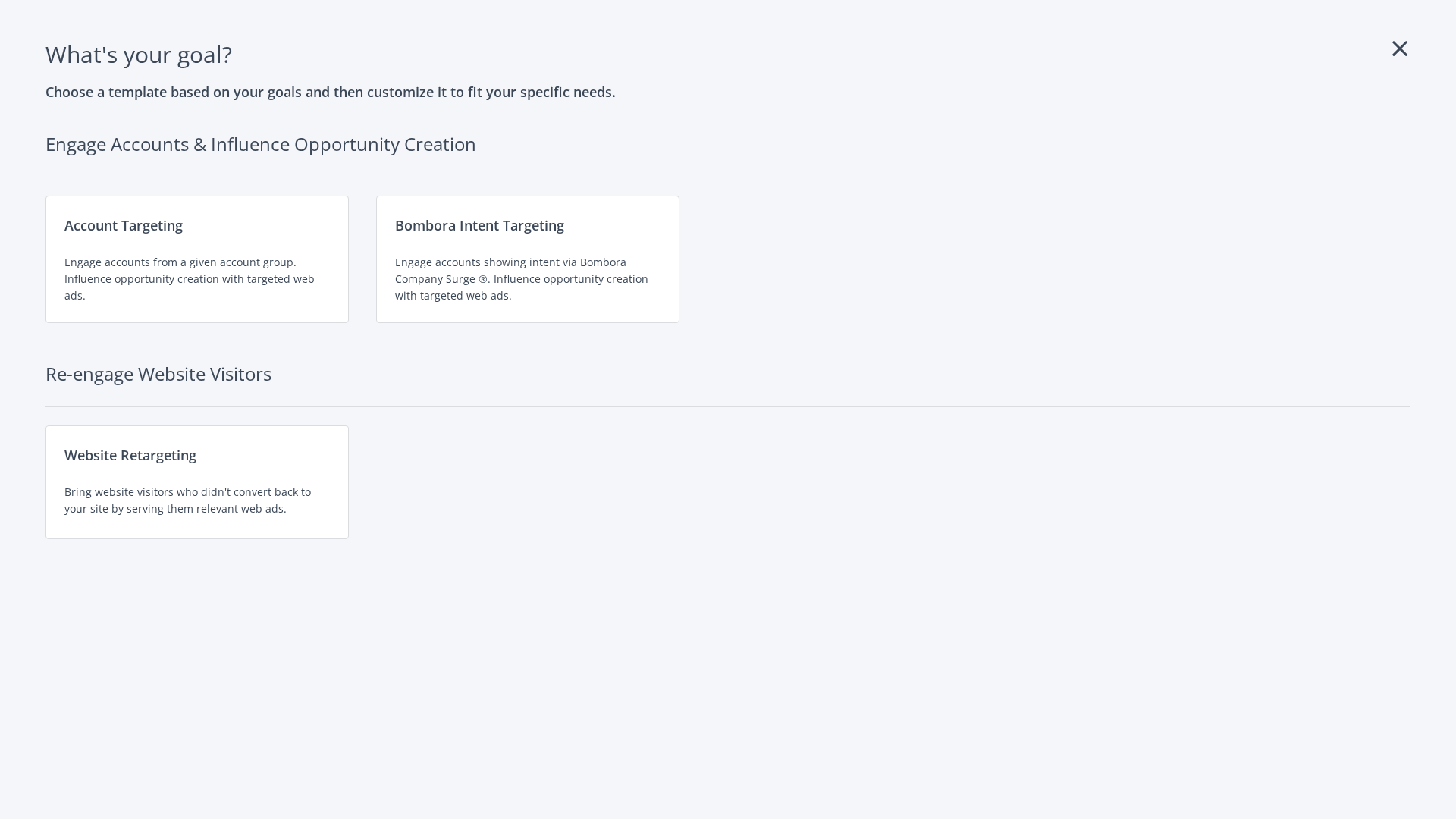
click at [197, 482] on div "Website Retargeting Bring website visitors who didn't convert back to your site…" at bounding box center [197, 483] width 303 height 114
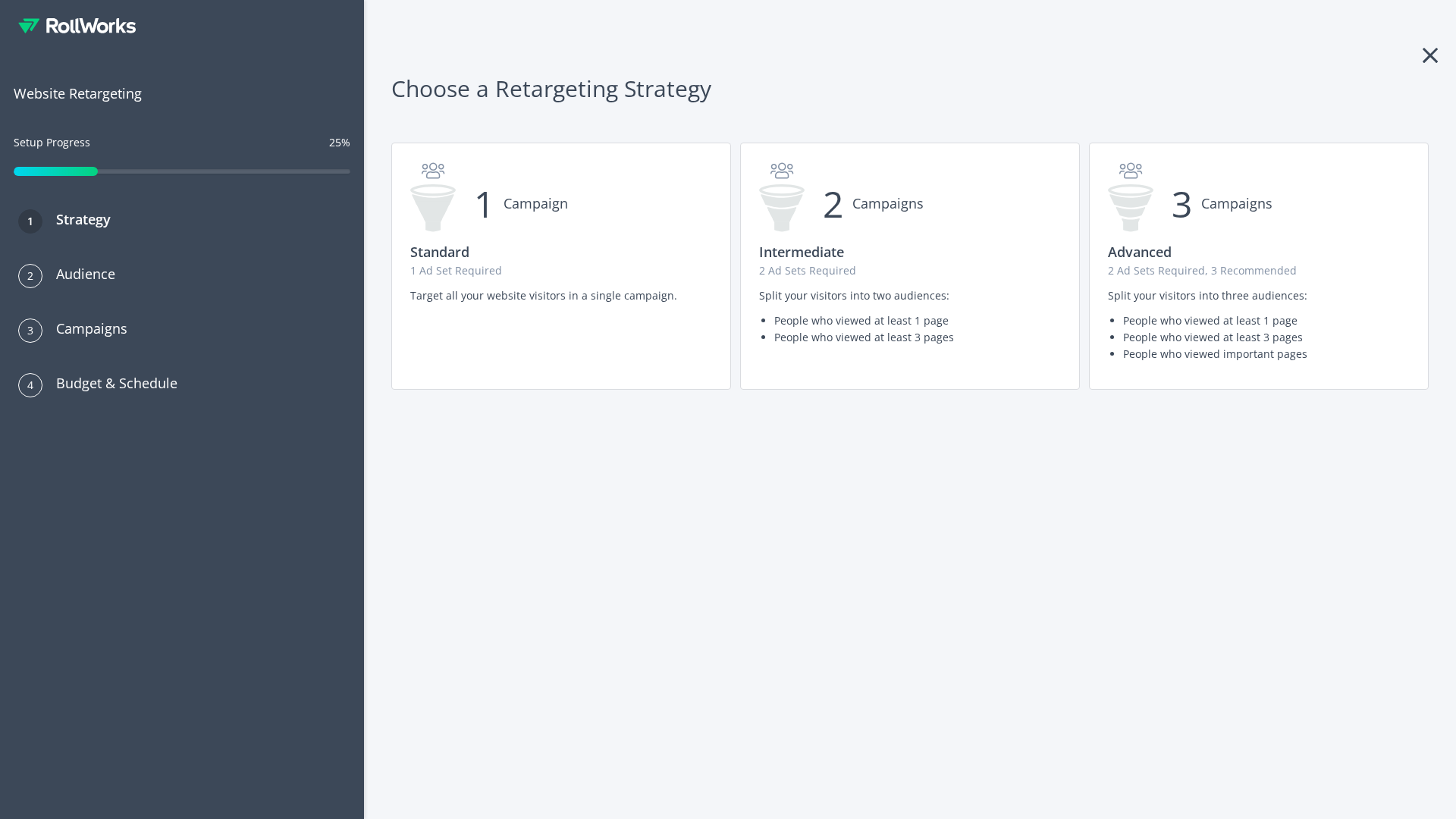
click at [561, 266] on p "1 Ad Set Required" at bounding box center [561, 270] width 302 height 16
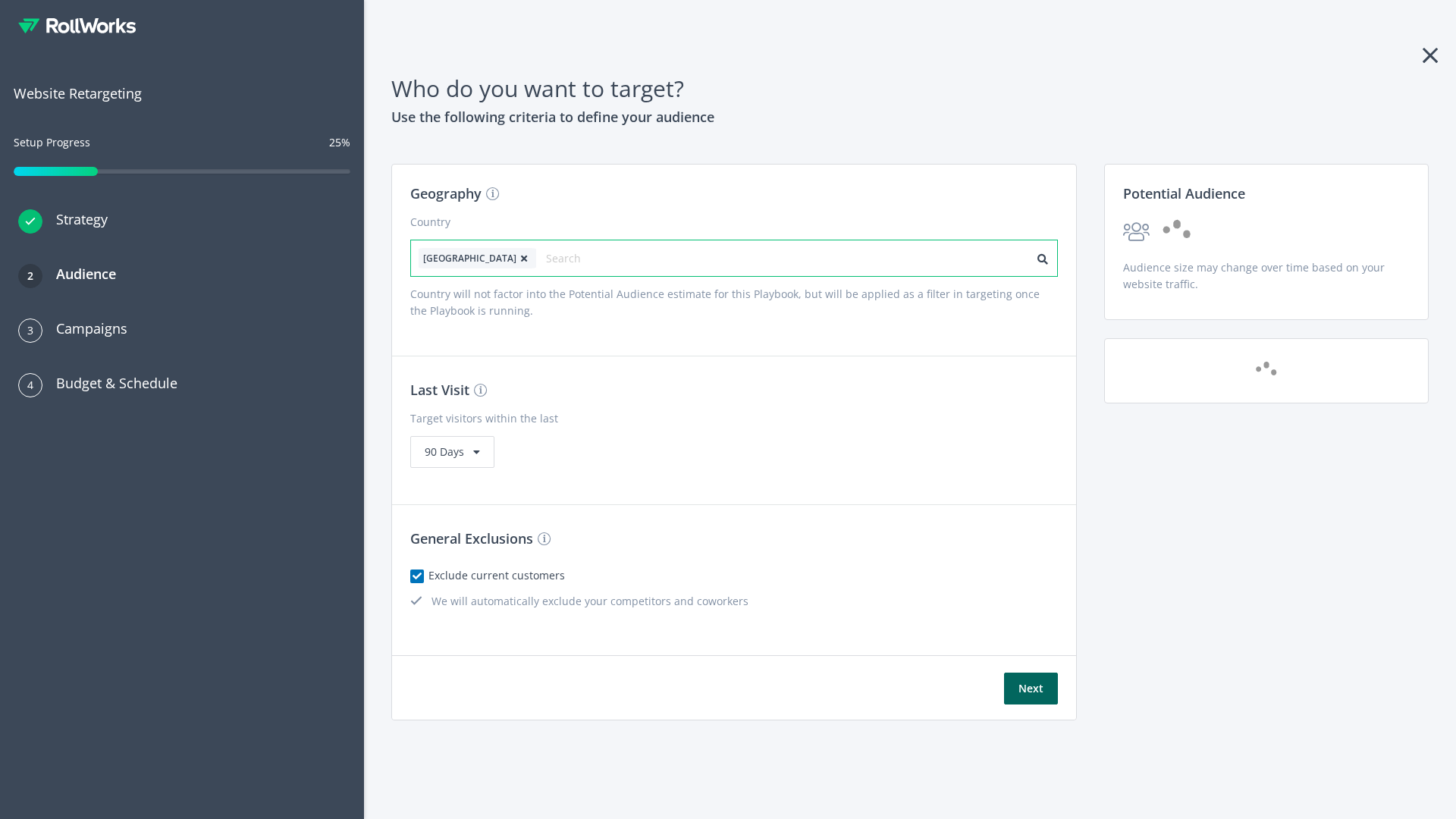
click at [571, 258] on input "text" at bounding box center [614, 258] width 136 height 21
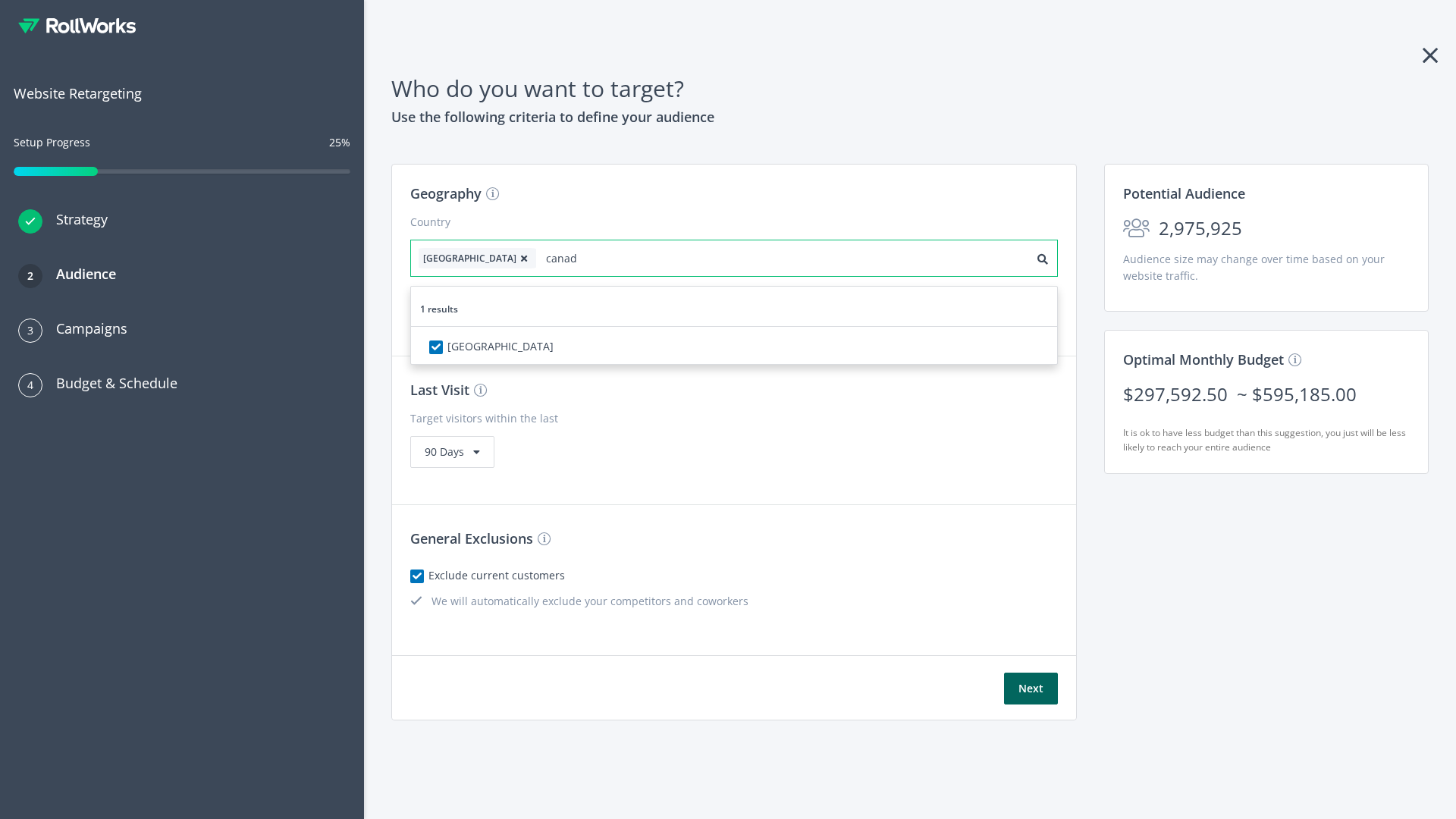
type input "[GEOGRAPHIC_DATA]"
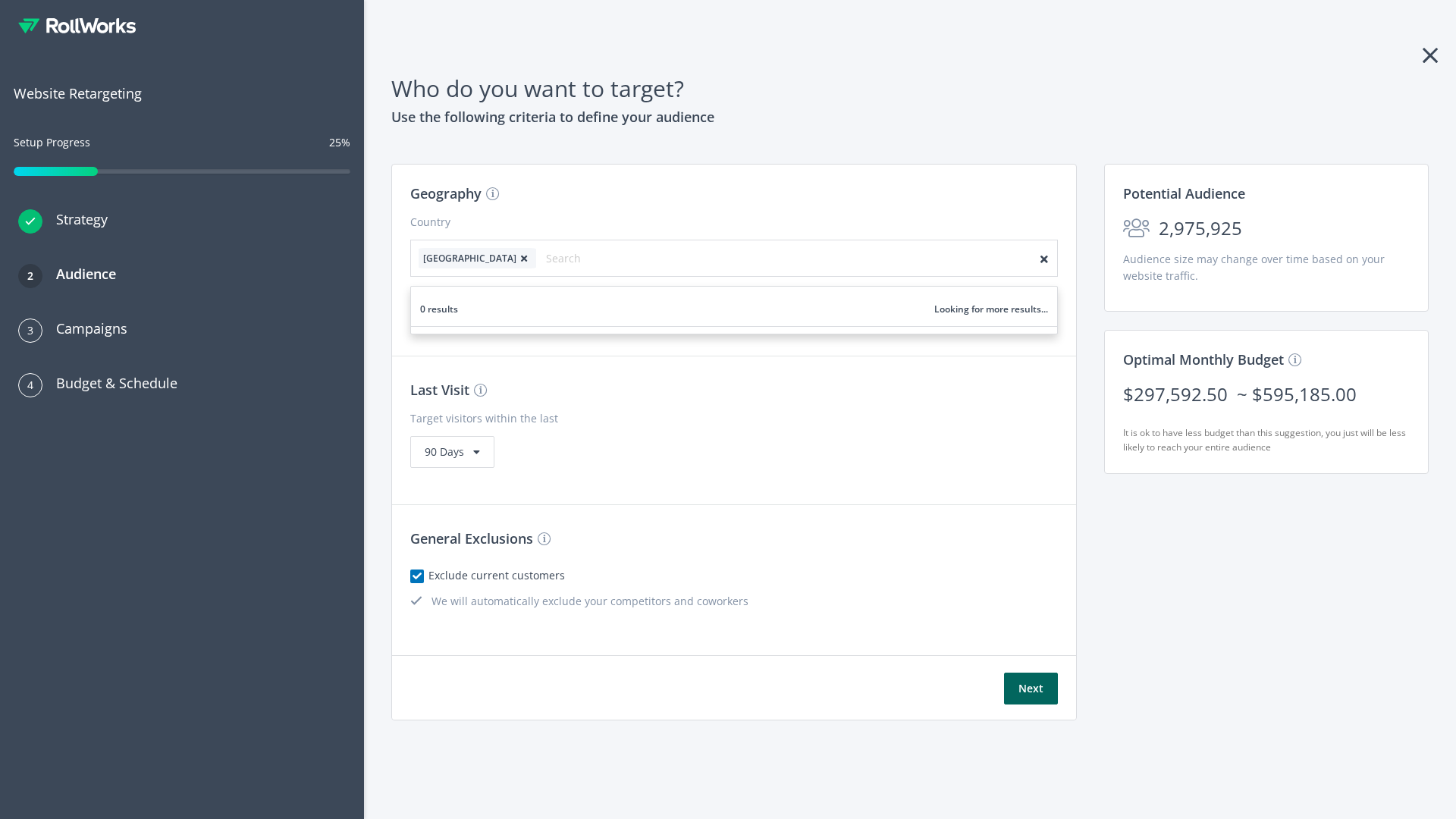
click at [516, 258] on icon at bounding box center [523, 259] width 15 height 9
click at [1030, 688] on button "Next" at bounding box center [1030, 688] width 54 height 32
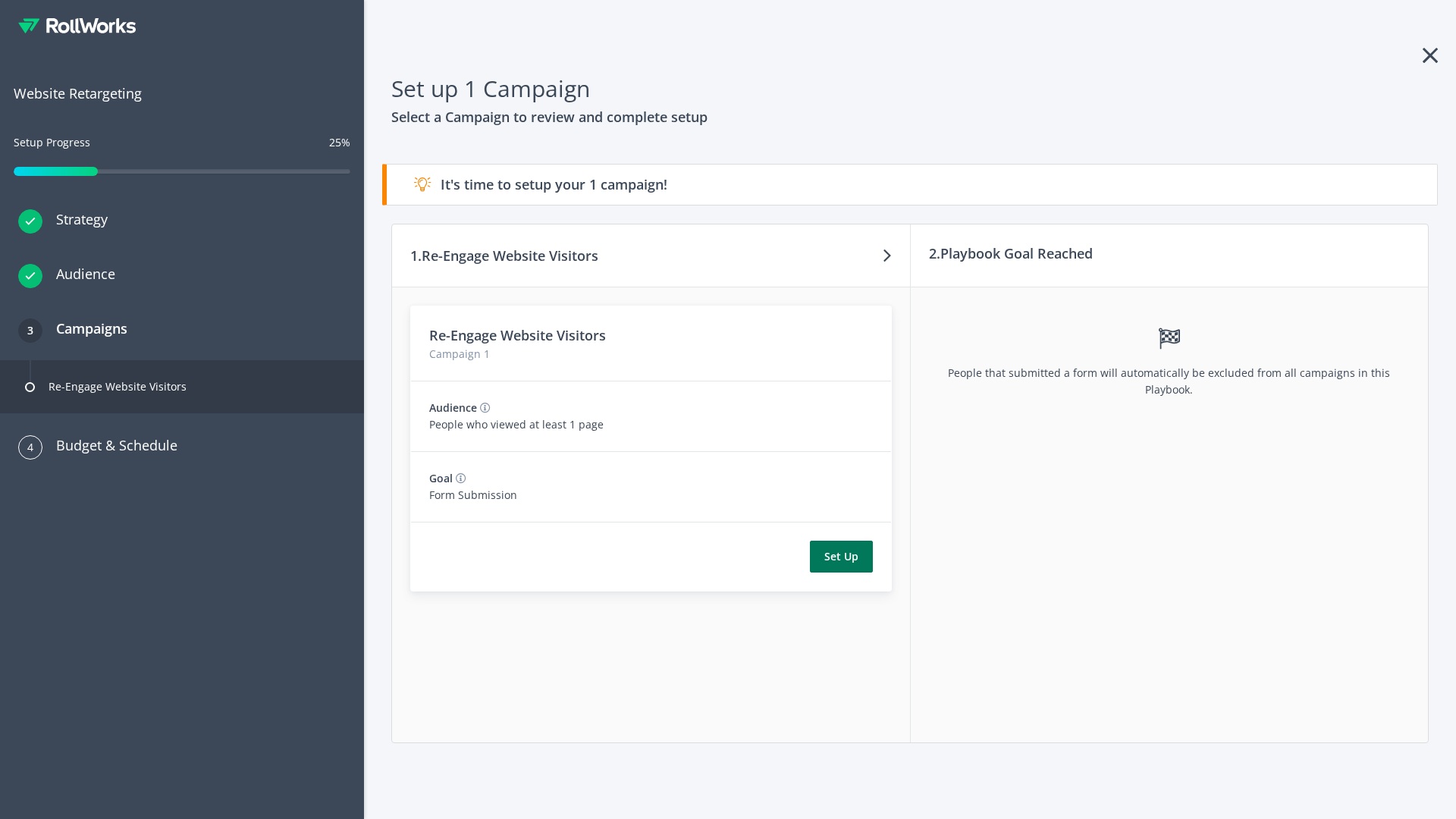
click at [841, 557] on button "Set Up" at bounding box center [841, 556] width 63 height 32
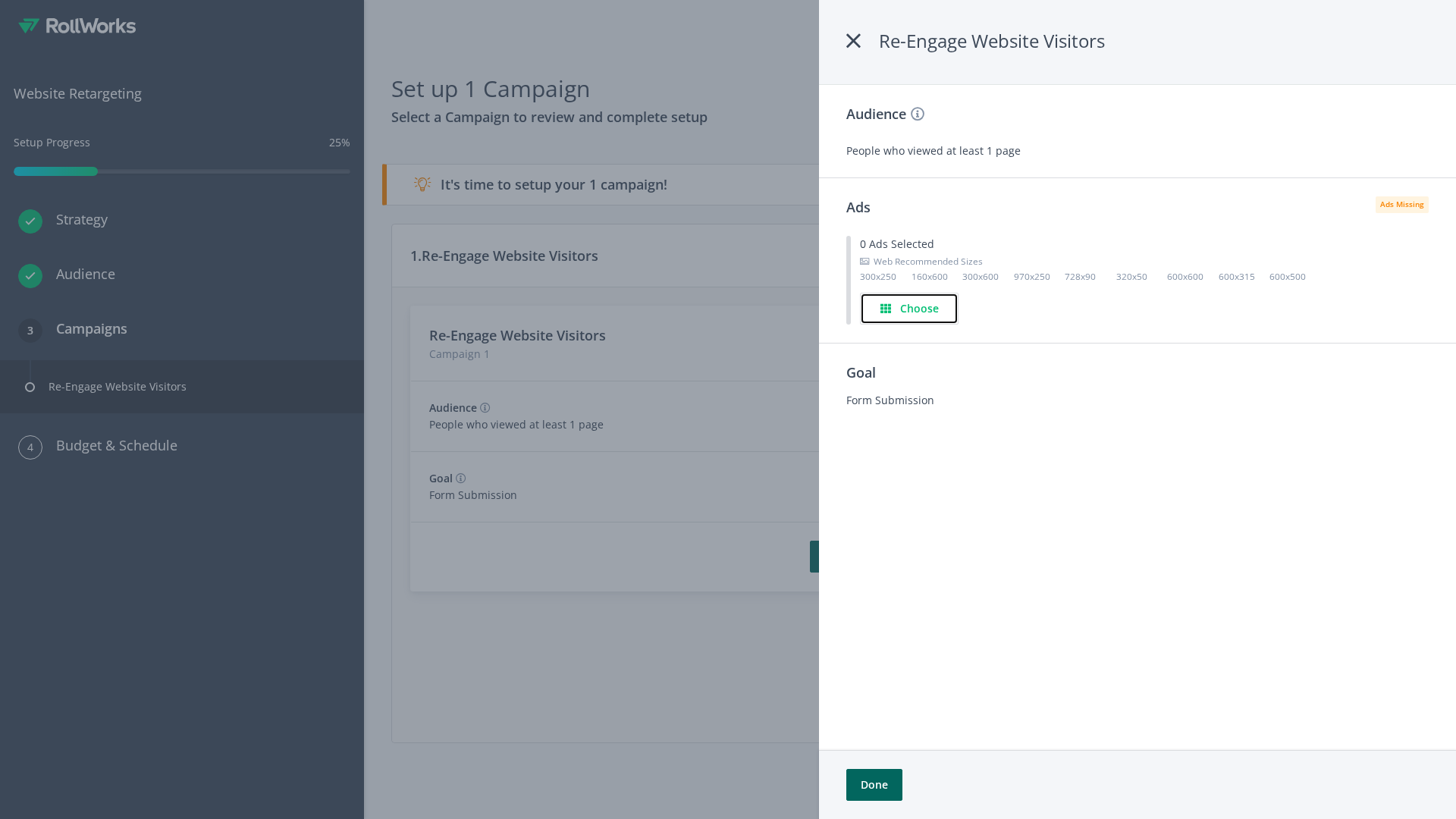
click at [909, 308] on h4 "Choose" at bounding box center [919, 308] width 39 height 16
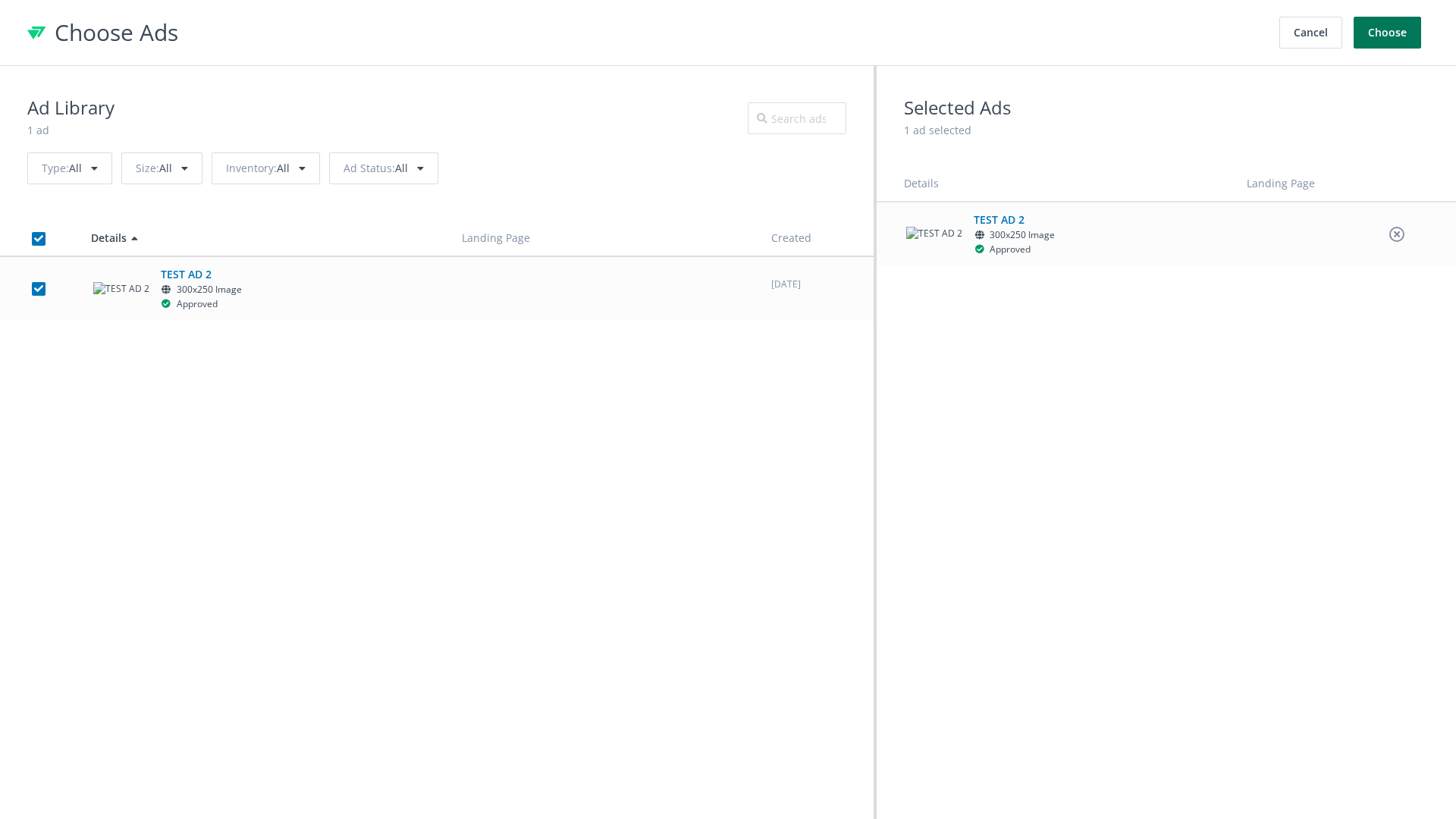
click at [1388, 33] on button "Choose" at bounding box center [1387, 32] width 67 height 32
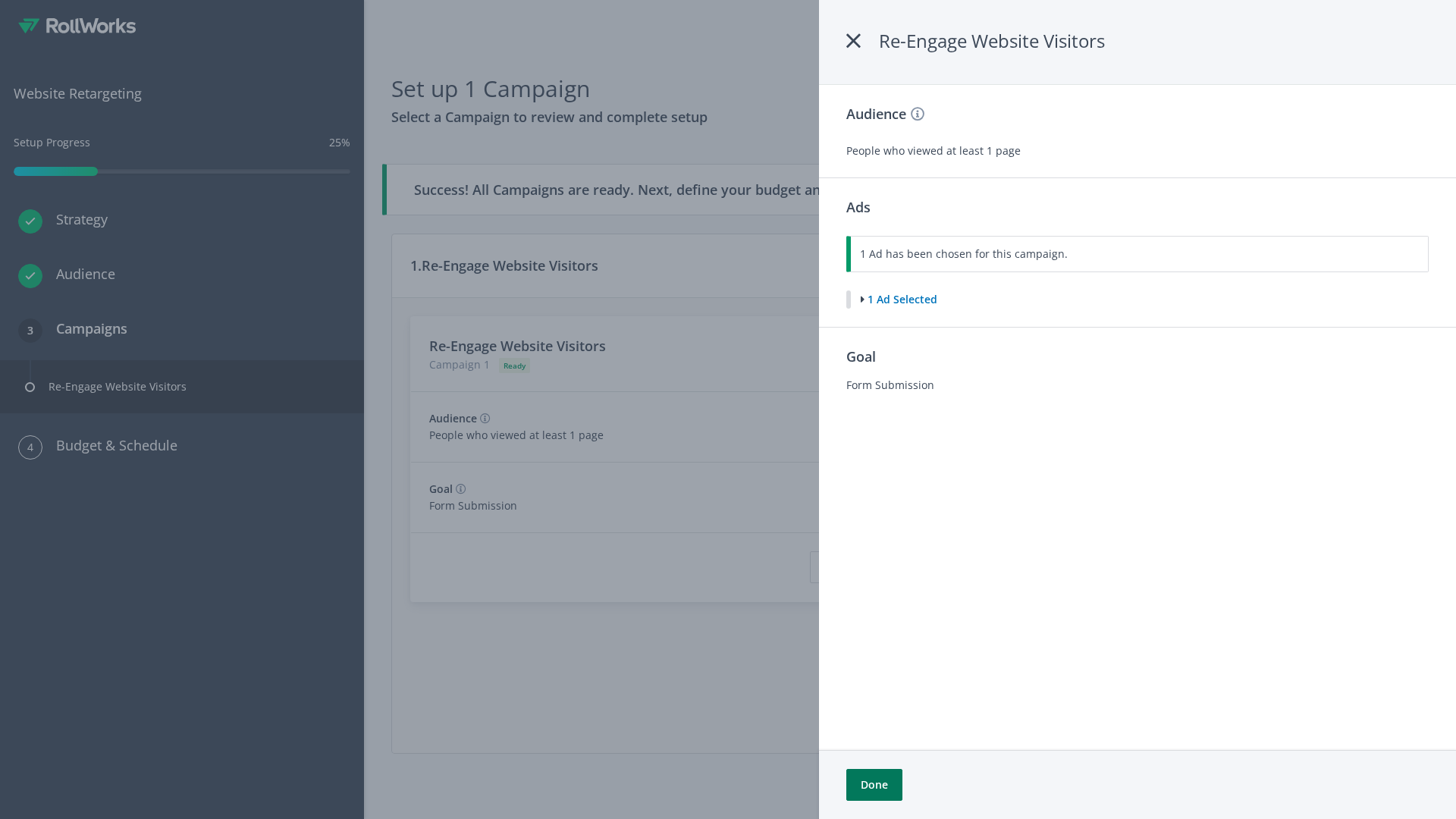
click at [873, 785] on button "Done" at bounding box center [874, 785] width 56 height 32
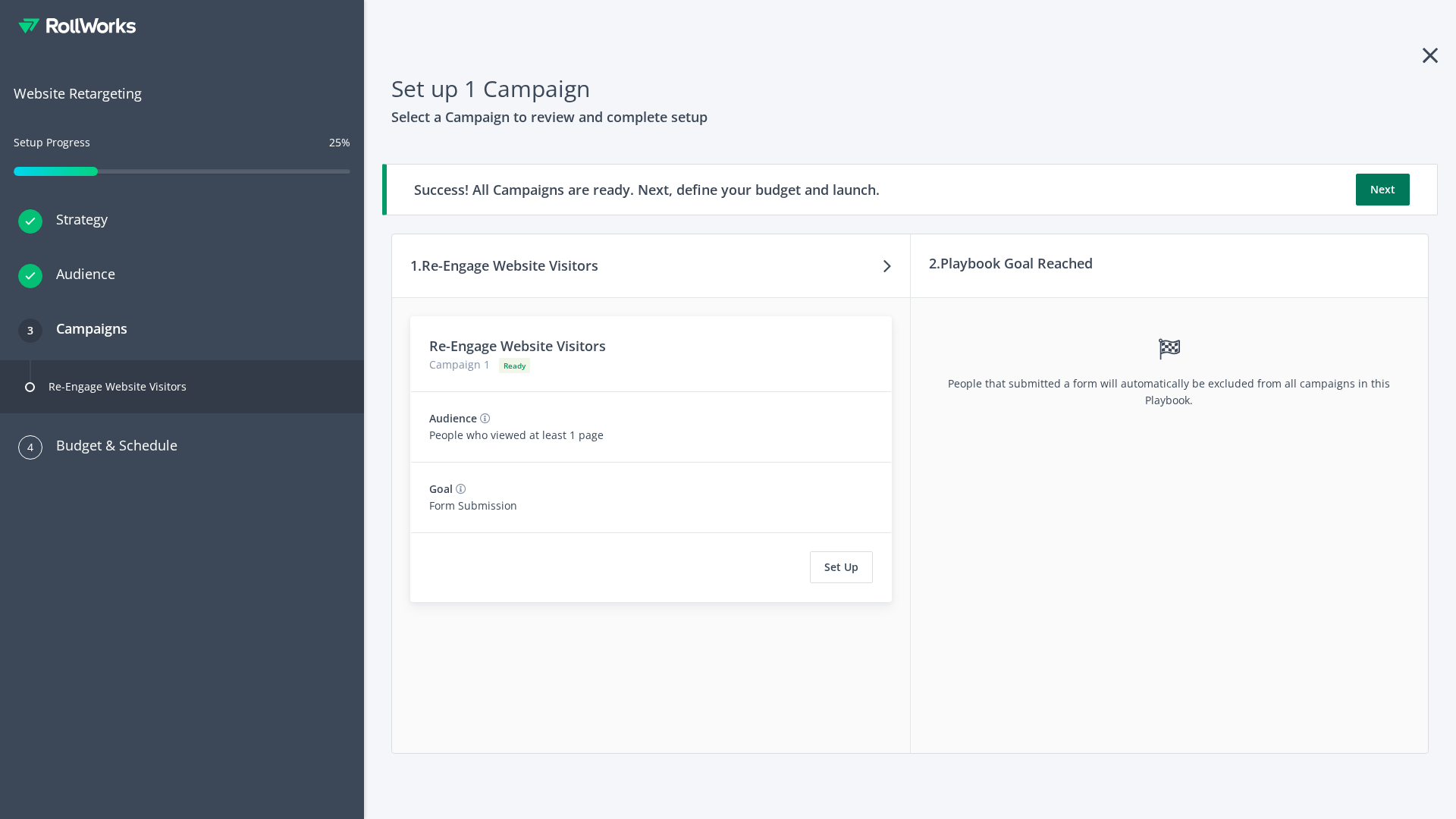
click at [1383, 190] on button "Next" at bounding box center [1383, 189] width 54 height 32
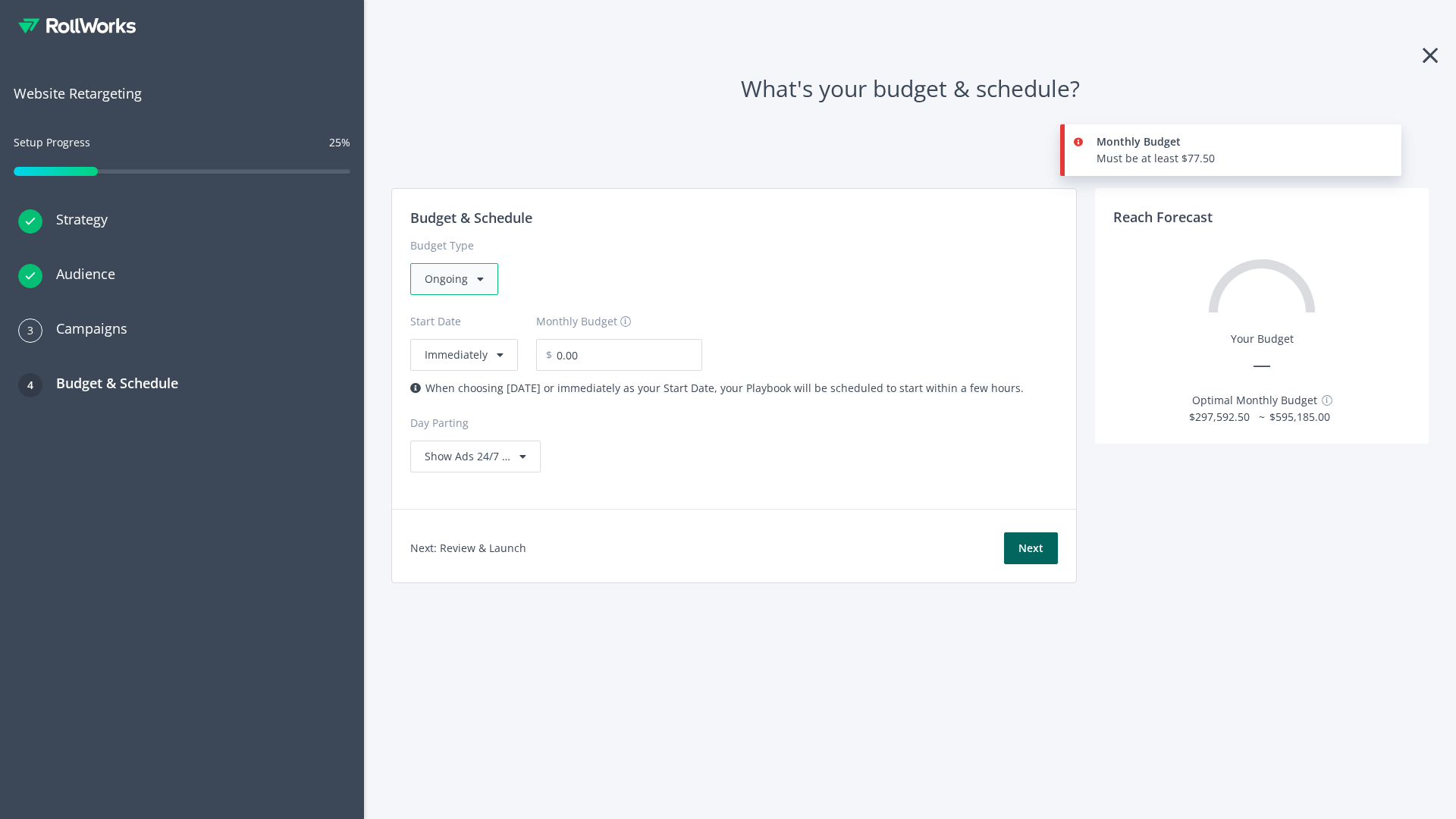
click at [453, 279] on div "Ongoing" at bounding box center [454, 279] width 88 height 32
click at [584, 367] on div "For Playbooks that you want to run for a specific duration of time" at bounding box center [589, 374] width 329 height 16
click at [460, 279] on div "Ongoing" at bounding box center [454, 279] width 88 height 32
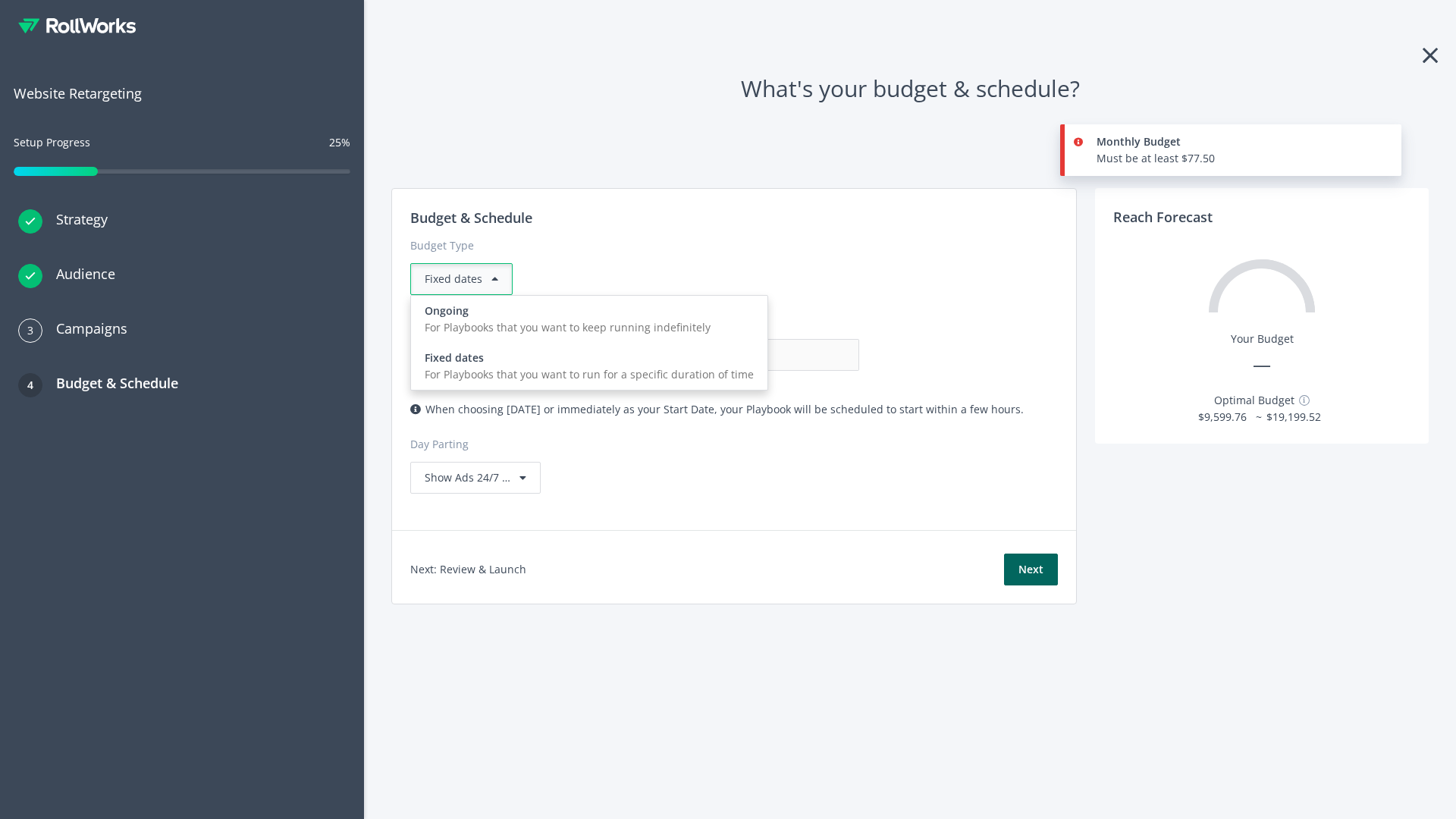
click at [584, 320] on div "For Playbooks that you want to keep running indefinitely" at bounding box center [589, 327] width 329 height 16
click at [709, 355] on input "0.00" at bounding box center [784, 355] width 150 height 32
click at [709, 355] on input "1.00" at bounding box center [784, 355] width 150 height 32
type input "1,000.00"
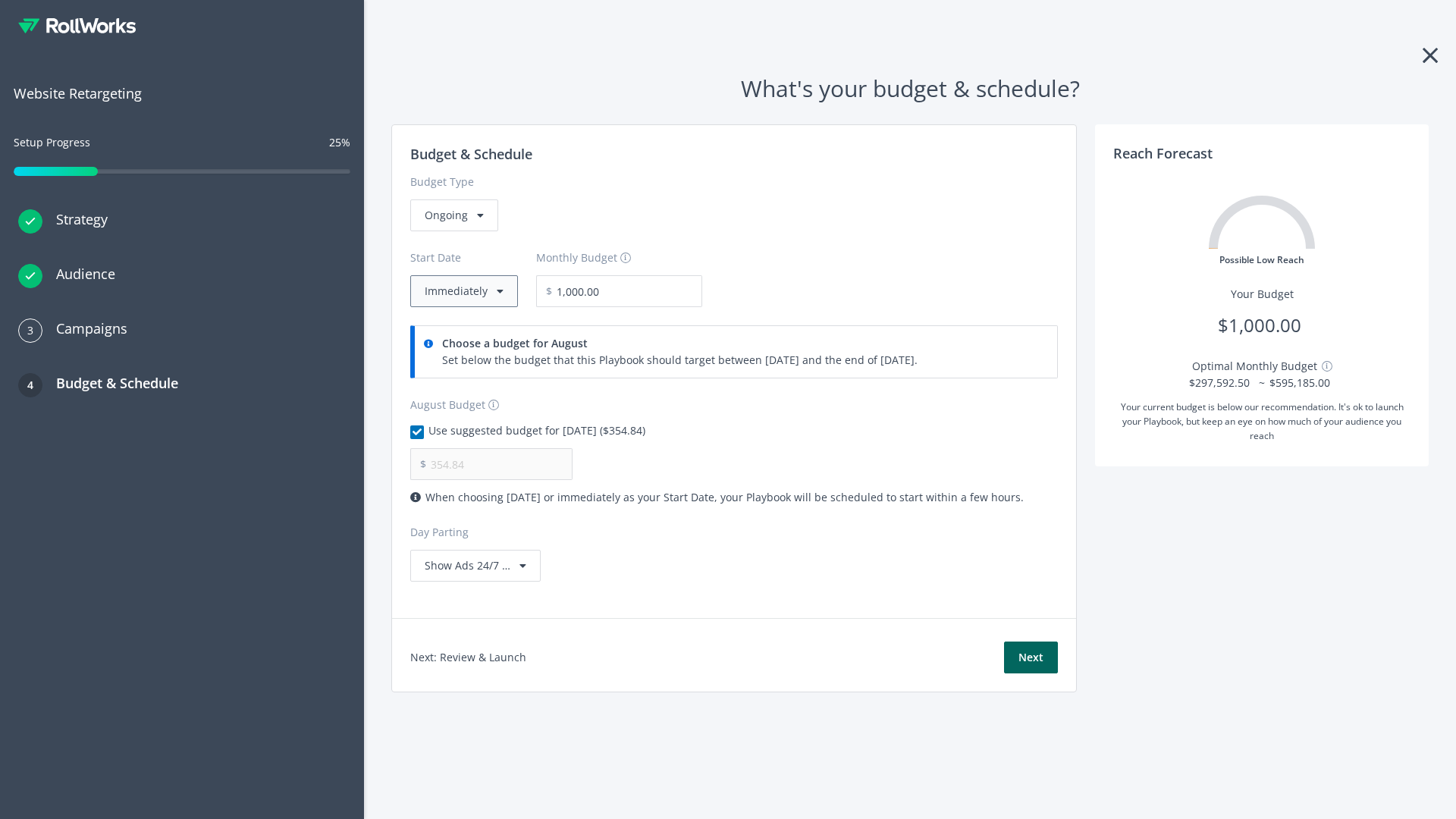
click at [462, 291] on button "Immediately" at bounding box center [464, 291] width 108 height 32
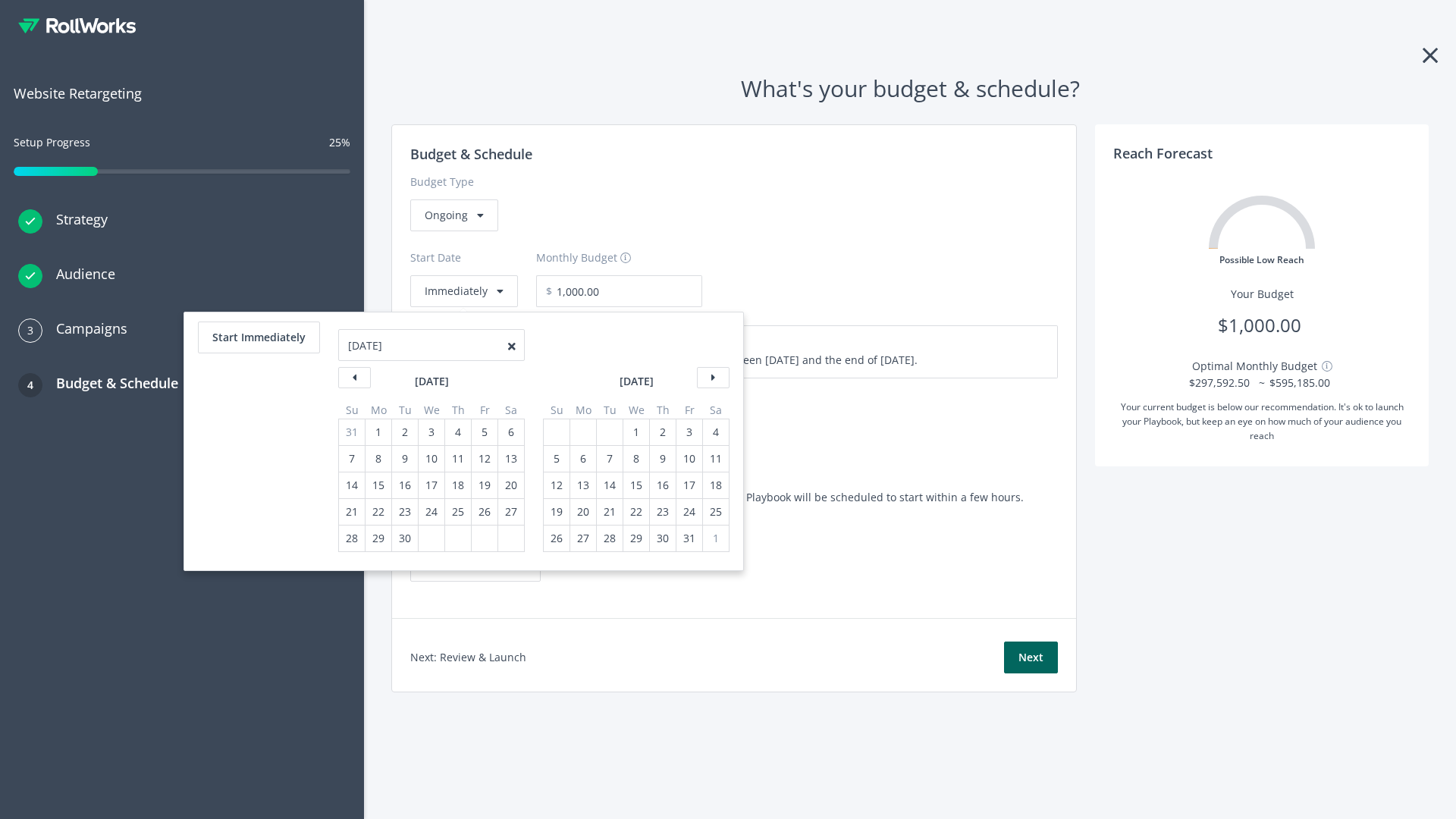
click at [555, 459] on div "5" at bounding box center [556, 459] width 20 height 26
type input "870.97"
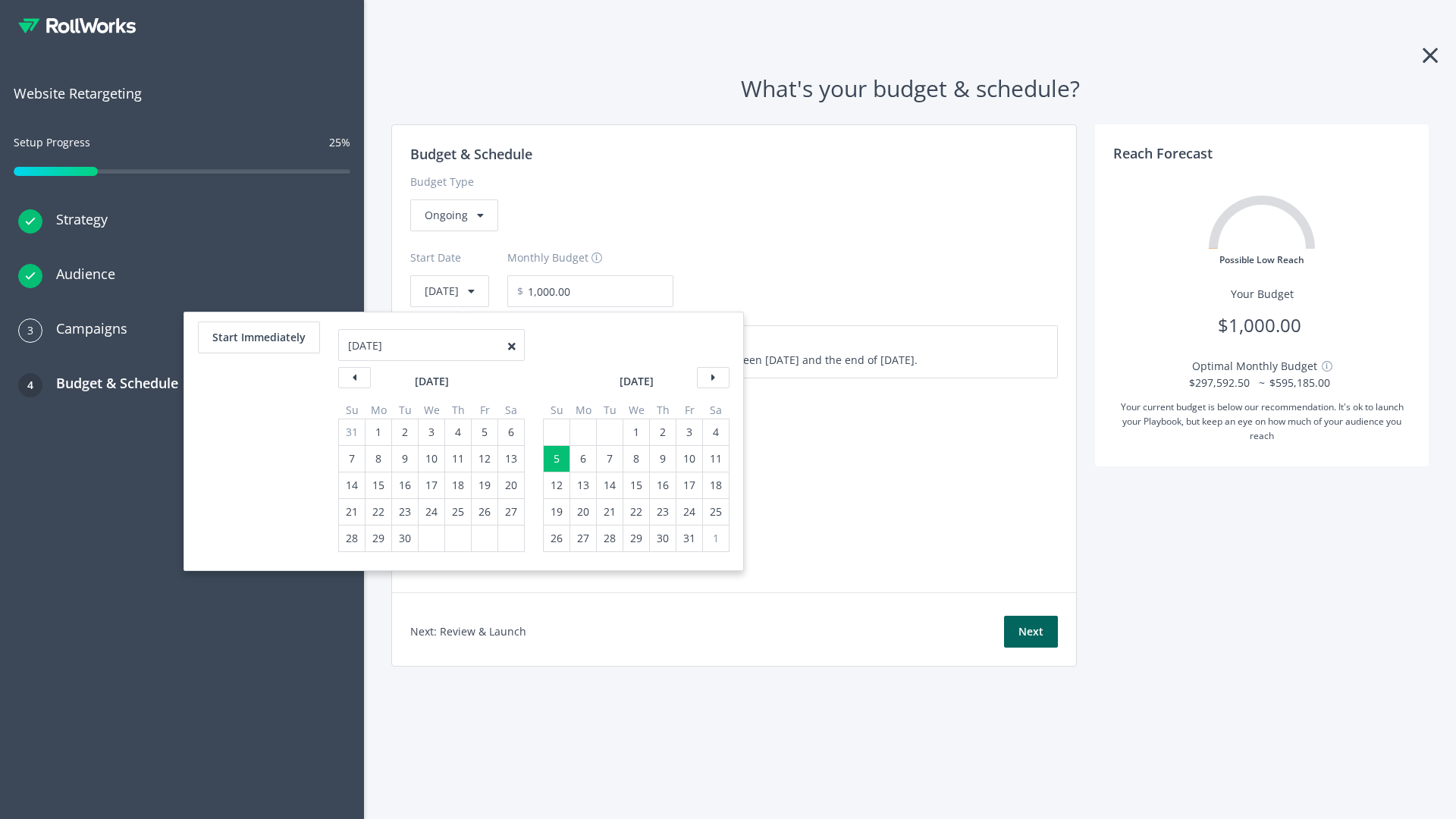
click at [635, 432] on div "1" at bounding box center [636, 432] width 20 height 26
click at [258, 338] on button "Start Immediately" at bounding box center [259, 338] width 122 height 32
type input "[DATE]"
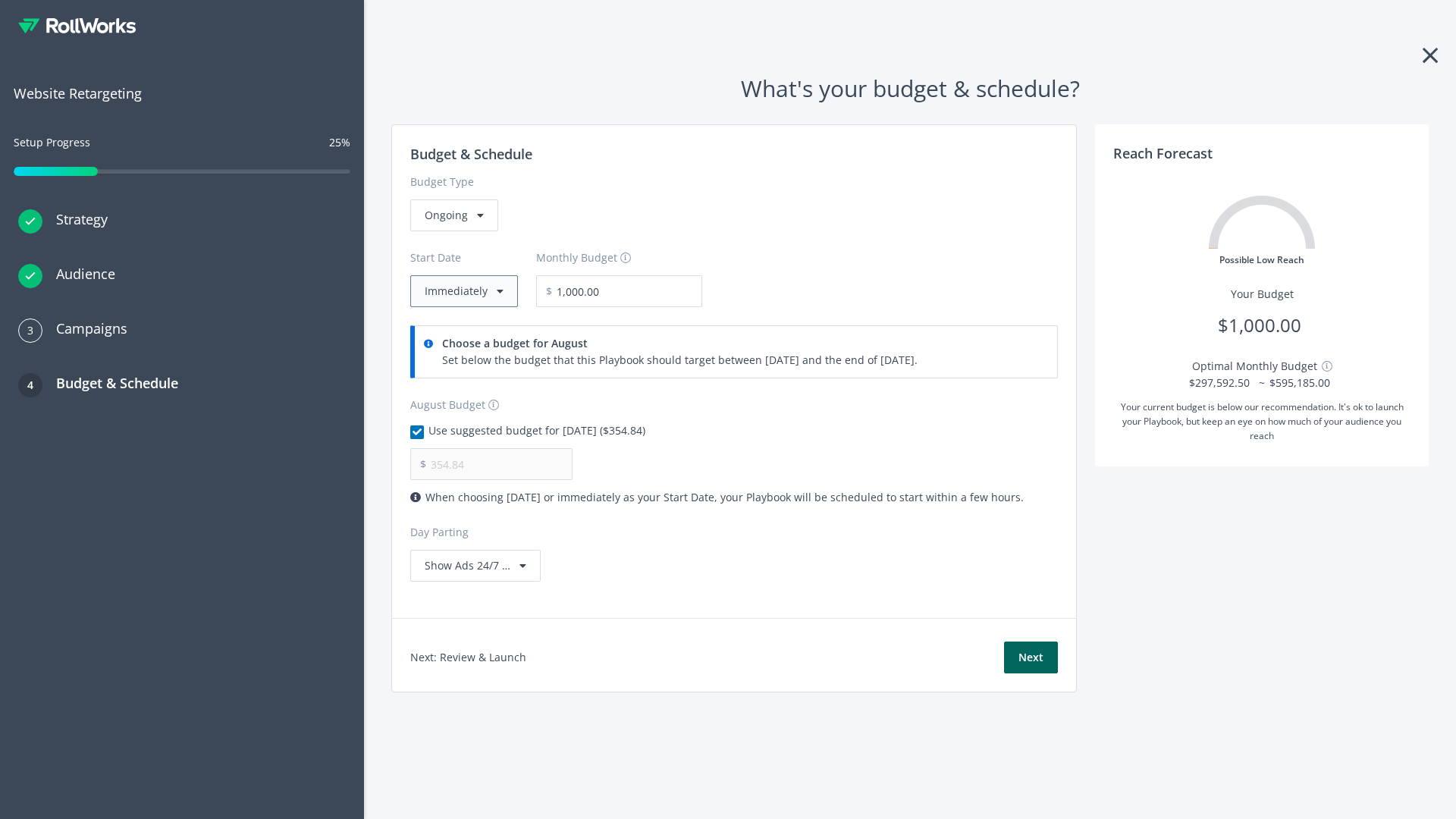
click at [462, 291] on button "Immediately" at bounding box center [464, 291] width 108 height 32
click at [1030, 658] on button "Next" at bounding box center [1030, 657] width 54 height 32
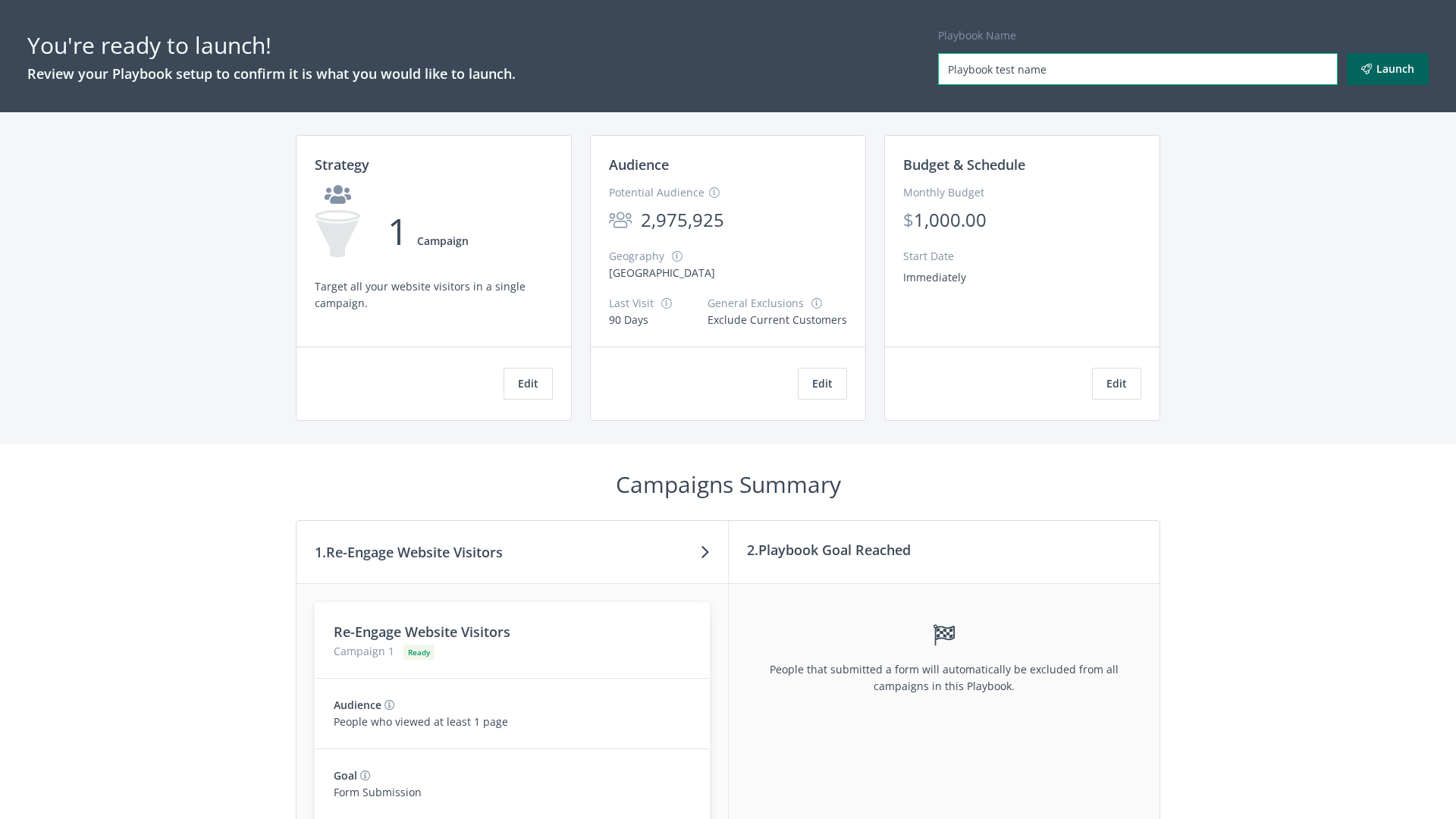
type input "Playbook test name"
click at [1388, 69] on button "Launch" at bounding box center [1387, 69] width 82 height 32
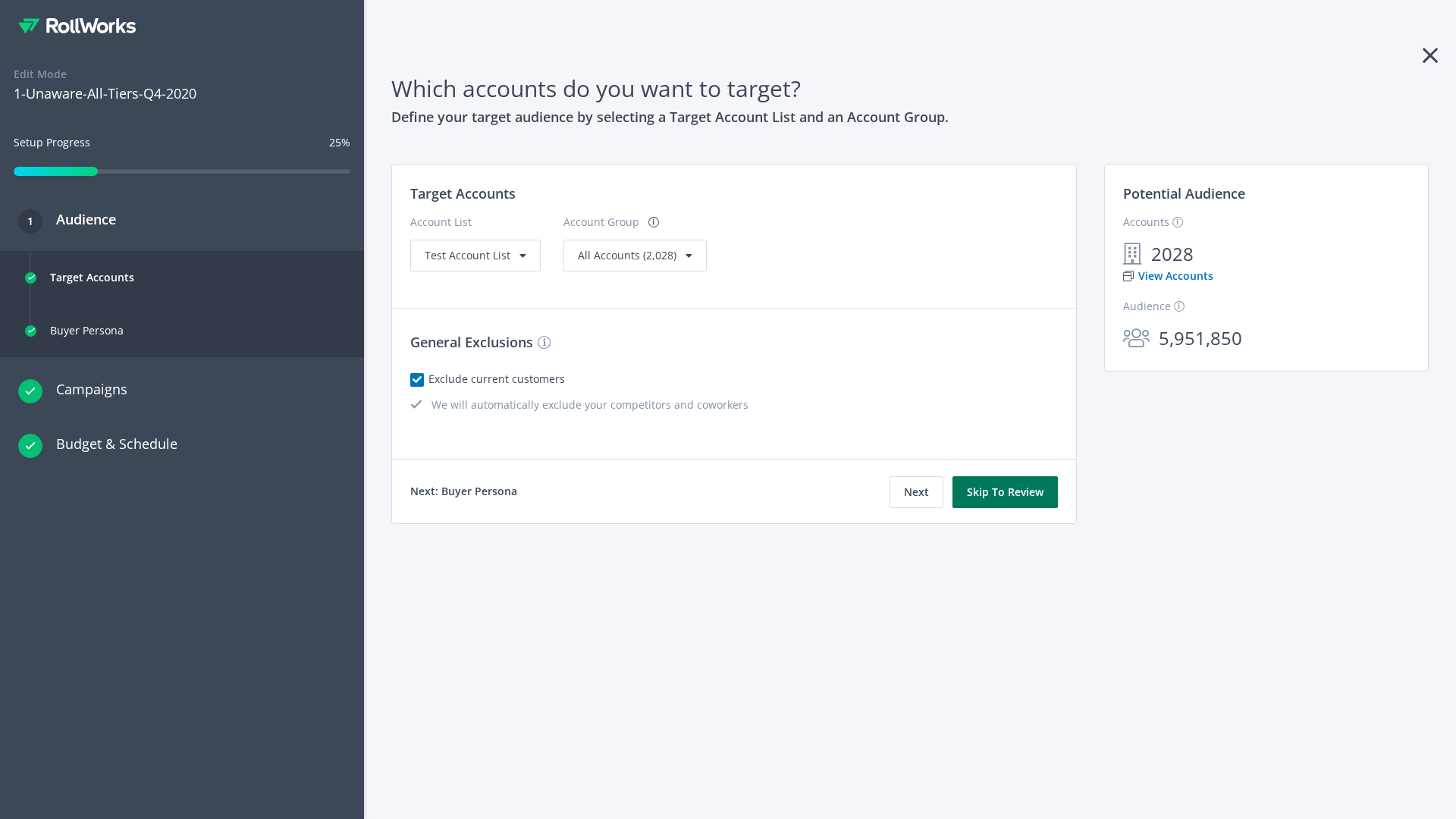
click at [1005, 492] on button "Skip To Review" at bounding box center [1005, 492] width 105 height 32
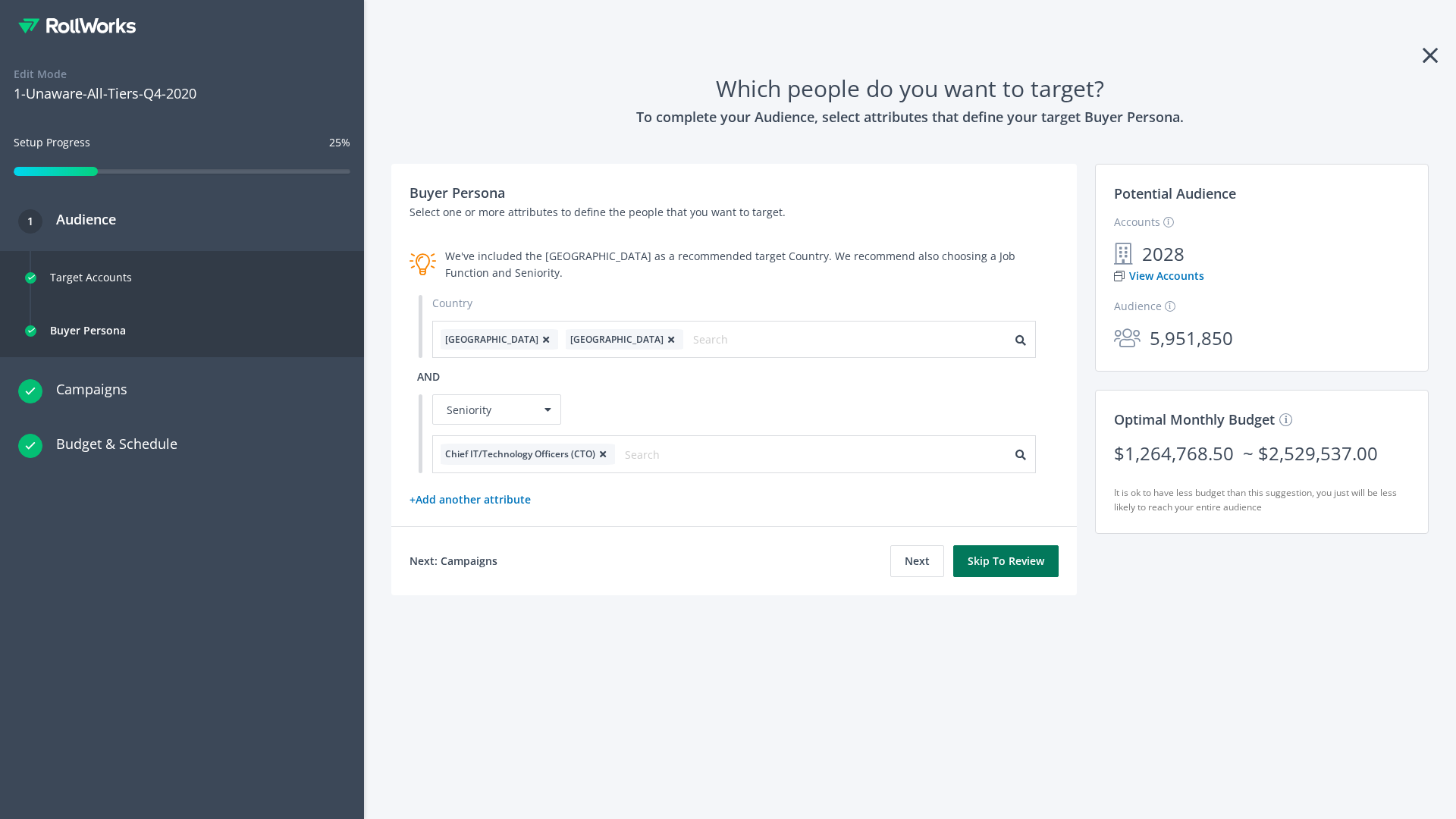
click at [1006, 560] on button "Skip To Review" at bounding box center [1005, 561] width 105 height 32
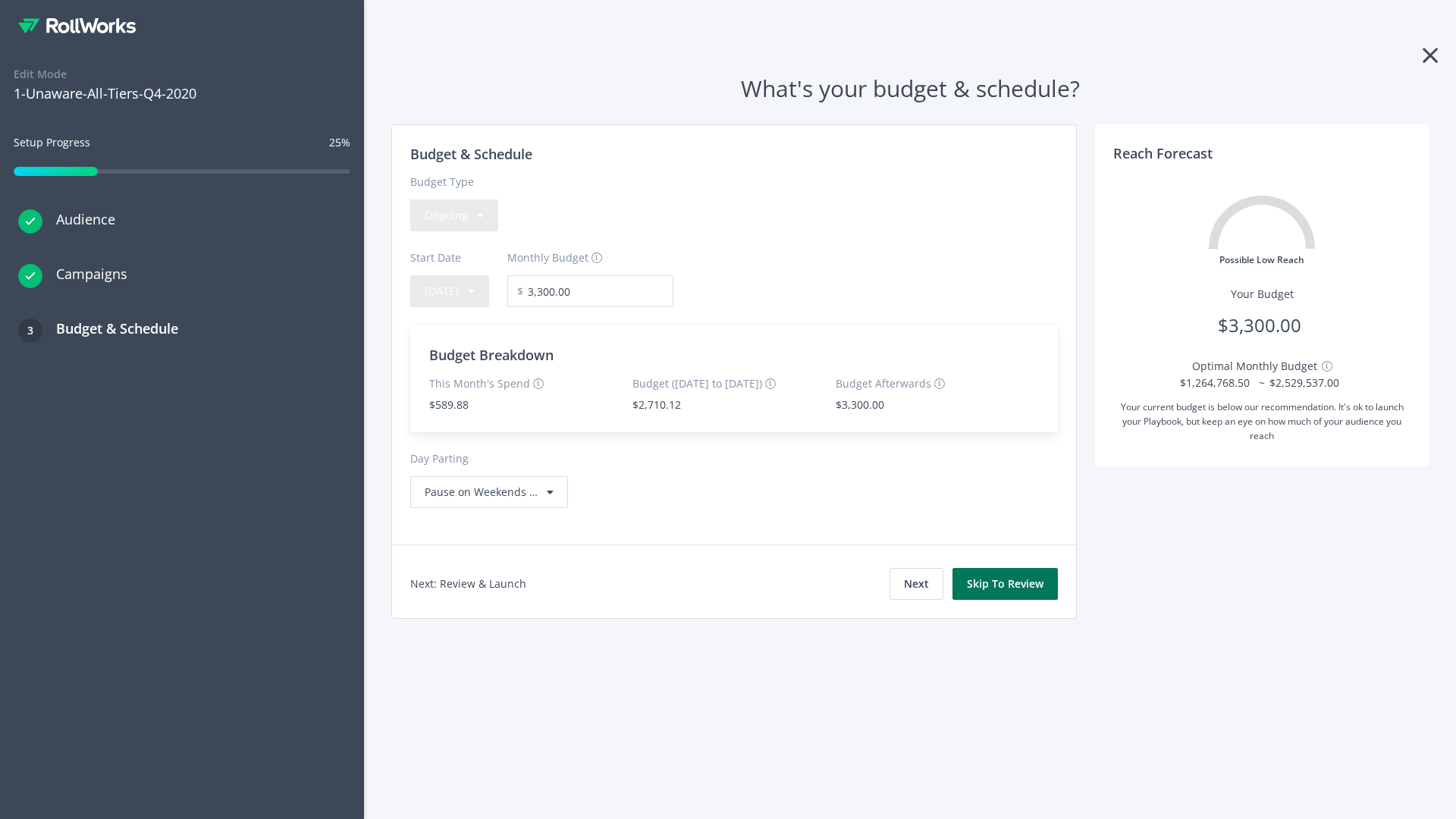
click at [1005, 584] on button "Skip To Review" at bounding box center [1005, 584] width 105 height 32
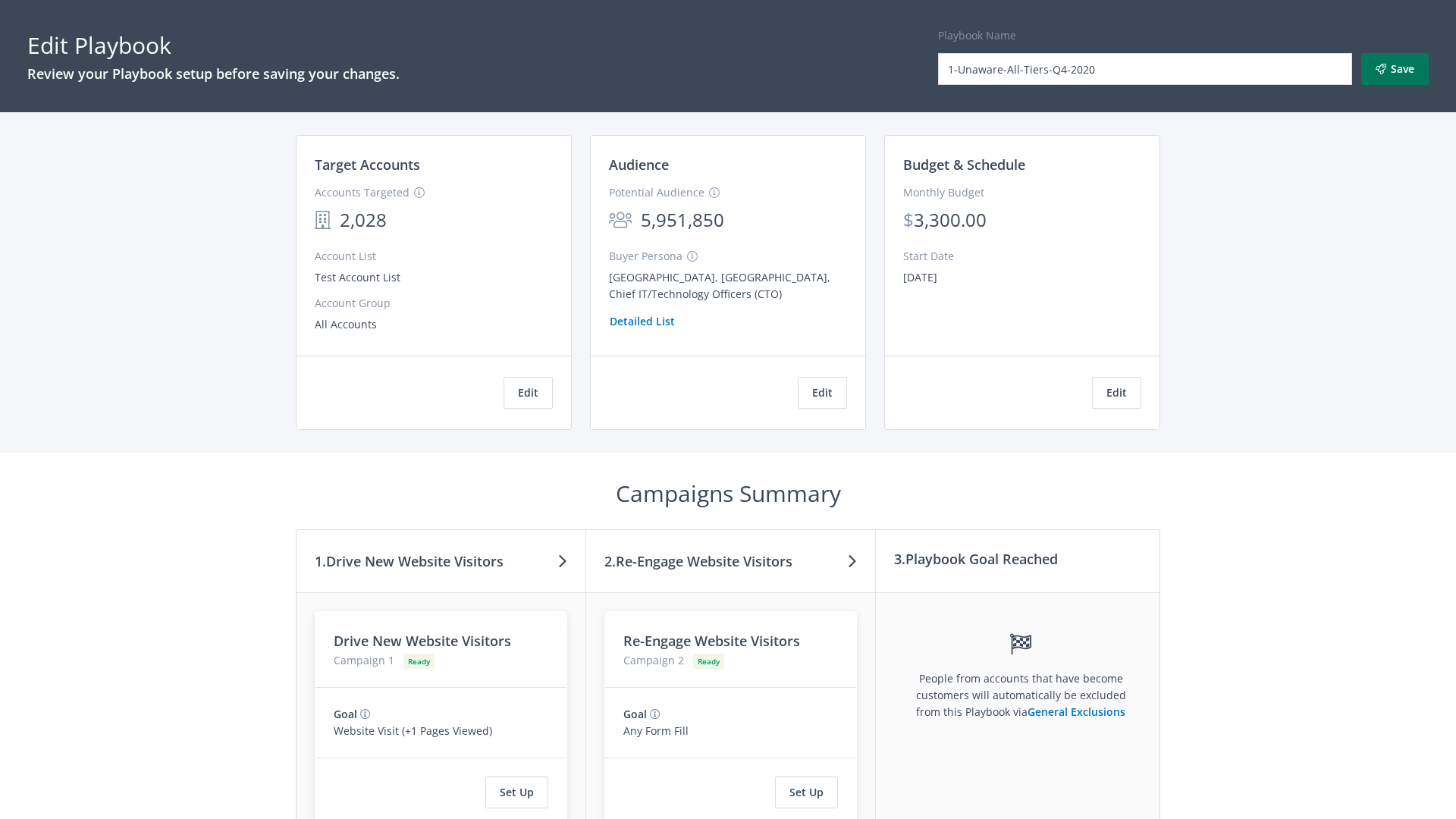
click at [1394, 69] on button "Save" at bounding box center [1395, 69] width 67 height 32
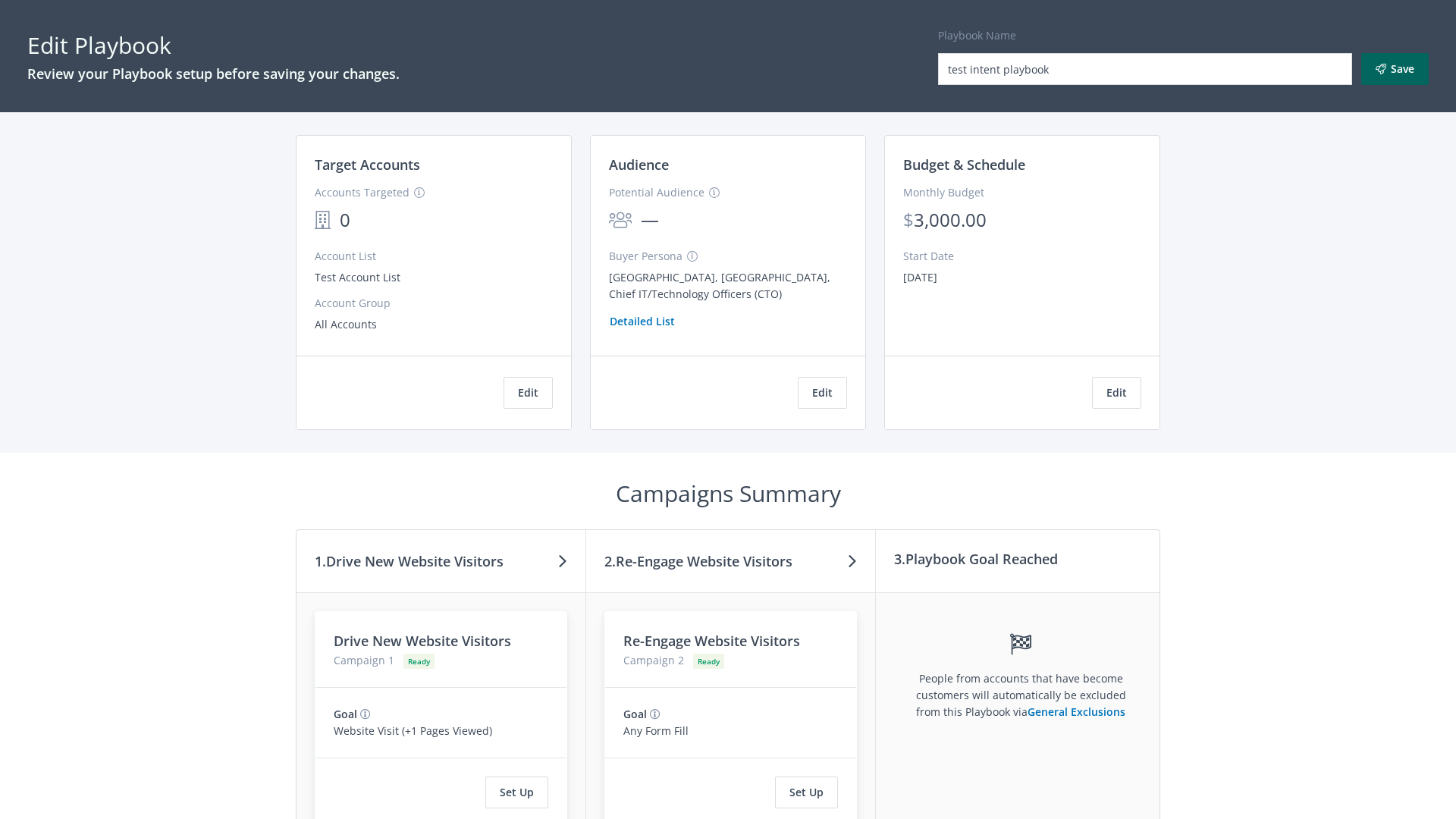
scroll to position [128, 0]
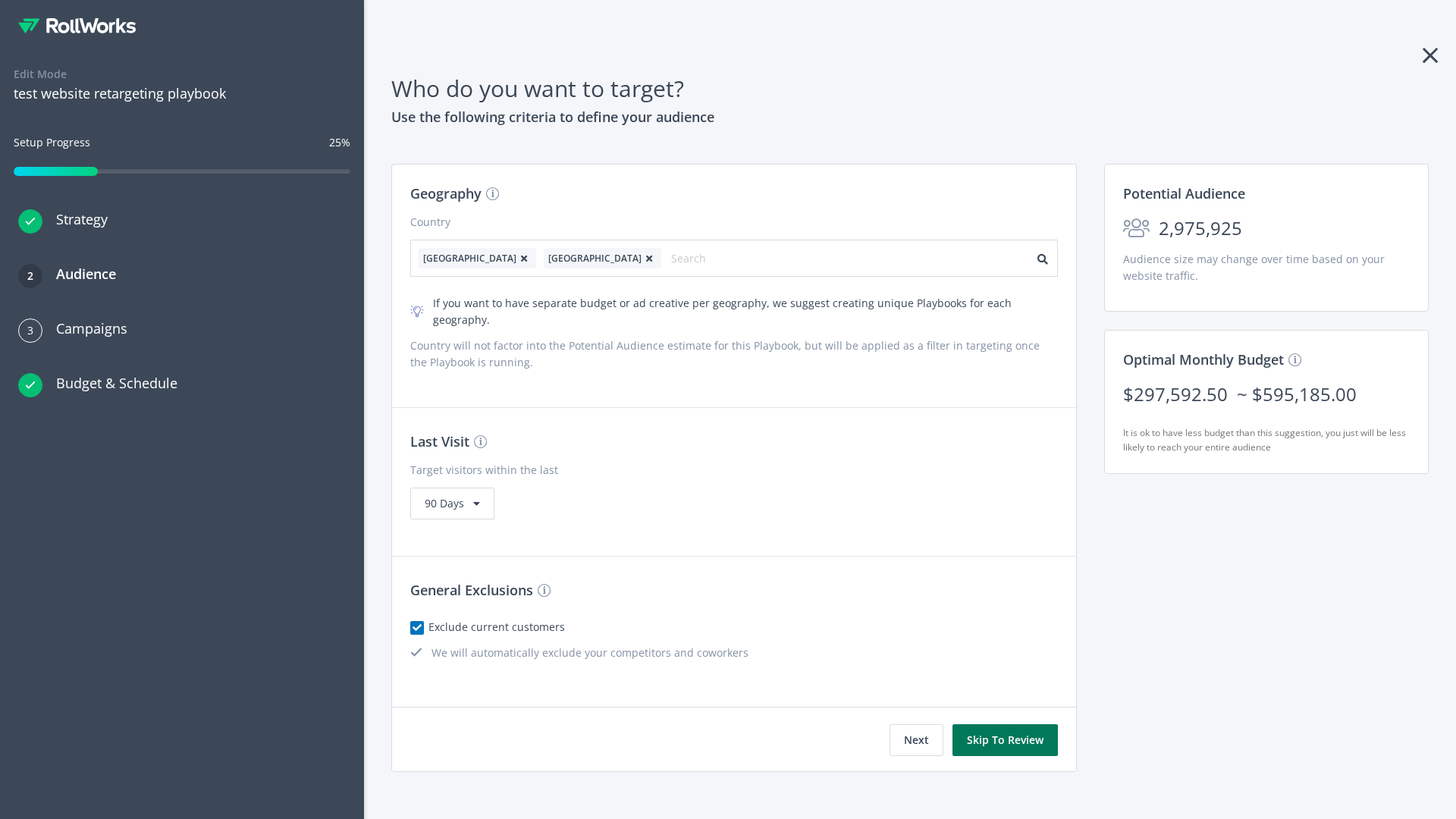
click at [1005, 724] on button "Skip To Review" at bounding box center [1005, 740] width 105 height 32
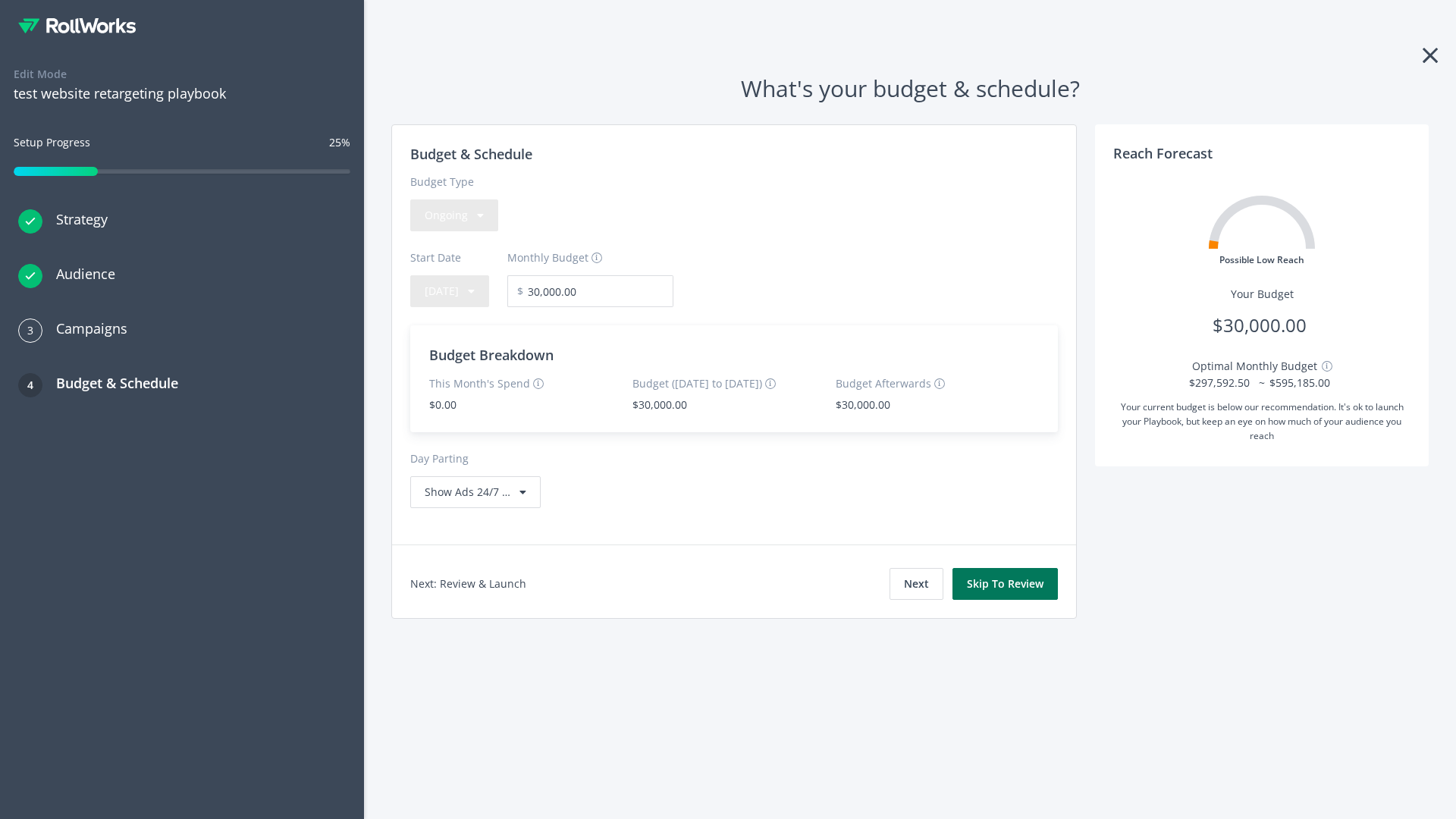
click at [1005, 584] on button "Skip To Review" at bounding box center [1005, 584] width 105 height 32
